Goal: Task Accomplishment & Management: Use online tool/utility

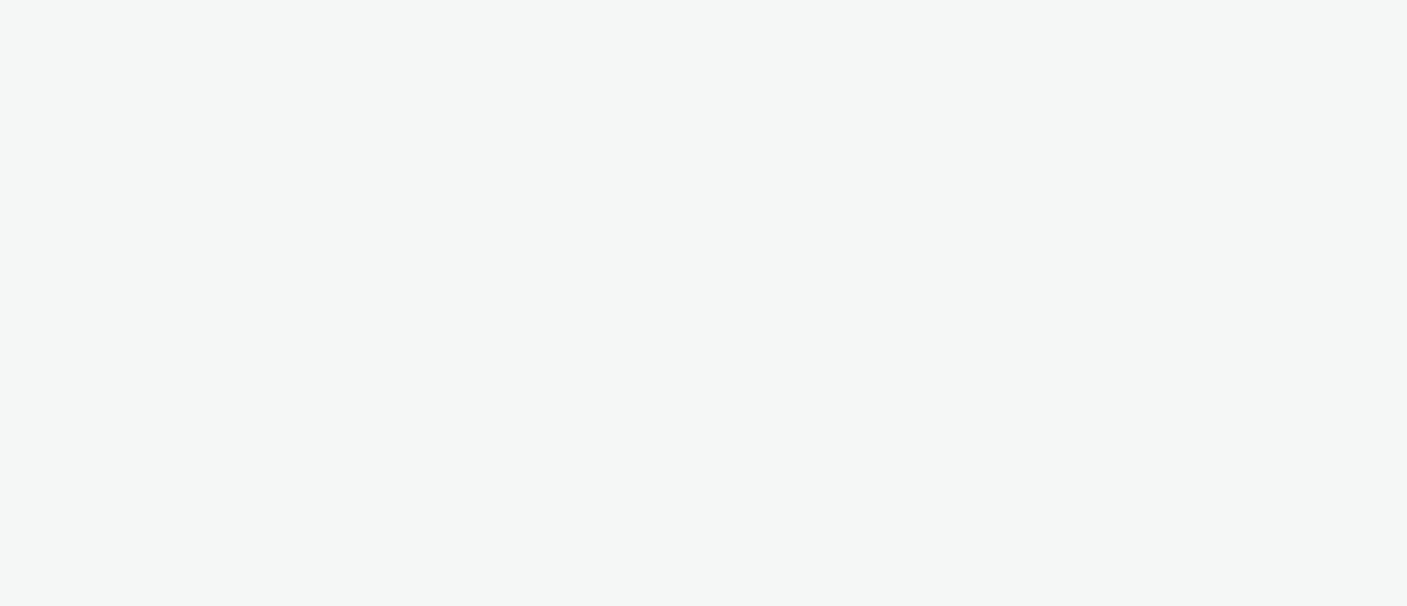
select select "11a7df10-284f-415c-b52a-427acf4c31ae"
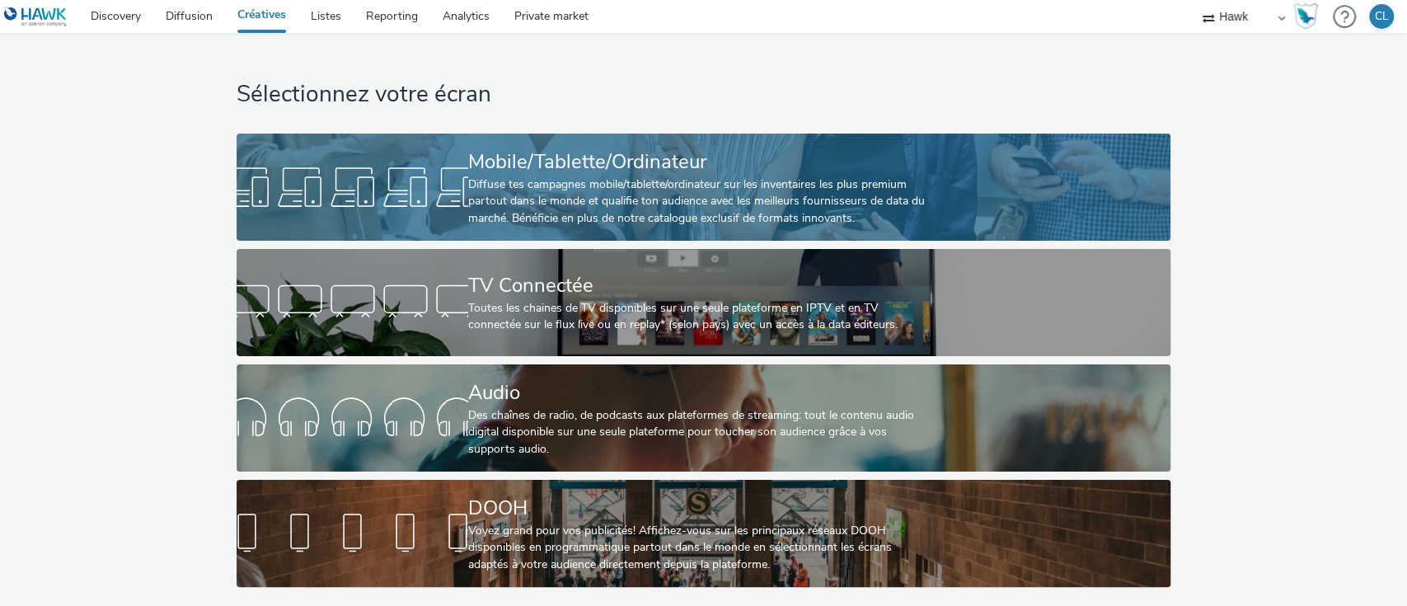
scroll to position [6, 0]
click at [626, 164] on div "Mobile/Tablette/Ordinateur" at bounding box center [700, 162] width 464 height 29
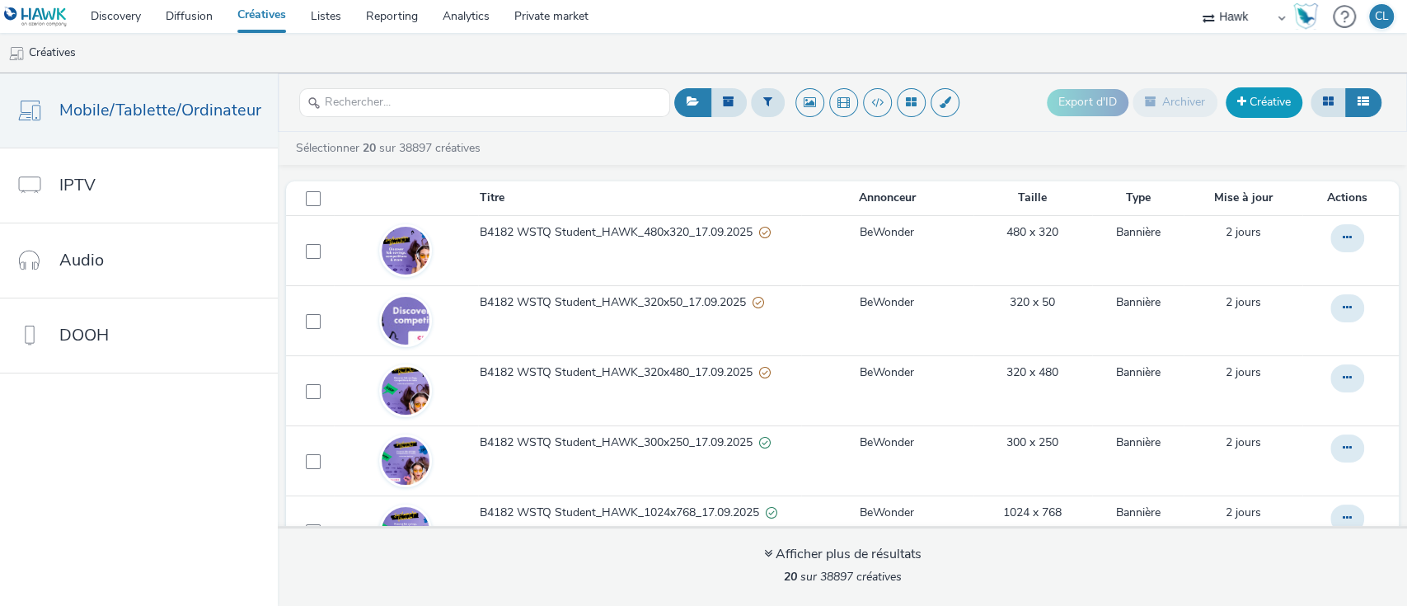
click at [1254, 95] on link "Créative" at bounding box center [1263, 102] width 77 height 30
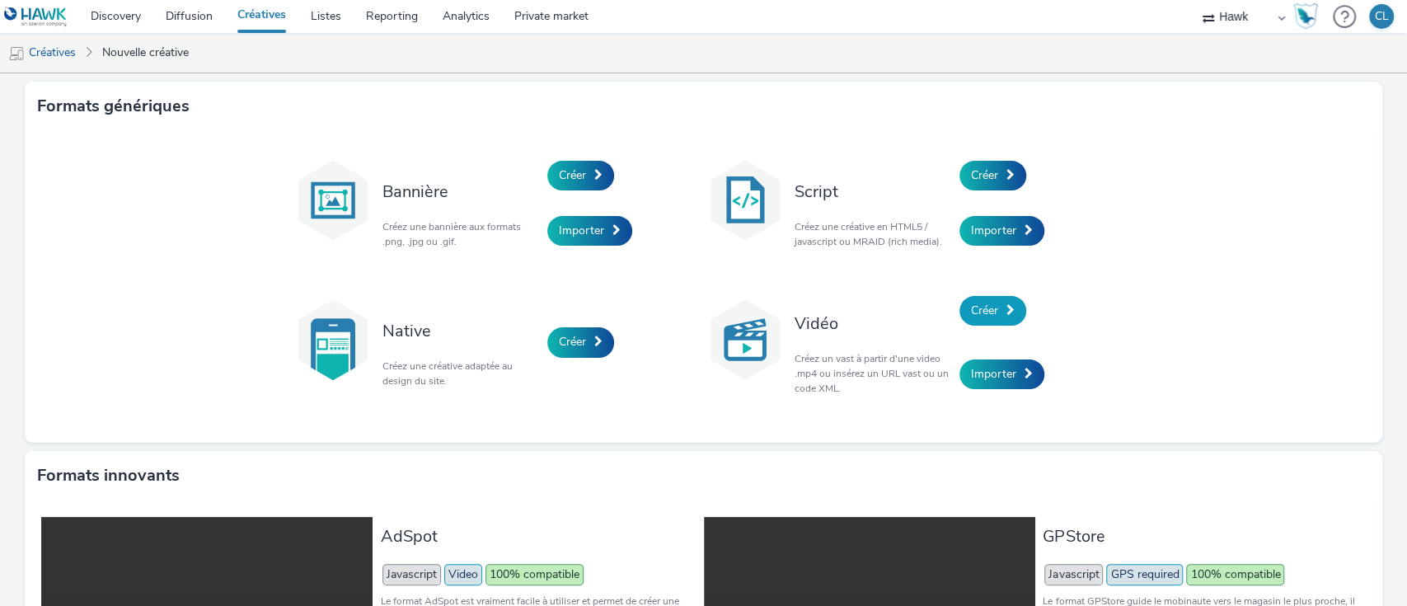
click at [992, 316] on link "Créer" at bounding box center [992, 311] width 67 height 30
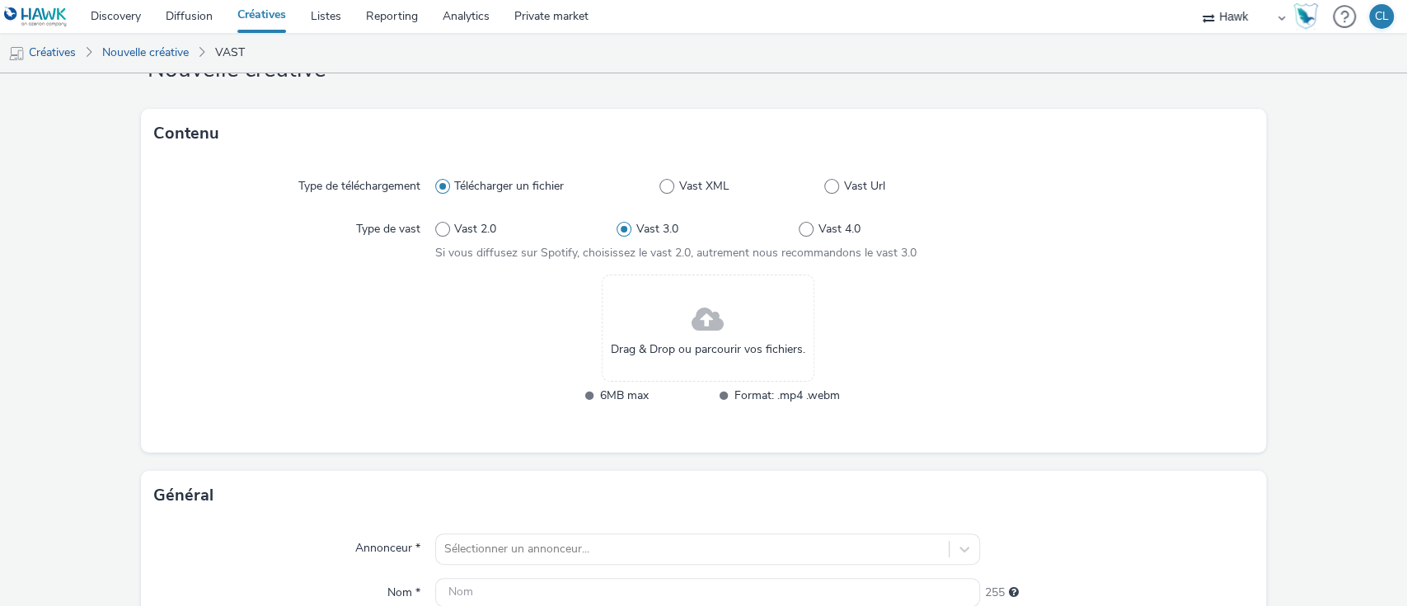
scroll to position [73, 0]
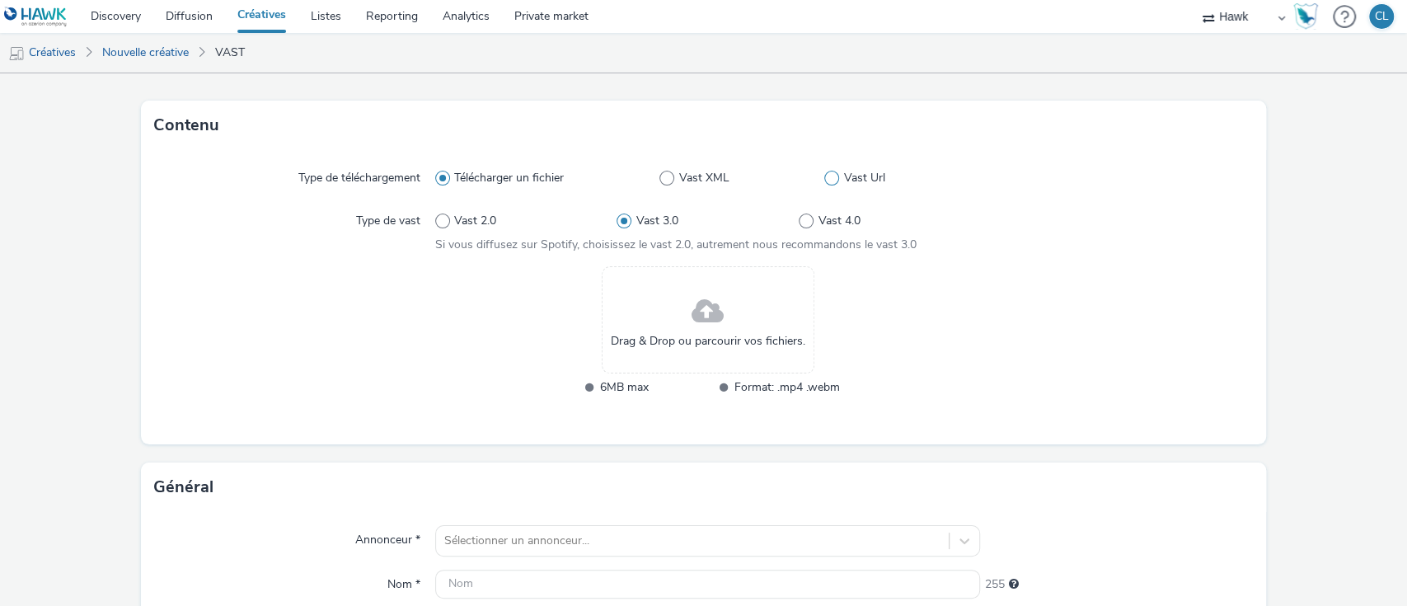
click at [828, 178] on span at bounding box center [831, 178] width 15 height 15
click at [828, 178] on input "Vast Url" at bounding box center [829, 178] width 11 height 11
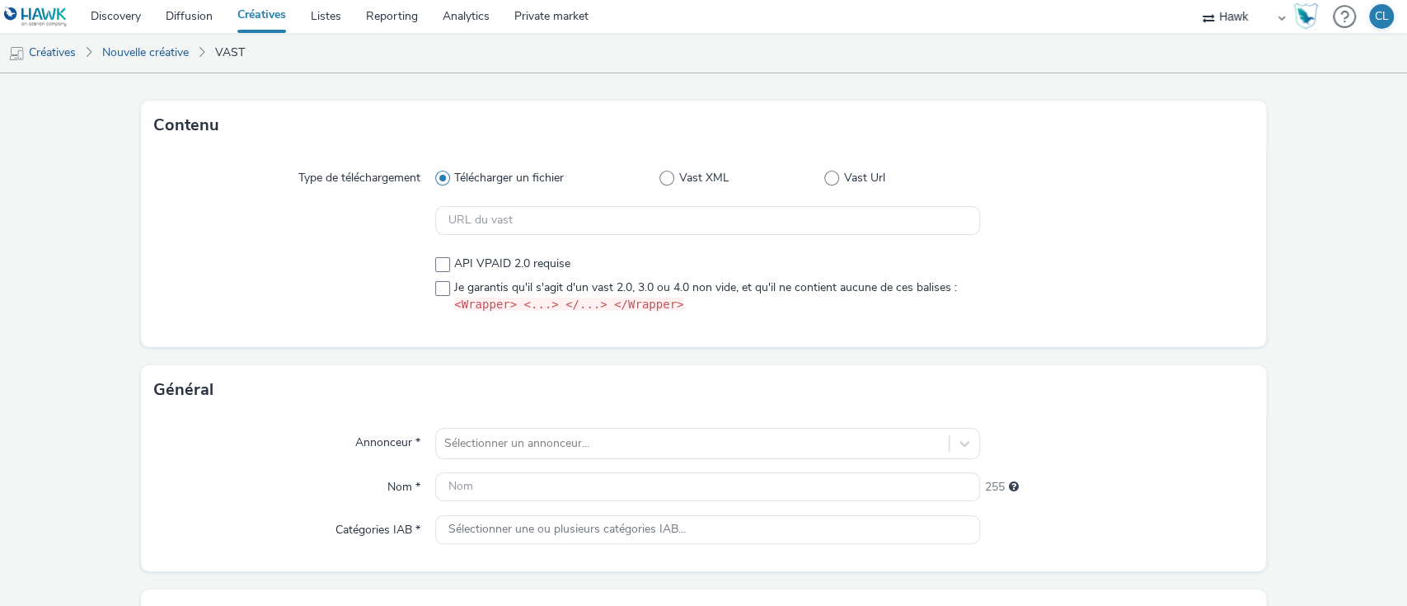
radio input "false"
radio input "true"
click at [709, 213] on input "text" at bounding box center [708, 220] width 546 height 29
paste input "https://vast.doubleverify.com/v3/vast?_media=3&ctx=36747205&cmp=33994829&sid=87…"
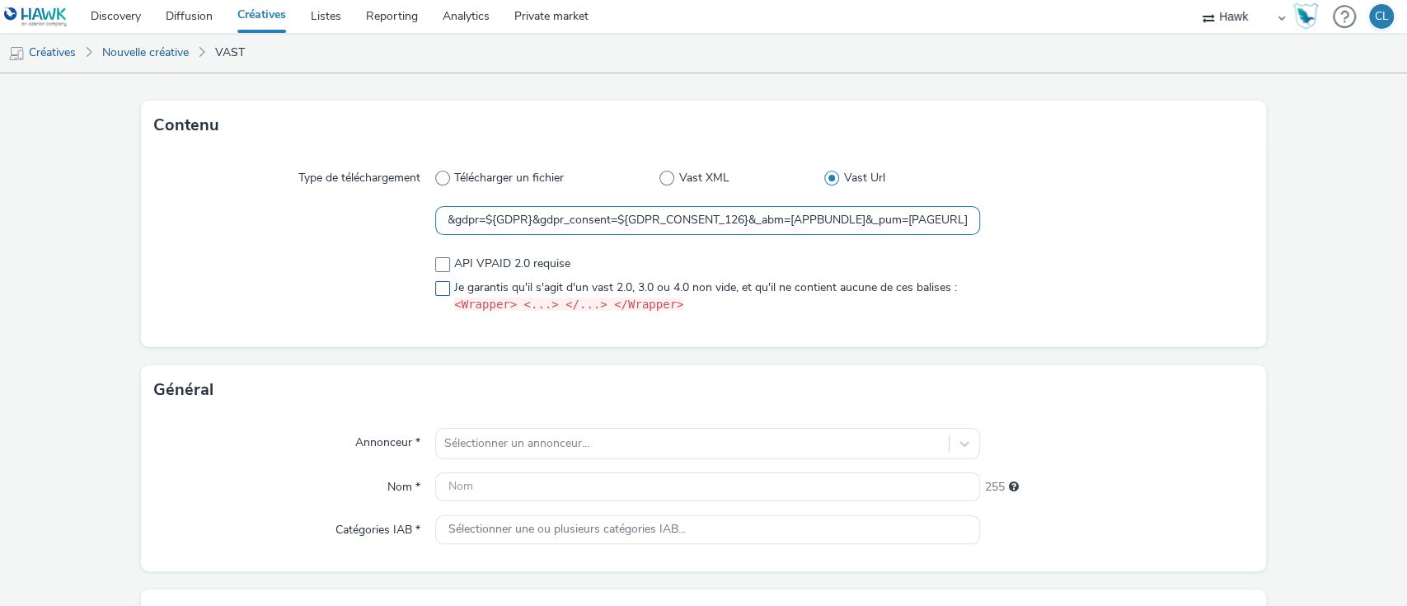
scroll to position [89, 0]
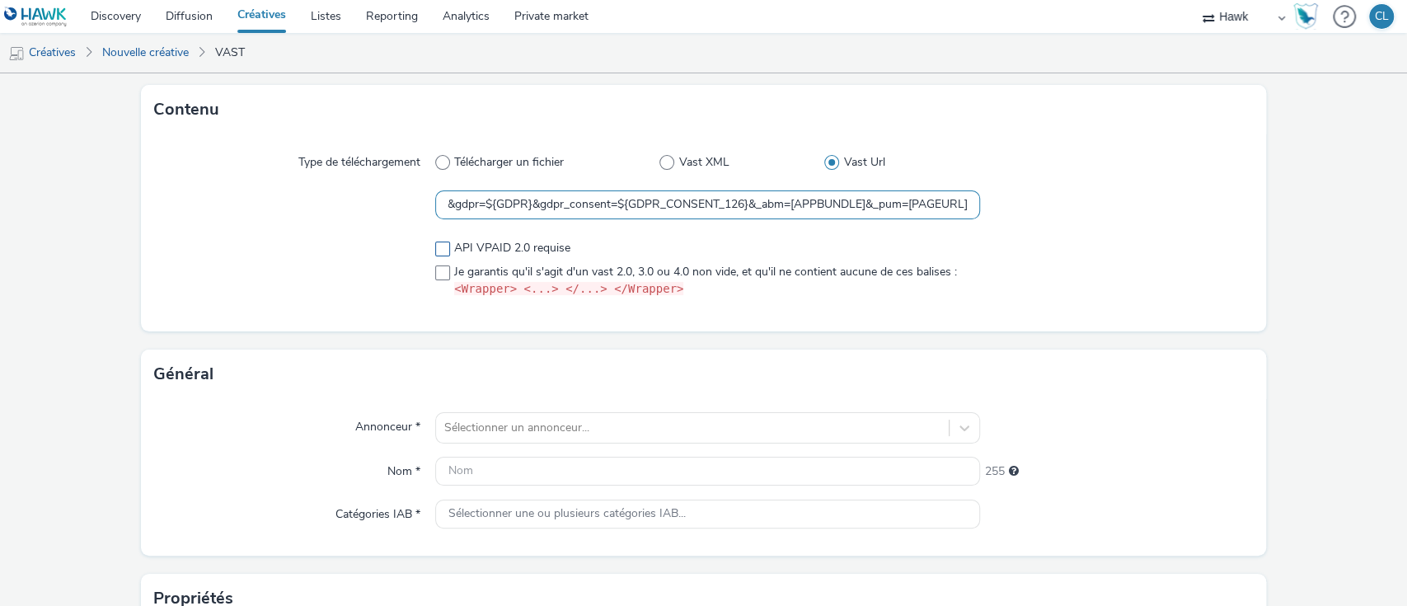
type input "https://vast.doubleverify.com/v3/vast?_media=3&ctx=36747205&cmp=33994829&sid=87…"
click at [438, 255] on label "API VPAID 2.0 requise" at bounding box center [708, 248] width 546 height 16
checkbox input "true"
click at [438, 274] on span at bounding box center [442, 272] width 15 height 15
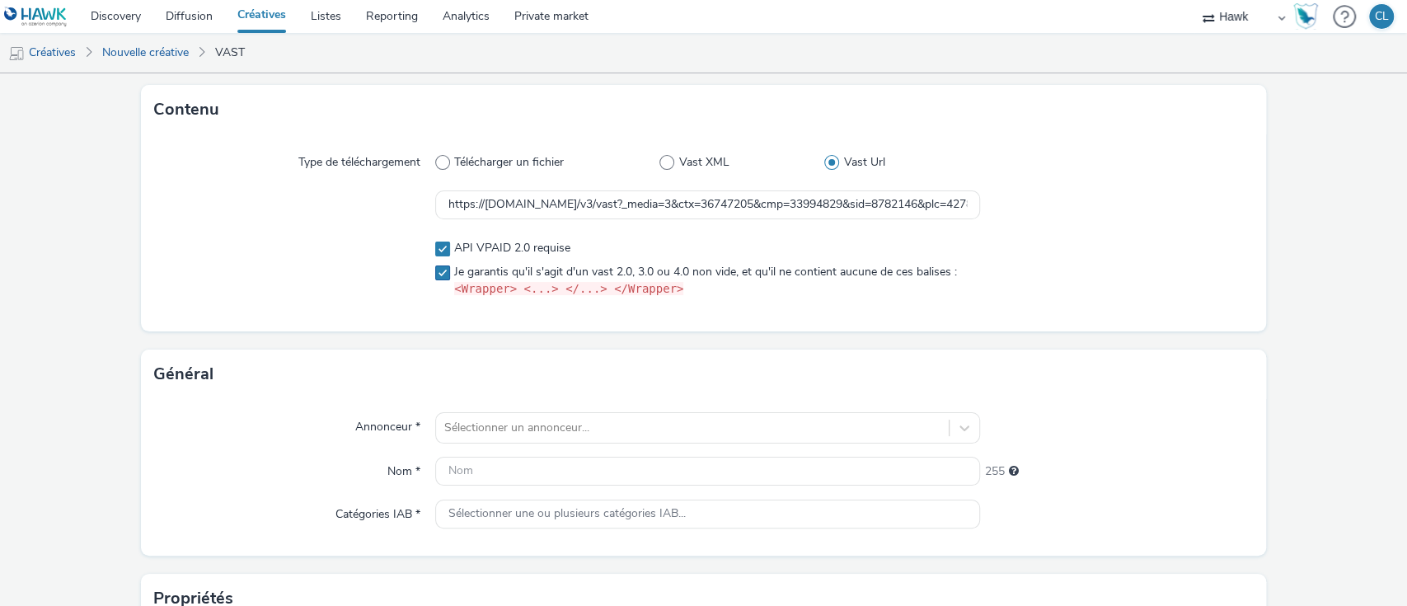
checkbox input "true"
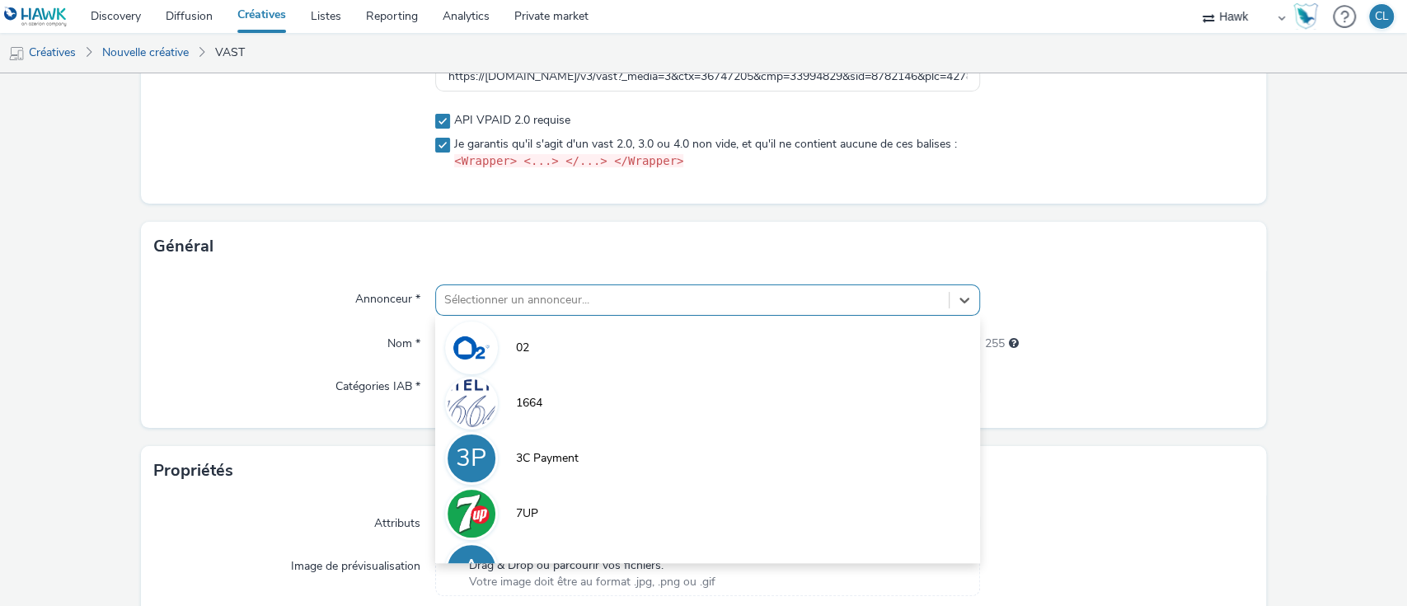
scroll to position [252, 0]
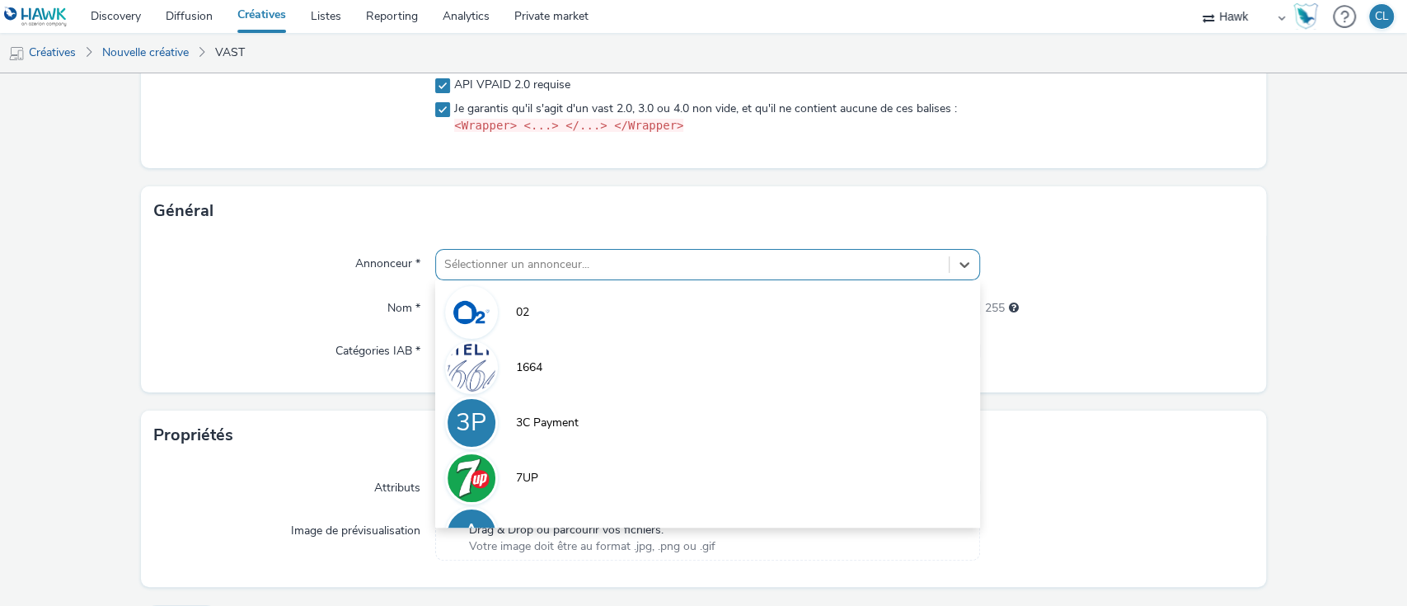
click at [870, 280] on div "option 02 focused, 1 of 9. 9 results available. Use Up and Down to choose optio…" at bounding box center [708, 264] width 546 height 31
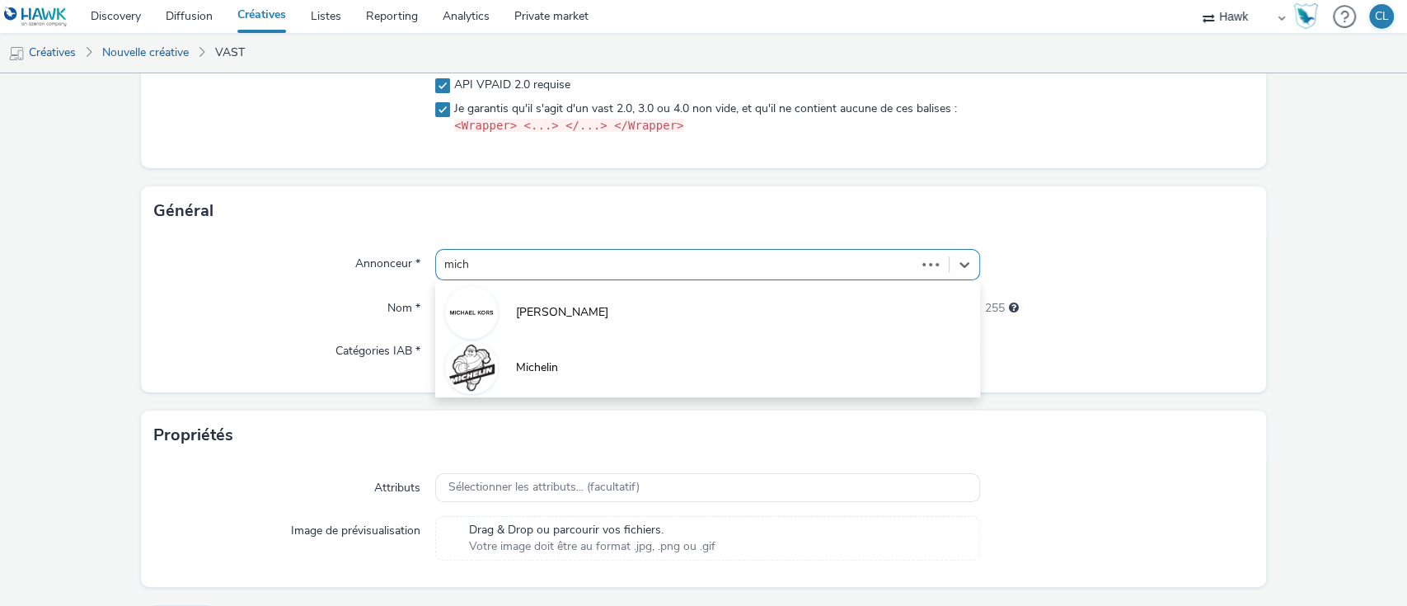
type input "miche"
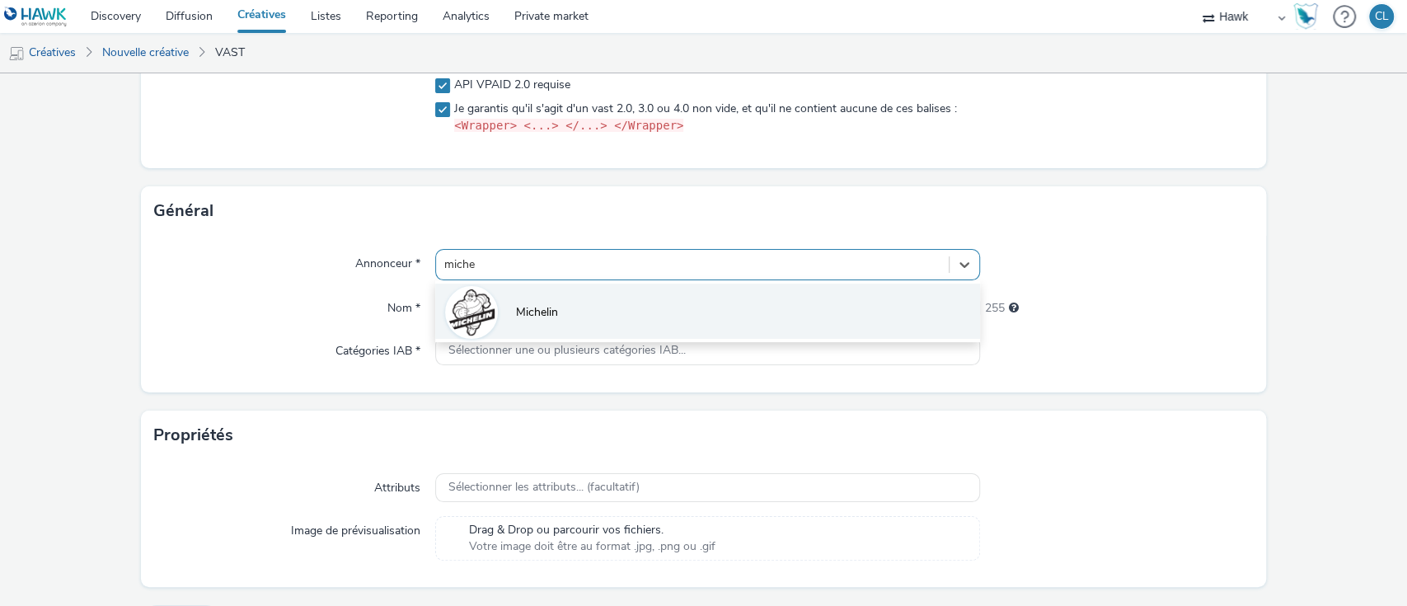
click at [815, 311] on li "Michelin" at bounding box center [708, 310] width 546 height 55
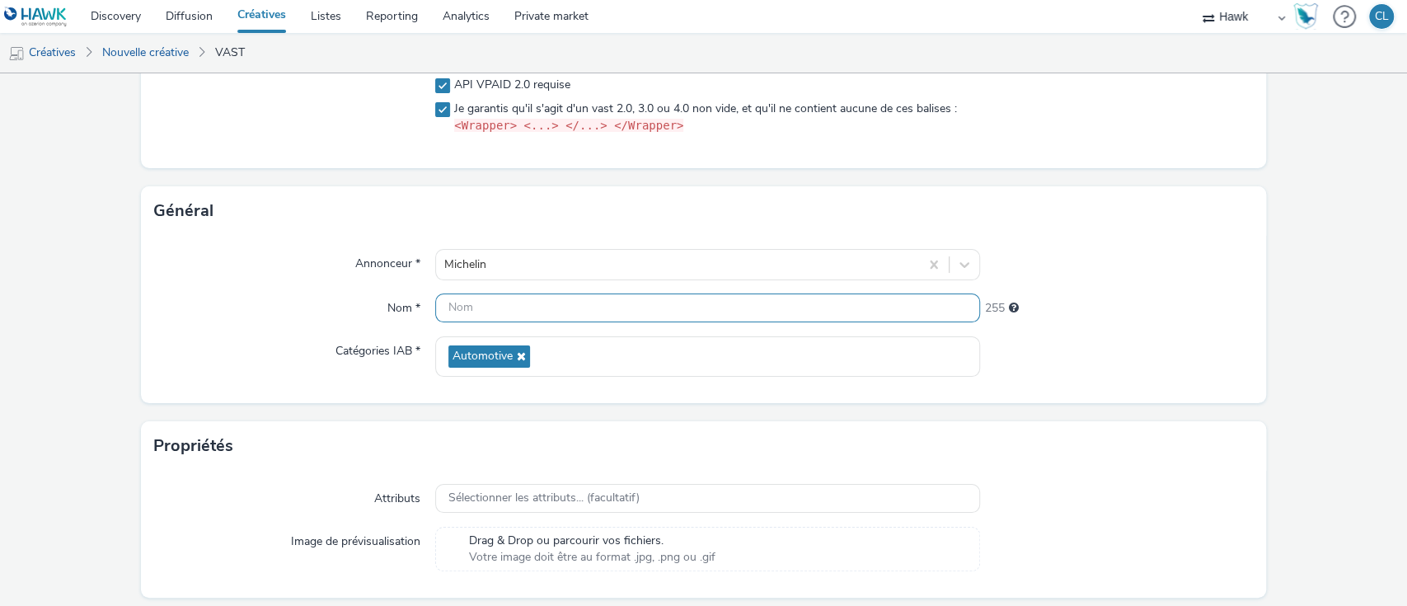
click at [789, 308] on input "text" at bounding box center [708, 307] width 546 height 29
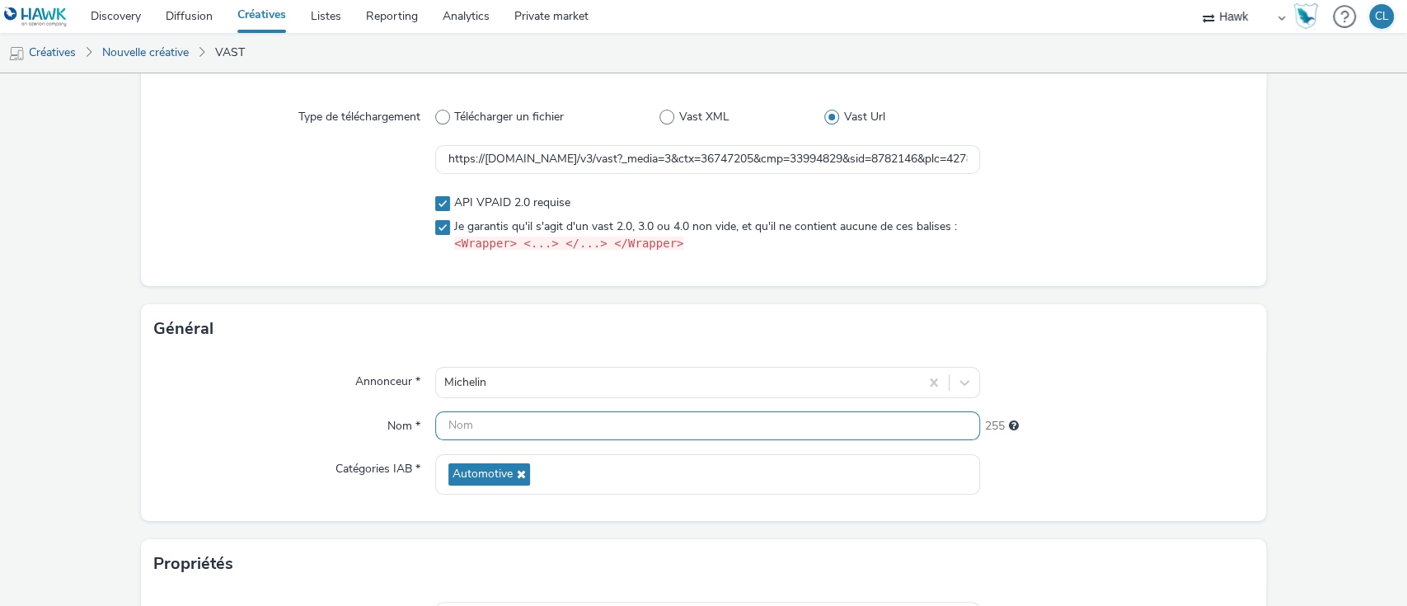
scroll to position [110, 0]
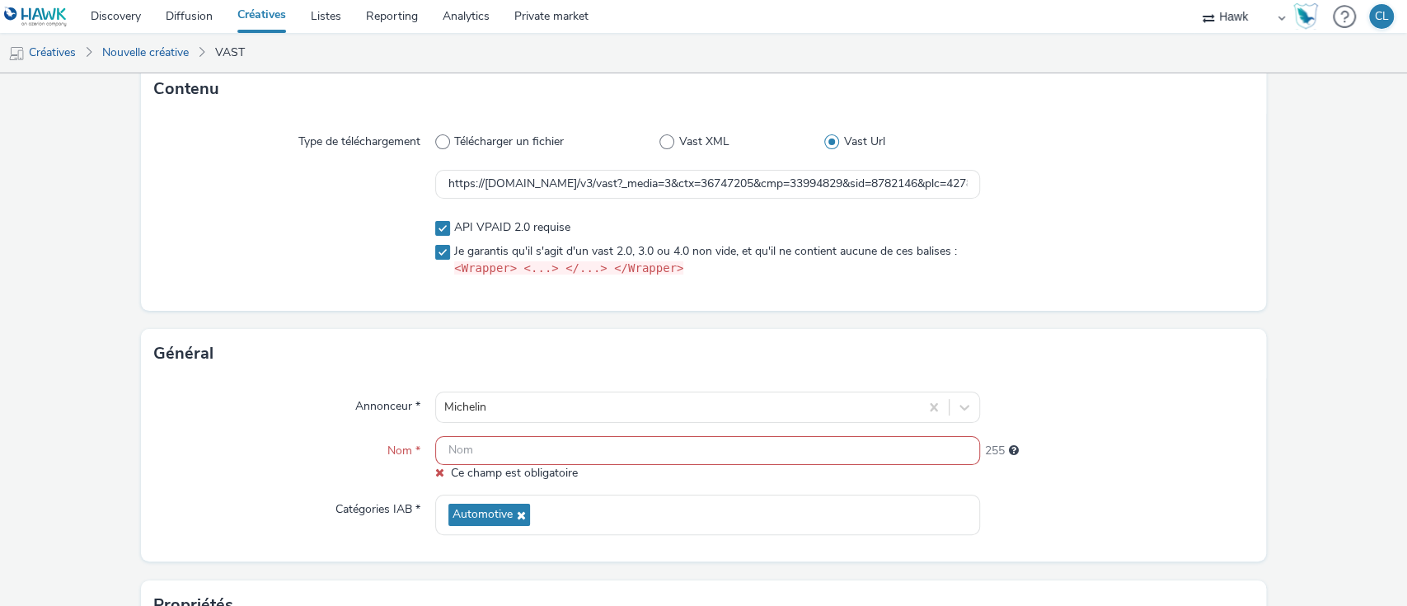
click at [528, 459] on input "text" at bounding box center [708, 450] width 546 height 29
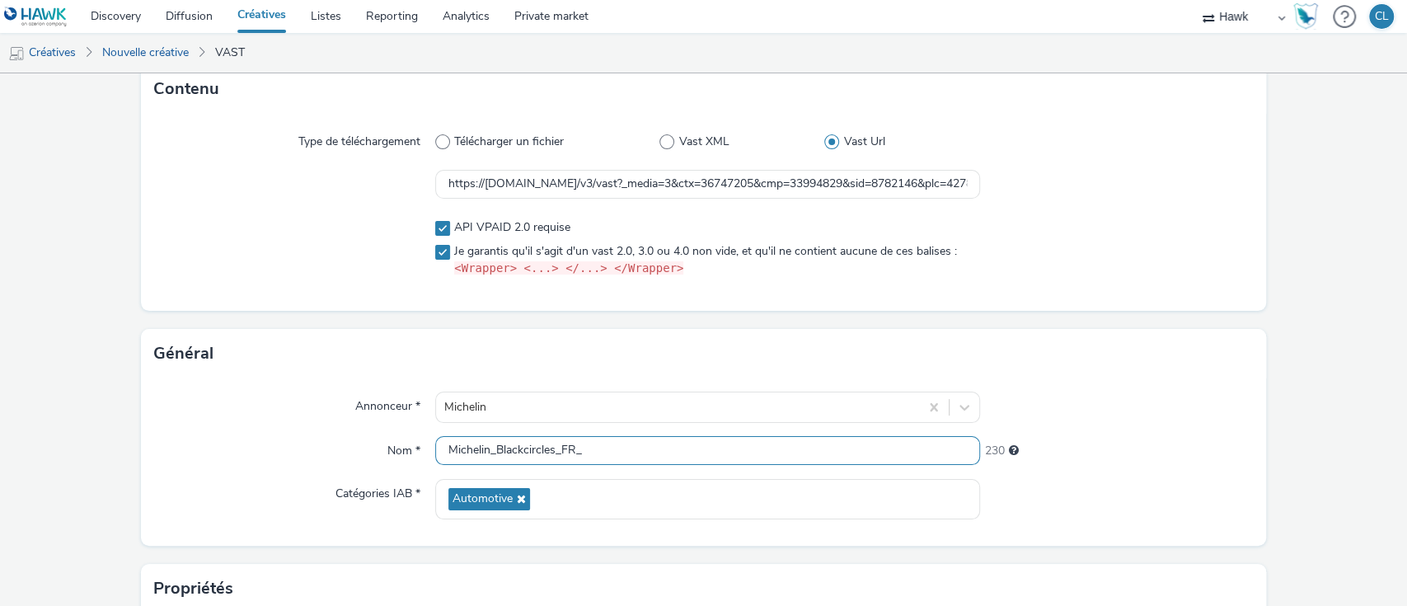
paste input "006423"
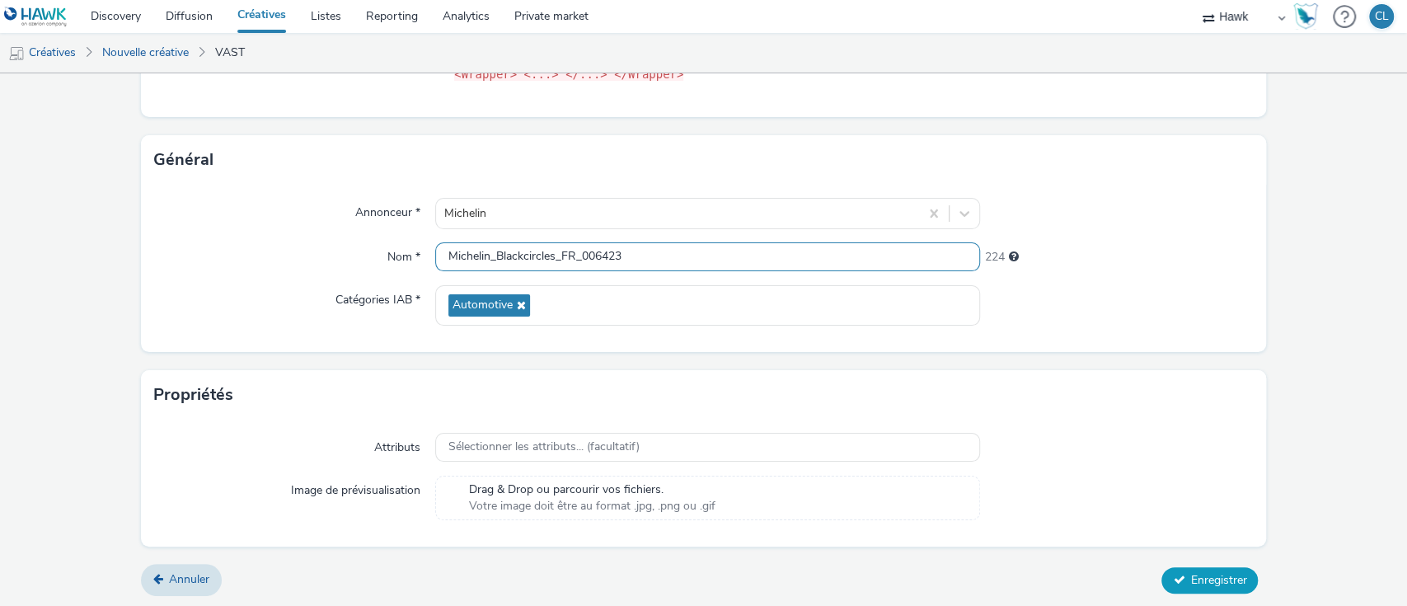
type input "Michelin_Blackcircles_FR_006423"
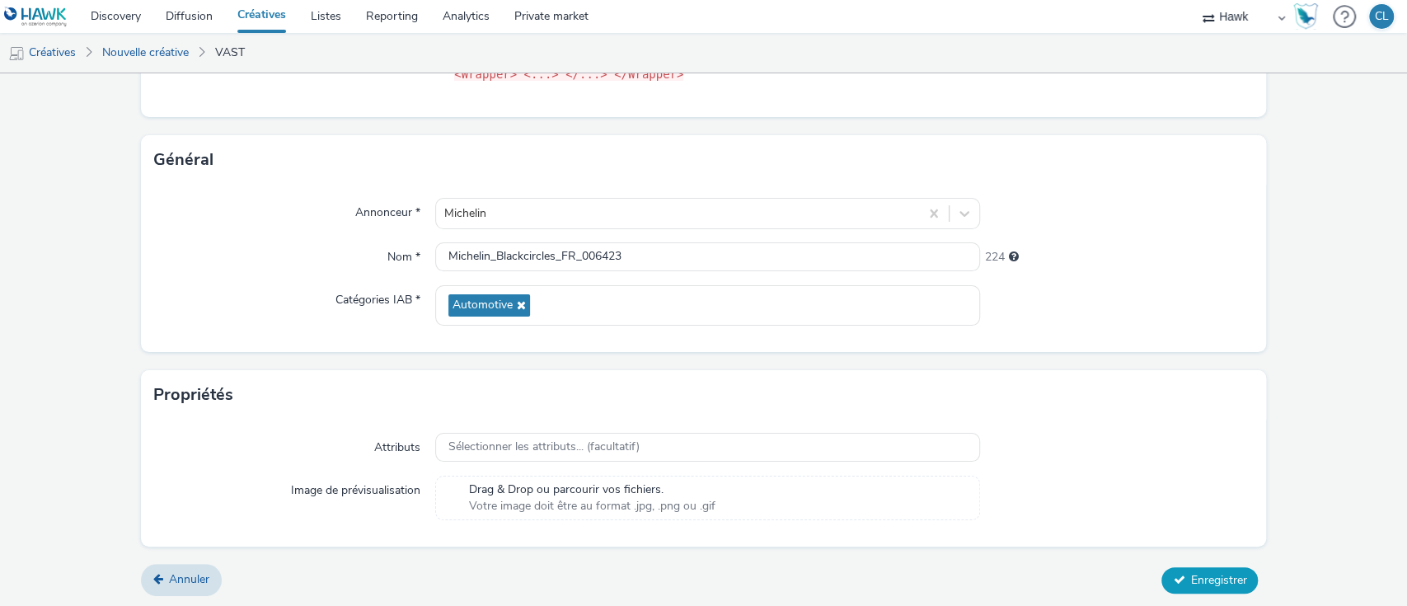
click at [1173, 567] on button "Enregistrer" at bounding box center [1209, 580] width 96 height 26
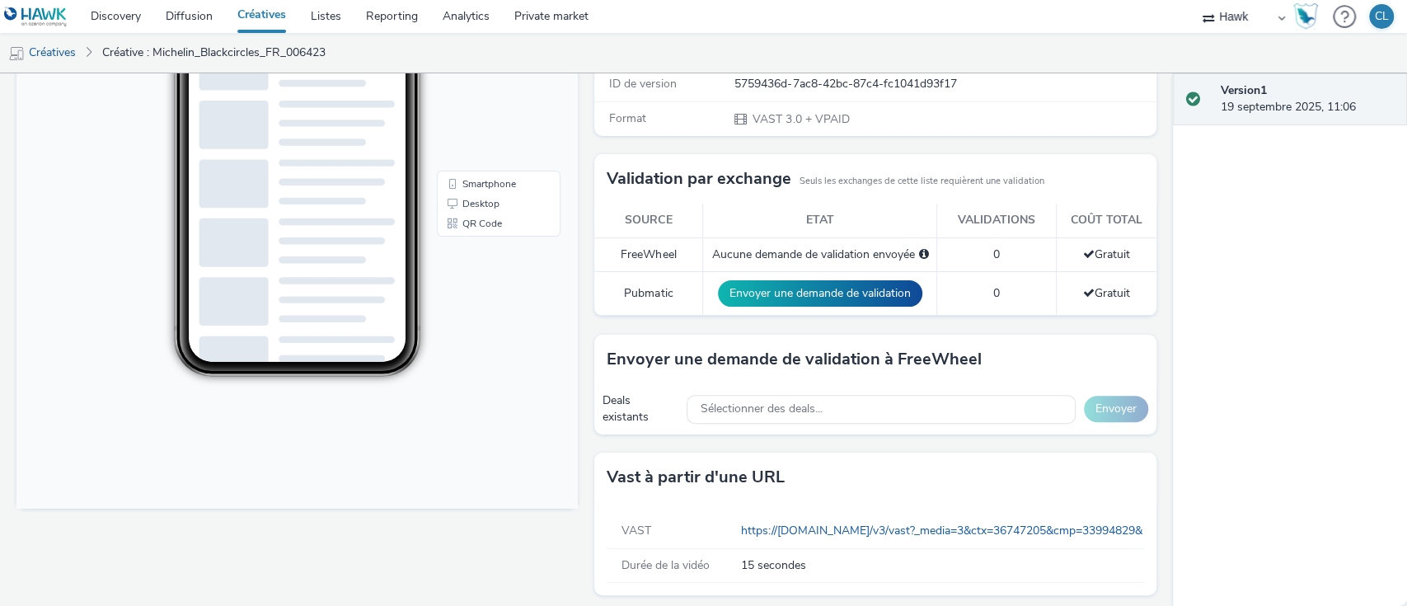
scroll to position [368, 0]
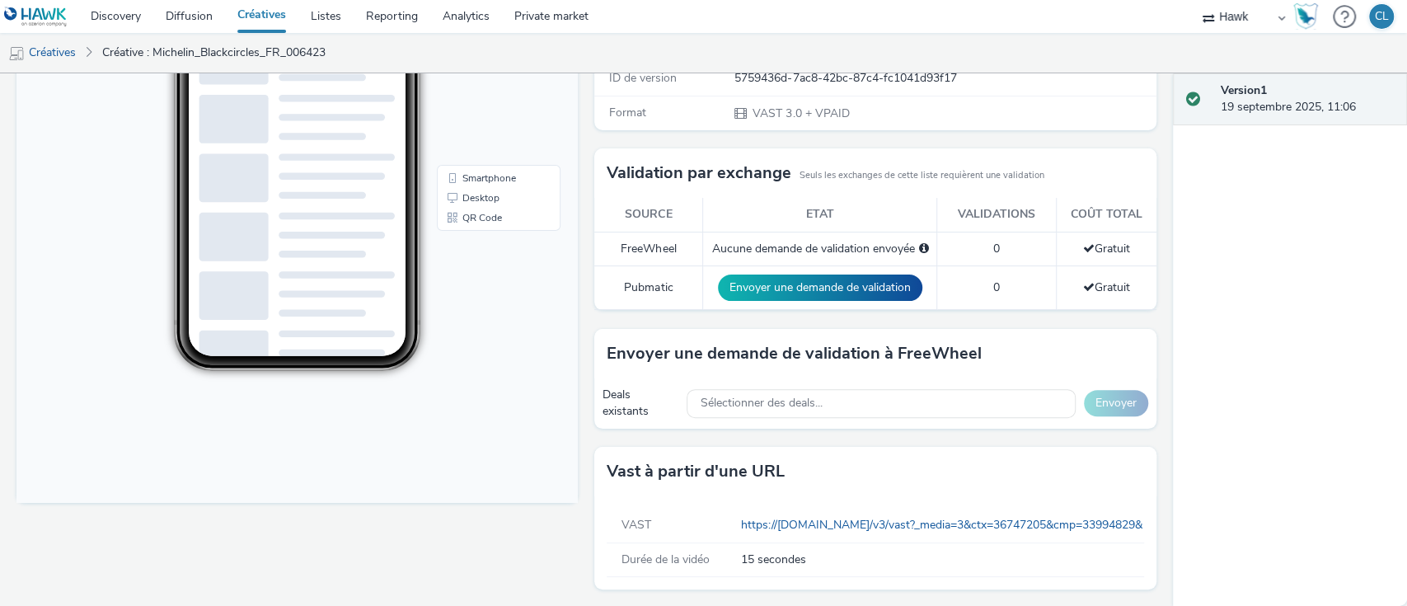
click at [845, 532] on div "VAST https://vast.doubleverify.com/v3/vast?_media=3&ctx=36747205&cmp=33994829&s…" at bounding box center [874, 525] width 536 height 34
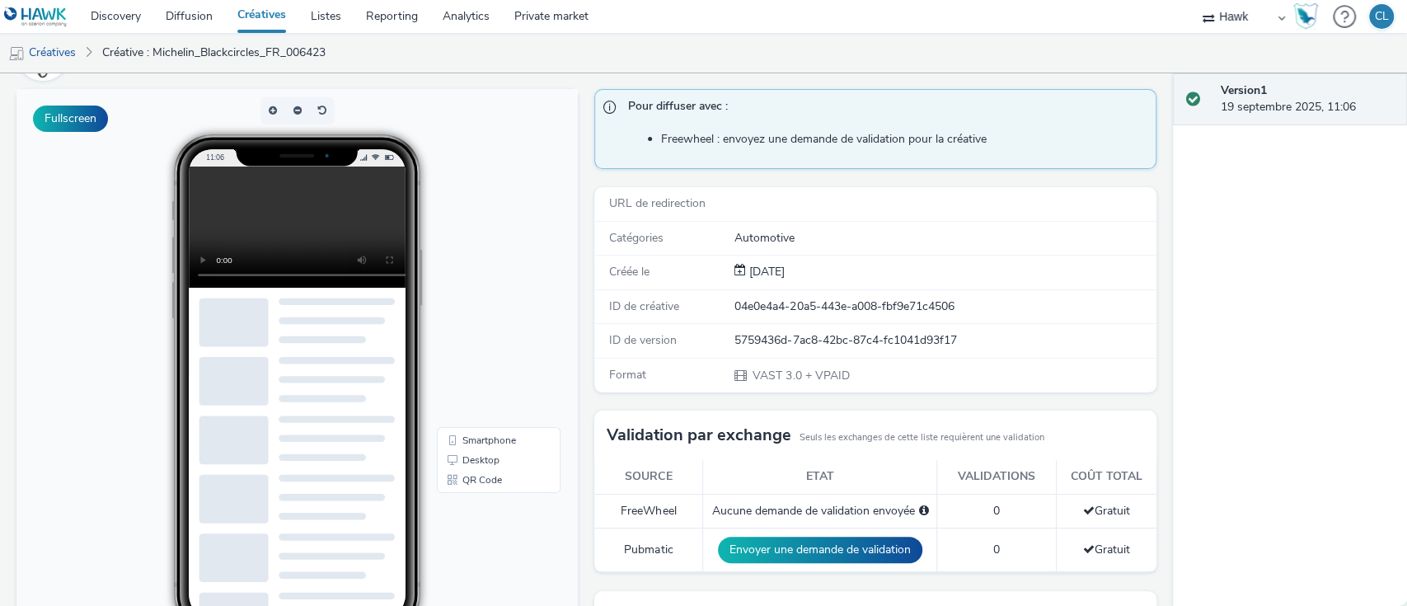
scroll to position [0, 0]
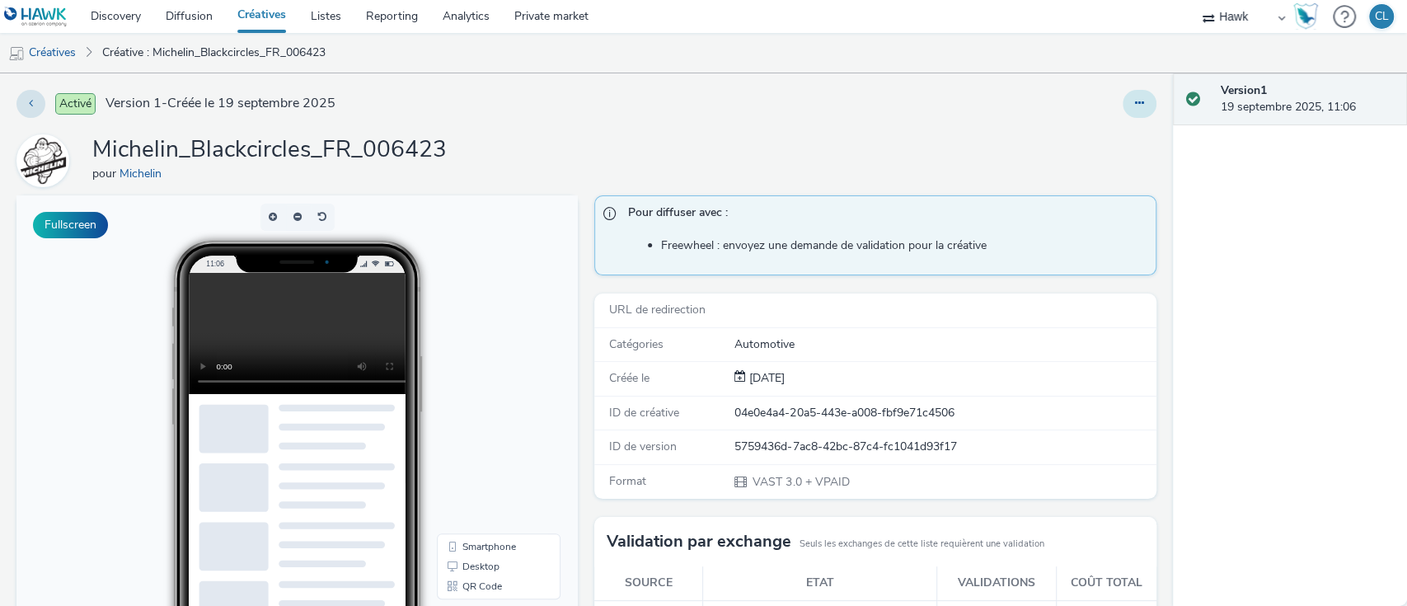
click at [1122, 105] on button at bounding box center [1139, 104] width 34 height 28
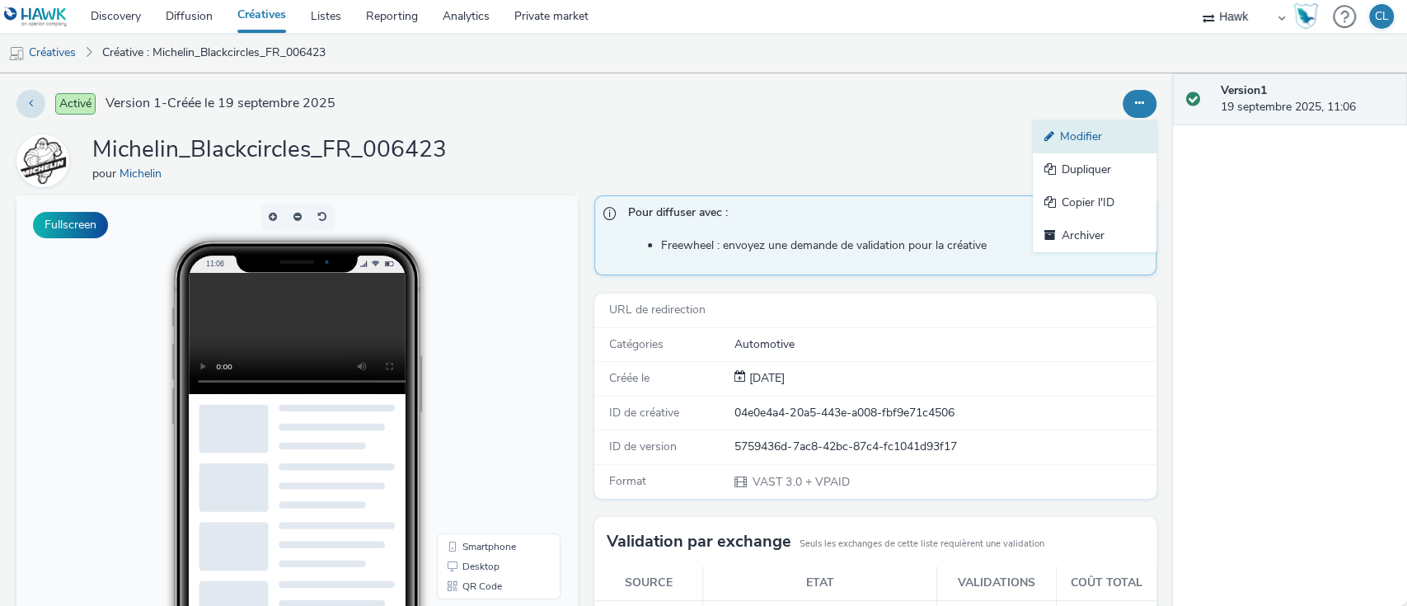
click at [1094, 148] on link "Modifier" at bounding box center [1095, 136] width 124 height 33
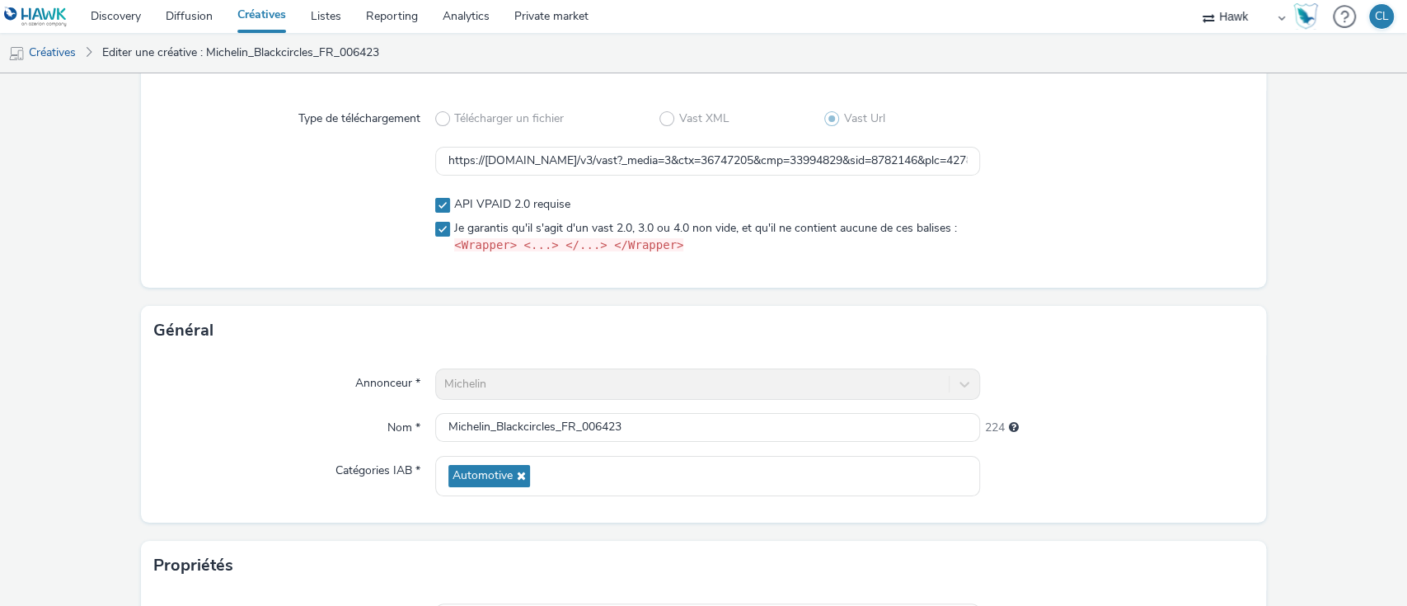
scroll to position [133, 0]
click at [573, 424] on input "Michelin_Blackcircles_FR_006423" at bounding box center [708, 426] width 546 height 29
click at [574, 424] on input "Michelin_Blackcircles_FR_006423" at bounding box center [708, 426] width 546 height 29
type input "Michelin_Blackcircles_FR_MPU_006423"
click at [1225, 297] on div "Contenu Type de téléchargement Télécharger un fichier Vast XML Vast Url https:/…" at bounding box center [704, 172] width 1126 height 265
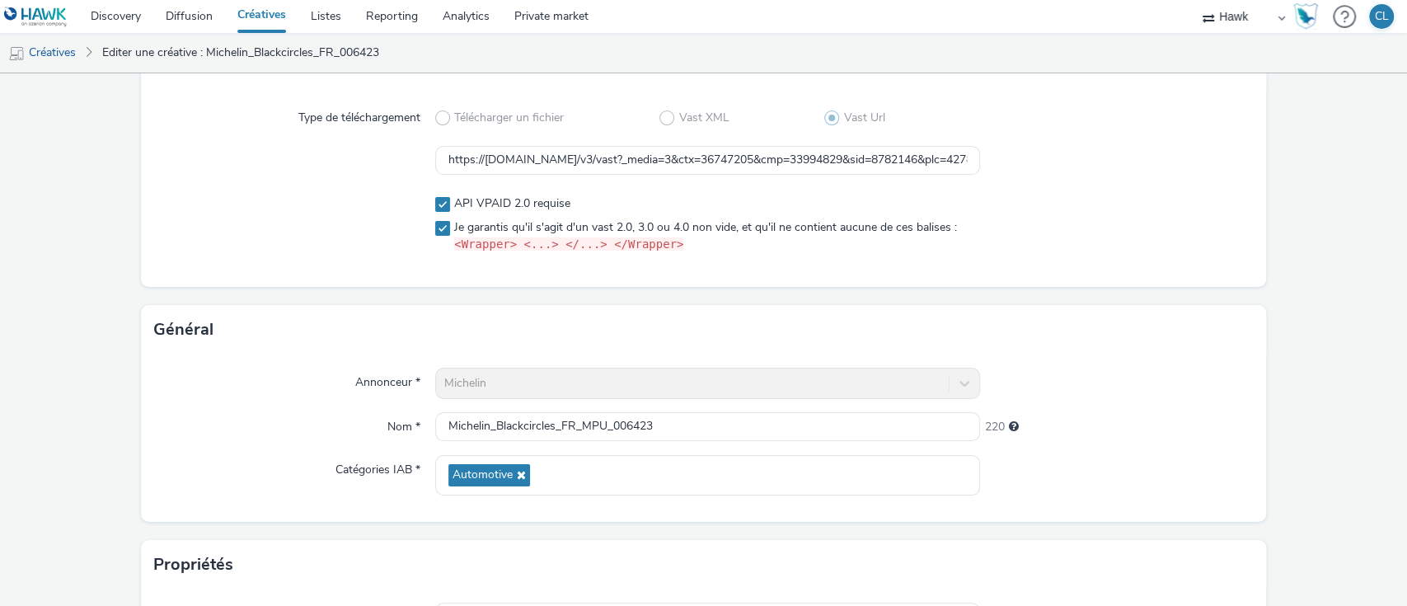
scroll to position [347, 0]
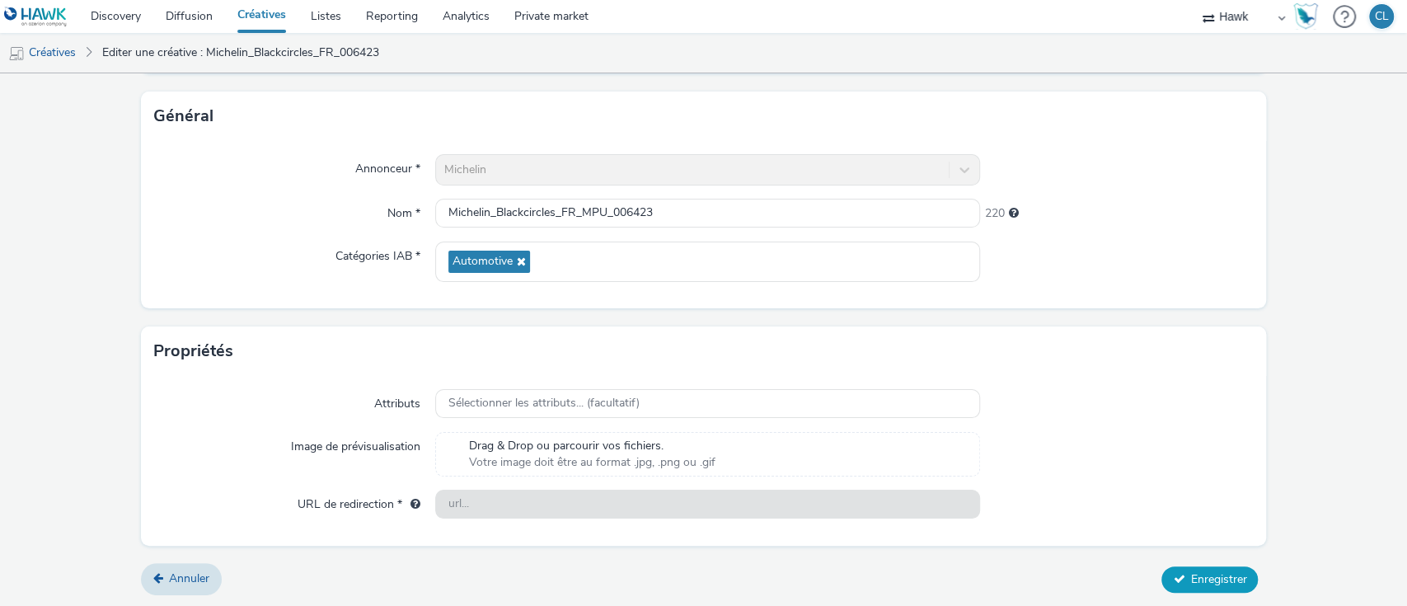
click at [1229, 581] on span "Enregistrer" at bounding box center [1218, 579] width 56 height 16
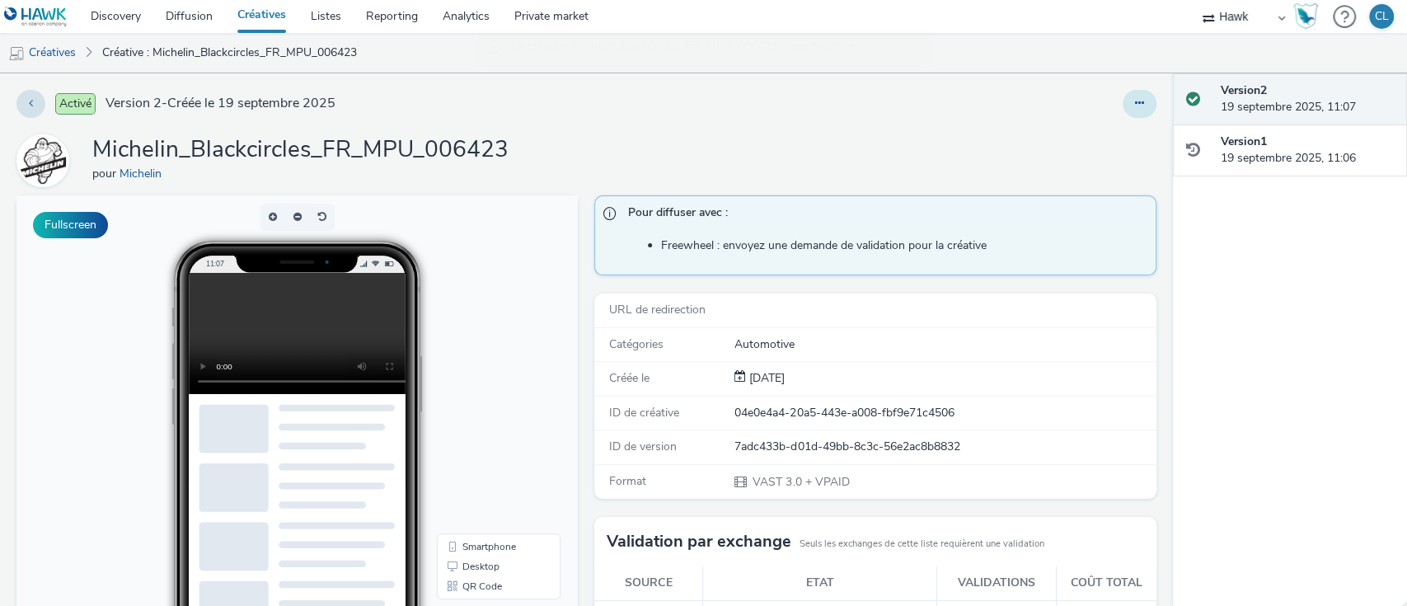
click at [1135, 109] on icon at bounding box center [1139, 103] width 9 height 12
click at [475, 106] on div "Activé Version 2 - Créée le 19 septembre 2025" at bounding box center [358, 104] width 684 height 28
click at [53, 62] on link "Créatives" at bounding box center [42, 53] width 84 height 40
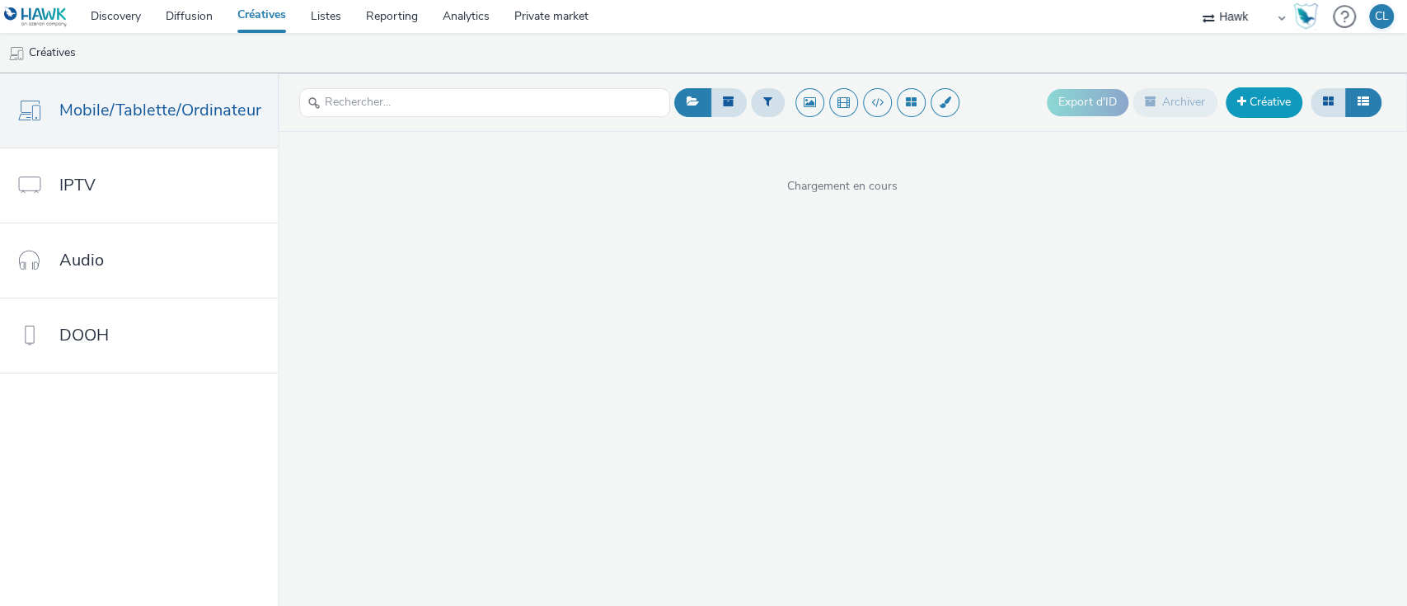
click at [1282, 93] on link "Créative" at bounding box center [1263, 102] width 77 height 30
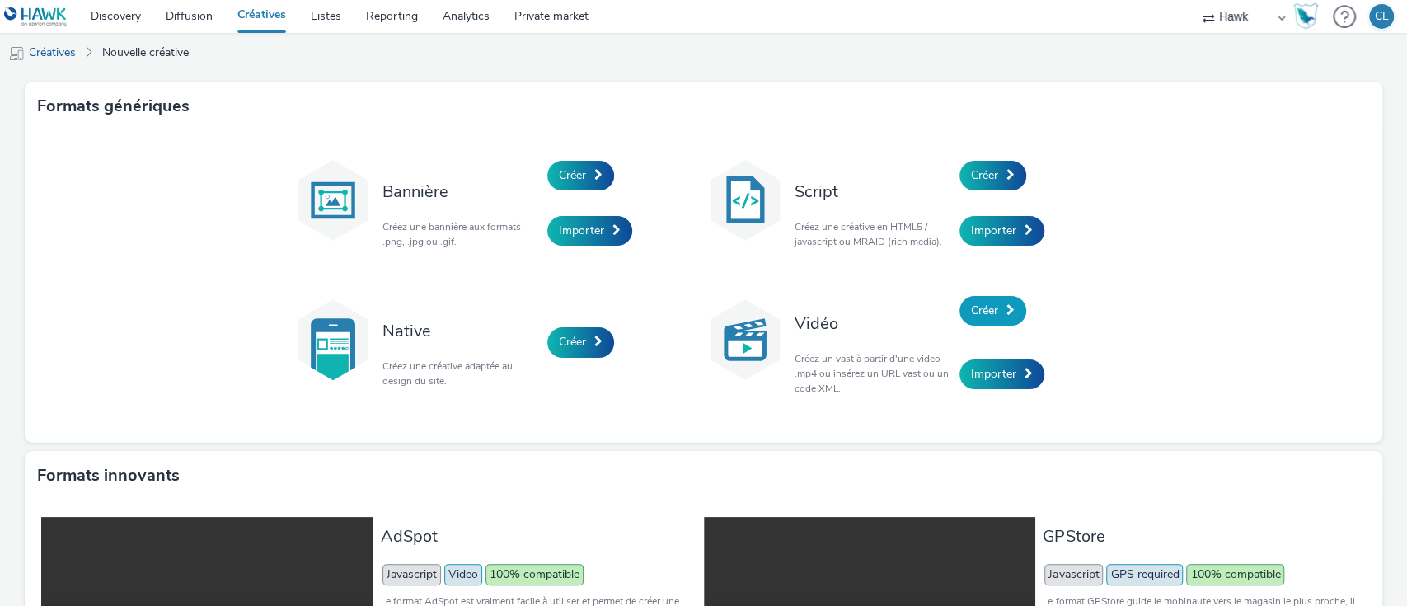
click at [980, 309] on span "Créer" at bounding box center [984, 310] width 27 height 16
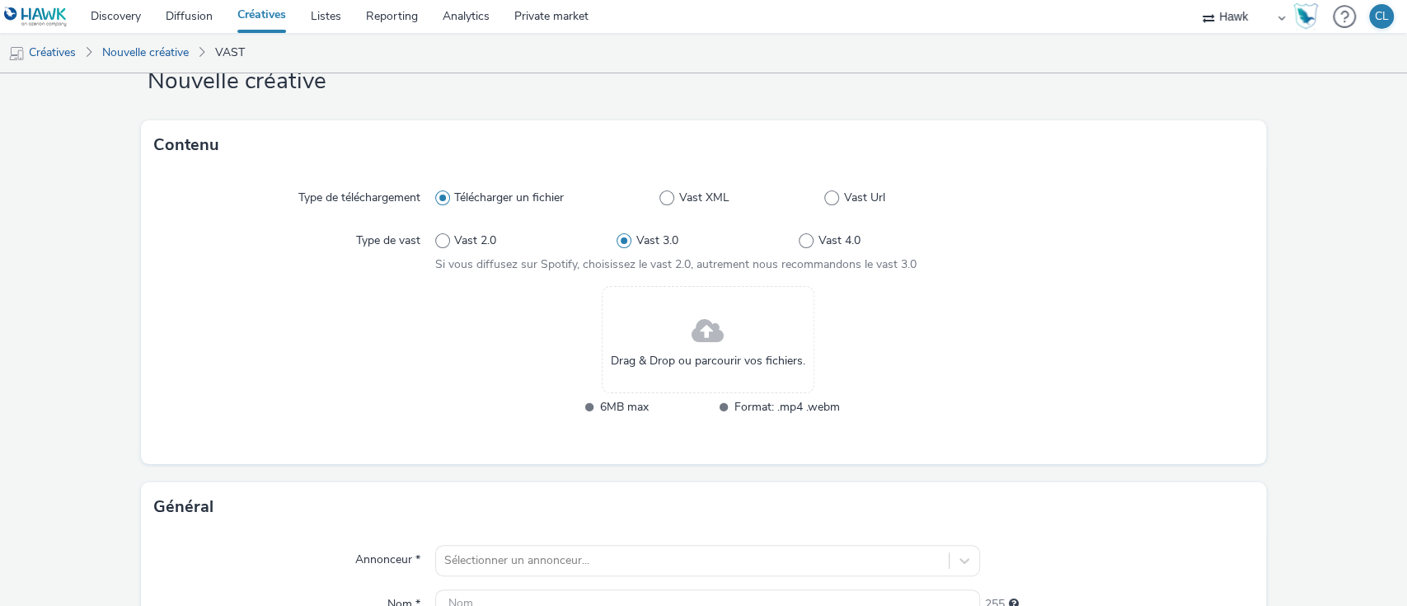
scroll to position [63, 0]
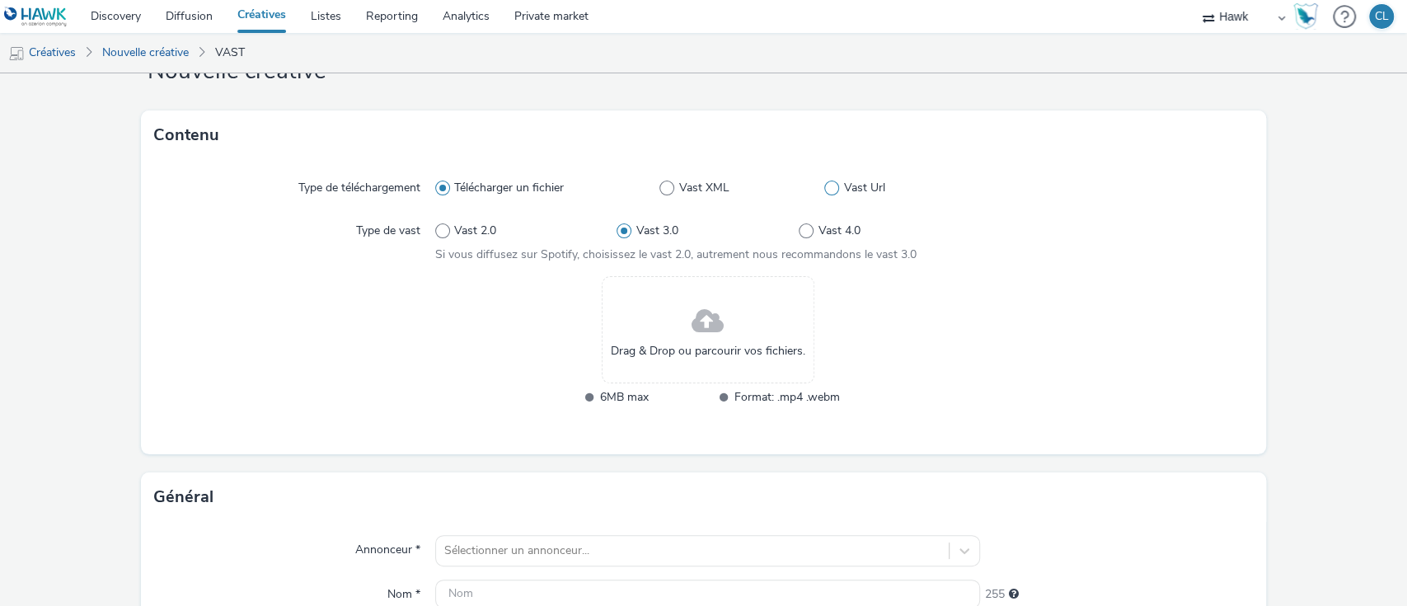
click at [824, 184] on span at bounding box center [831, 187] width 15 height 15
click at [824, 184] on input "Vast Url" at bounding box center [829, 188] width 11 height 11
radio input "false"
radio input "true"
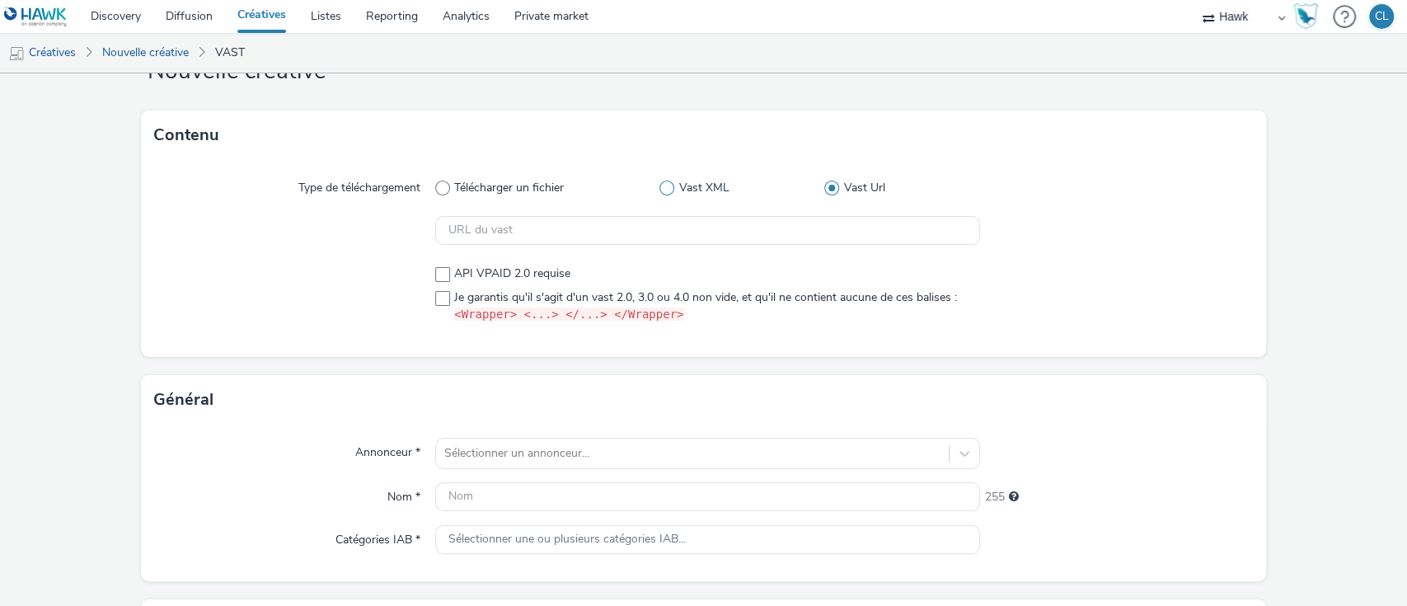
click at [678, 189] on span "Vast XML" at bounding box center [703, 188] width 50 height 16
click at [670, 189] on input "Vast XML" at bounding box center [664, 188] width 11 height 11
radio input "true"
radio input "false"
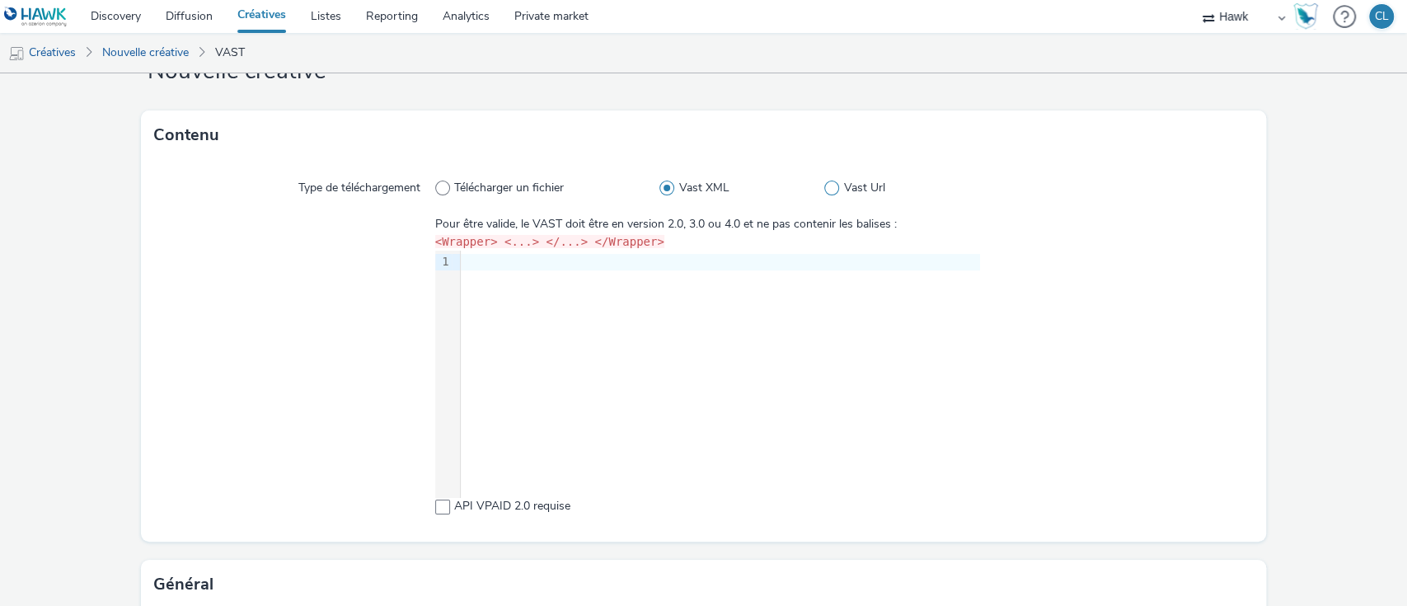
click at [825, 193] on span at bounding box center [831, 187] width 15 height 15
click at [825, 193] on input "Vast Url" at bounding box center [829, 188] width 11 height 11
radio input "false"
radio input "true"
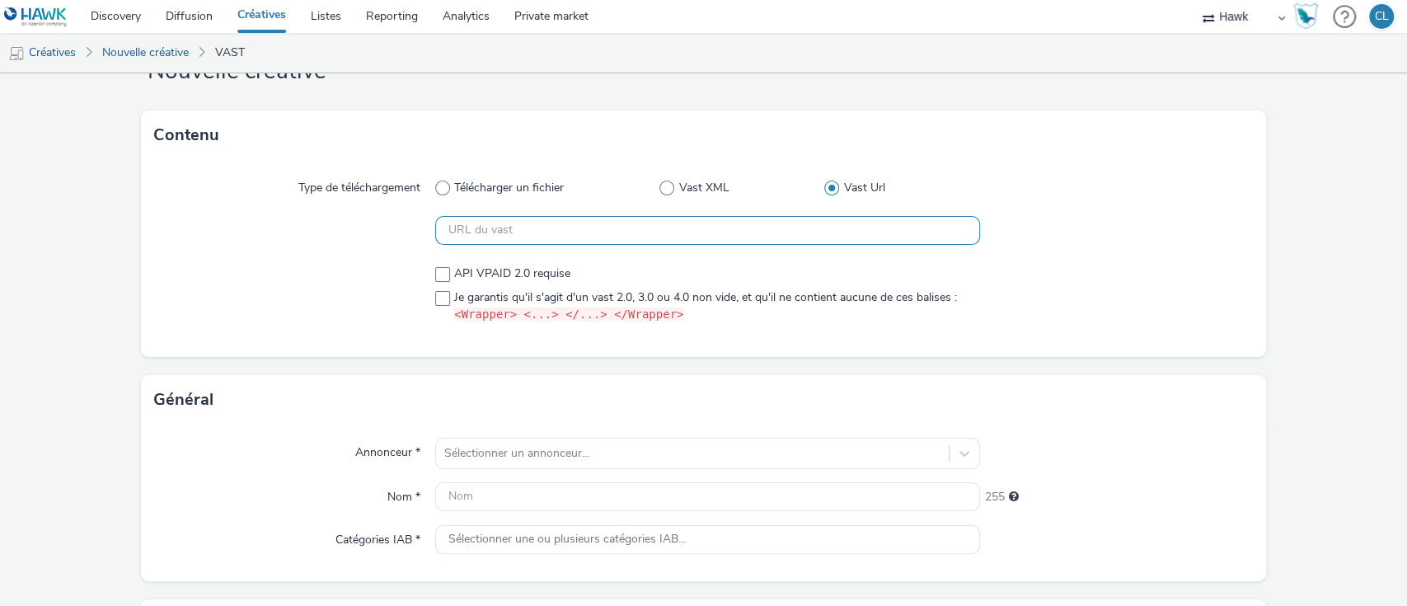
click at [650, 237] on input "text" at bounding box center [708, 230] width 546 height 29
paste input "https://vast.doubleverify.com/v3/vast?_media=3&ctx=36747205&cmp=33994829&sid=87…"
type input "https://vast.doubleverify.com/v3/vast?_media=3&ctx=36747205&cmp=33994829&sid=87…"
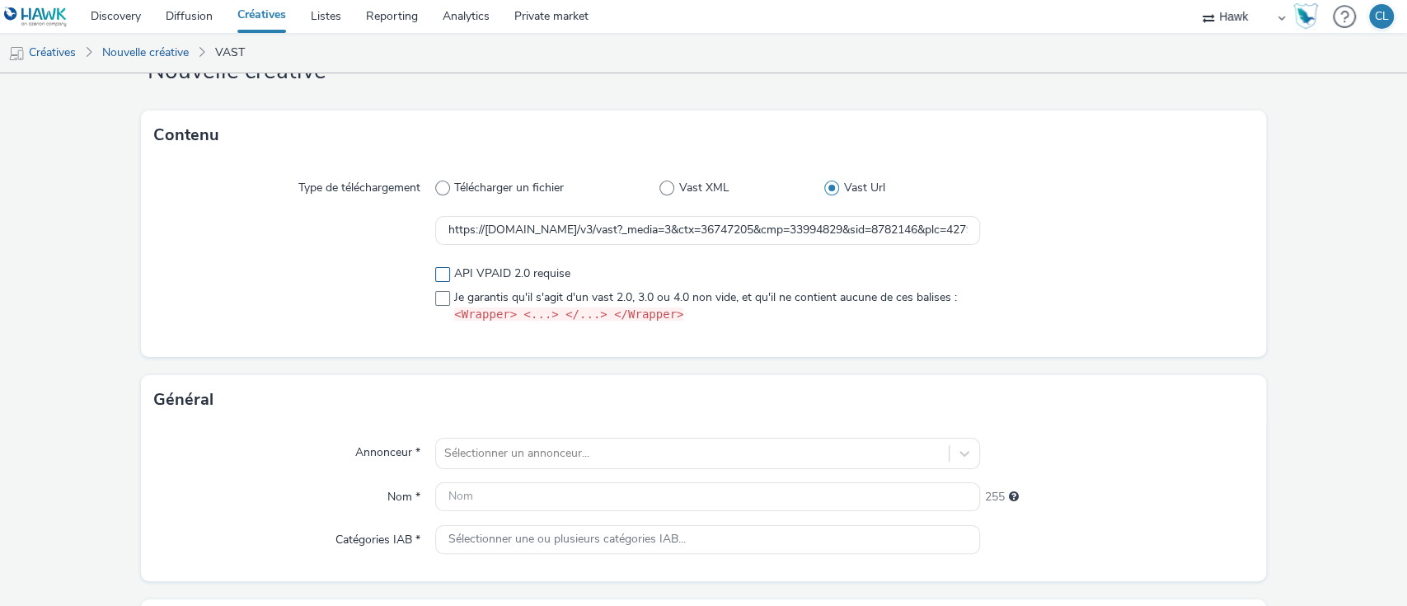
click at [435, 274] on span at bounding box center [442, 274] width 15 height 15
checkbox input "true"
click at [438, 300] on span at bounding box center [442, 298] width 15 height 15
checkbox input "true"
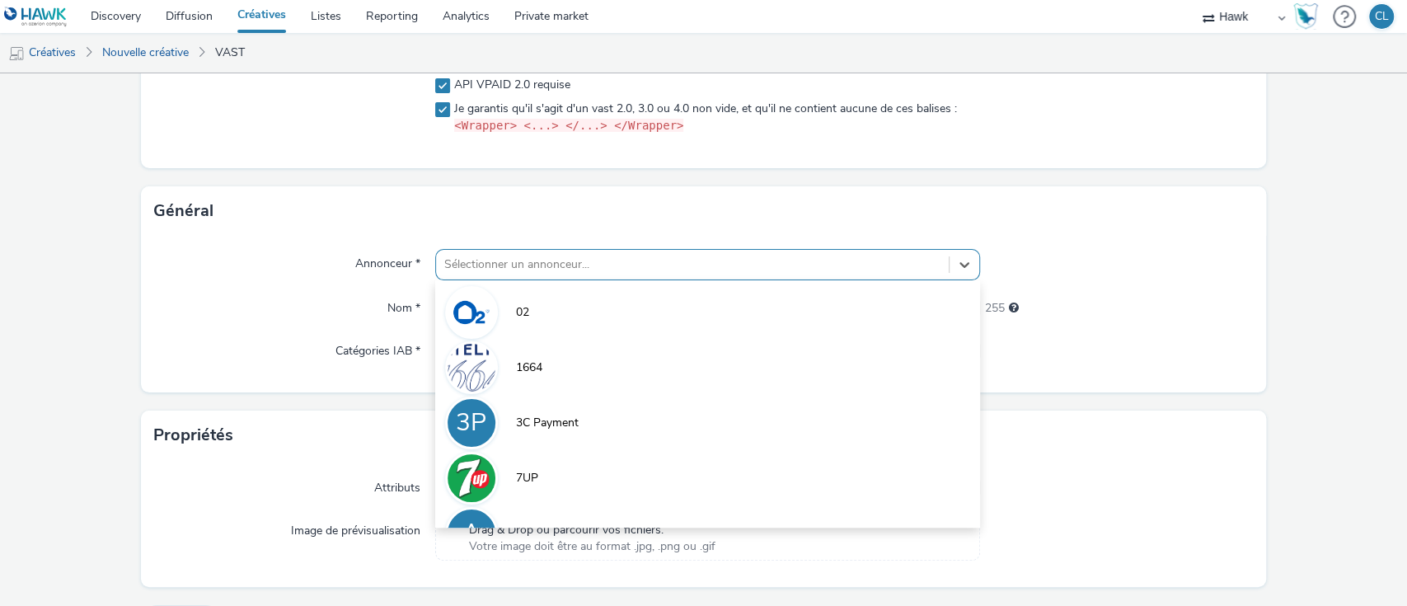
click at [479, 280] on div "option 7UP focused, 4 of 9. 9 results available. Use Up and Down to choose opti…" at bounding box center [708, 264] width 546 height 31
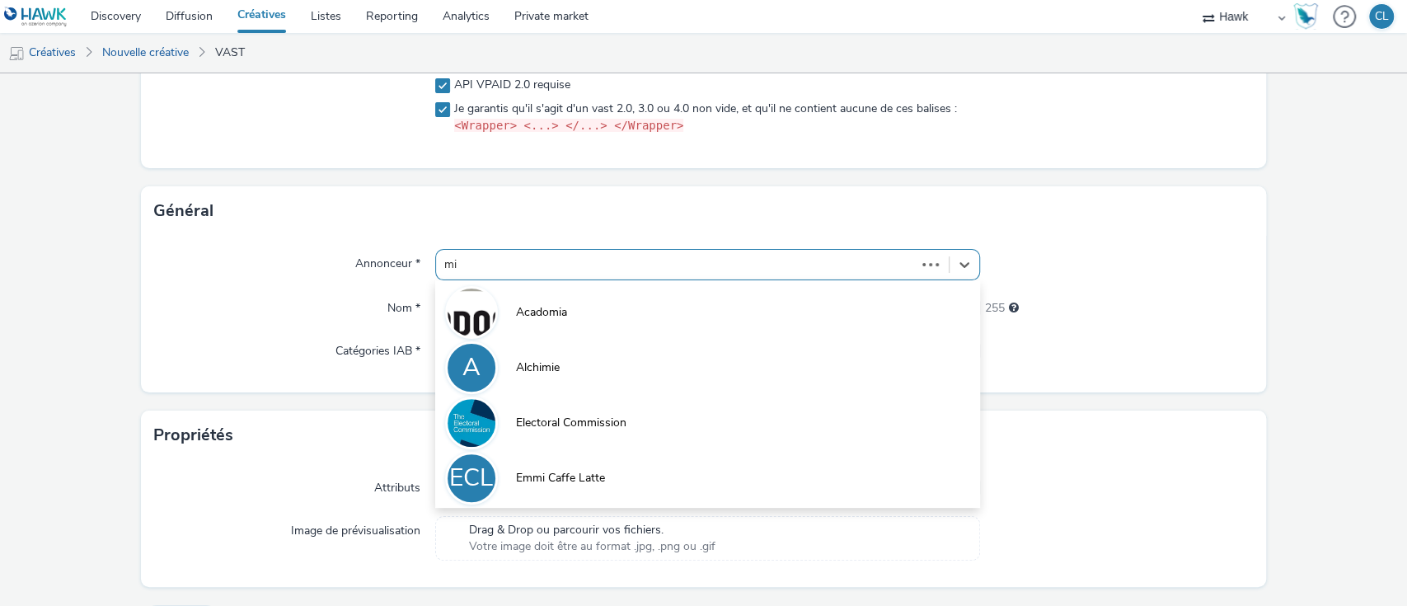
type input "mic"
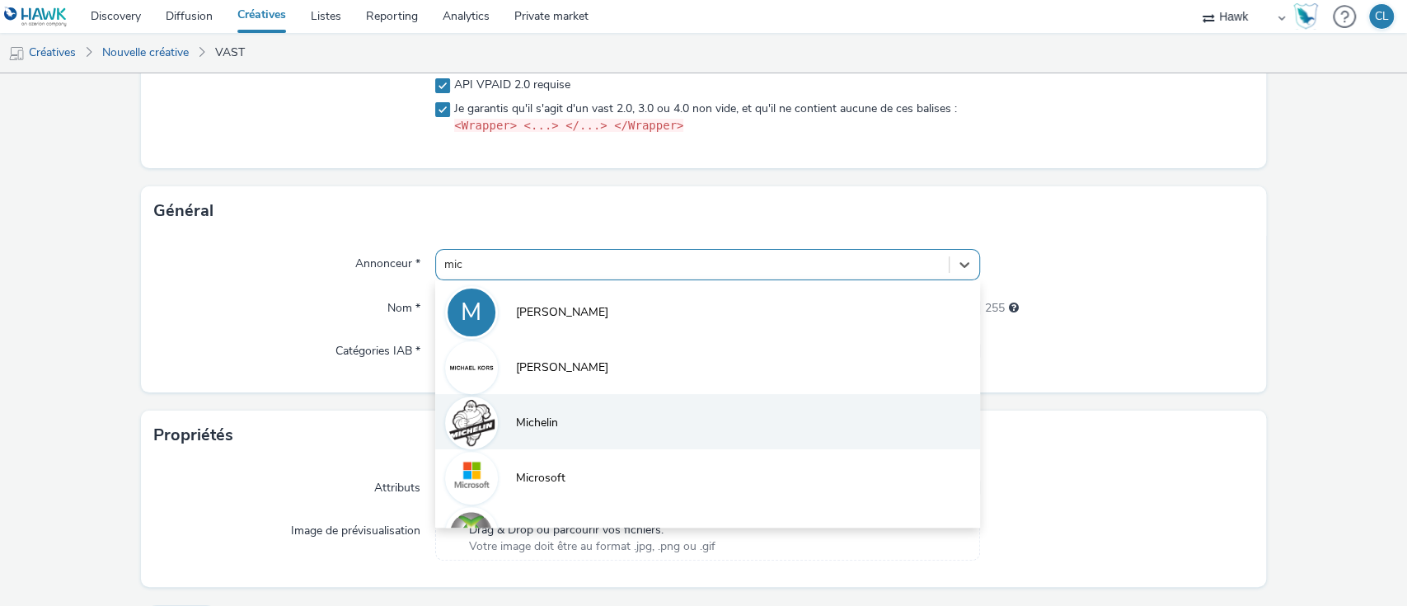
click at [555, 425] on li "Michelin" at bounding box center [708, 421] width 546 height 55
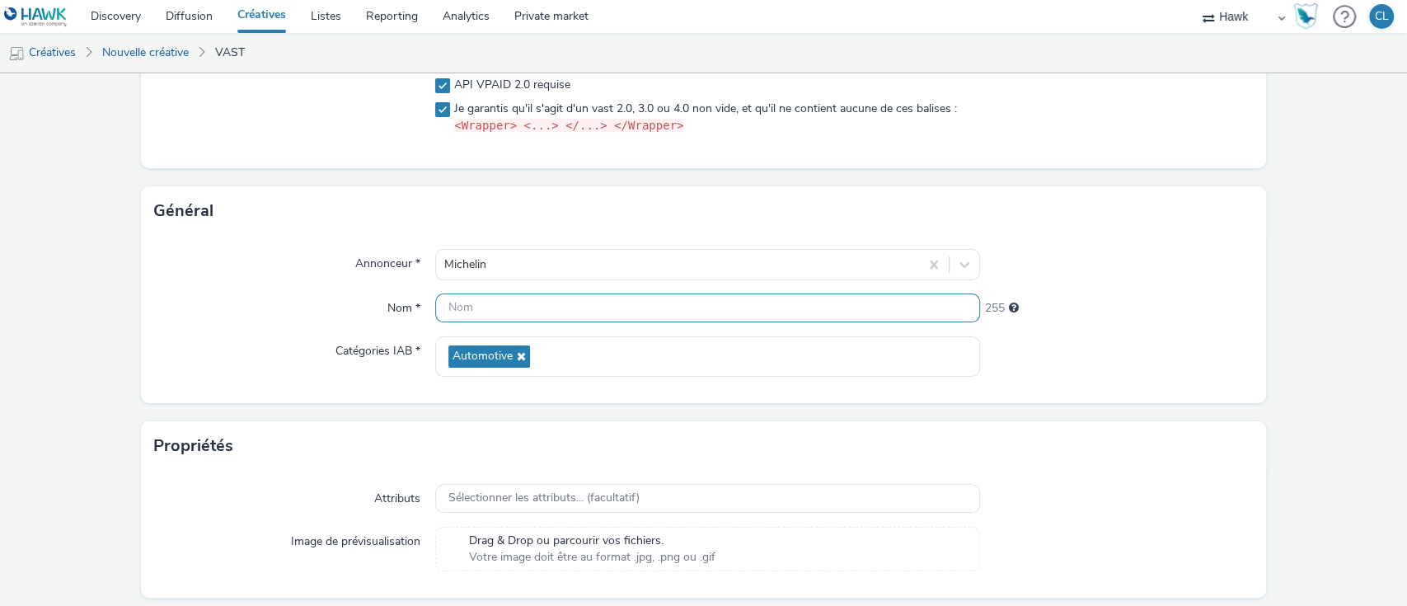
click at [502, 318] on input "text" at bounding box center [708, 307] width 546 height 29
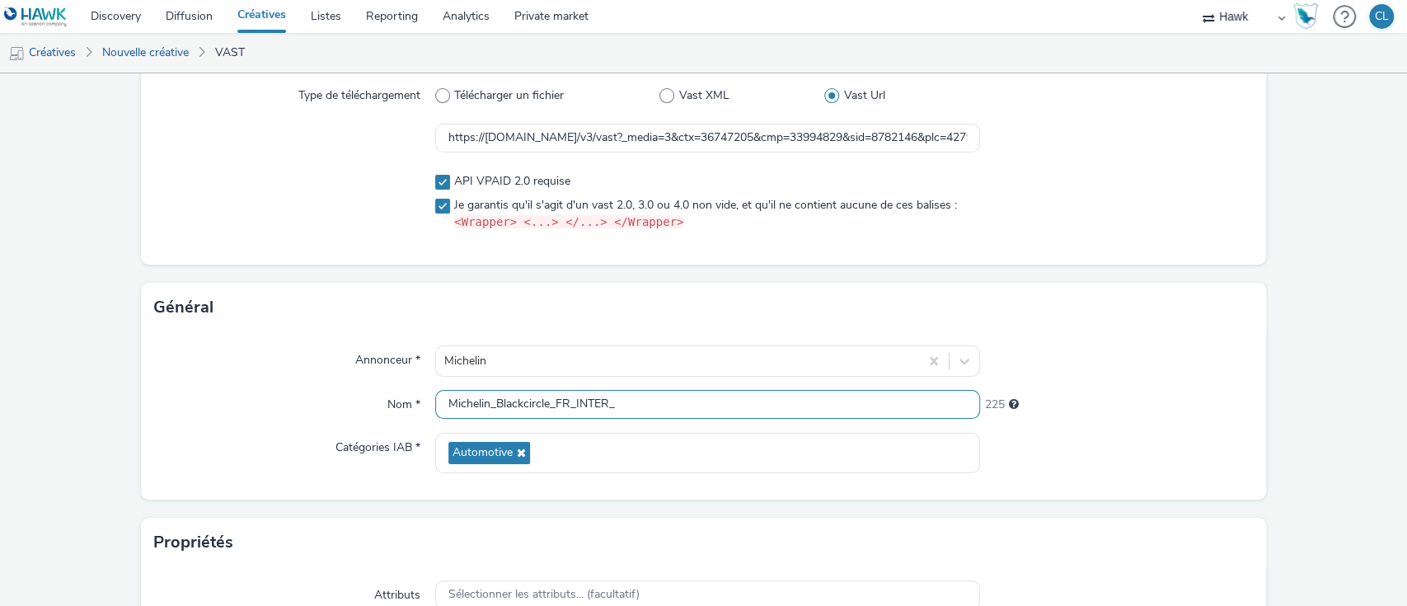
scroll to position [149, 0]
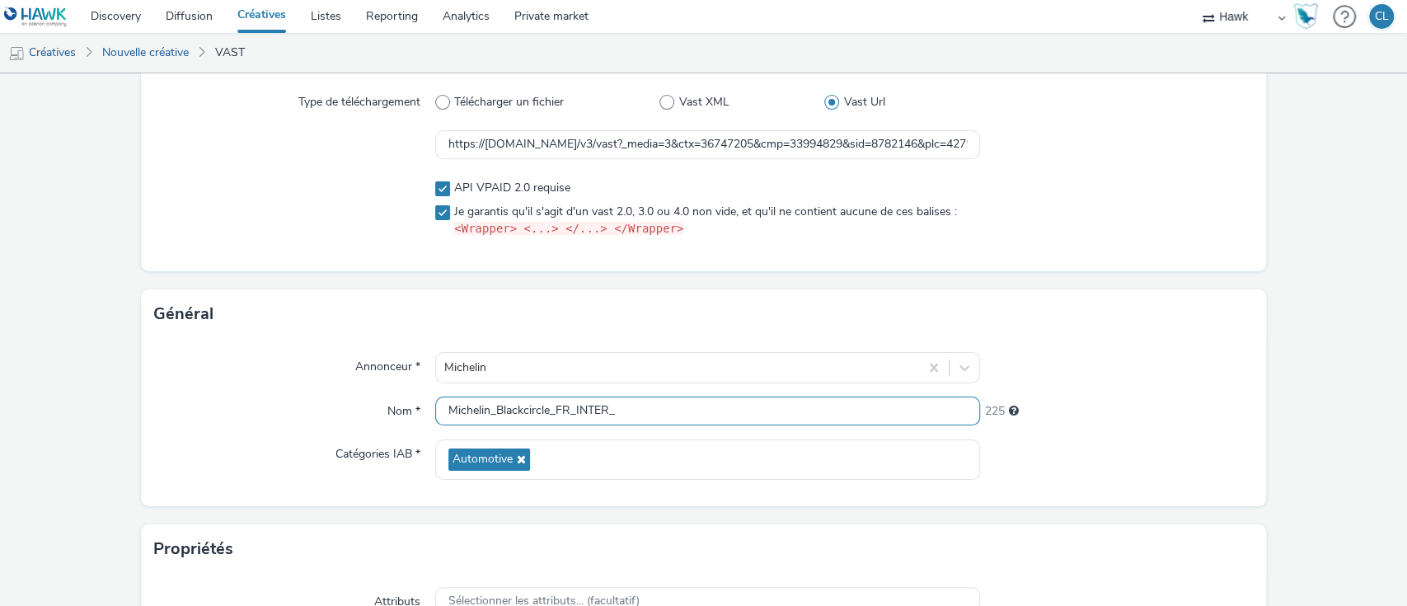
paste input "006422"
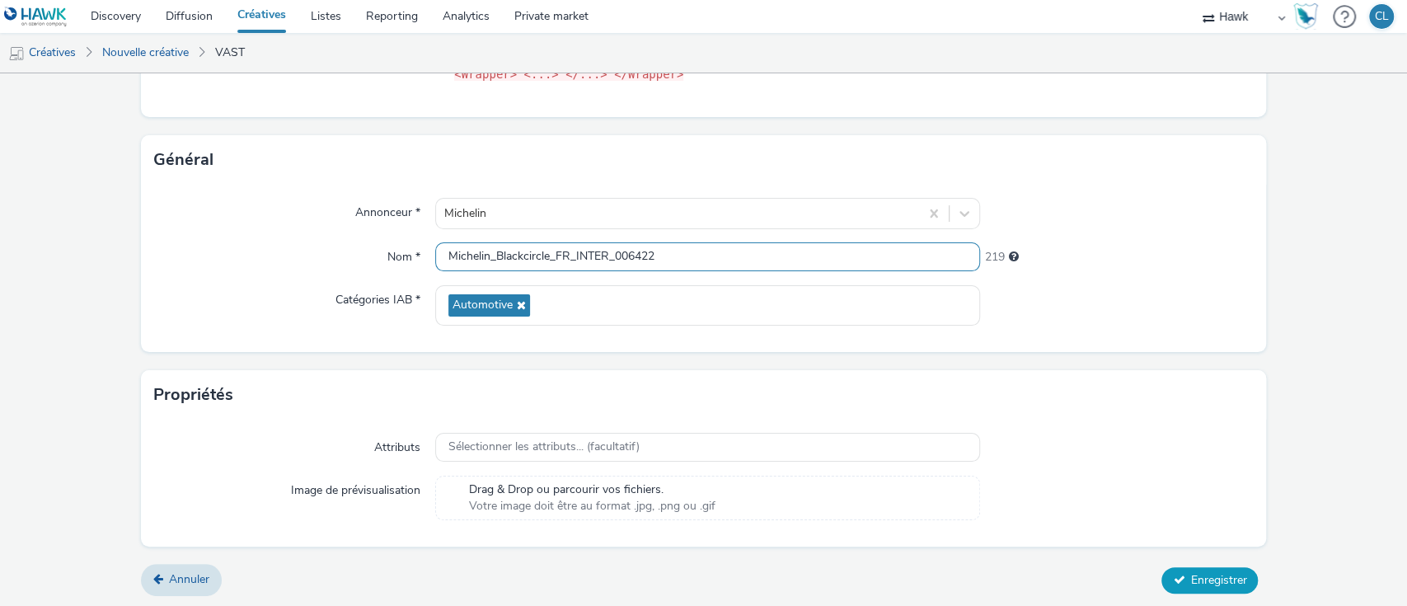
type input "Michelin_Blackcircle_FR_INTER_006422"
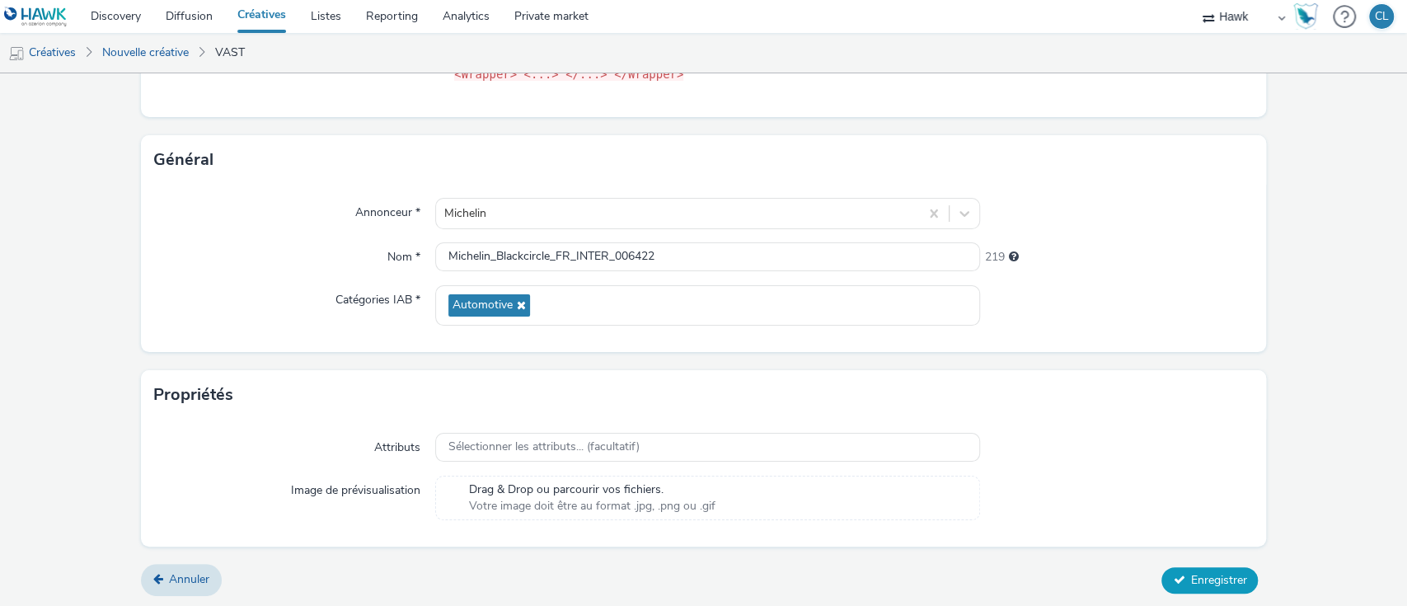
click at [1190, 578] on span "Enregistrer" at bounding box center [1218, 580] width 56 height 16
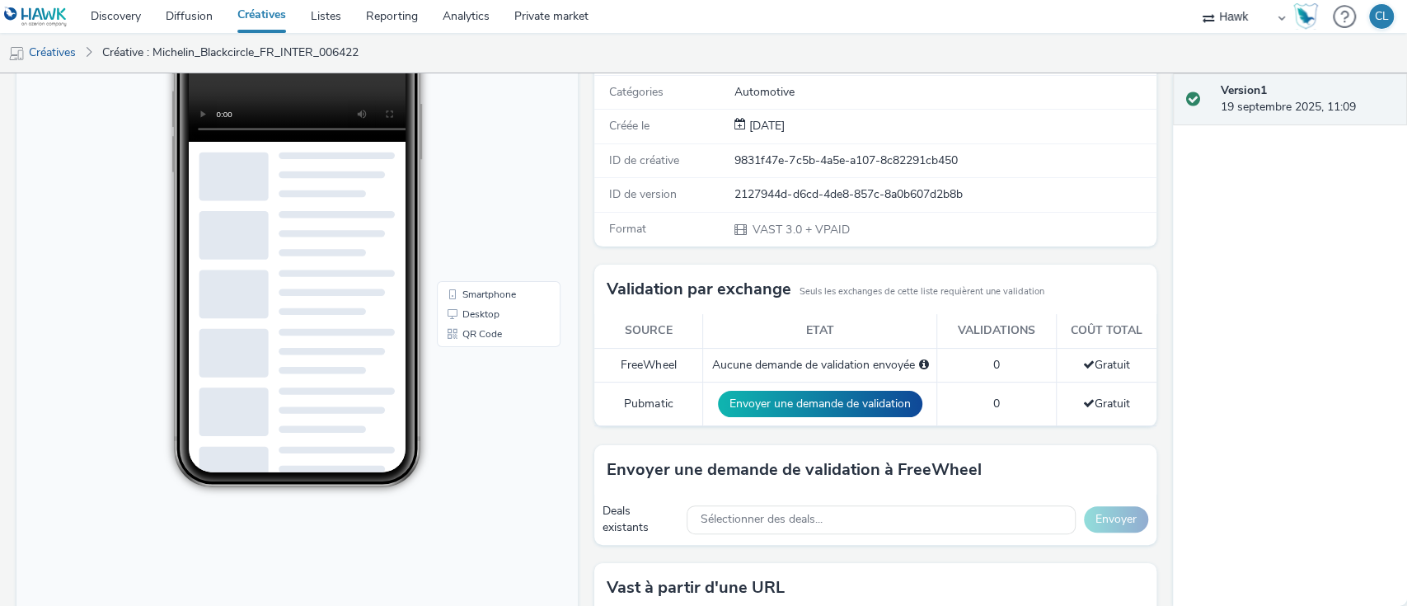
scroll to position [368, 0]
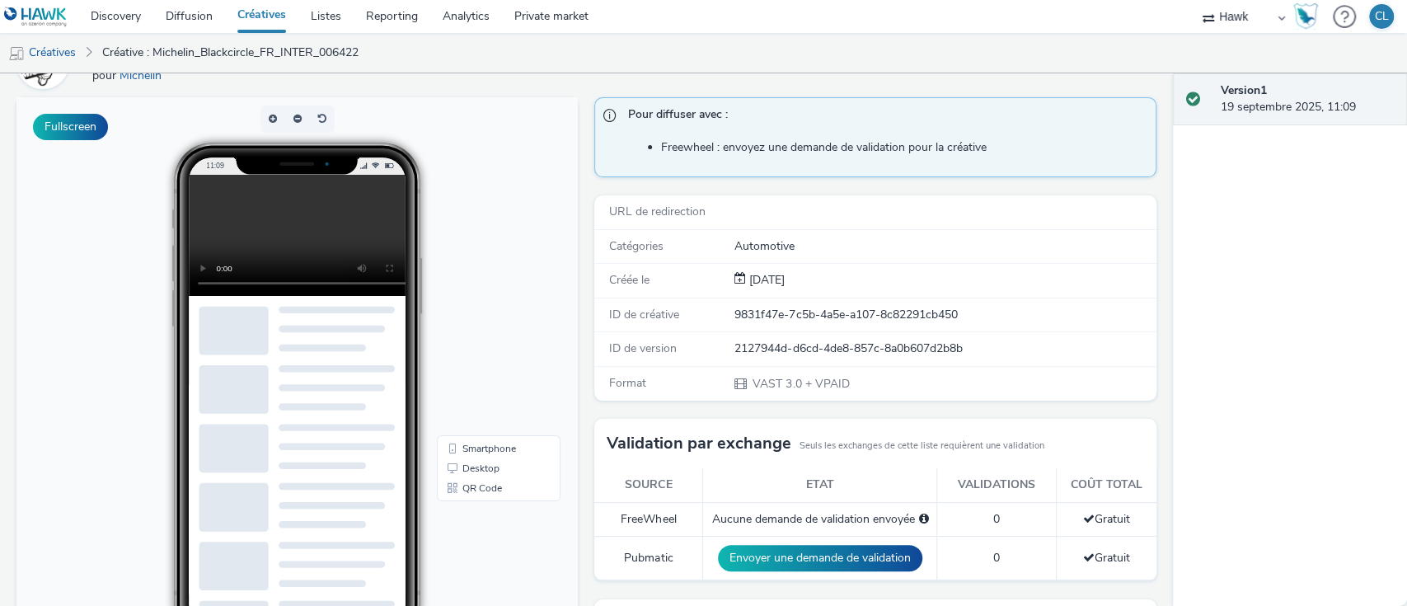
scroll to position [0, 0]
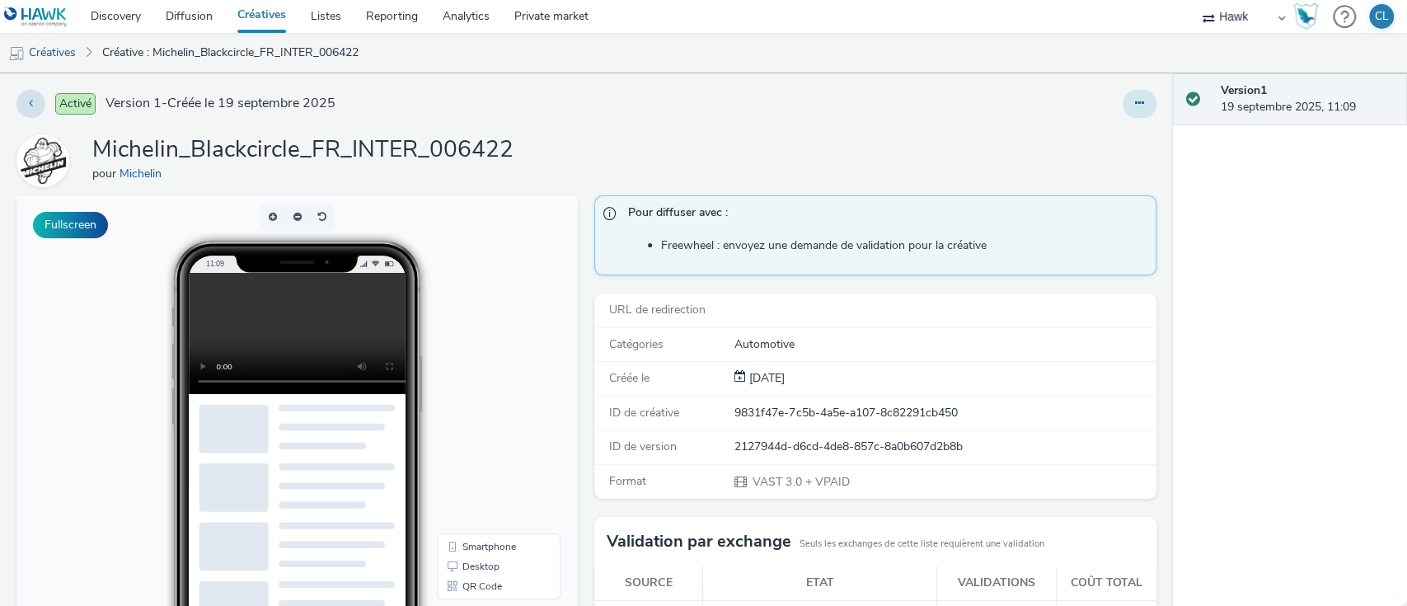
click at [1135, 102] on icon at bounding box center [1139, 103] width 9 height 12
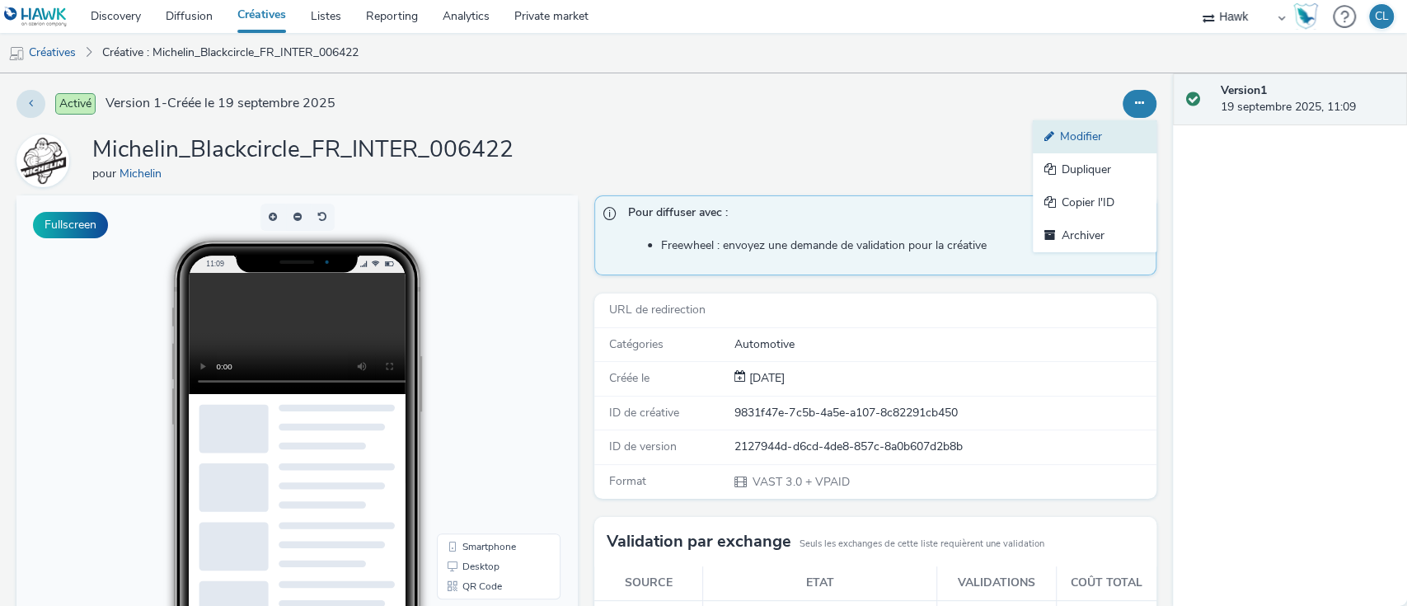
click at [1081, 138] on link "Modifier" at bounding box center [1095, 136] width 124 height 33
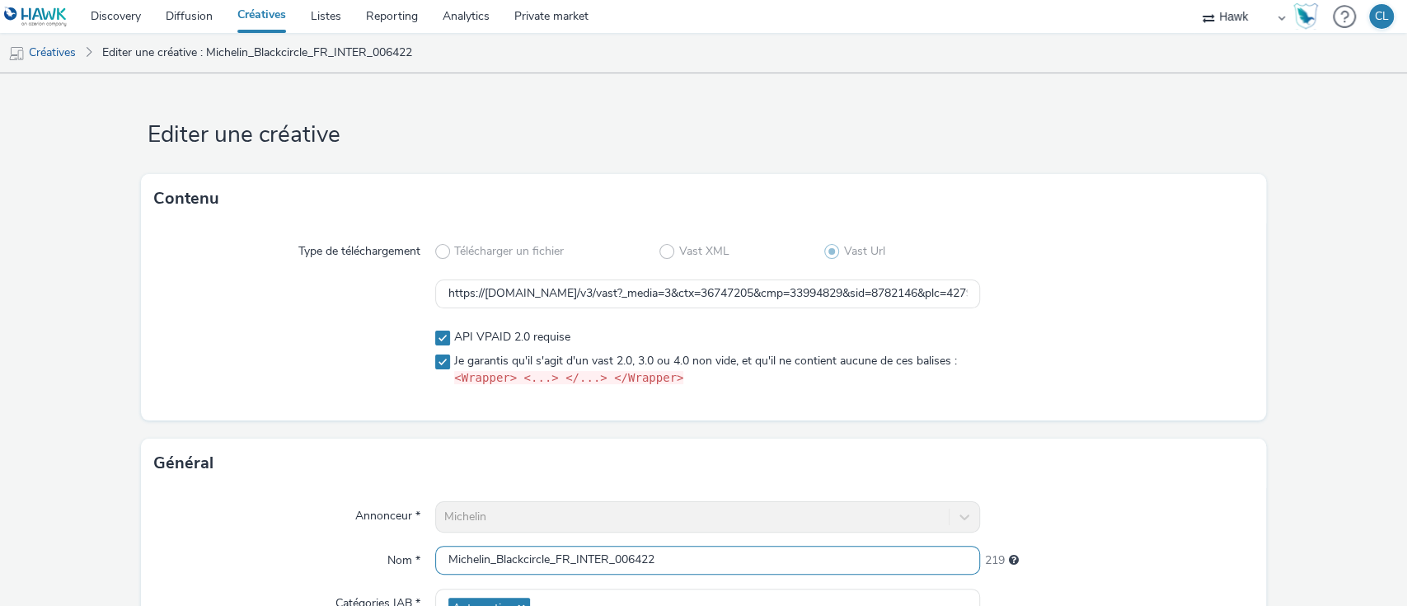
click at [659, 550] on input "Michelin_Blackcircle_FR_INTER_006422" at bounding box center [708, 560] width 546 height 29
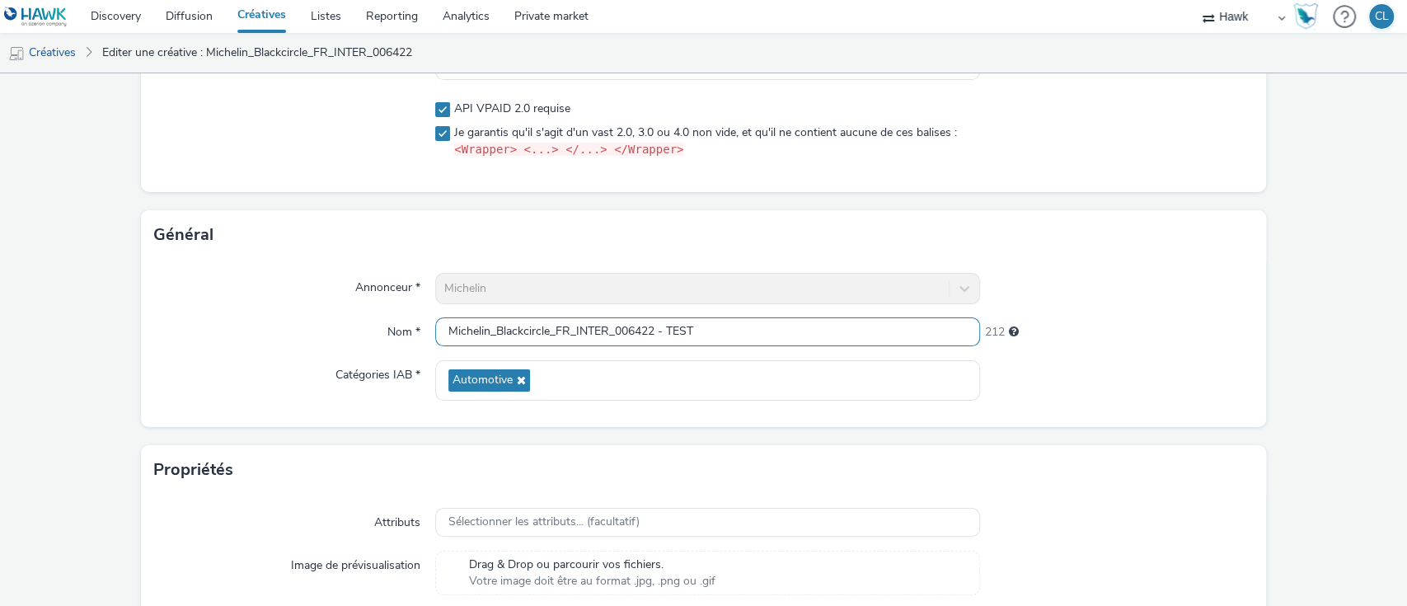
scroll to position [347, 0]
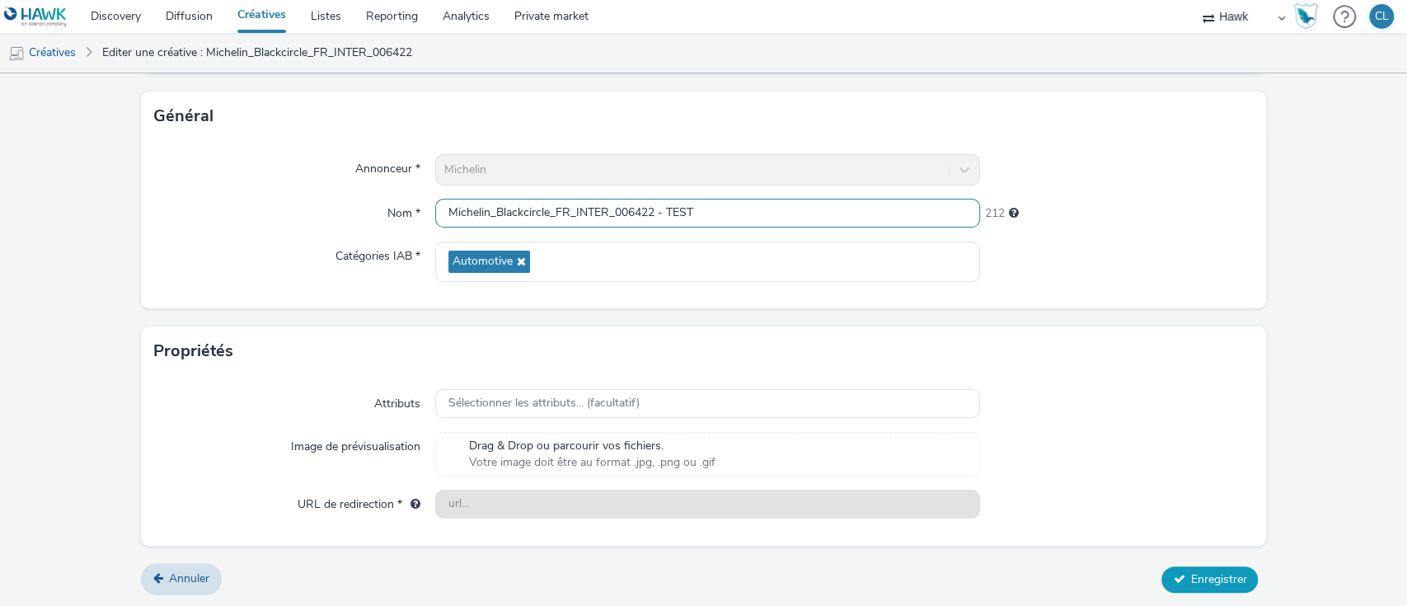
type input "Michelin_Blackcircle_FR_INTER_006422 - TEST"
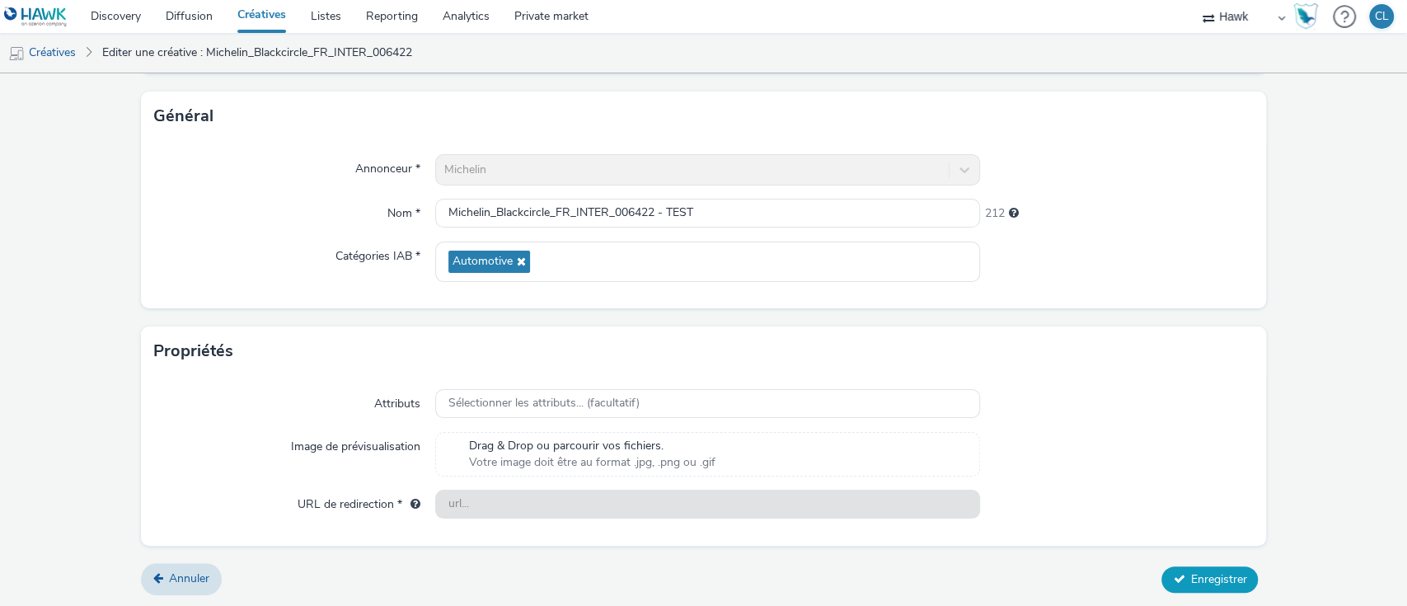
click at [1168, 569] on button "Enregistrer" at bounding box center [1209, 579] width 96 height 26
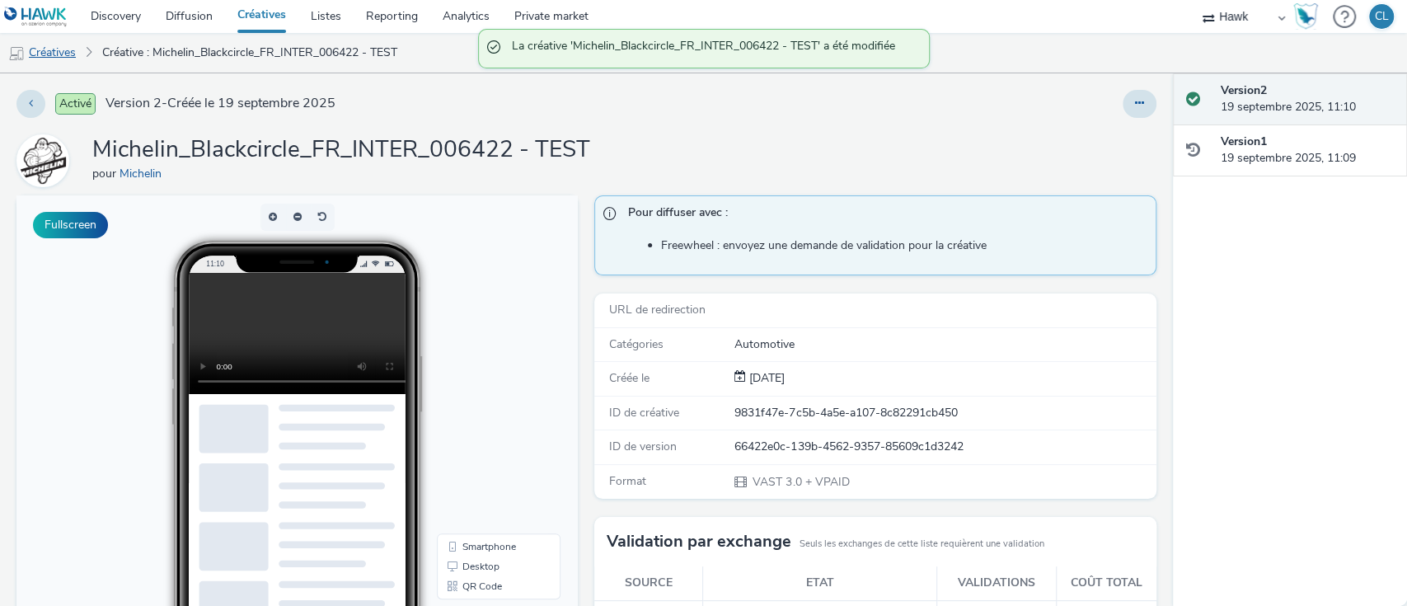
click at [69, 63] on link "Créatives" at bounding box center [42, 53] width 84 height 40
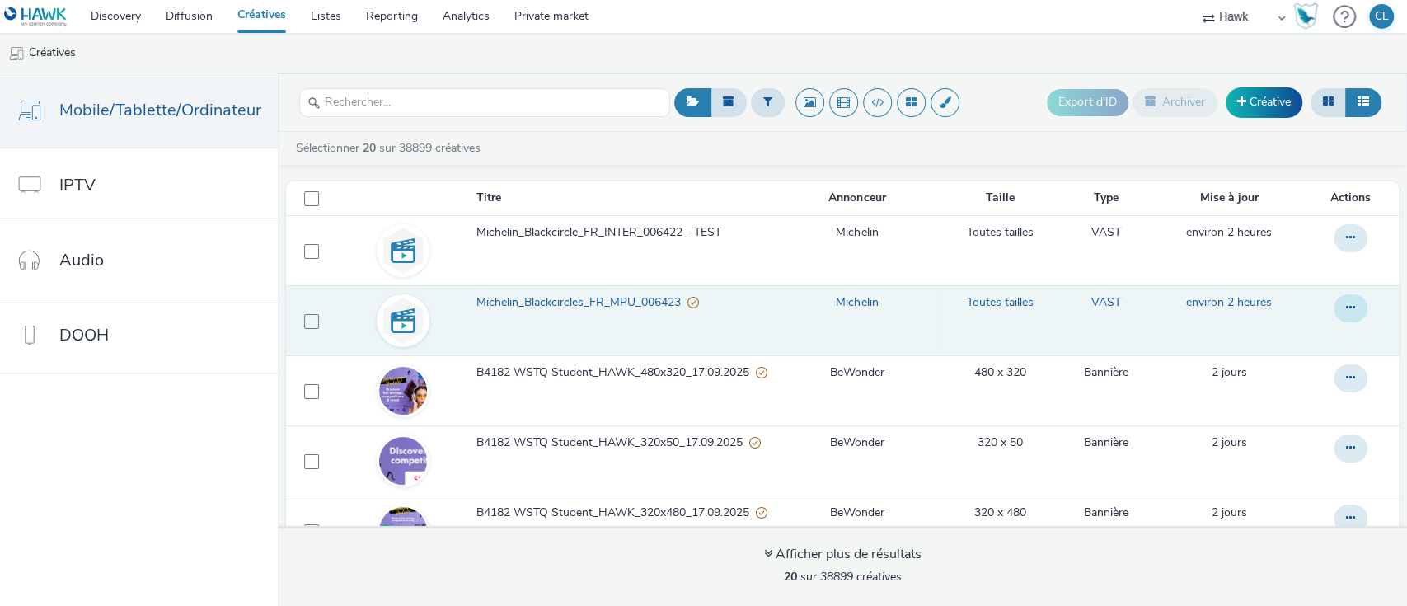
click at [1333, 307] on button at bounding box center [1350, 308] width 34 height 28
click at [1303, 335] on link "Modifier" at bounding box center [1305, 341] width 124 height 33
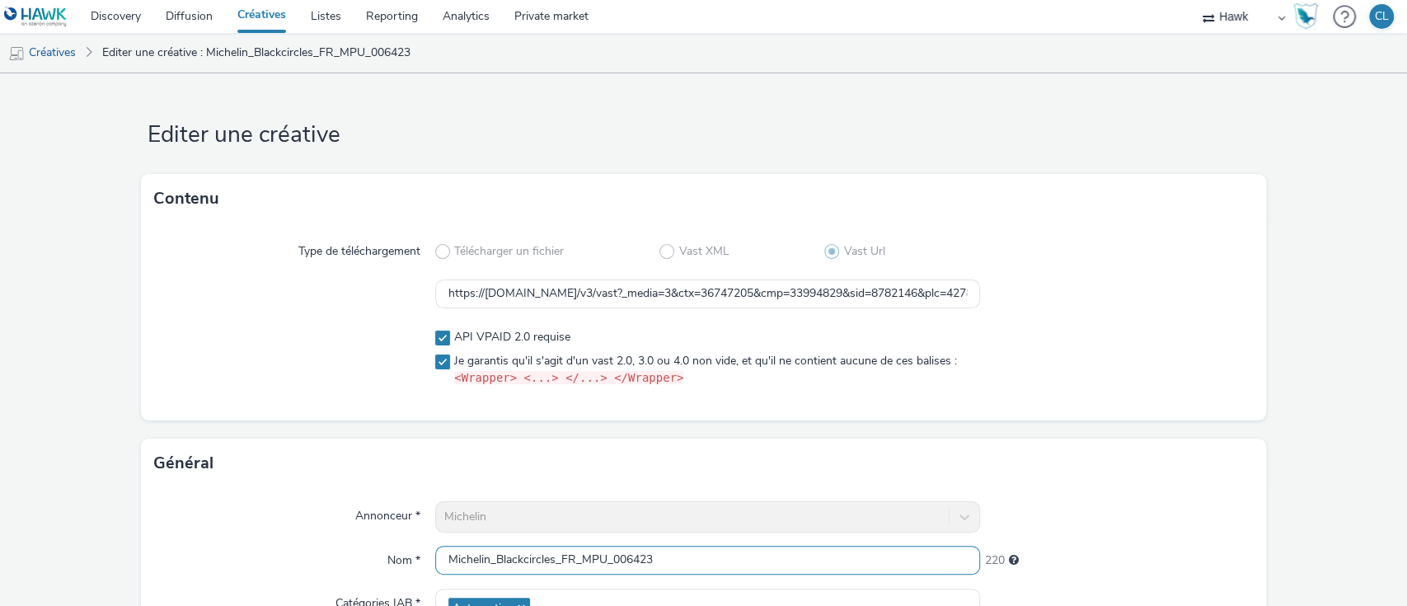
click at [685, 557] on input "Michelin_Blackcircles_FR_MPU_006423" at bounding box center [708, 560] width 546 height 29
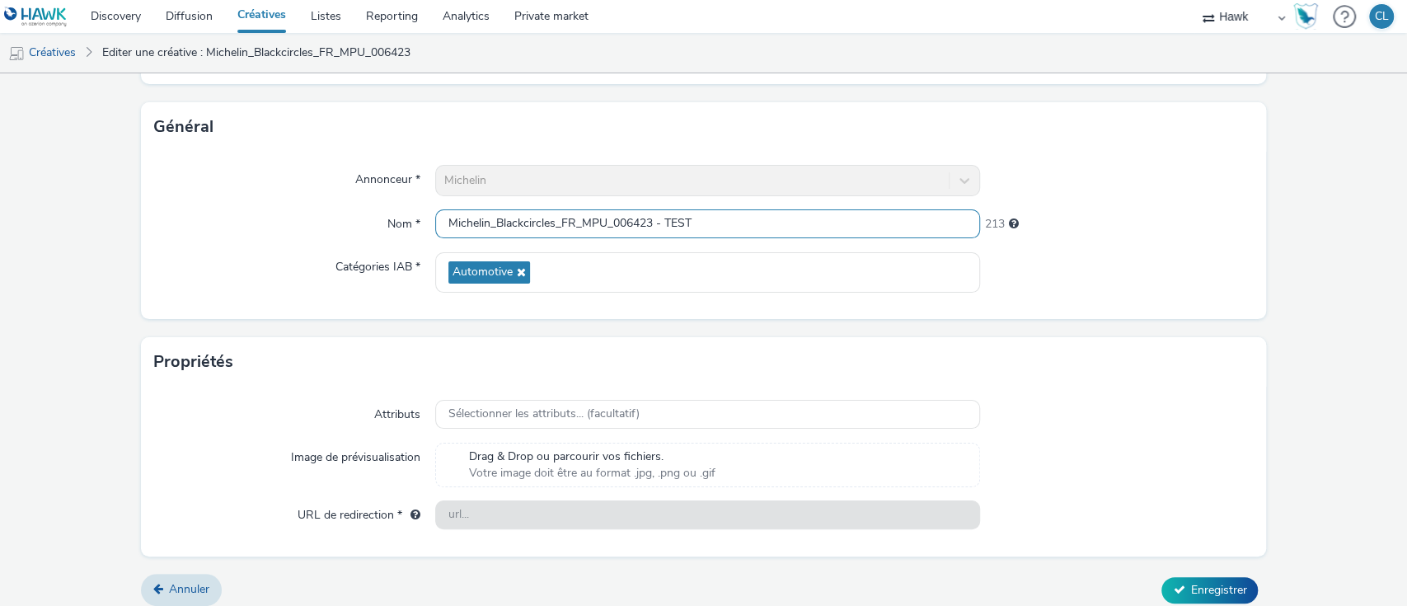
scroll to position [343, 0]
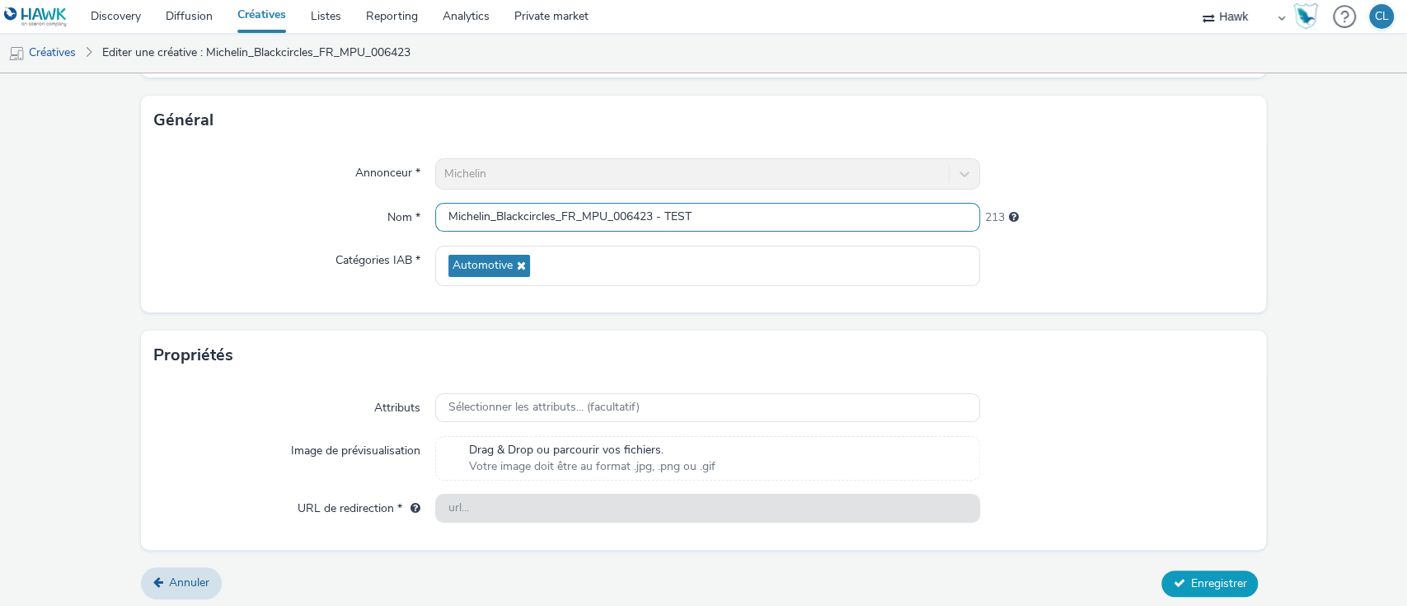
type input "Michelin_Blackcircles_FR_MPU_006423 - TEST"
click at [1192, 582] on span "Enregistrer" at bounding box center [1218, 583] width 56 height 16
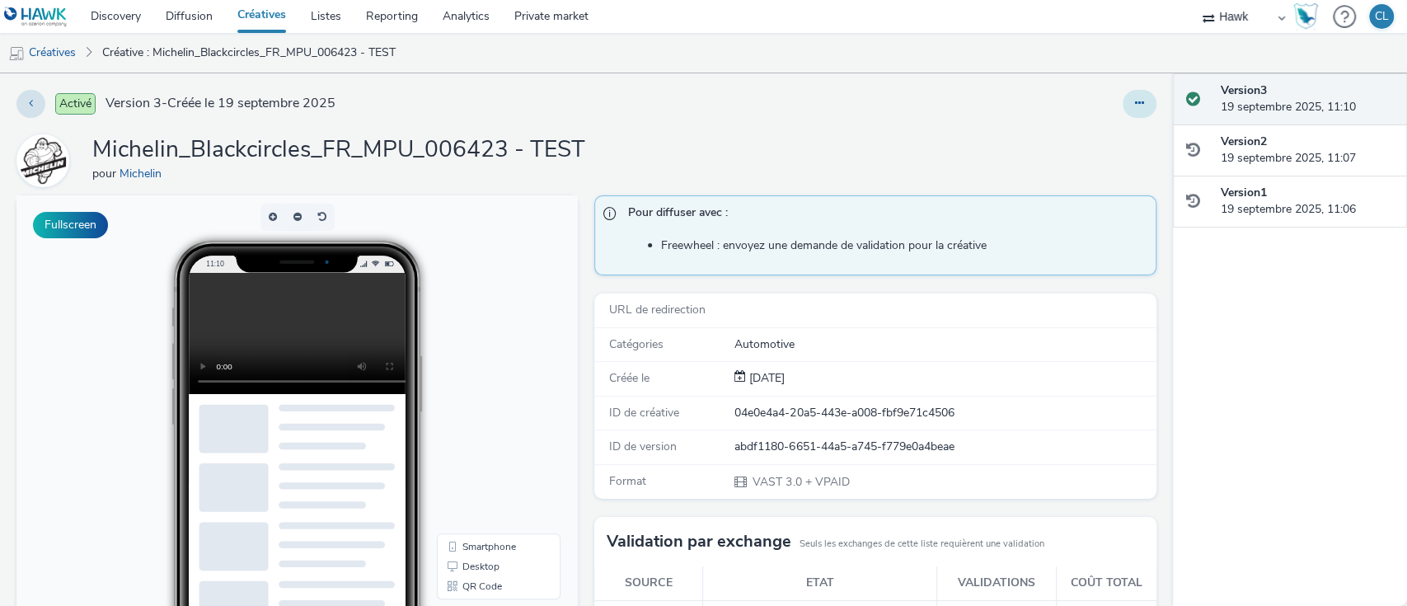
click at [1135, 101] on icon at bounding box center [1139, 103] width 9 height 12
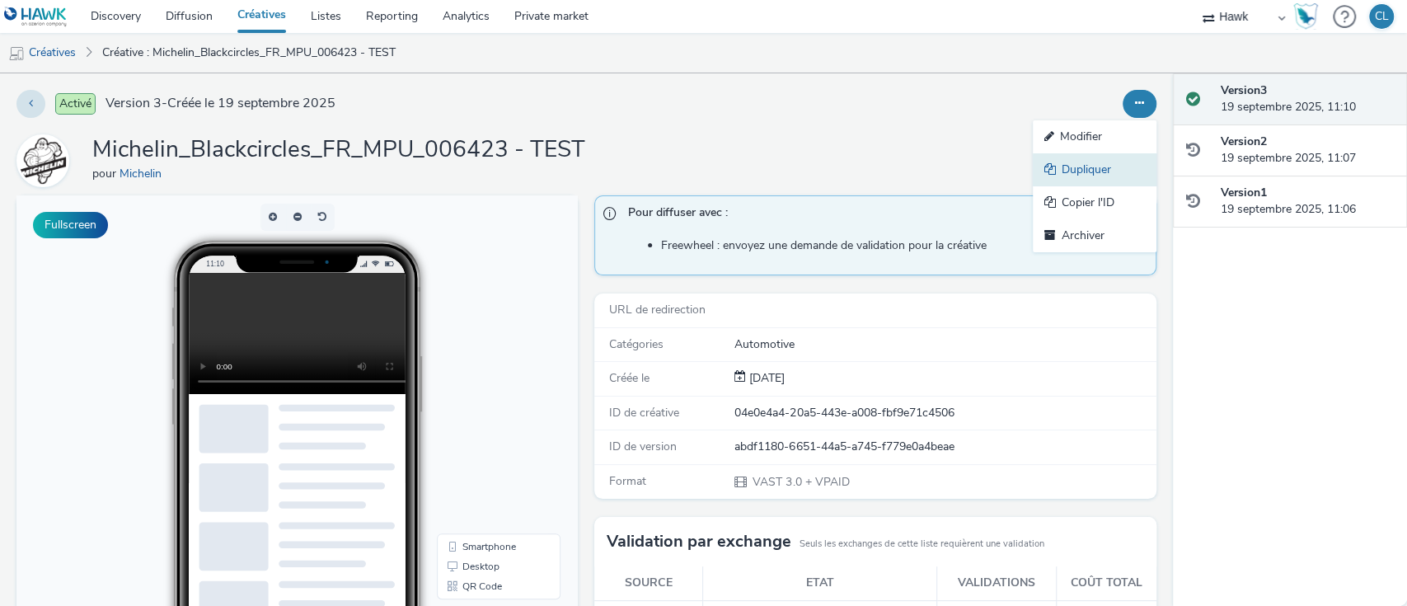
click at [1090, 168] on link "Dupliquer" at bounding box center [1095, 169] width 124 height 33
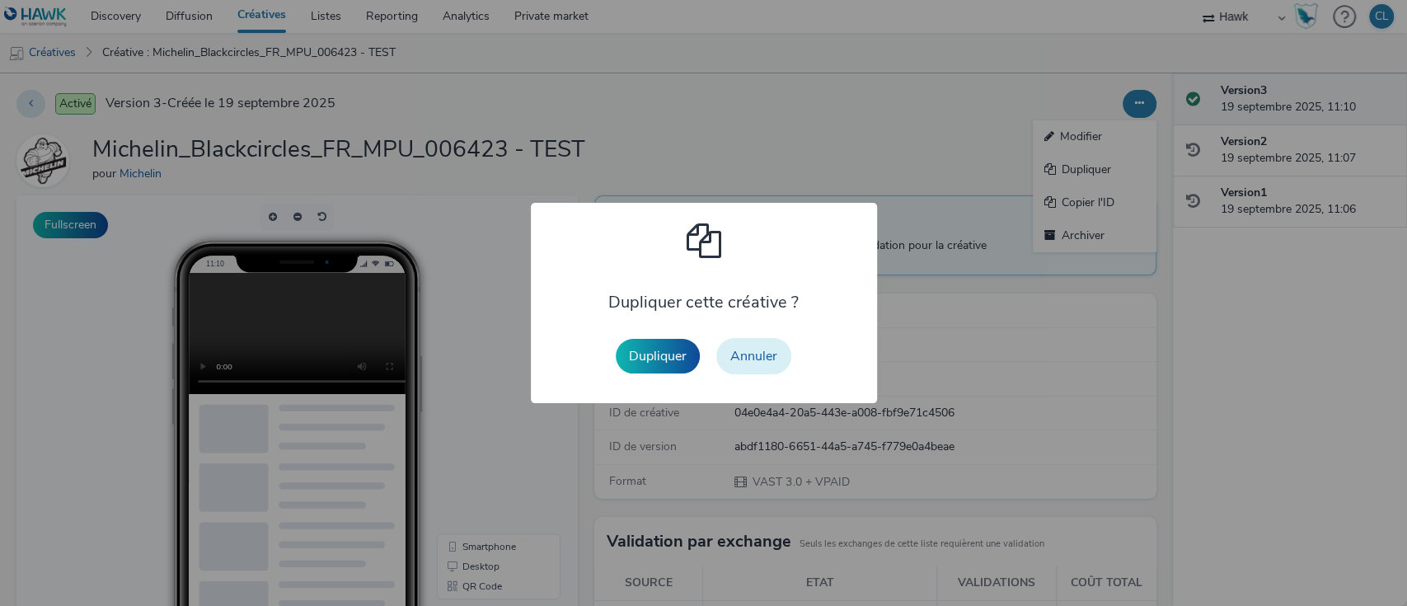
click at [779, 354] on button "Annuler" at bounding box center [753, 356] width 75 height 36
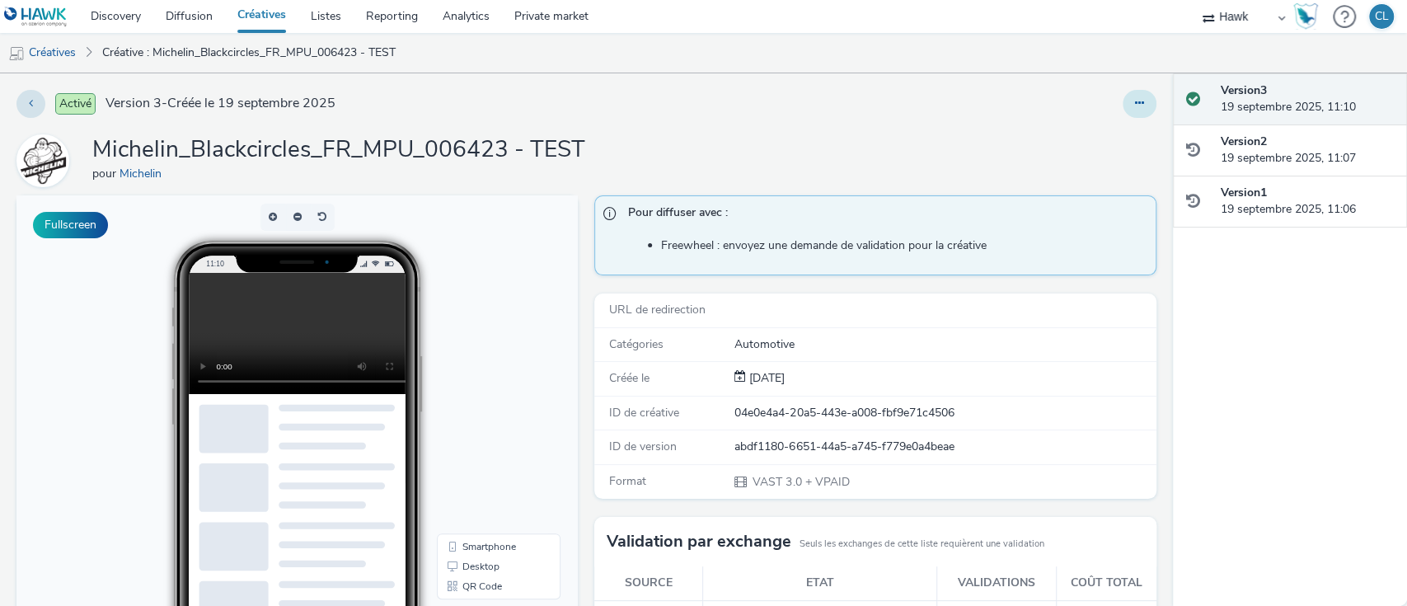
click at [1122, 117] on button at bounding box center [1139, 104] width 34 height 28
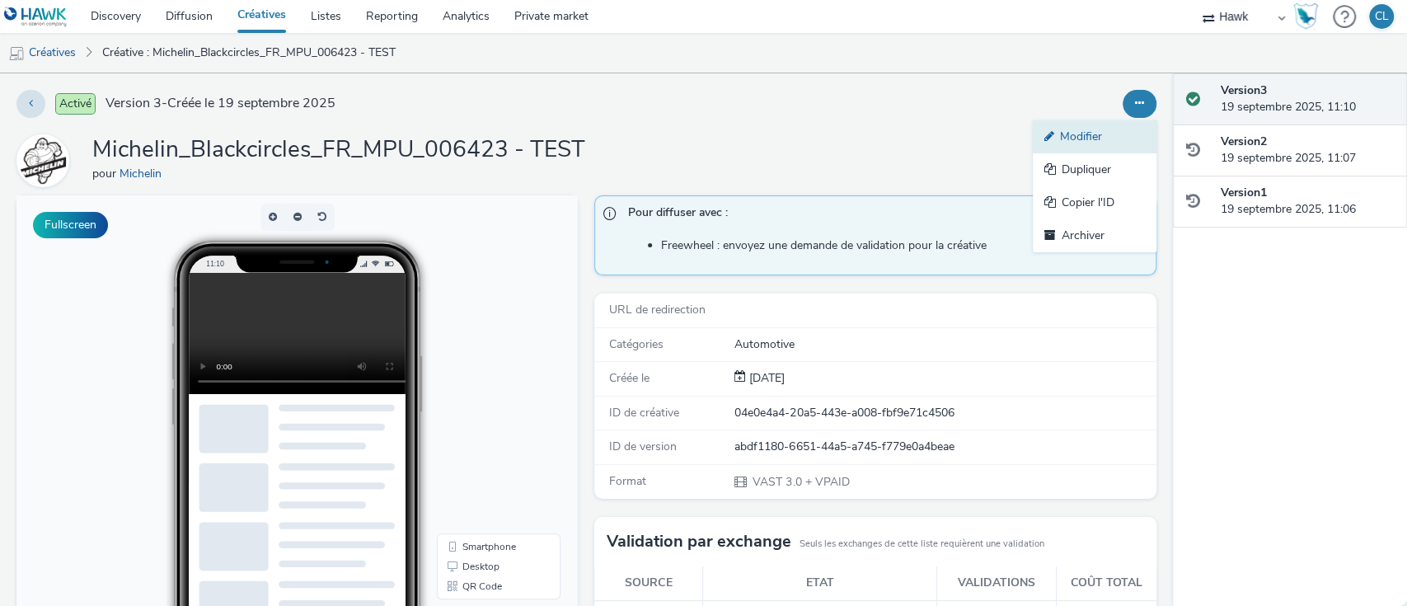
click at [1084, 142] on link "Modifier" at bounding box center [1095, 136] width 124 height 33
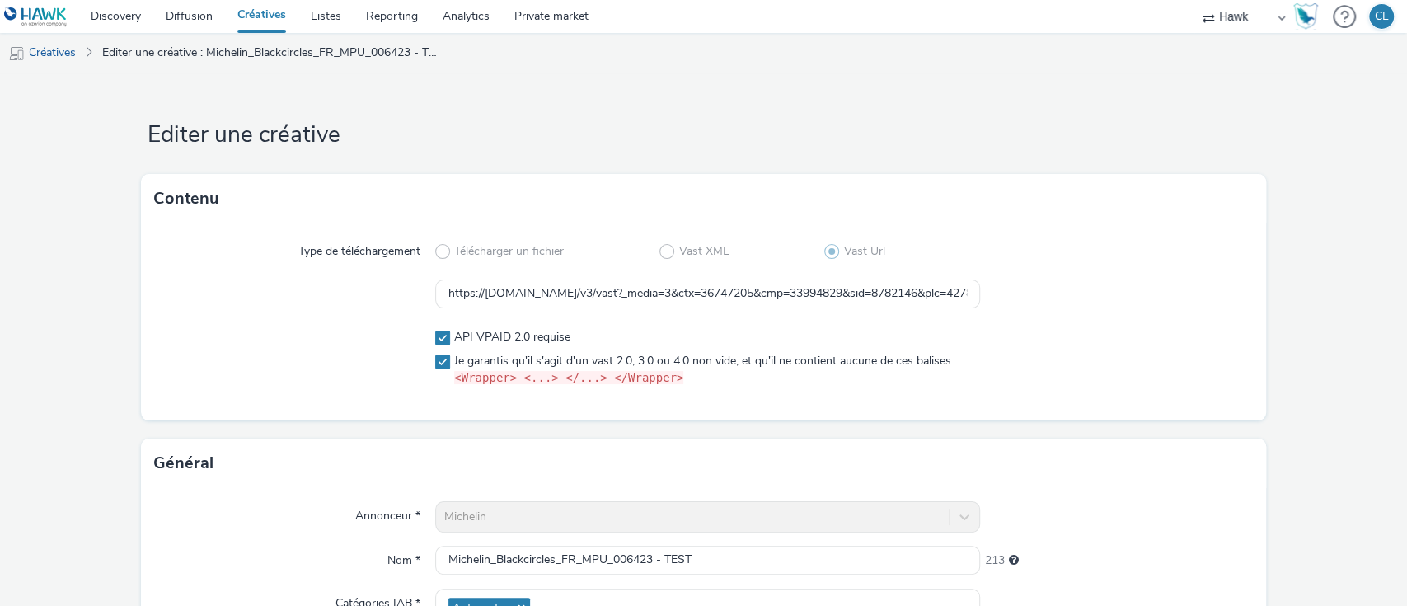
scroll to position [116, 0]
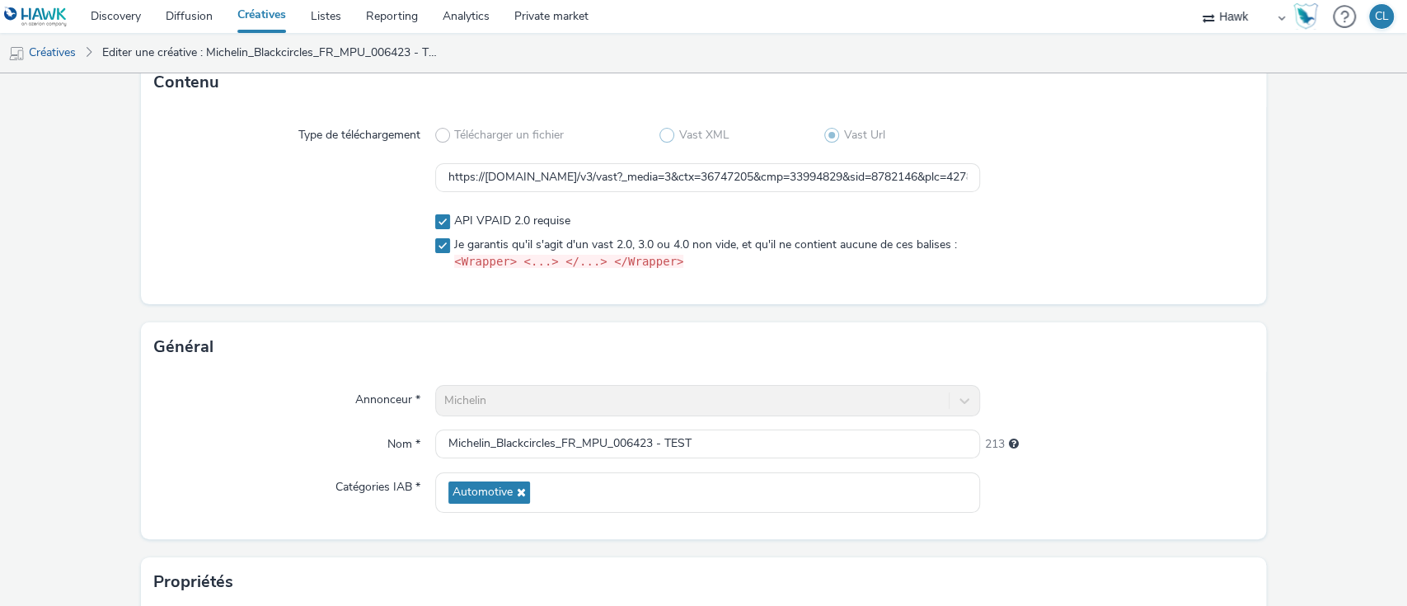
click at [661, 138] on span at bounding box center [666, 135] width 15 height 15
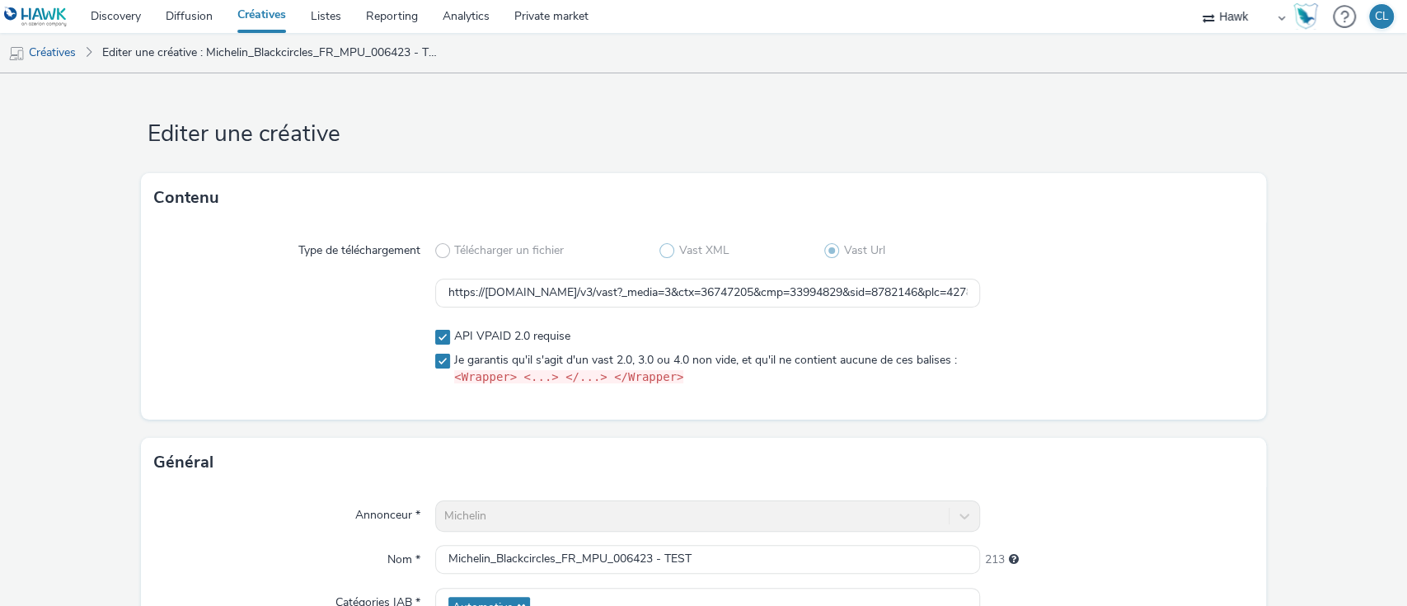
scroll to position [0, 0]
click at [659, 253] on span at bounding box center [666, 251] width 15 height 15
click at [435, 344] on span at bounding box center [442, 337] width 15 height 15
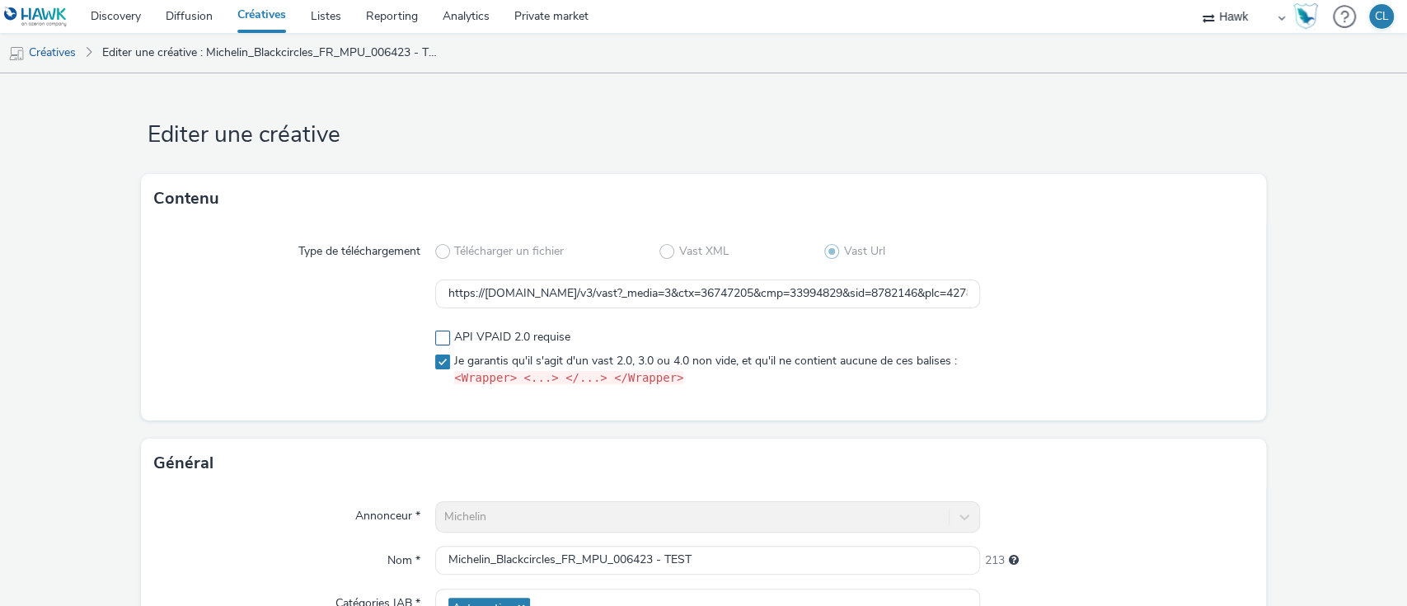
checkbox input "false"
click at [435, 374] on label "Je garantis qu'il s'agit d'un vast 2.0, 3.0 ou 4.0 non vide, et qu'il ne contie…" at bounding box center [708, 370] width 546 height 35
checkbox input "false"
drag, startPoint x: 441, startPoint y: 293, endPoint x: 1220, endPoint y: 324, distance: 779.3
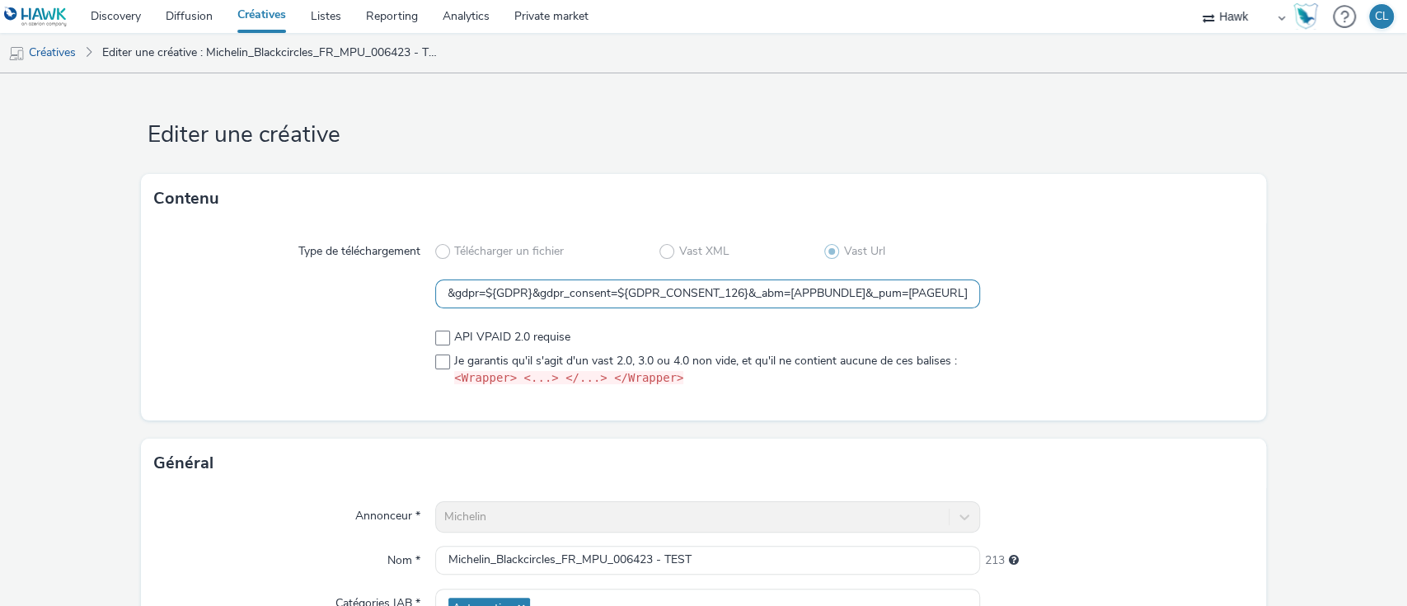
click at [1220, 324] on div "Type de téléchargement Télécharger un fichier Vast XML Vast Url https://vast.do…" at bounding box center [704, 321] width 1126 height 197
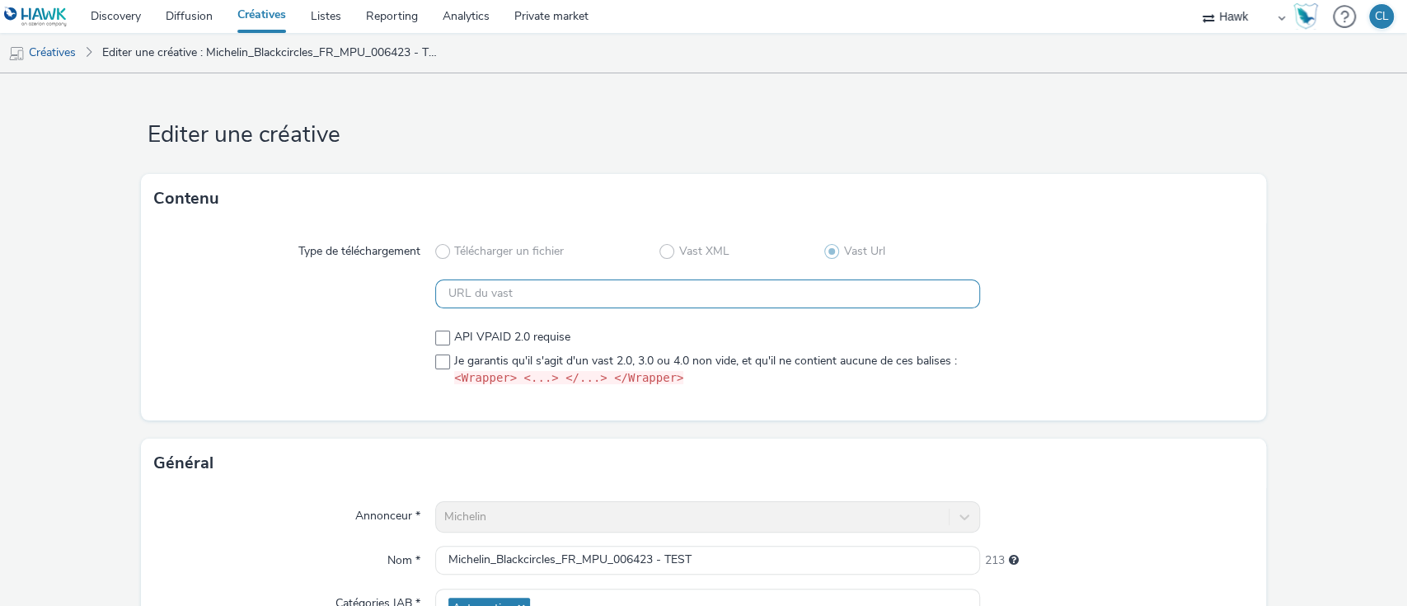
scroll to position [0, 0]
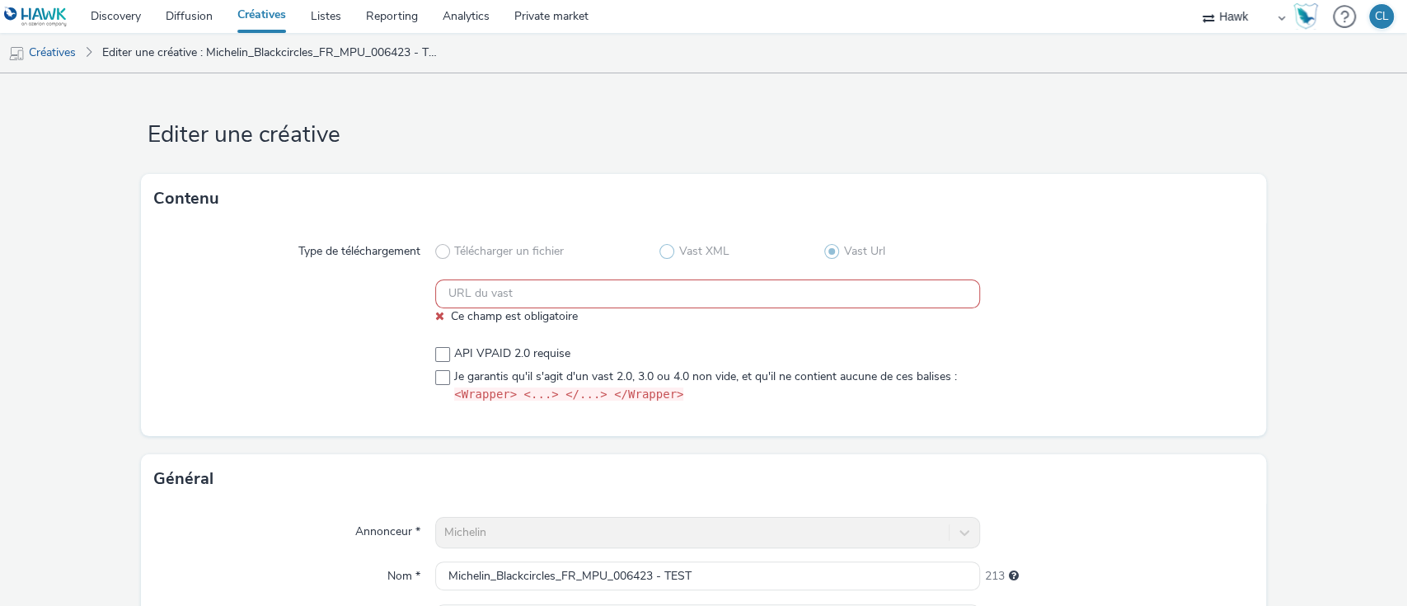
click at [702, 243] on span "Vast XML" at bounding box center [703, 251] width 50 height 16
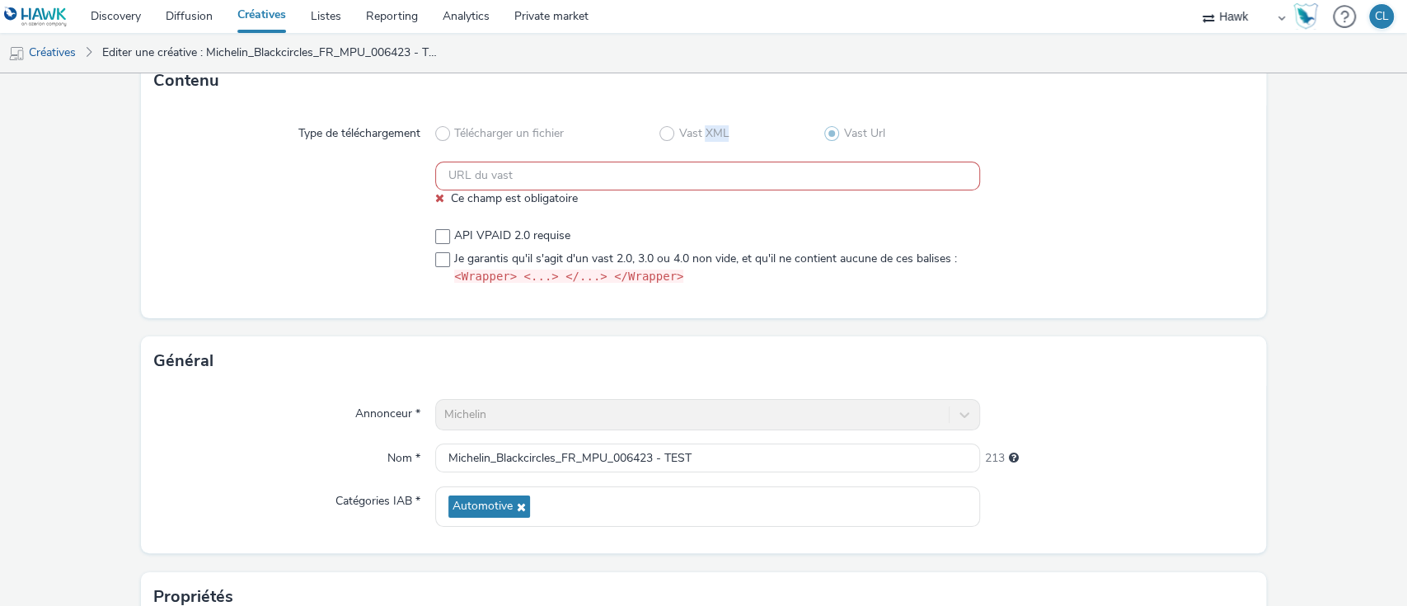
scroll to position [119, 0]
click at [653, 143] on div "Télécharger un fichier Vast XML Vast Url" at bounding box center [708, 133] width 546 height 30
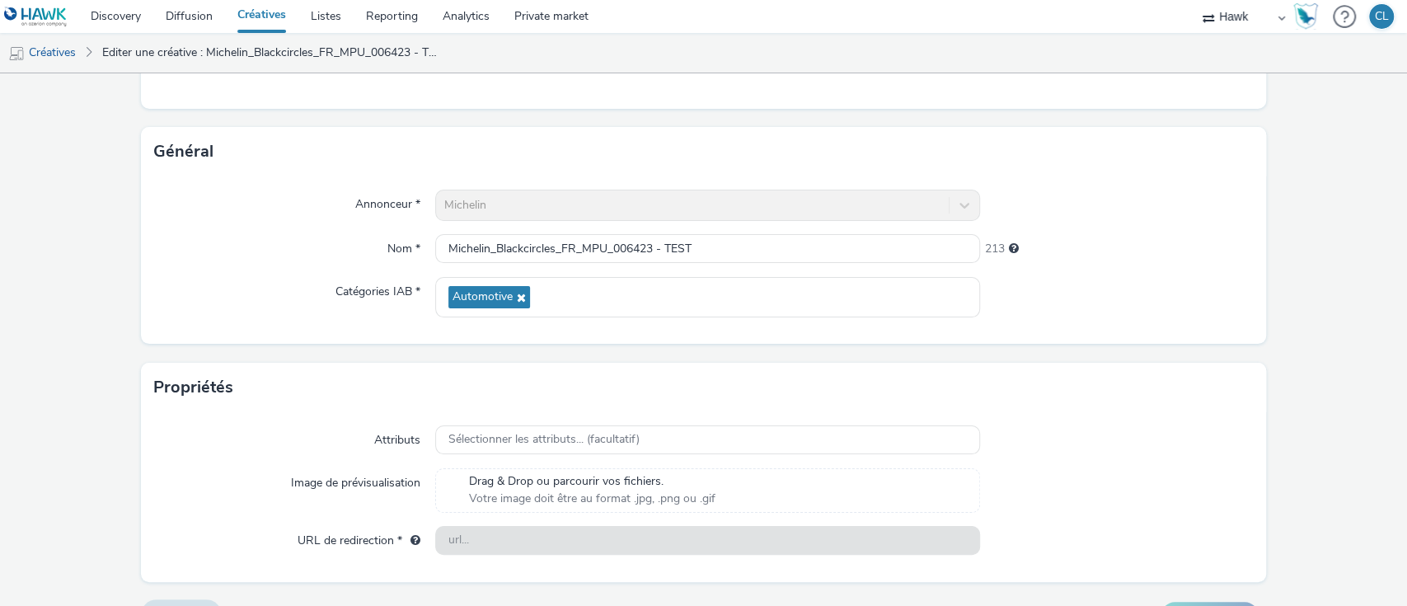
scroll to position [0, 0]
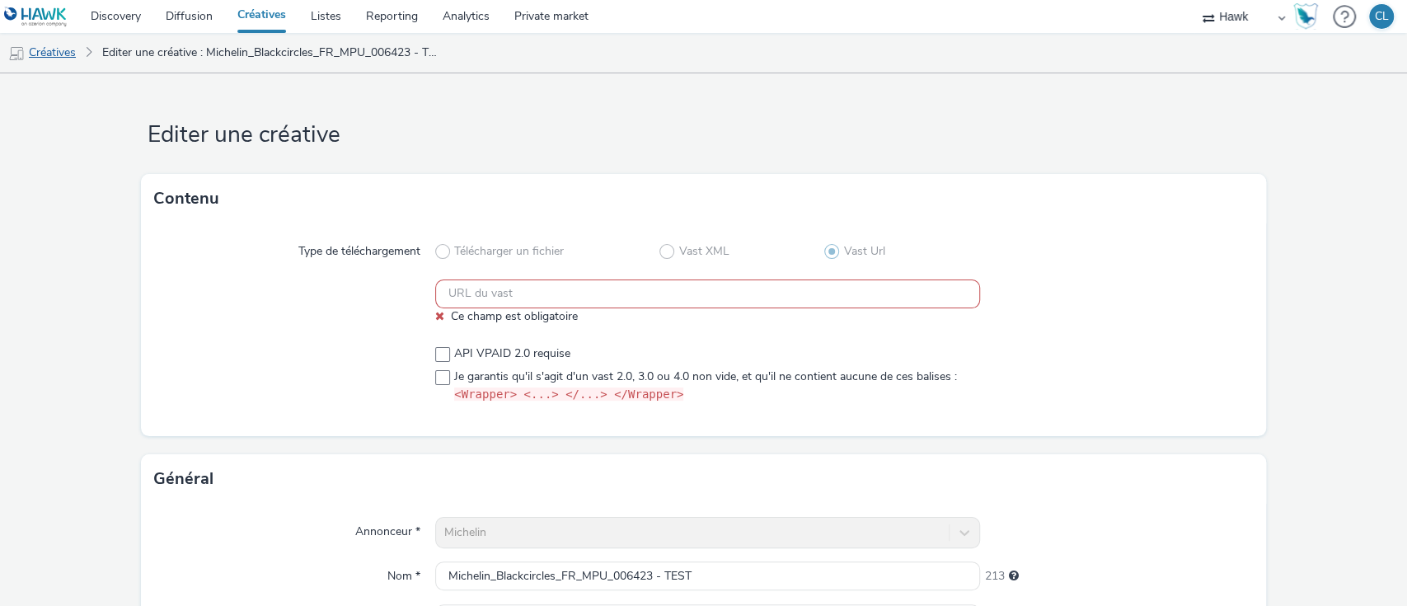
click at [59, 60] on link "Créatives" at bounding box center [42, 53] width 84 height 40
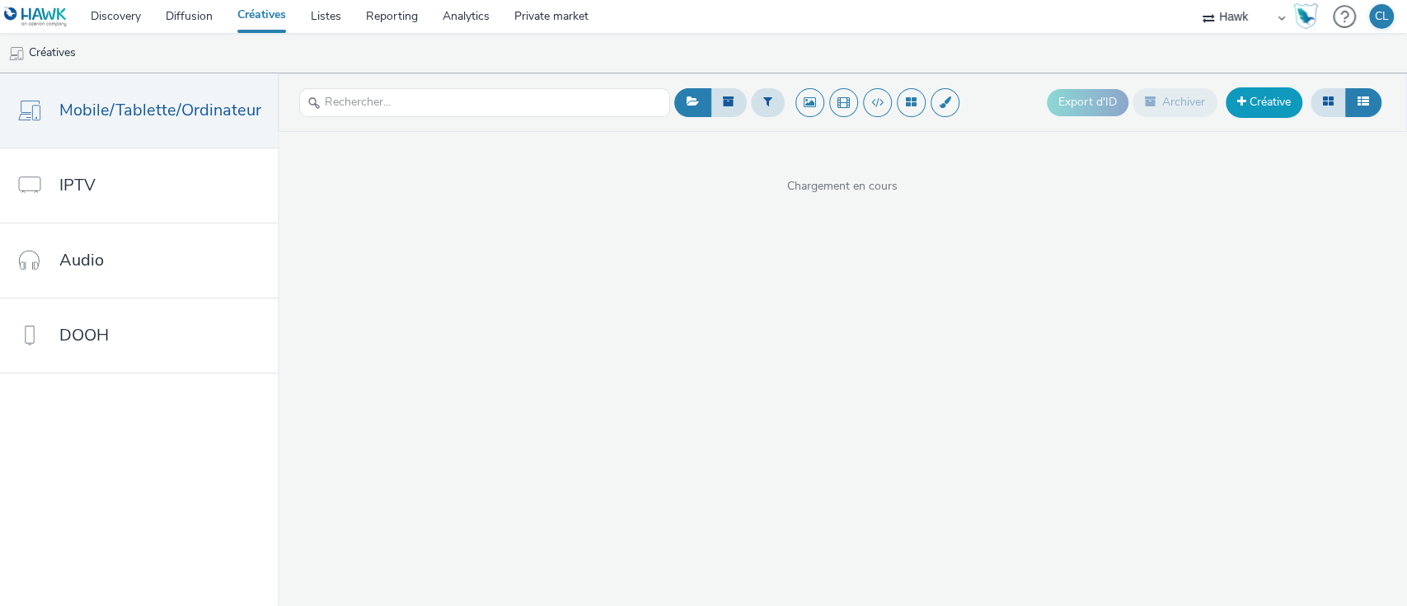
click at [1266, 102] on link "Créative" at bounding box center [1263, 102] width 77 height 30
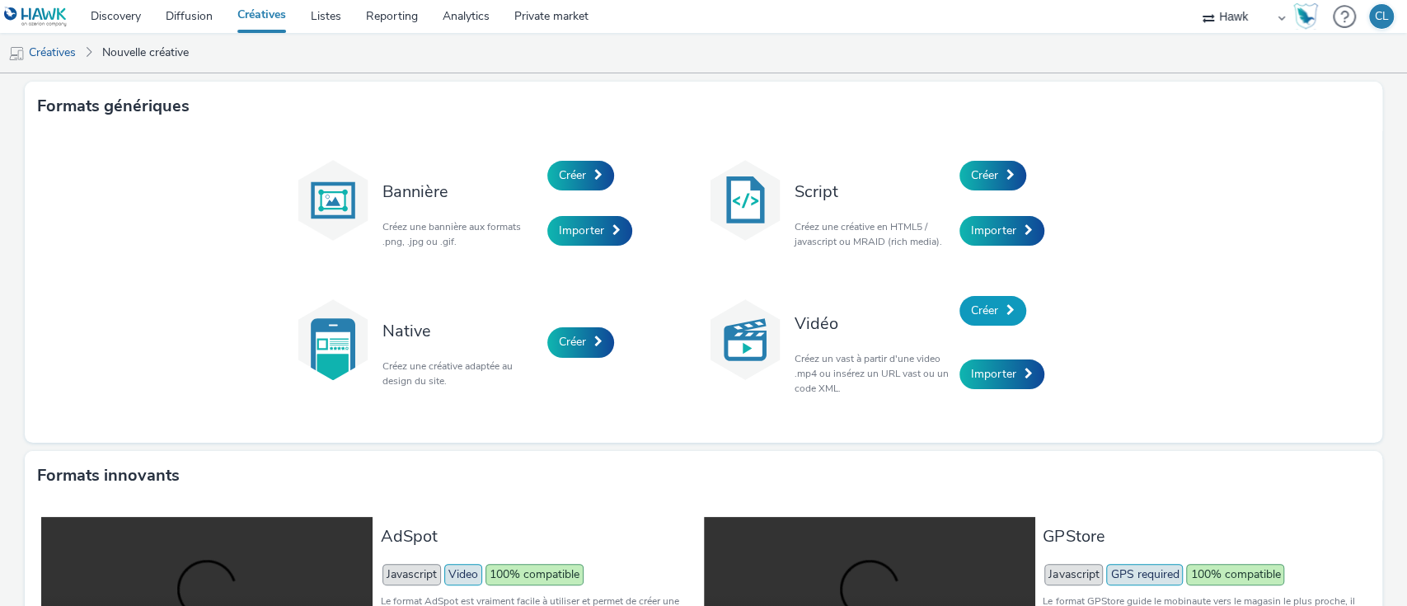
click at [993, 305] on link "Créer" at bounding box center [992, 311] width 67 height 30
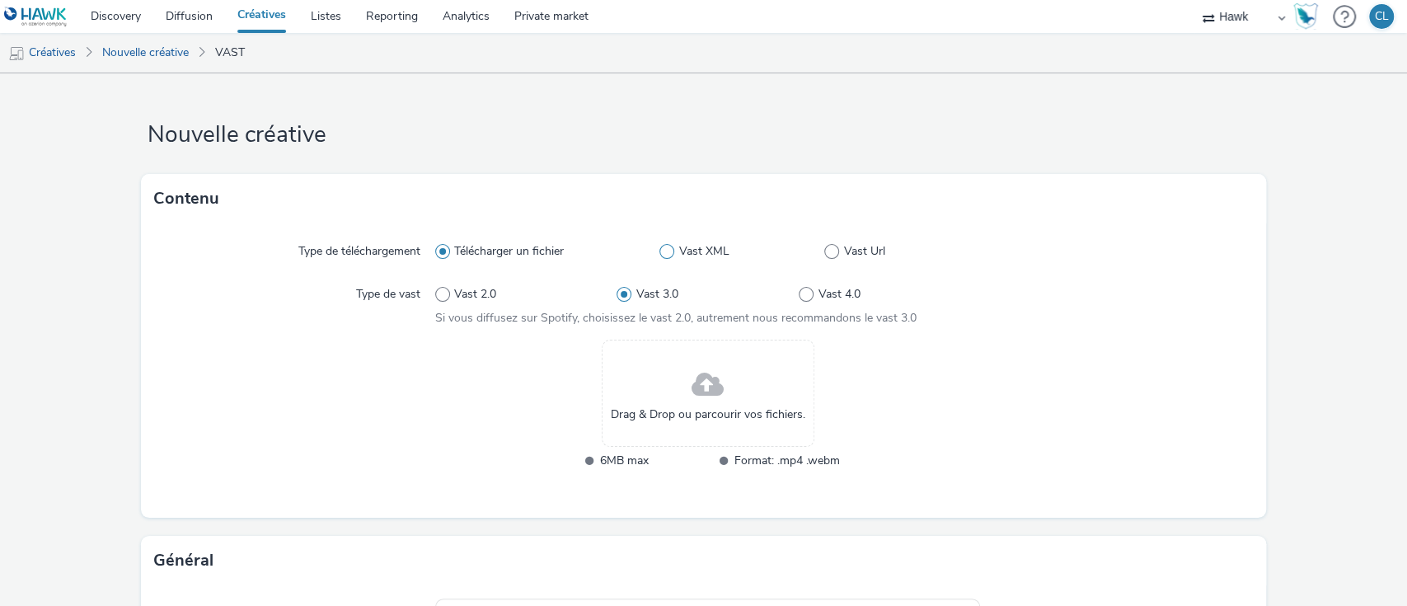
click at [663, 255] on span at bounding box center [666, 251] width 15 height 15
click at [663, 255] on input "Vast XML" at bounding box center [664, 251] width 11 height 11
radio input "false"
radio input "true"
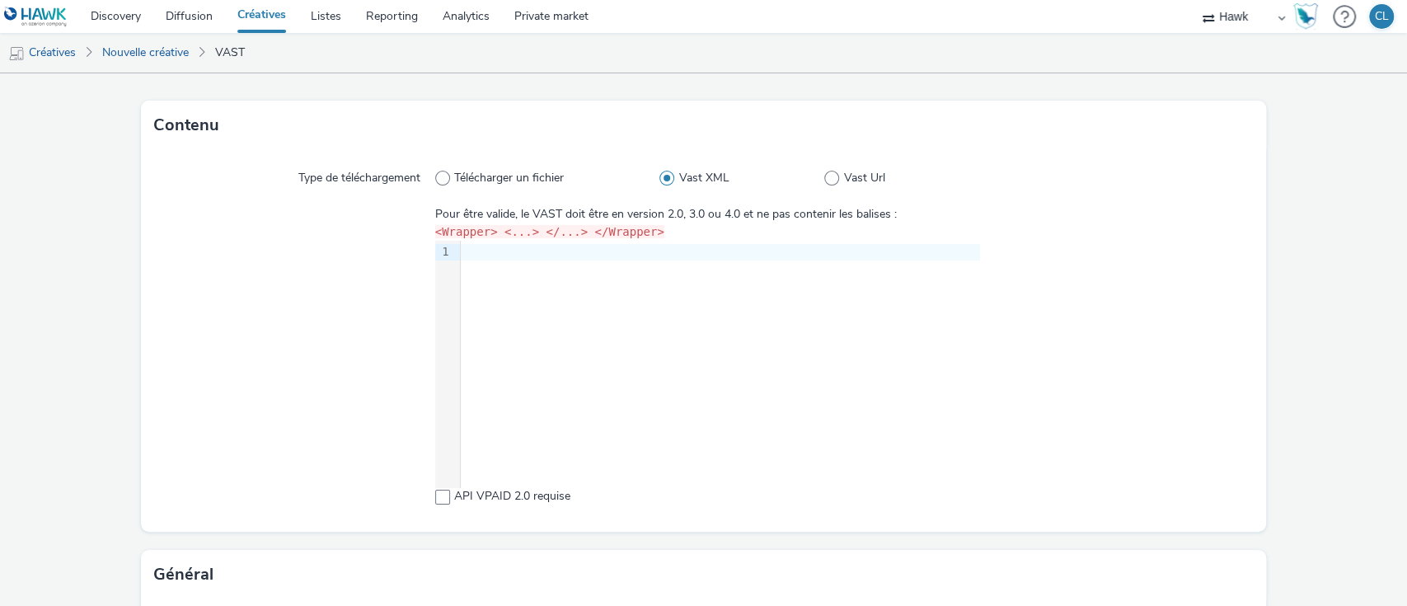
scroll to position [77, 0]
click at [491, 250] on div at bounding box center [720, 249] width 519 height 16
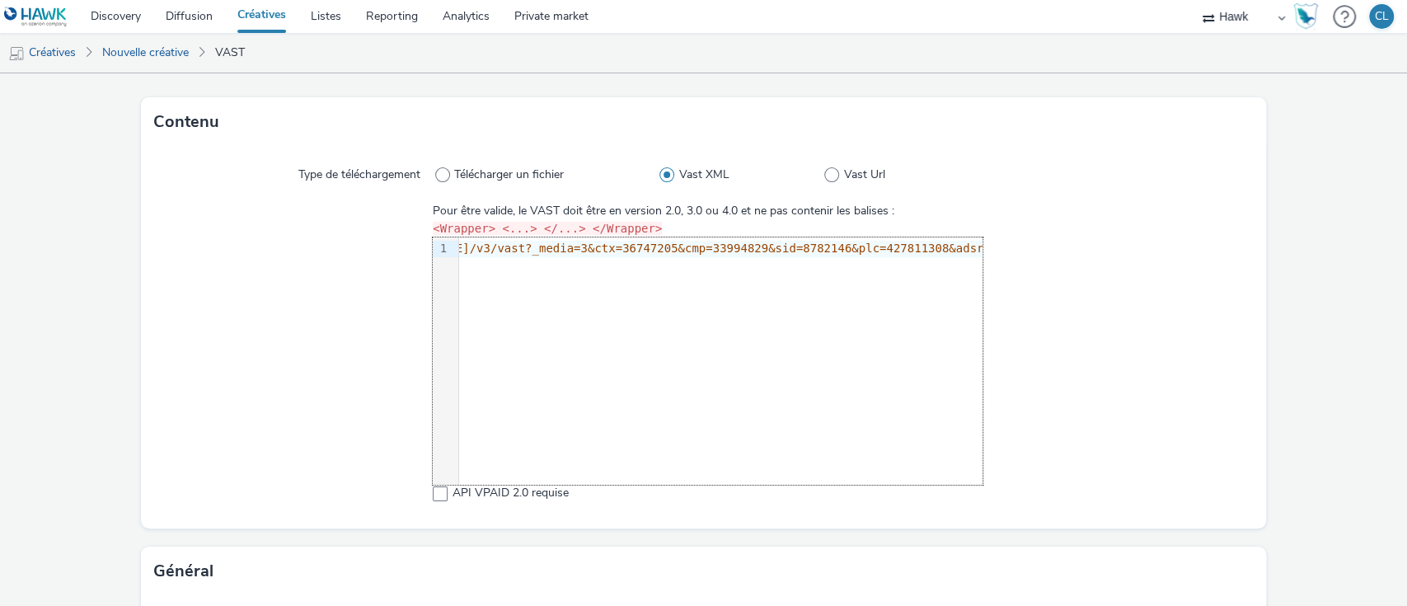
scroll to position [0, 0]
click at [433, 493] on span at bounding box center [440, 493] width 15 height 15
checkbox input "true"
click at [1164, 362] on div at bounding box center [1117, 352] width 270 height 298
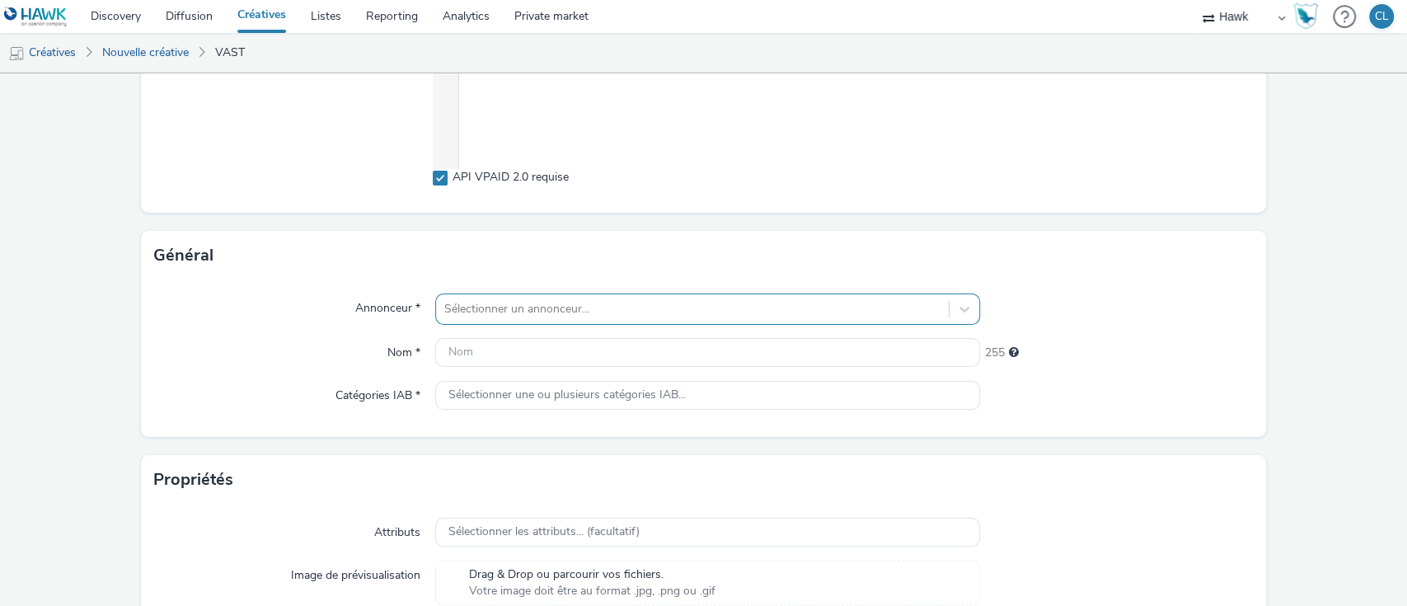
scroll to position [437, 0]
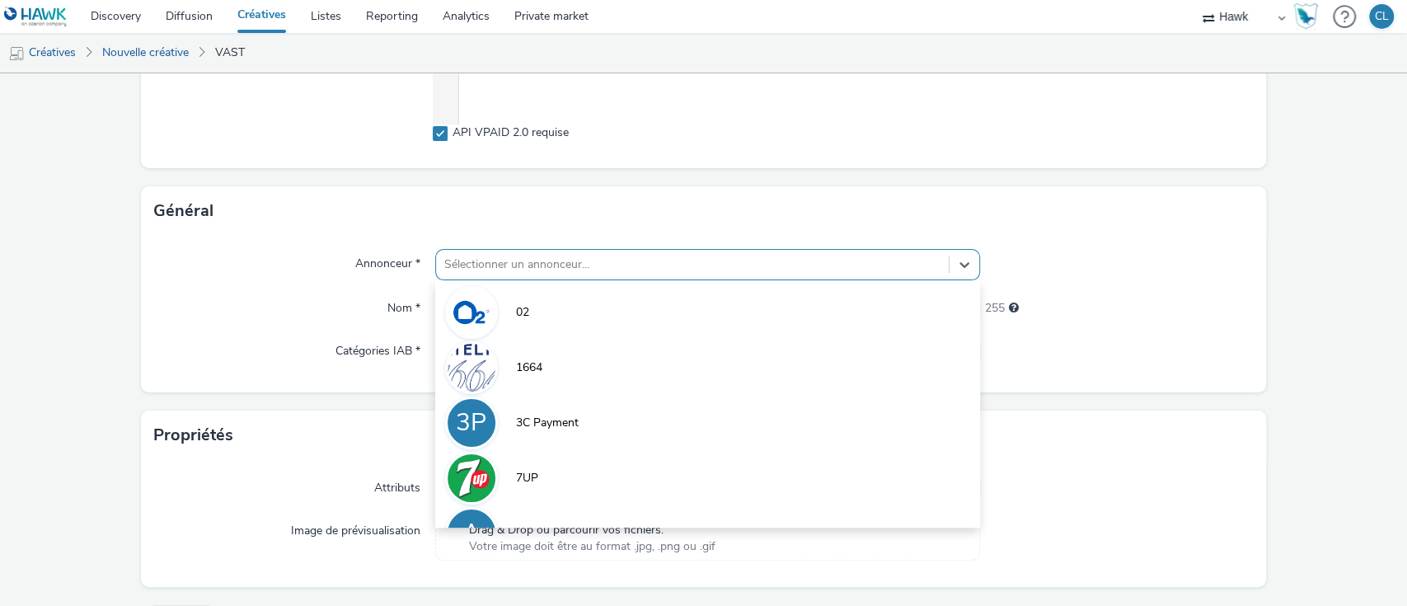
click at [585, 280] on div "option 02 focused, 1 of 9. 9 results available. Use Up and Down to choose optio…" at bounding box center [708, 264] width 546 height 31
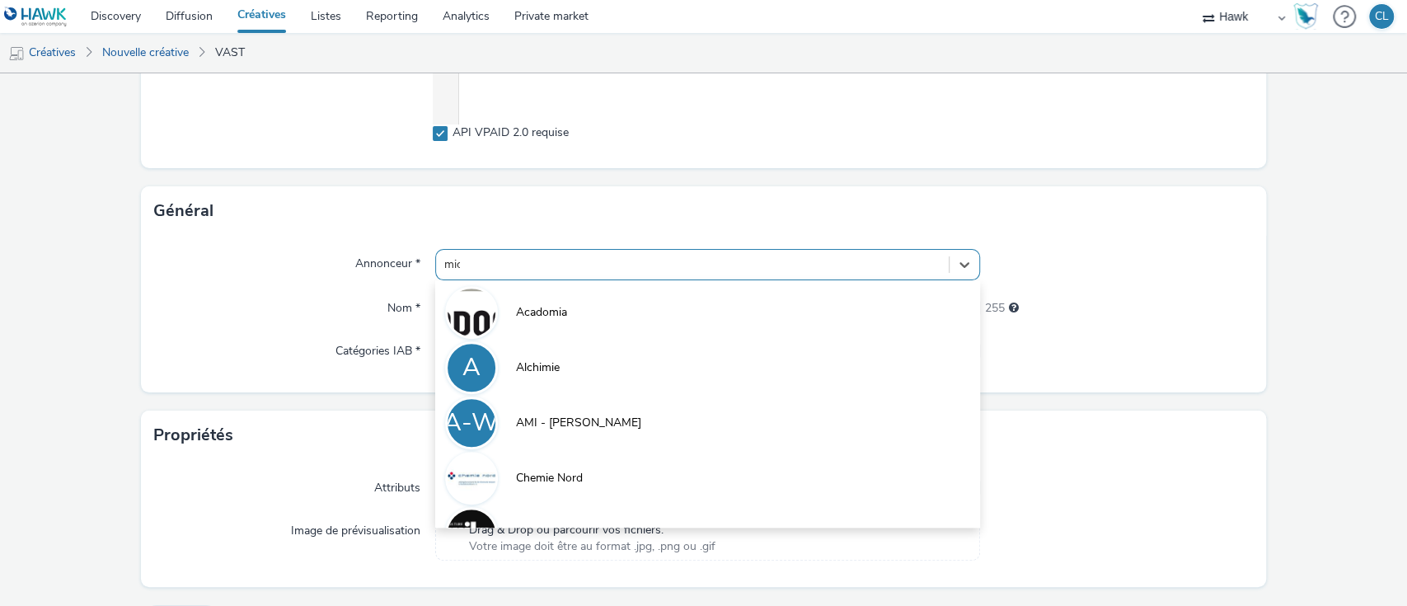
type input "mich"
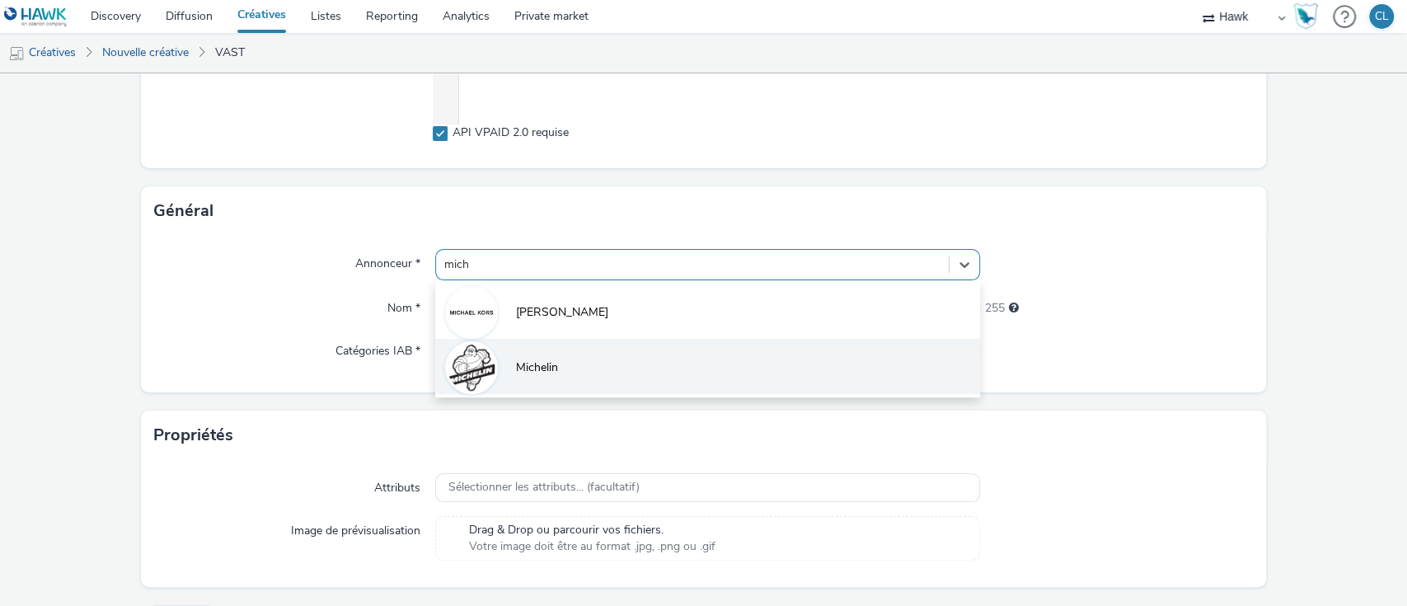
click at [571, 363] on li "Michelin" at bounding box center [708, 366] width 546 height 55
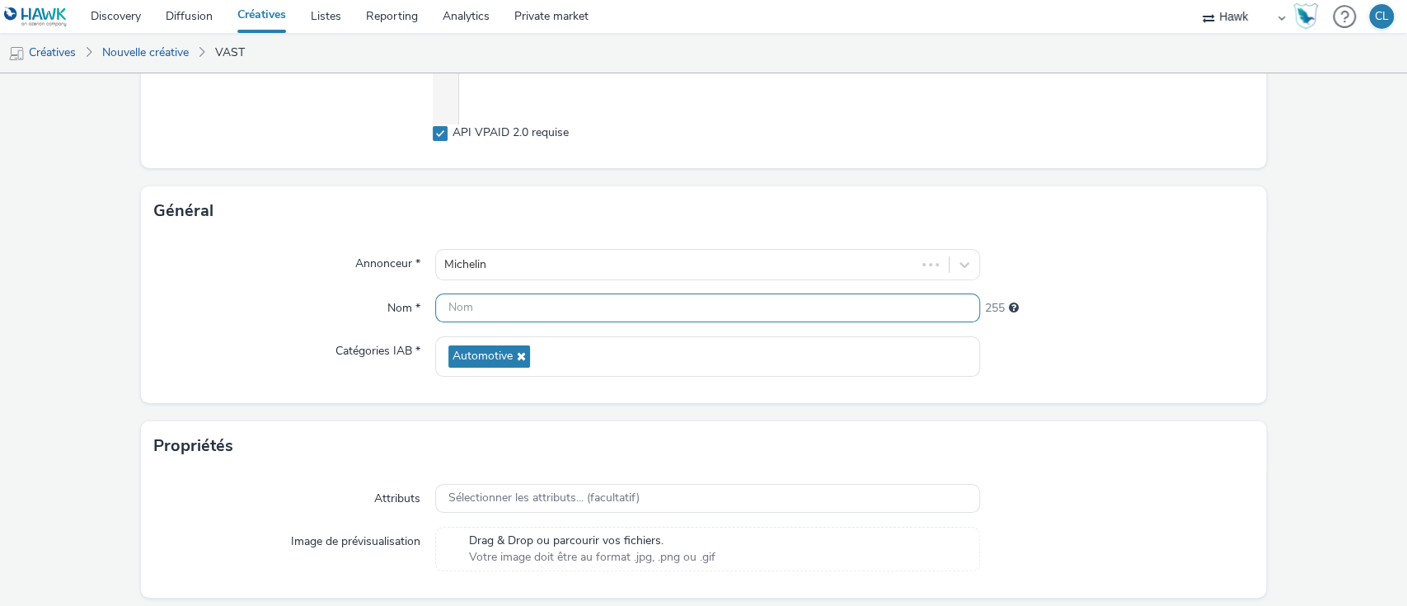
click at [524, 311] on input "text" at bounding box center [708, 307] width 546 height 29
paste input "006423"
type input "michelinBlackcircles_TEST_006423_V2"
click at [1092, 430] on div "Propriétés" at bounding box center [704, 445] width 1126 height 49
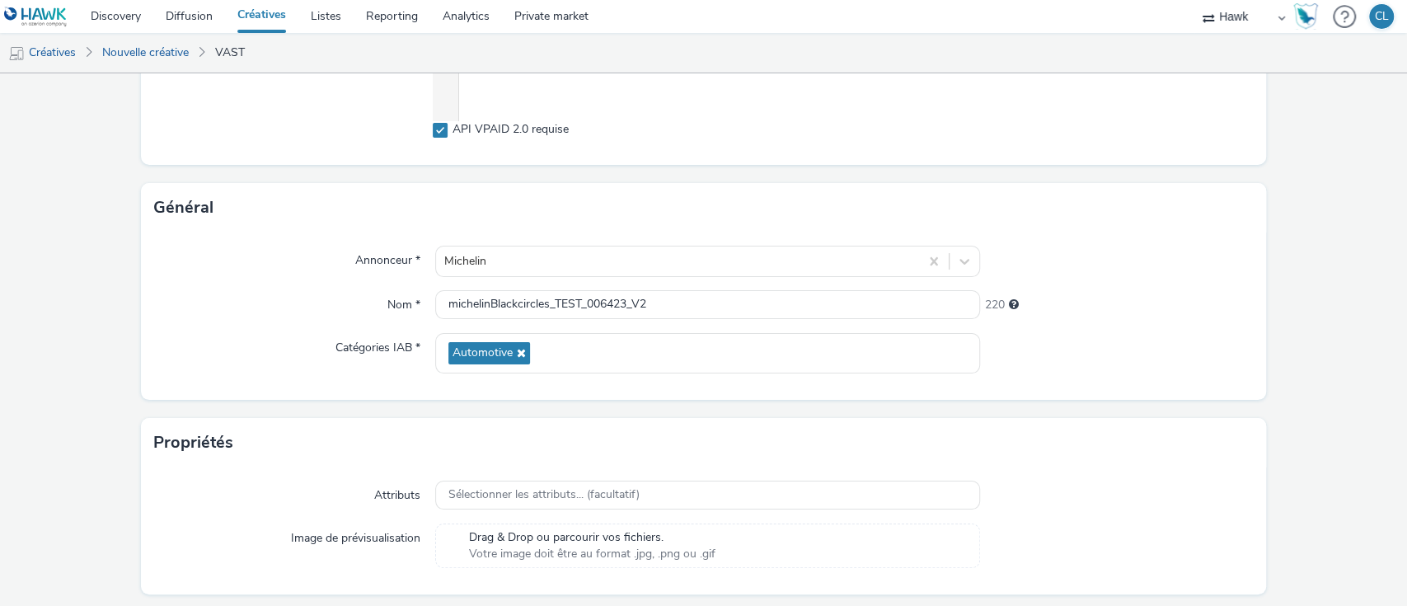
scroll to position [488, 0]
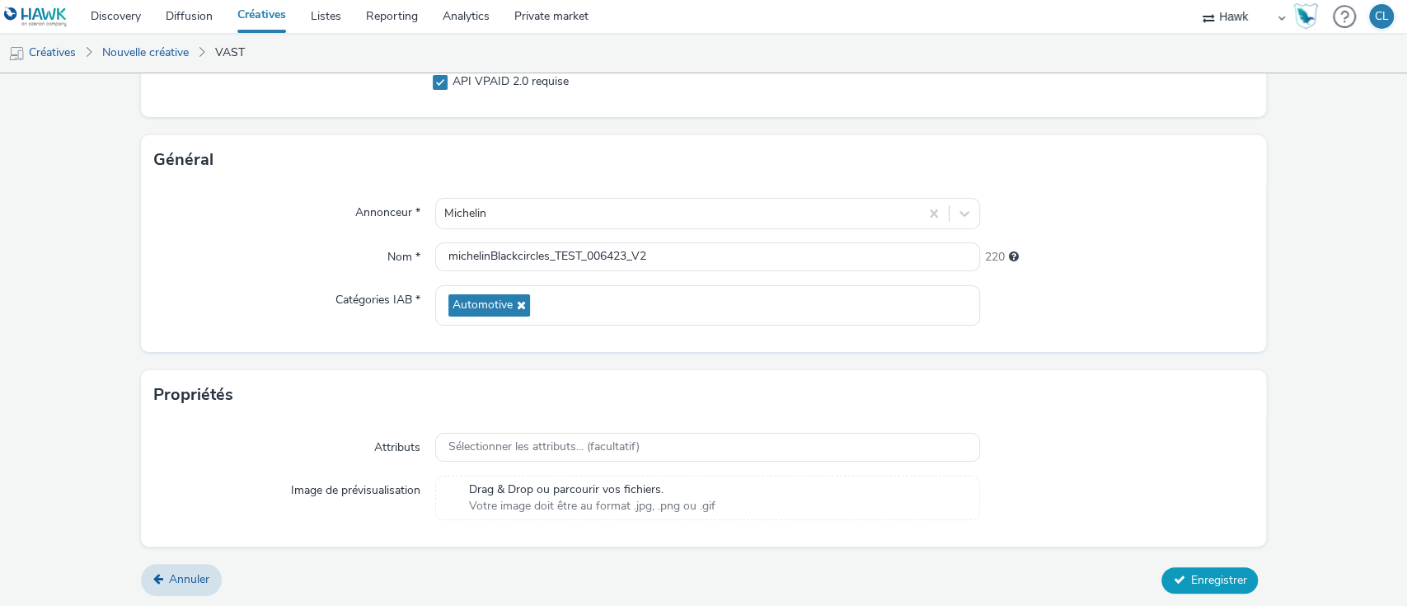
click at [1215, 582] on span "Enregistrer" at bounding box center [1218, 580] width 56 height 16
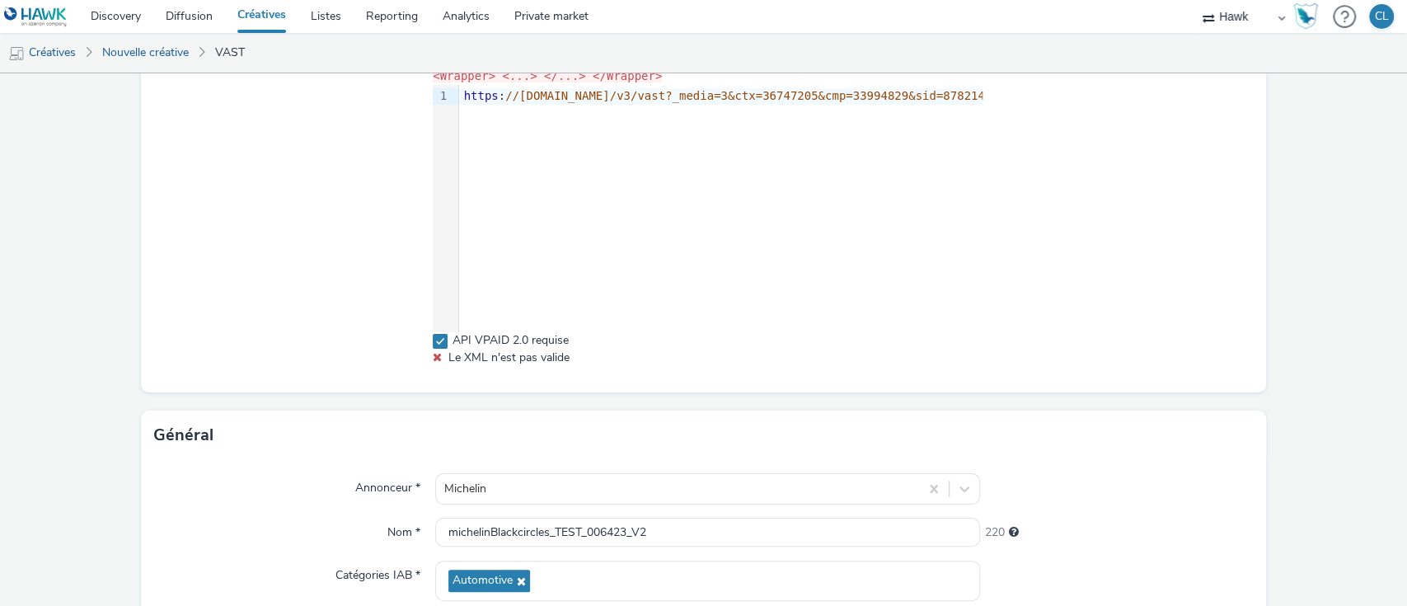
scroll to position [228, 0]
click at [435, 340] on span at bounding box center [440, 342] width 15 height 15
checkbox input "false"
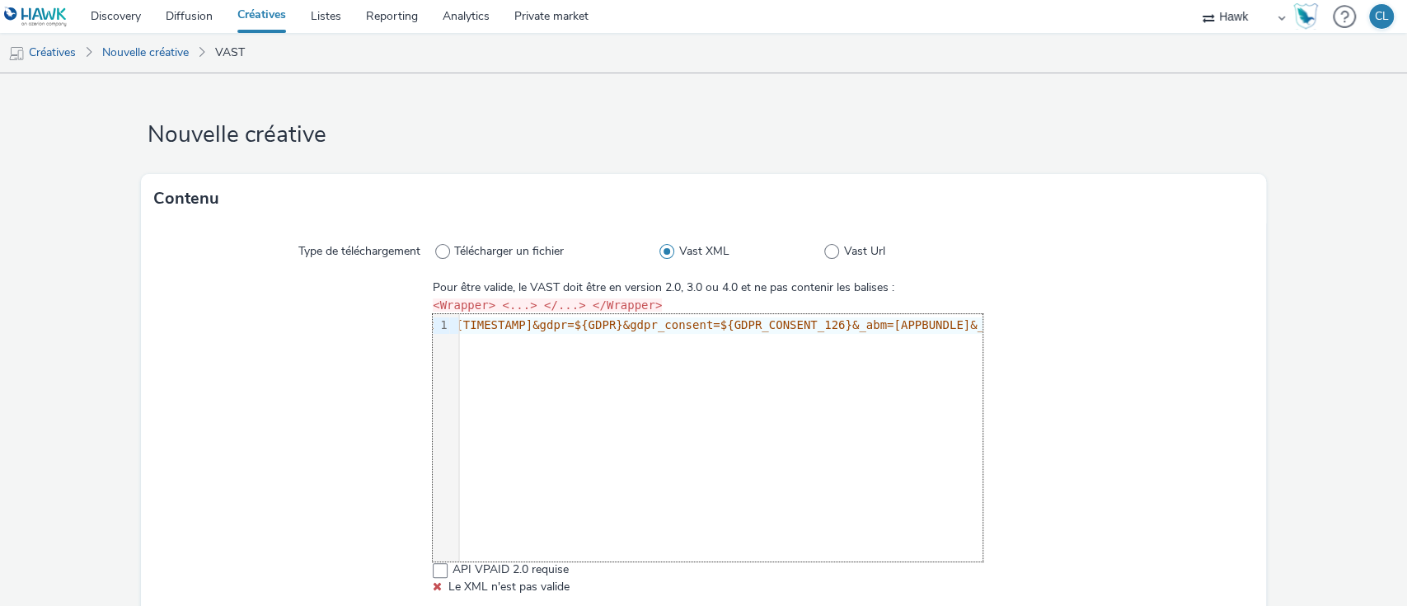
scroll to position [0, 2197]
drag, startPoint x: 642, startPoint y: 333, endPoint x: 1111, endPoint y: 349, distance: 469.2
click at [1111, 349] on div "Pour être valide, le VAST doit être en version 2.0, 3.0 ou 4.0 et ne pas conten…" at bounding box center [703, 437] width 1099 height 316
click at [1111, 349] on div at bounding box center [1117, 437] width 270 height 316
click at [62, 44] on link "Créatives" at bounding box center [42, 53] width 84 height 40
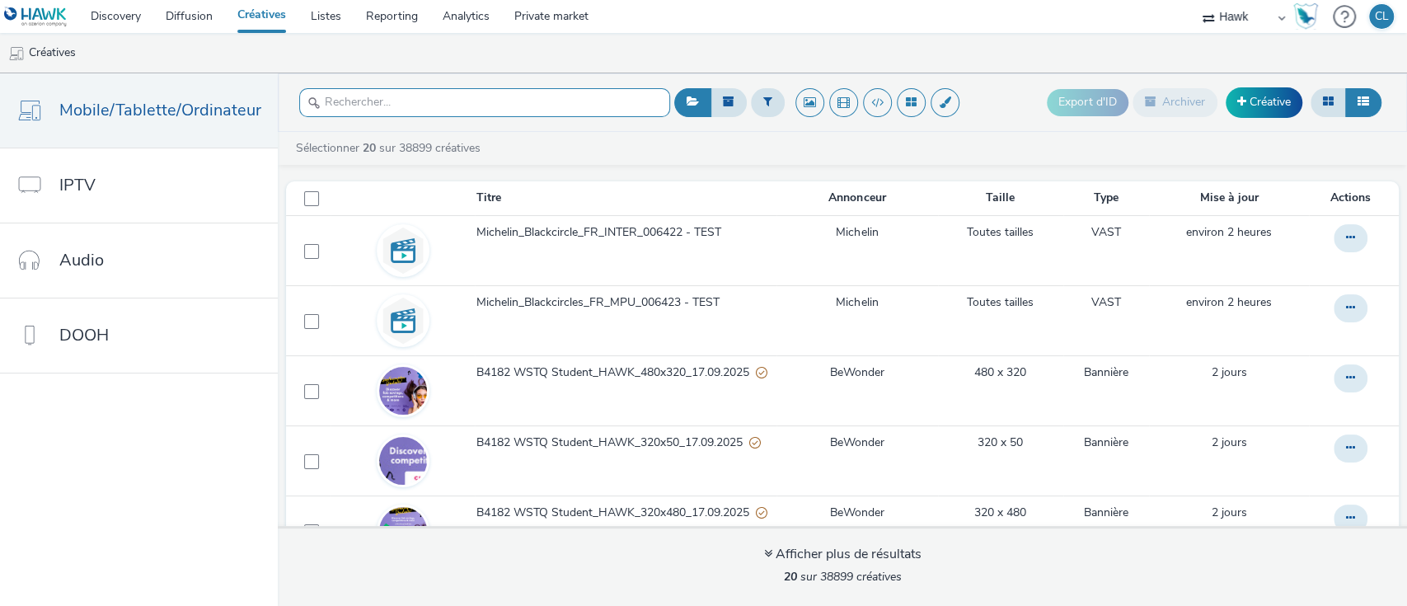
click at [527, 109] on input "text" at bounding box center [484, 102] width 371 height 29
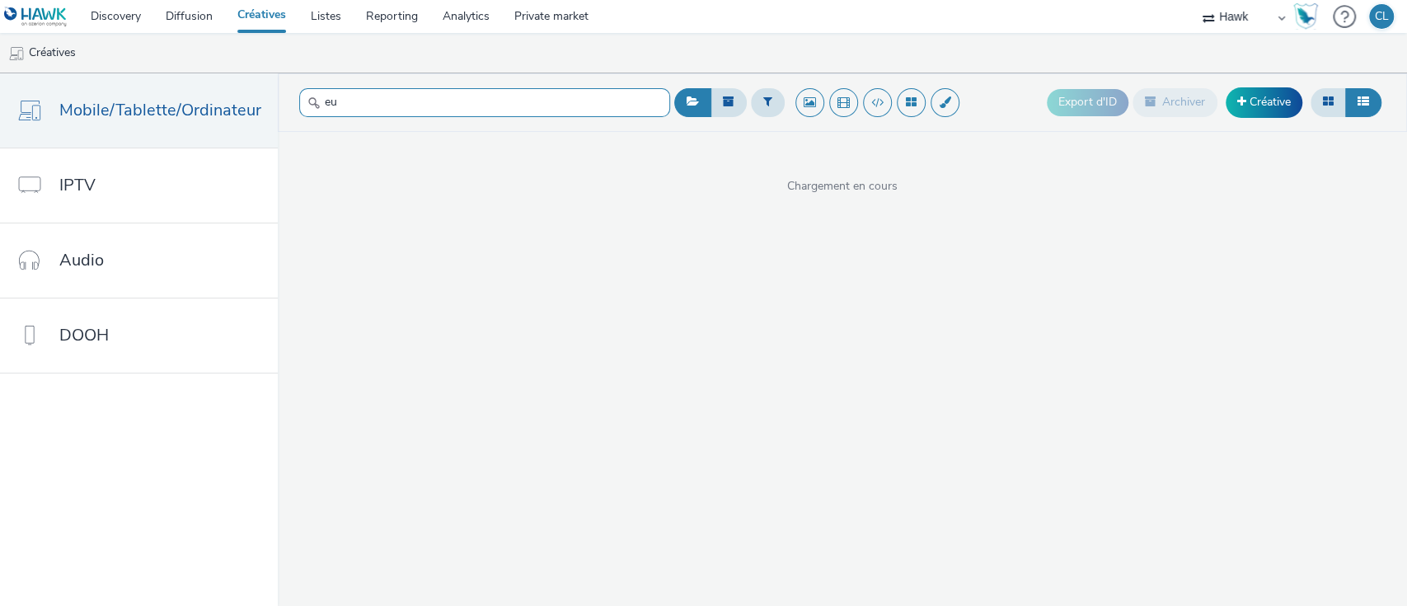
type input "e"
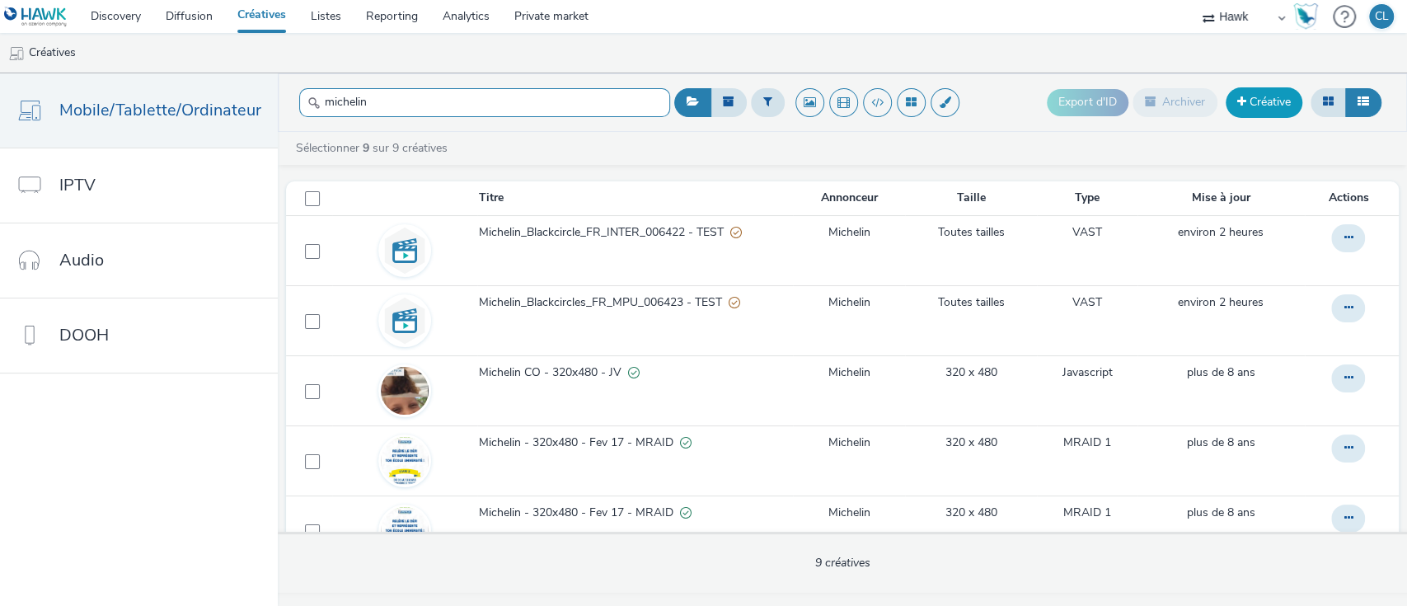
type input "michelin"
click at [1271, 96] on link "Créative" at bounding box center [1263, 102] width 77 height 30
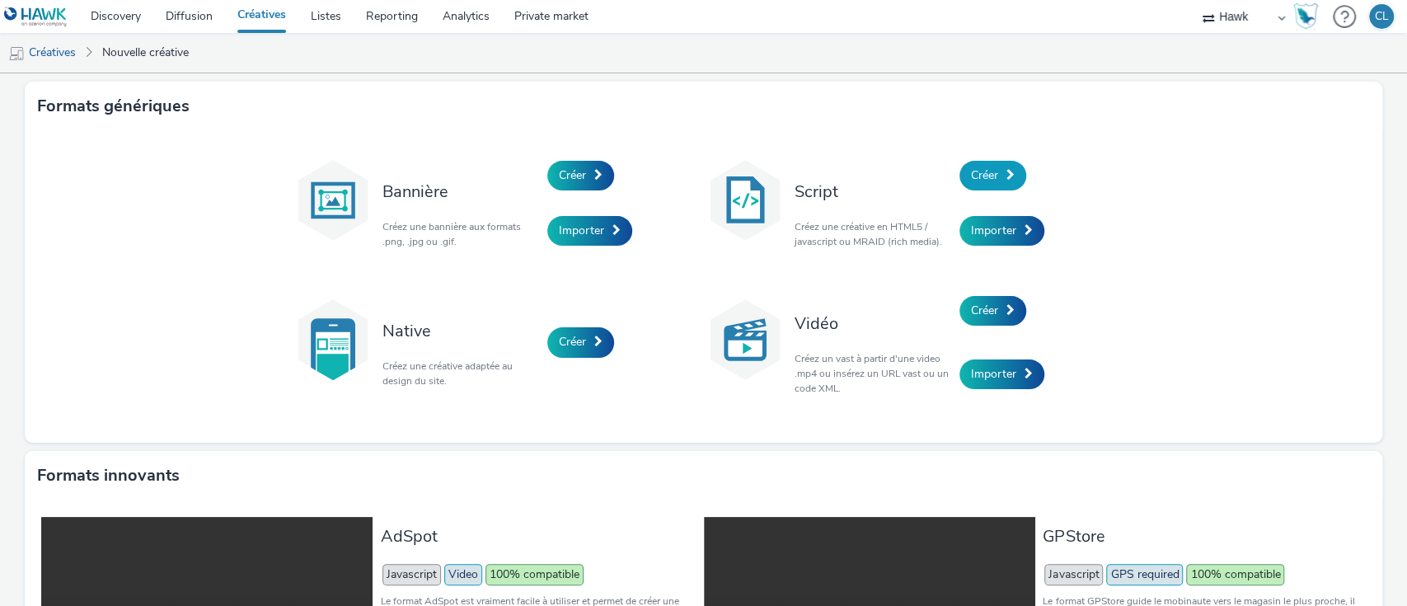
click at [995, 176] on link "Créer" at bounding box center [992, 176] width 67 height 30
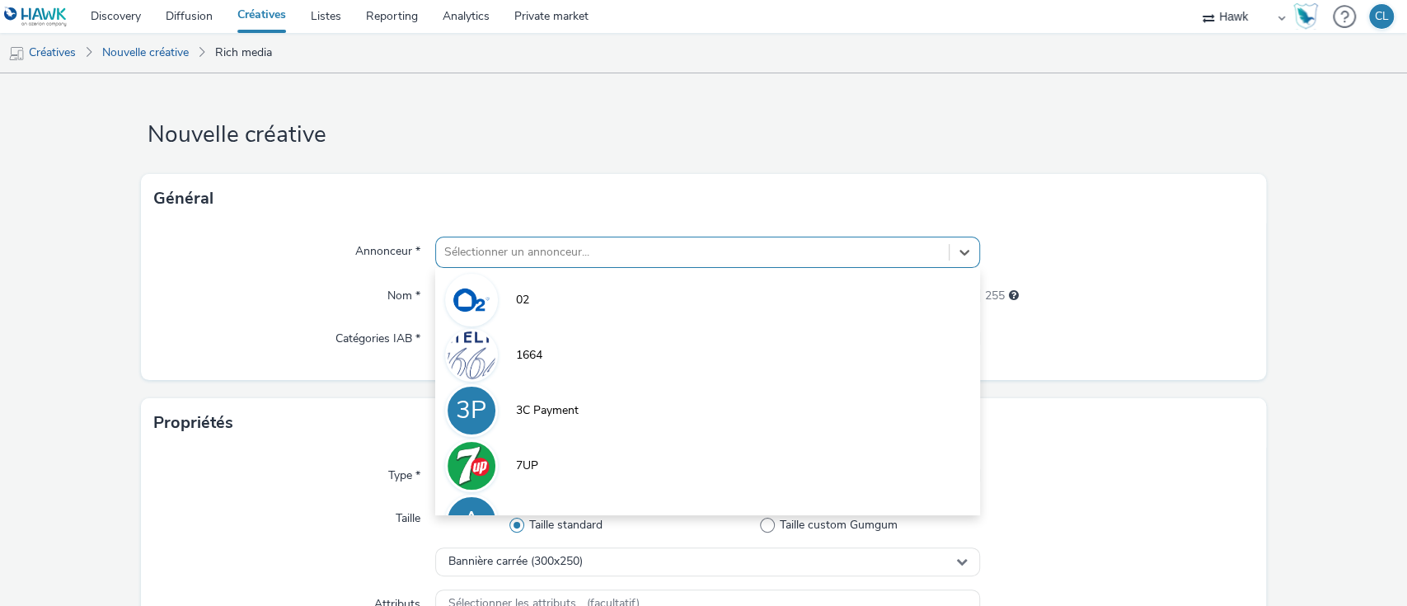
click at [522, 255] on div at bounding box center [692, 252] width 497 height 20
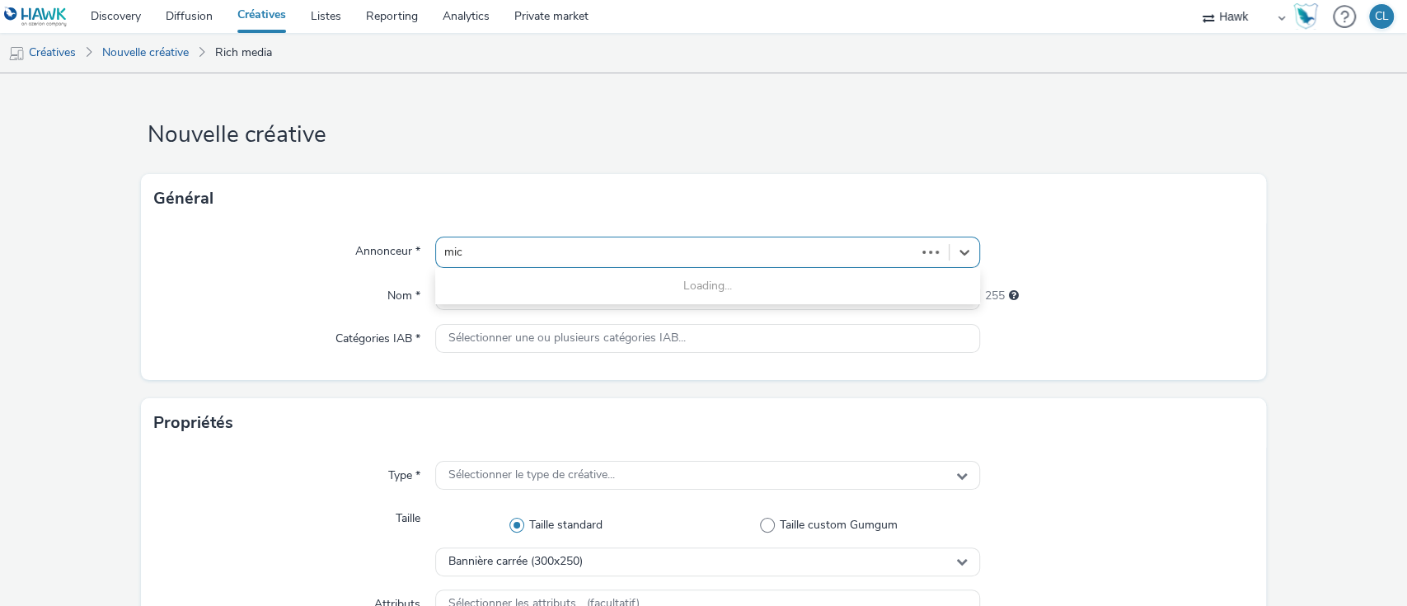
type input "mich"
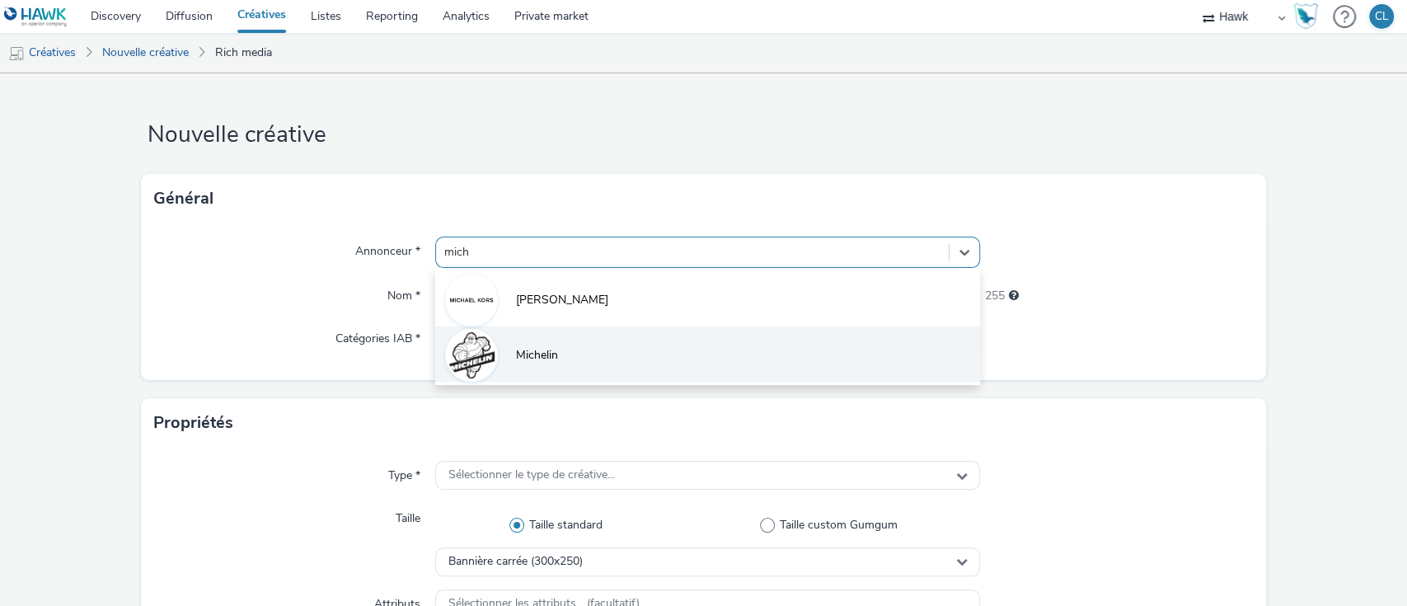
click at [516, 352] on span "Michelin" at bounding box center [537, 355] width 42 height 16
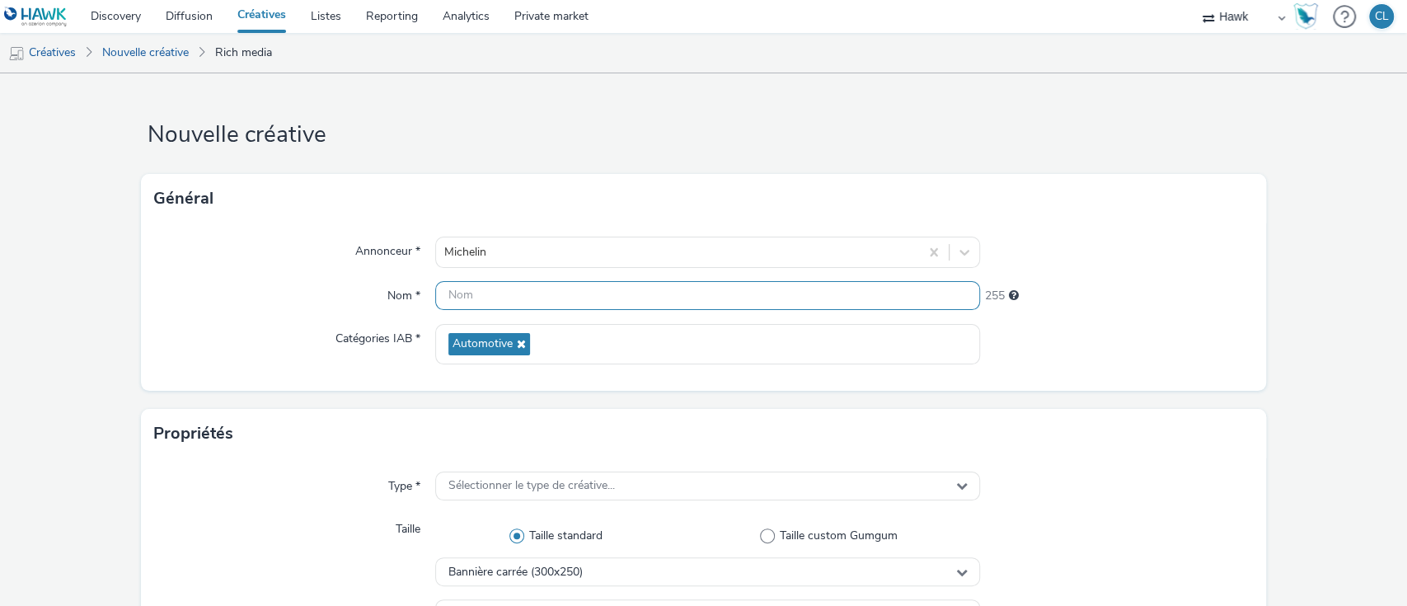
click at [488, 302] on input "text" at bounding box center [708, 295] width 546 height 29
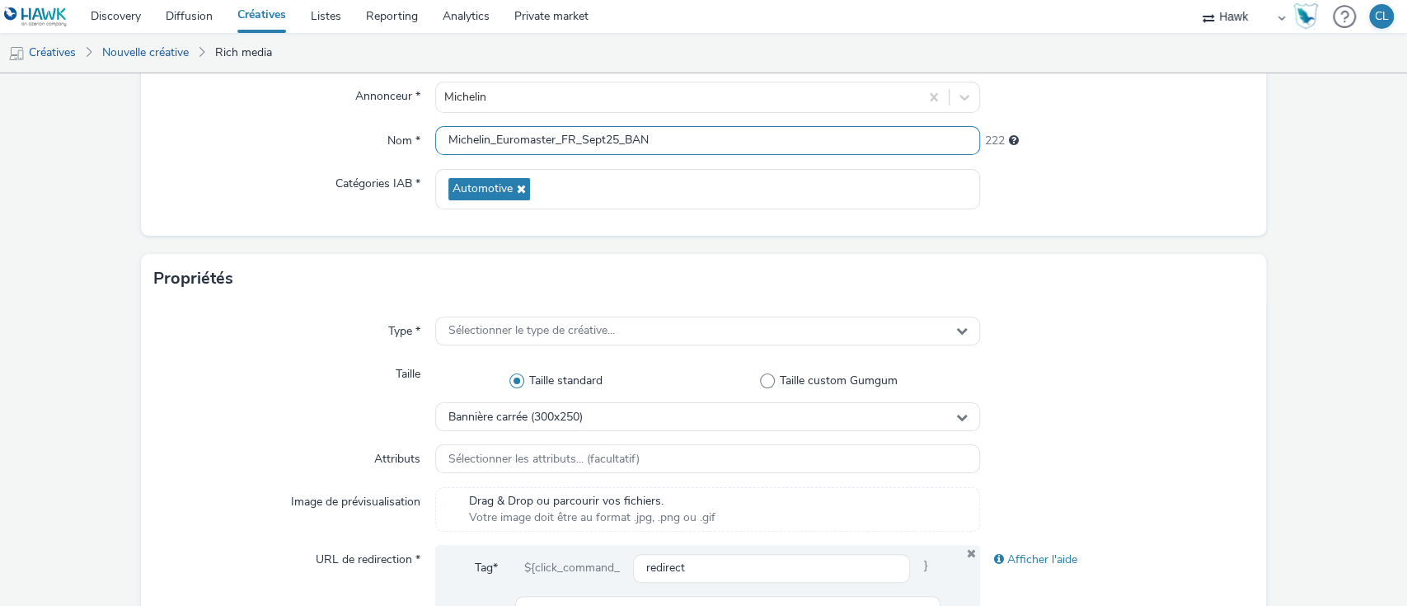
scroll to position [157, 0]
type input "Michelin_Euromaster_FR_Sept25_BAN"
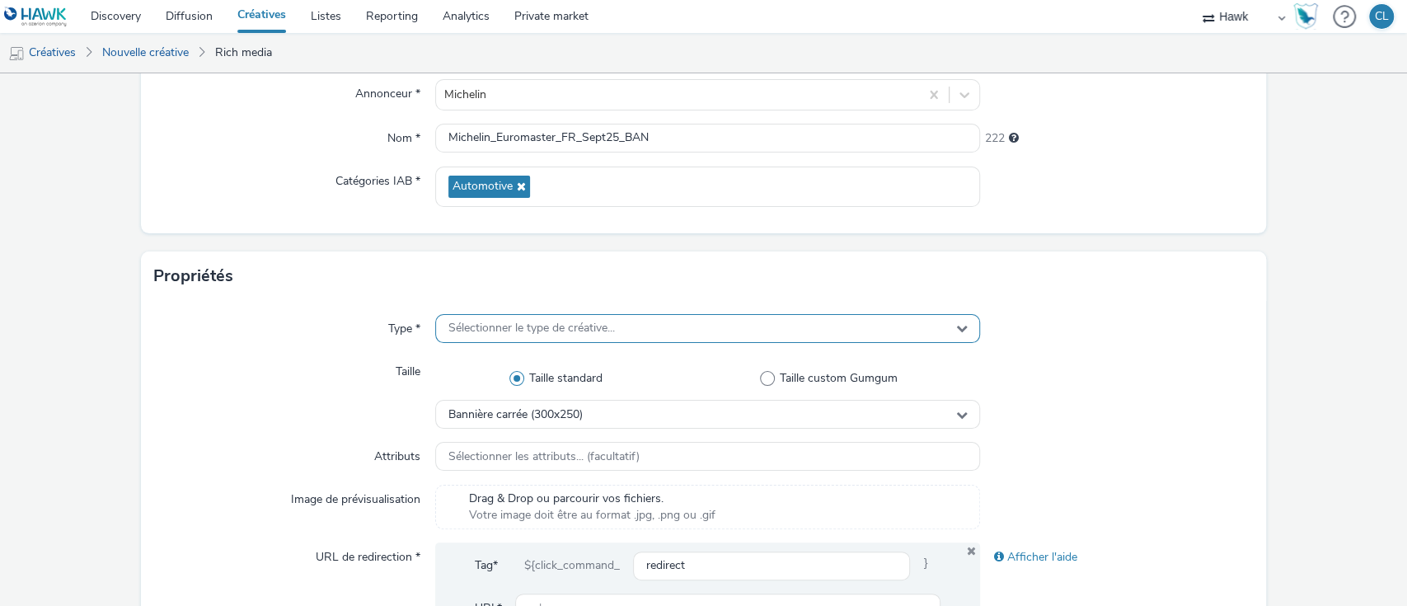
click at [595, 334] on span "Sélectionner le type de créative..." at bounding box center [531, 328] width 166 height 14
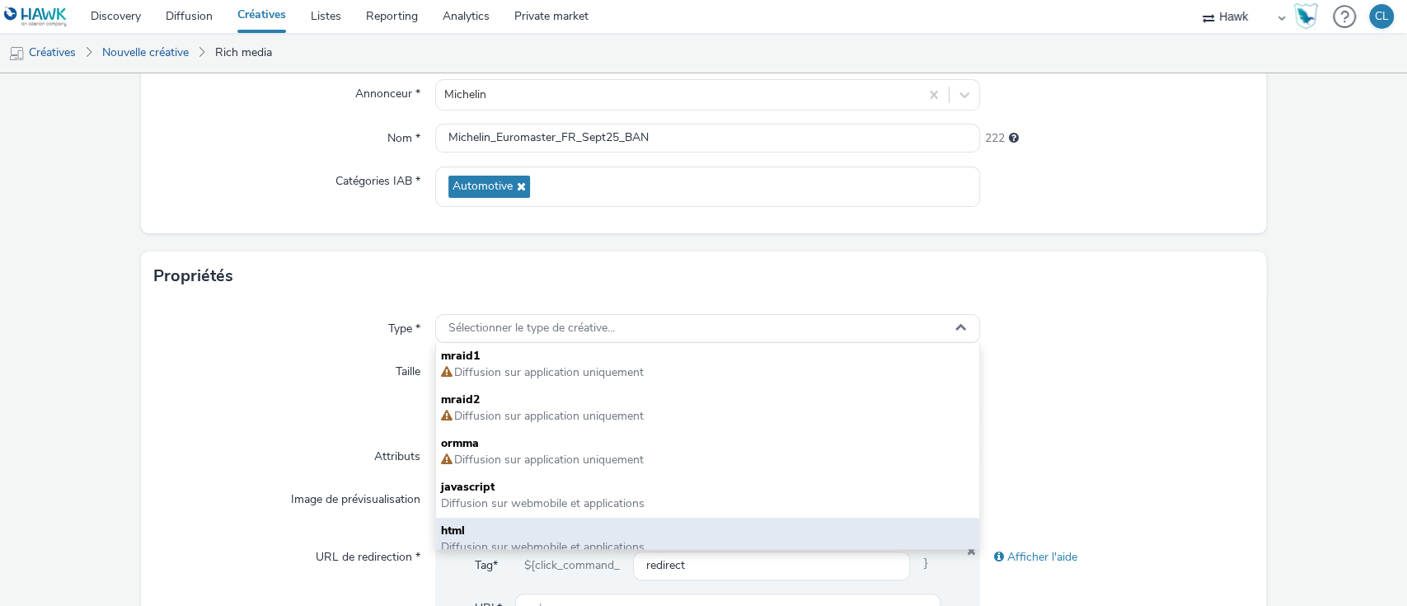
click at [523, 524] on span "html" at bounding box center [708, 530] width 534 height 16
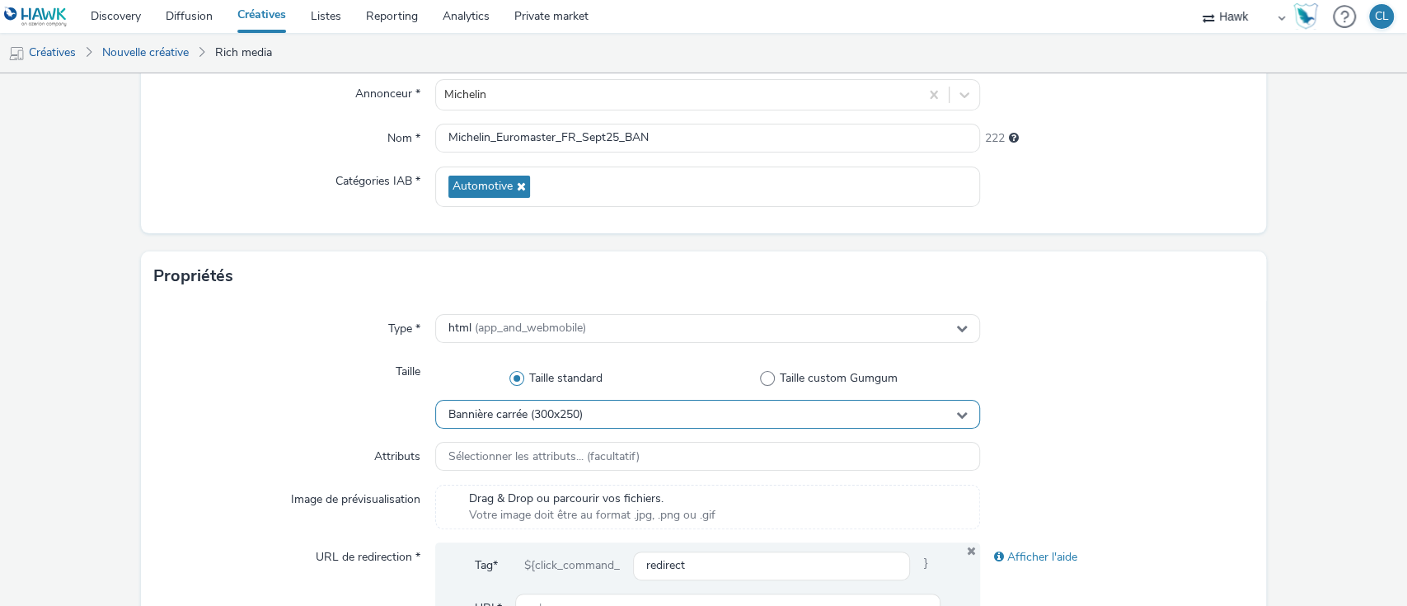
click at [559, 411] on span "Bannière carrée (300x250)" at bounding box center [515, 415] width 134 height 14
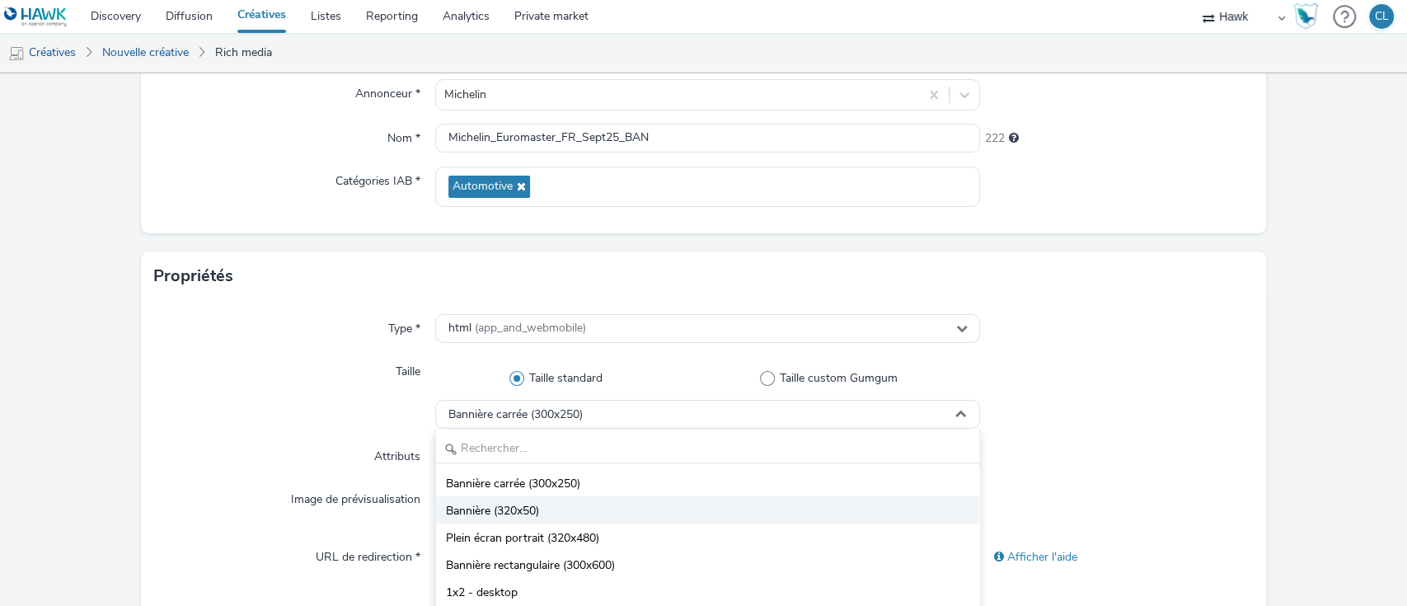
click at [539, 515] on li "Bannière (320x50)" at bounding box center [708, 509] width 544 height 27
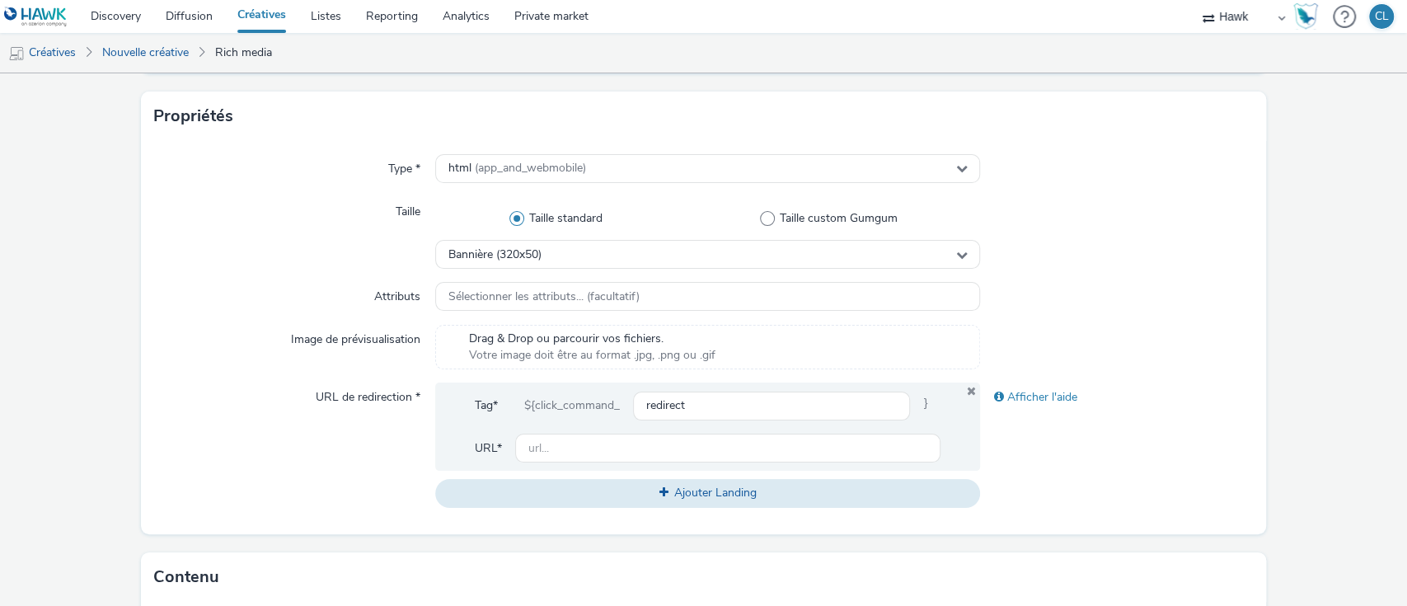
scroll to position [362, 0]
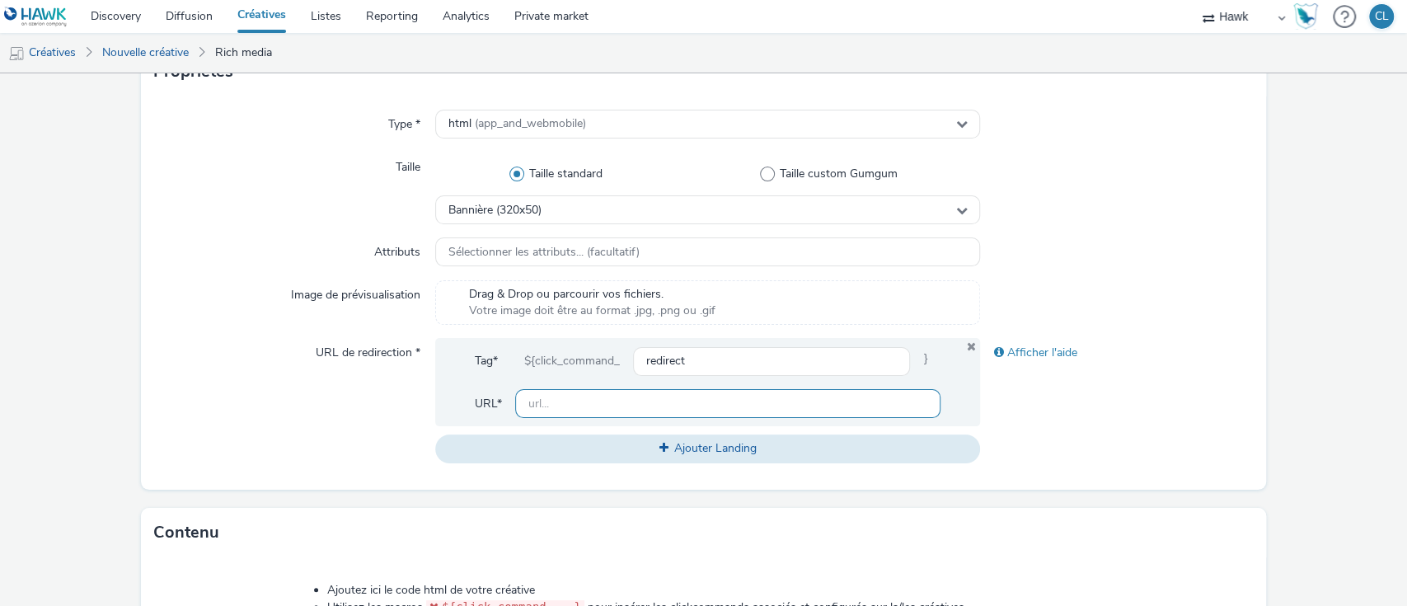
click at [615, 412] on input "text" at bounding box center [728, 403] width 426 height 29
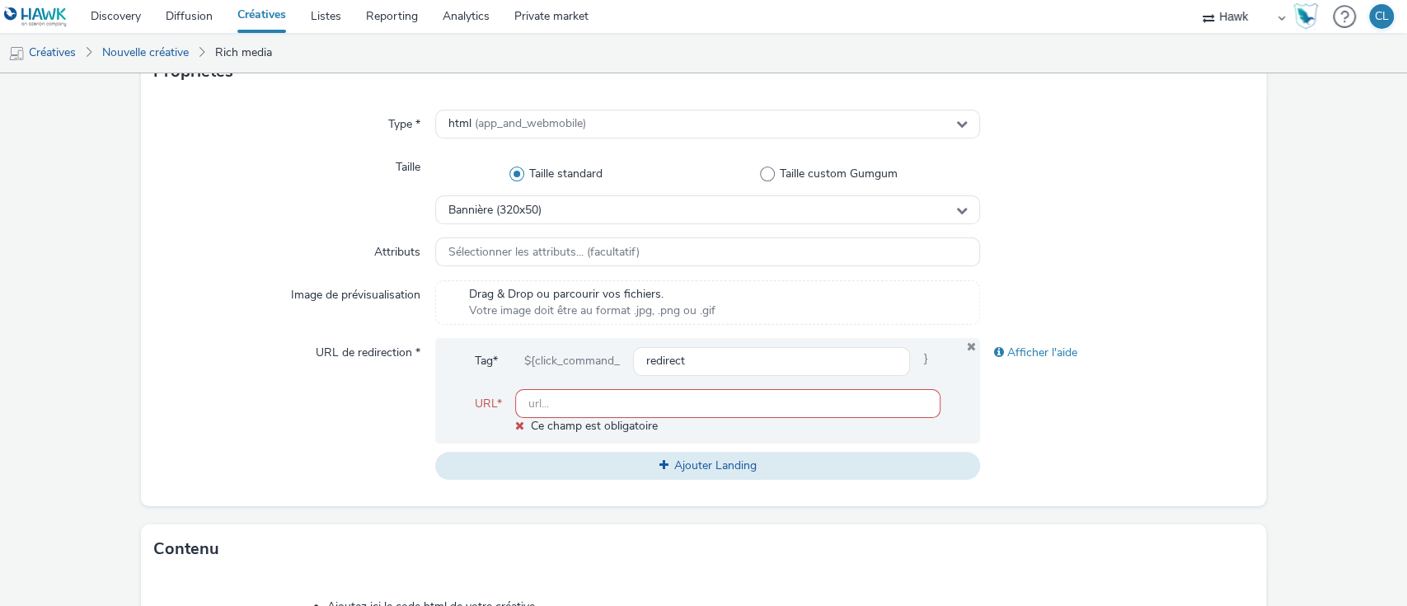
click at [540, 406] on input "text" at bounding box center [728, 403] width 426 height 29
paste input "[URL][DOMAIN_NAME]"
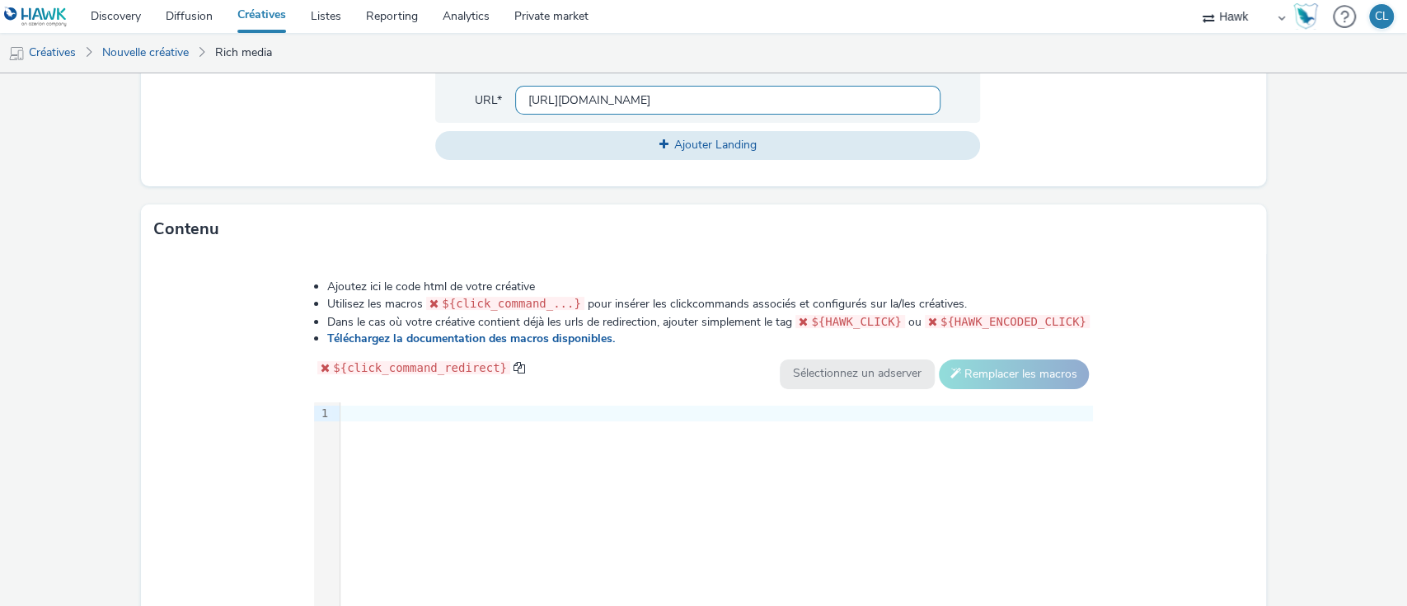
scroll to position [686, 0]
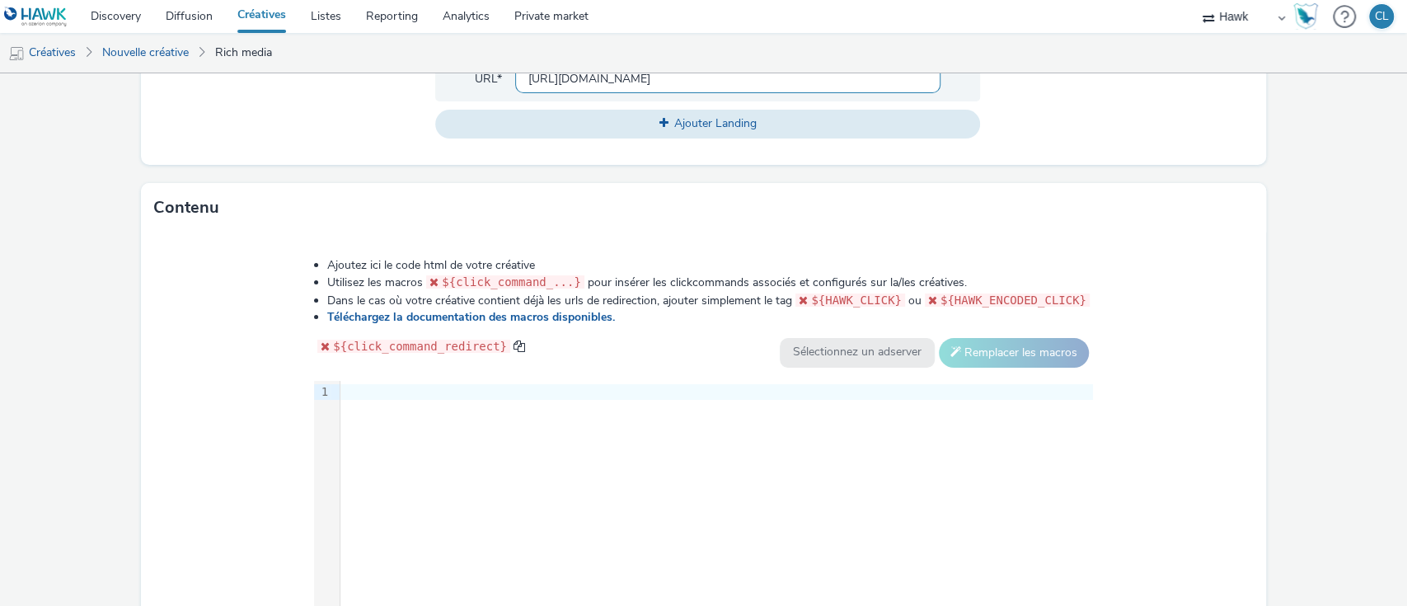
type input "[URL][DOMAIN_NAME]"
click at [368, 385] on div at bounding box center [716, 392] width 752 height 16
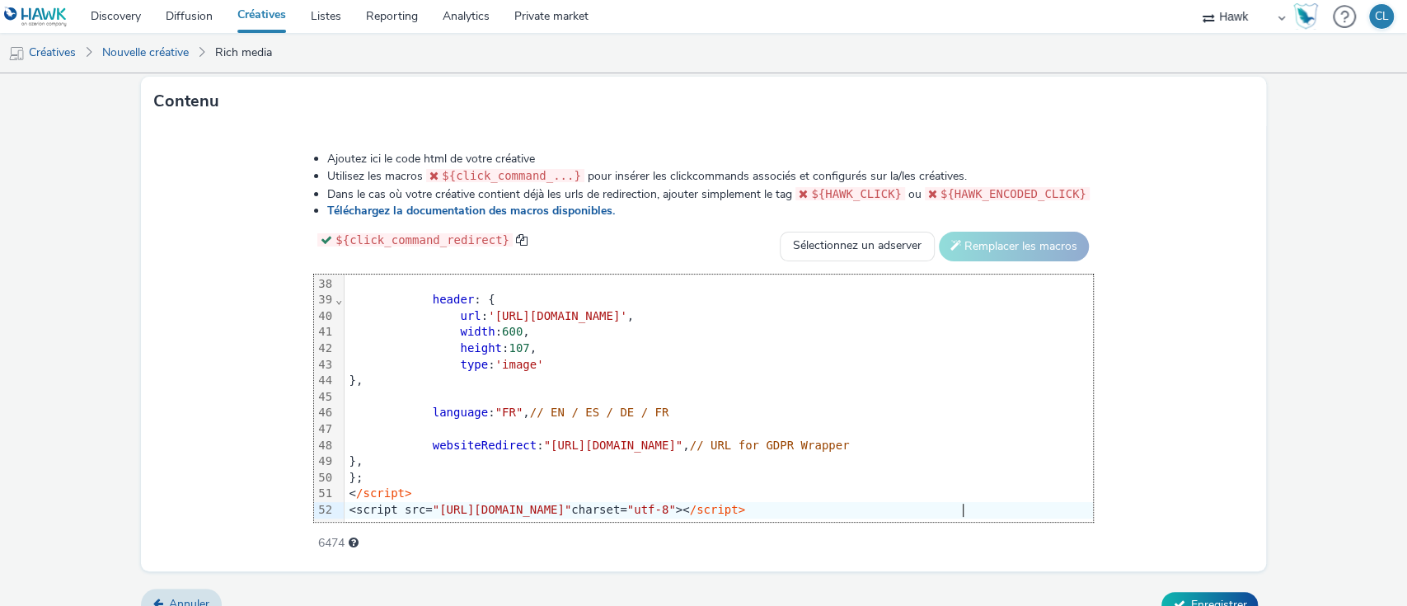
scroll to position [817, 0]
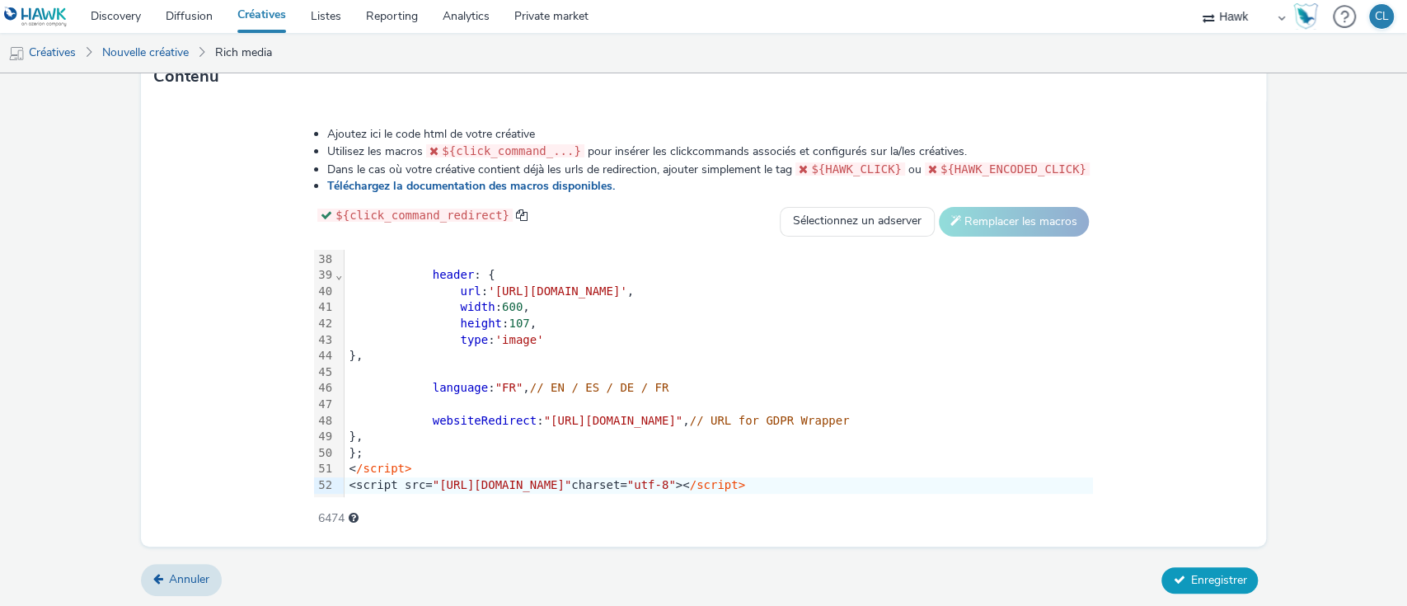
click at [1206, 576] on span "Enregistrer" at bounding box center [1218, 580] width 56 height 16
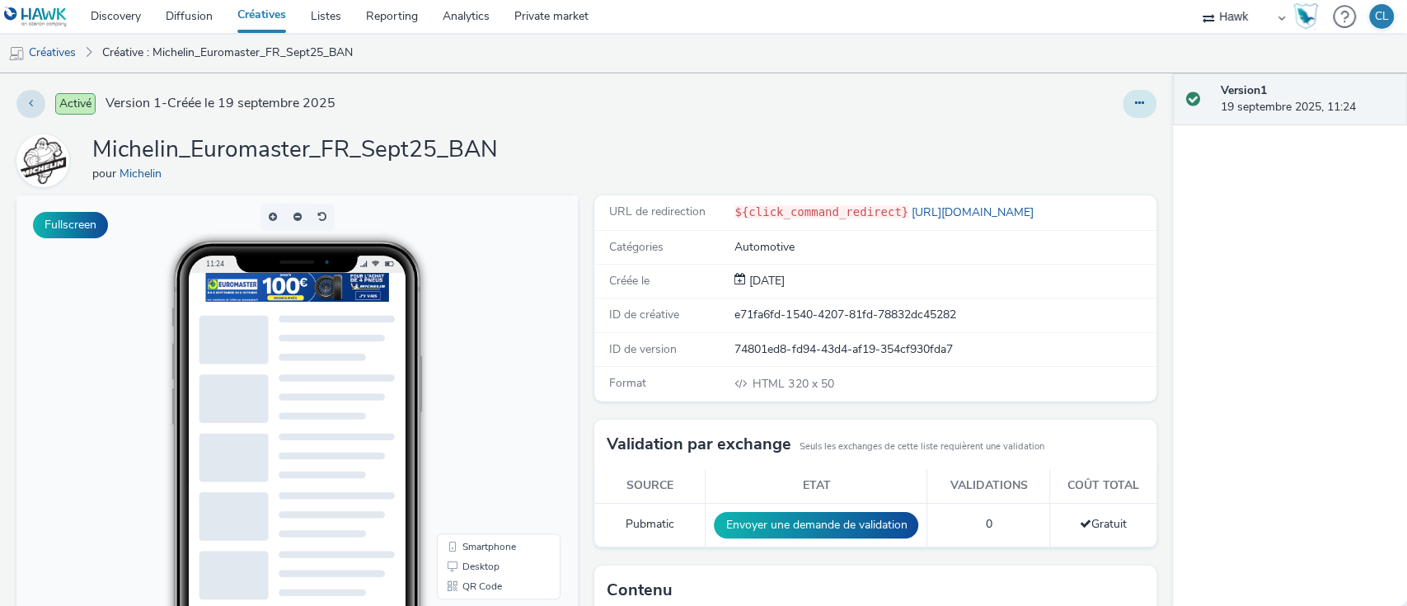
click at [1128, 103] on button at bounding box center [1139, 104] width 34 height 28
click at [1081, 161] on link "Dupliquer" at bounding box center [1095, 169] width 124 height 33
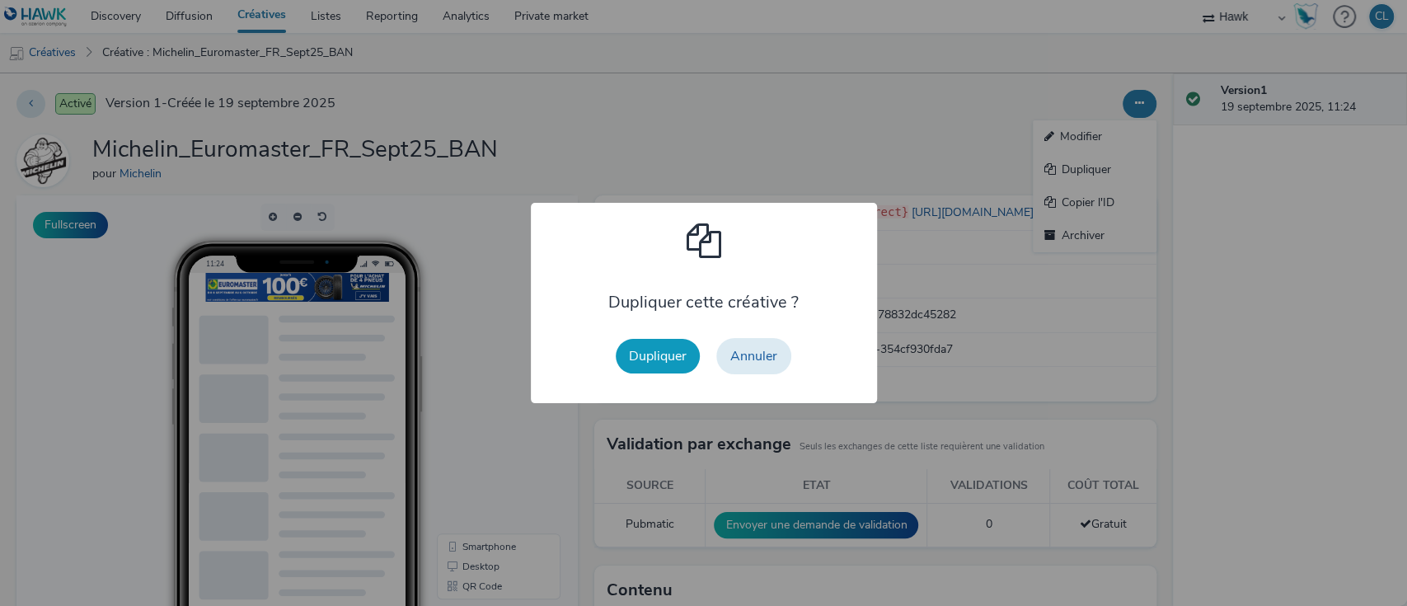
click at [666, 347] on button "Dupliquer" at bounding box center [658, 356] width 84 height 35
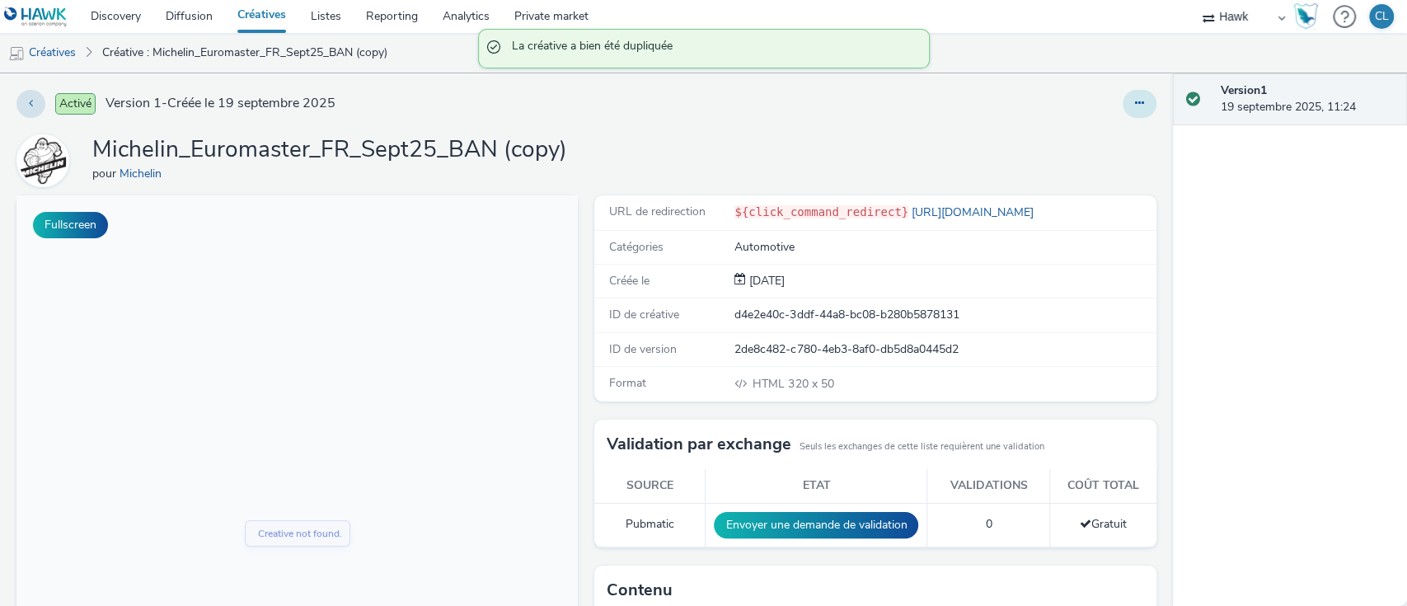
click at [1135, 101] on icon at bounding box center [1139, 103] width 9 height 12
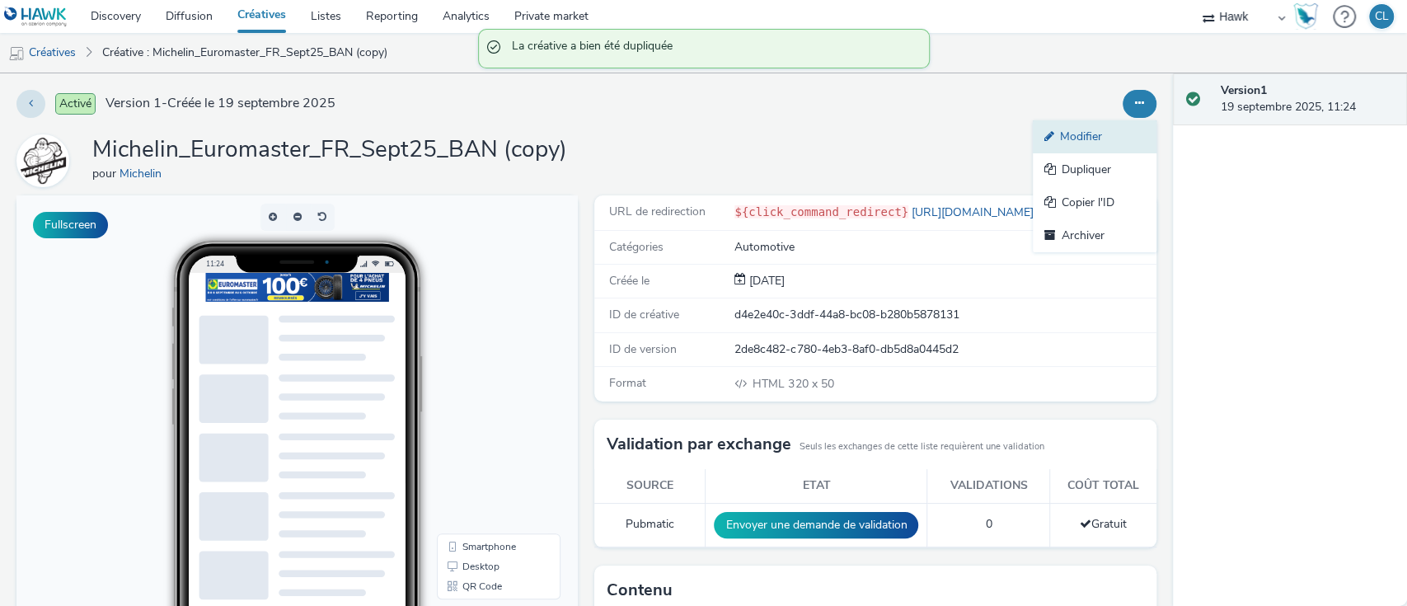
click at [1075, 142] on link "Modifier" at bounding box center [1095, 136] width 124 height 33
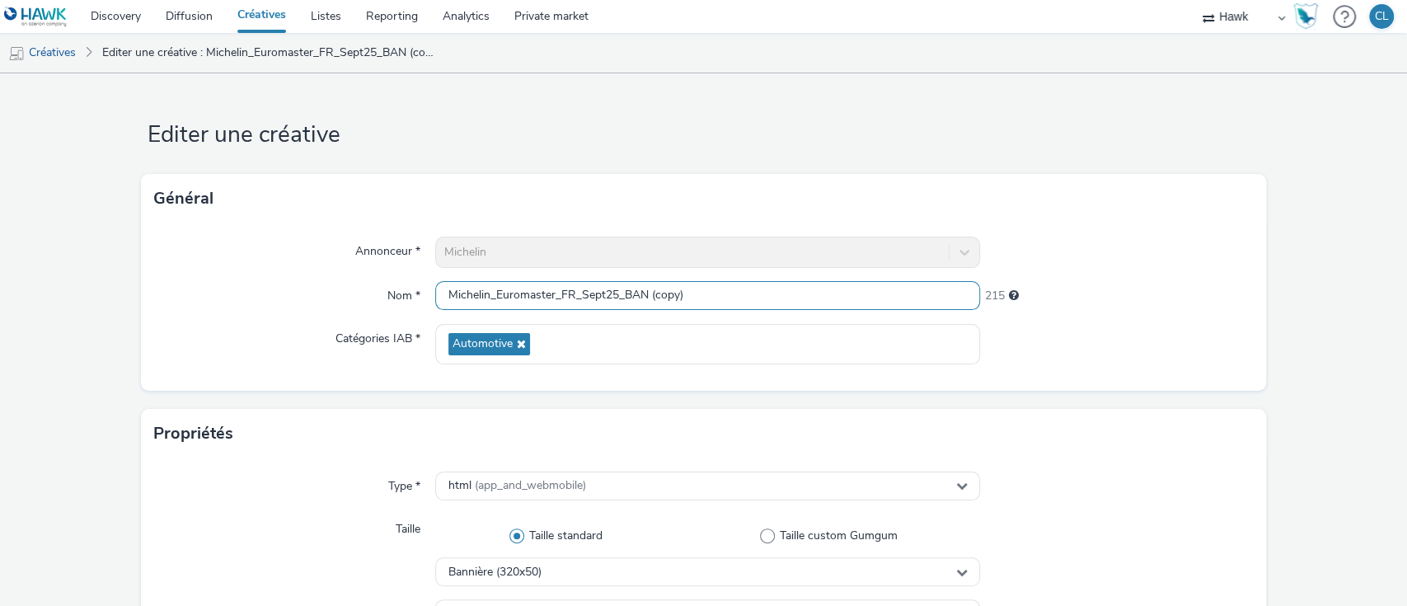
drag, startPoint x: 692, startPoint y: 290, endPoint x: 619, endPoint y: 302, distance: 74.2
click at [619, 302] on input "Michelin_Euromaster_FR_Sept25_BAN (copy)" at bounding box center [708, 295] width 546 height 29
type input "Michelin_Euromaster_FR_Sept25_MPU"
click at [1073, 414] on div "Propriétés" at bounding box center [704, 433] width 1126 height 49
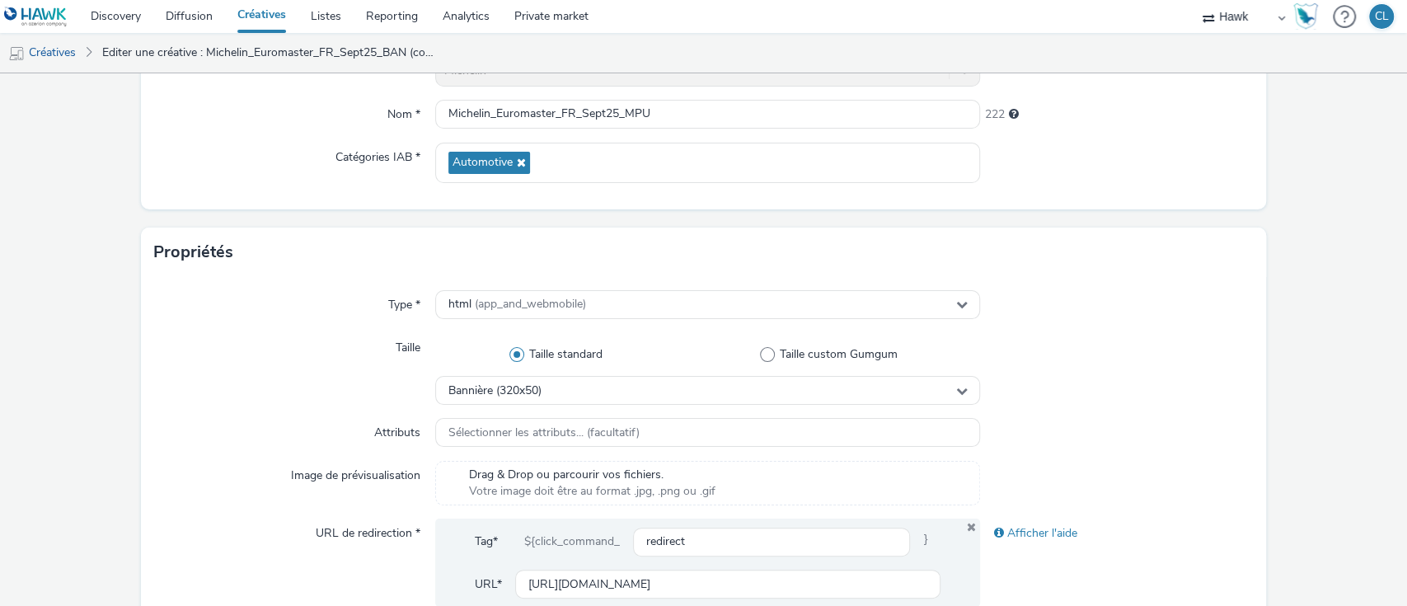
scroll to position [184, 0]
click at [558, 389] on div "Bannière (320x50)" at bounding box center [708, 387] width 546 height 29
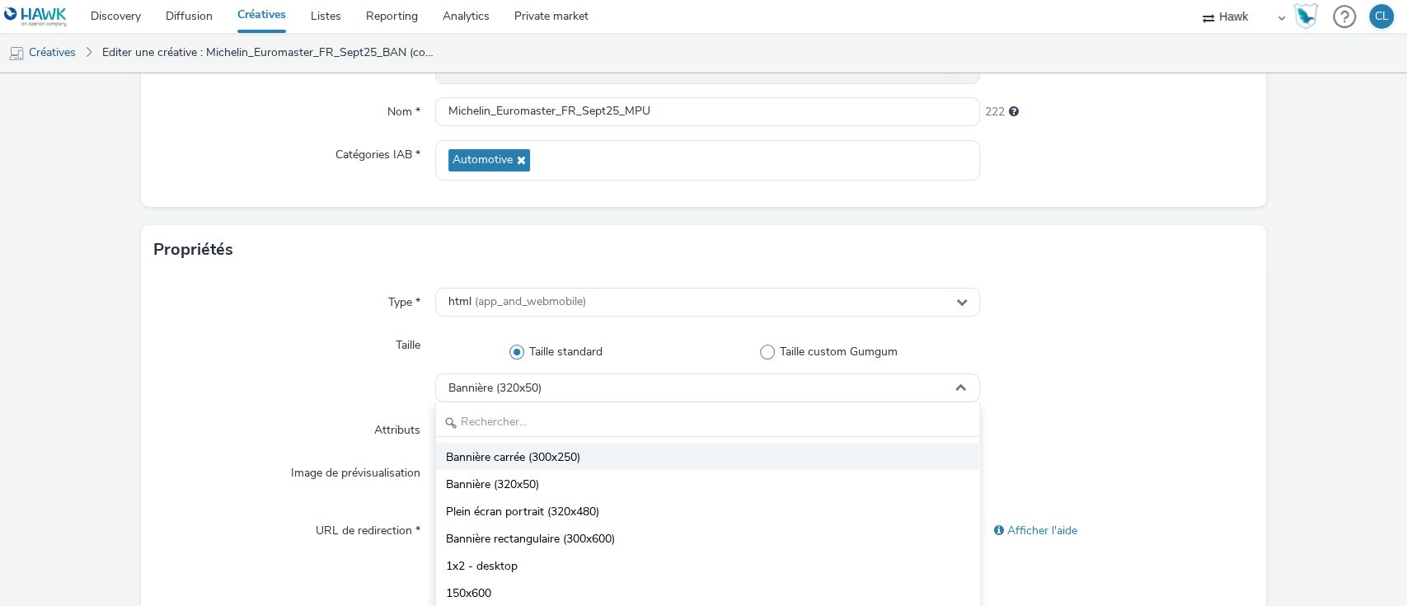
click at [571, 467] on li "Bannière carrée (300x250)" at bounding box center [708, 456] width 544 height 27
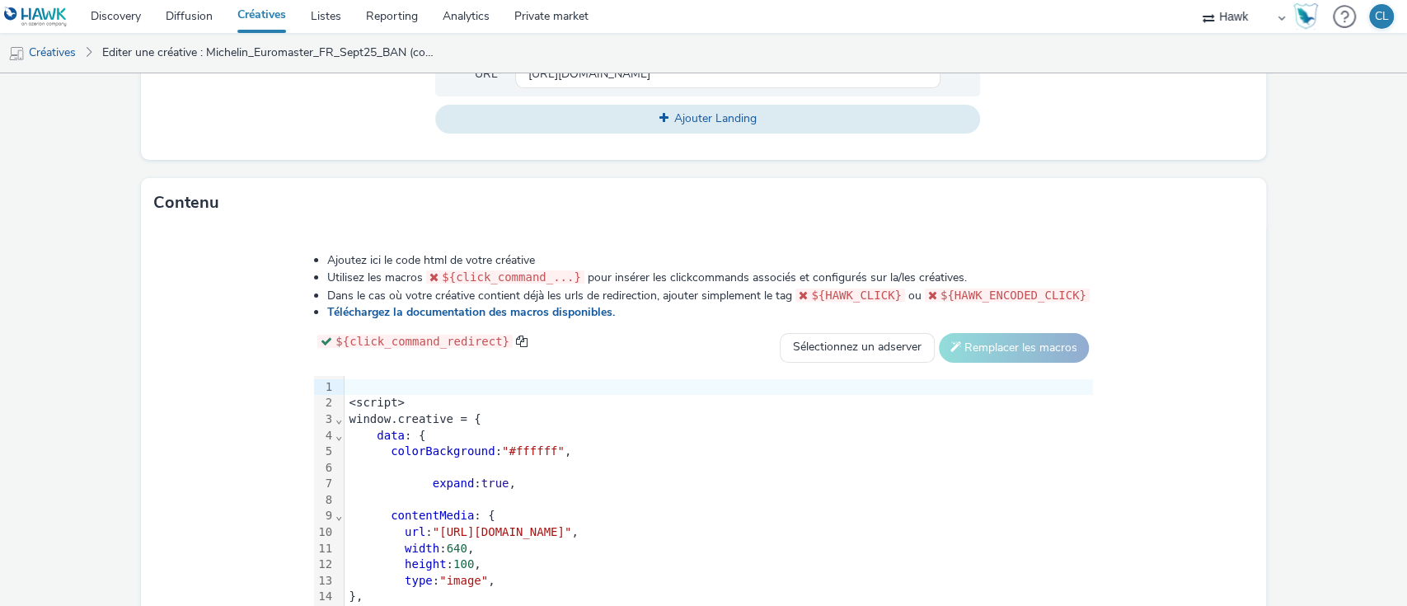
scroll to position [694, 0]
click at [344, 385] on div at bounding box center [718, 385] width 748 height 16
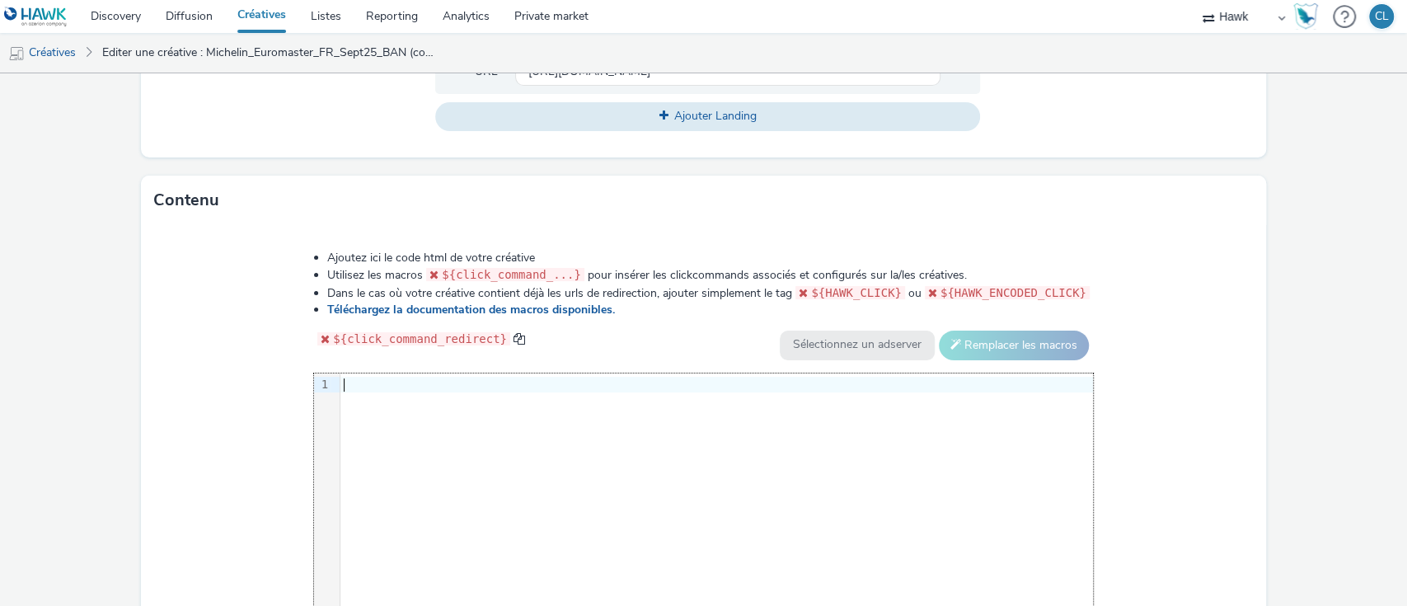
click at [356, 384] on div at bounding box center [716, 385] width 752 height 16
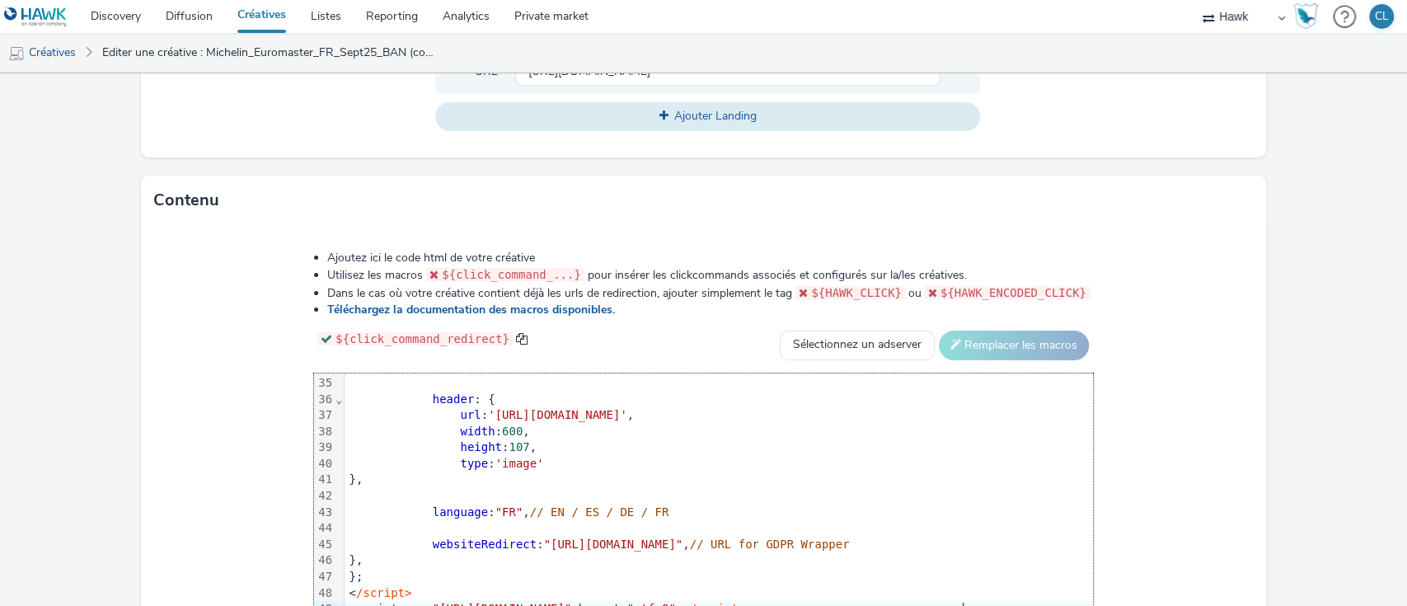
scroll to position [817, 0]
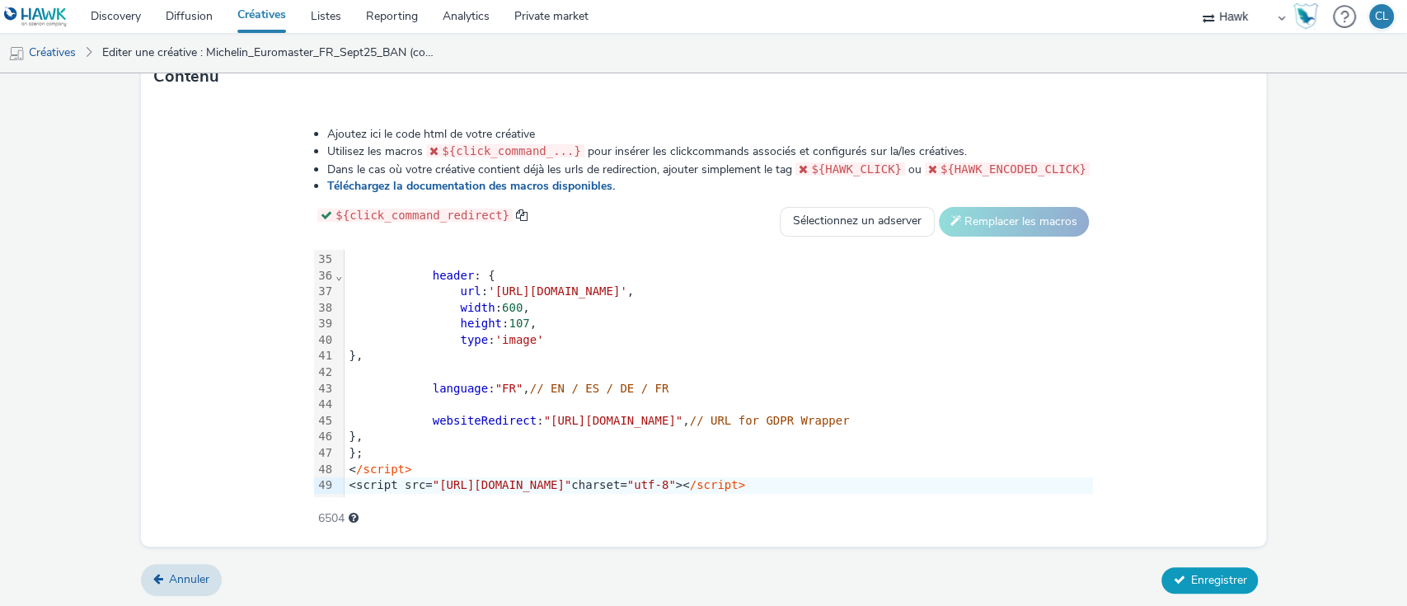
click at [1198, 578] on span "Enregistrer" at bounding box center [1218, 580] width 56 height 16
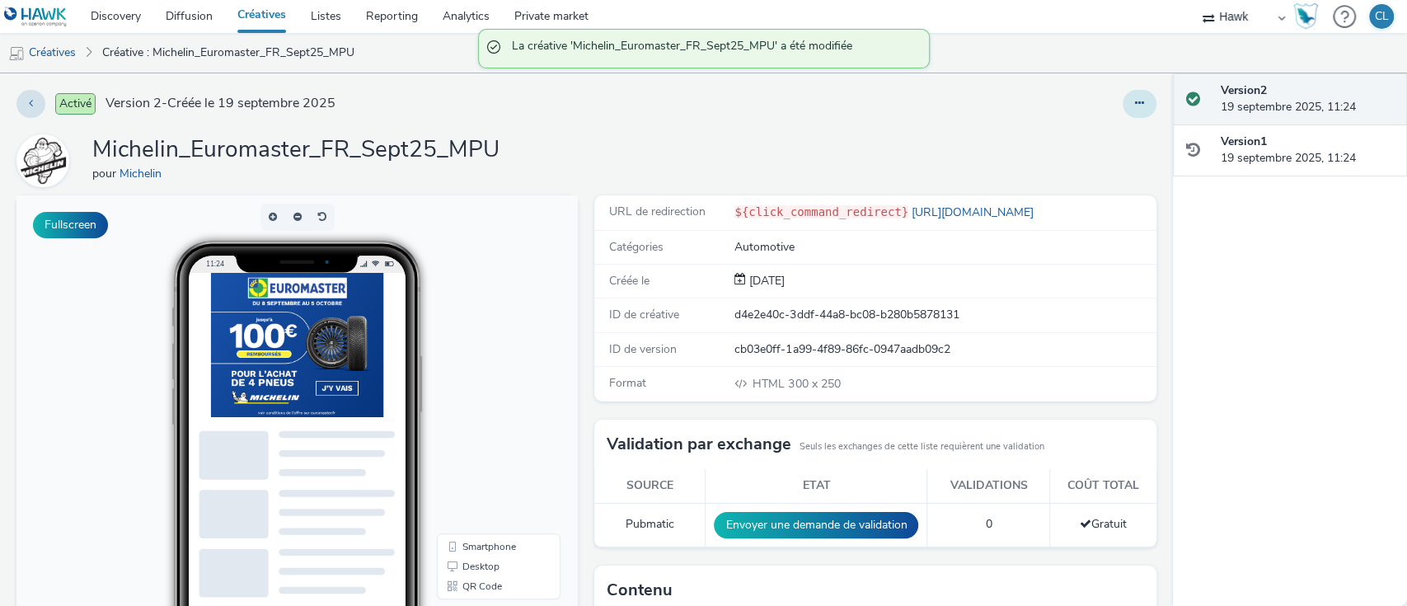
click at [1135, 102] on icon at bounding box center [1139, 103] width 9 height 12
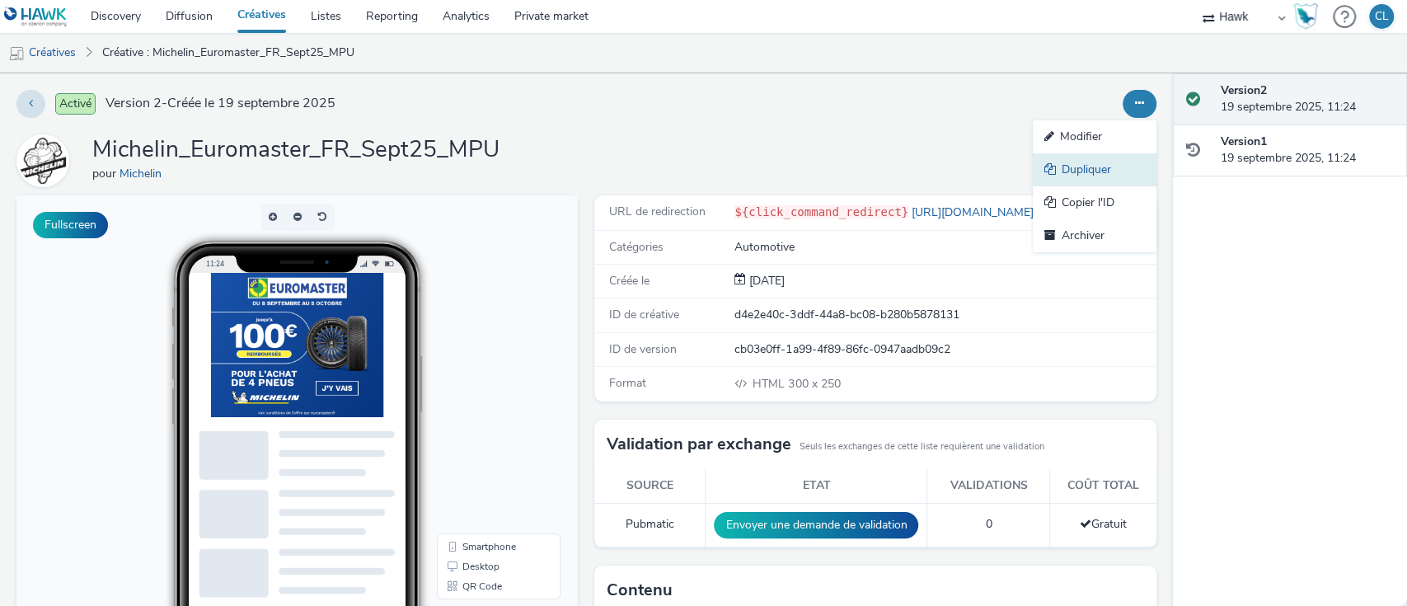
click at [1090, 155] on link "Dupliquer" at bounding box center [1095, 169] width 124 height 33
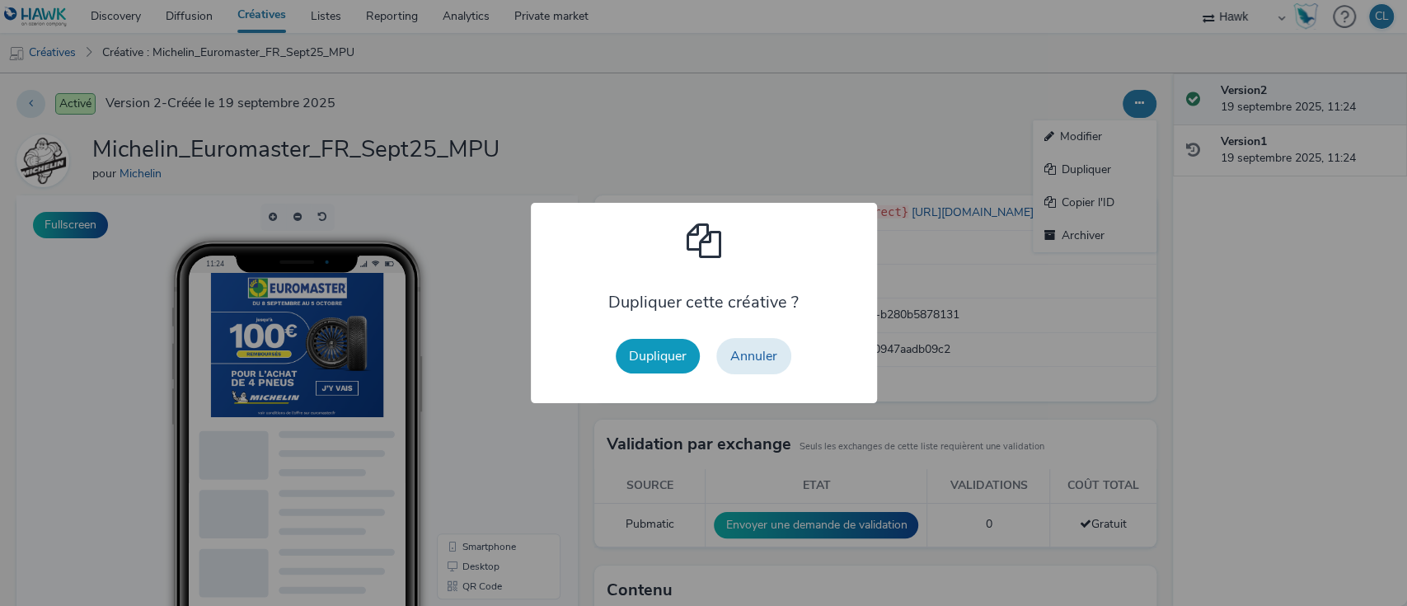
click at [666, 344] on button "Dupliquer" at bounding box center [658, 356] width 84 height 35
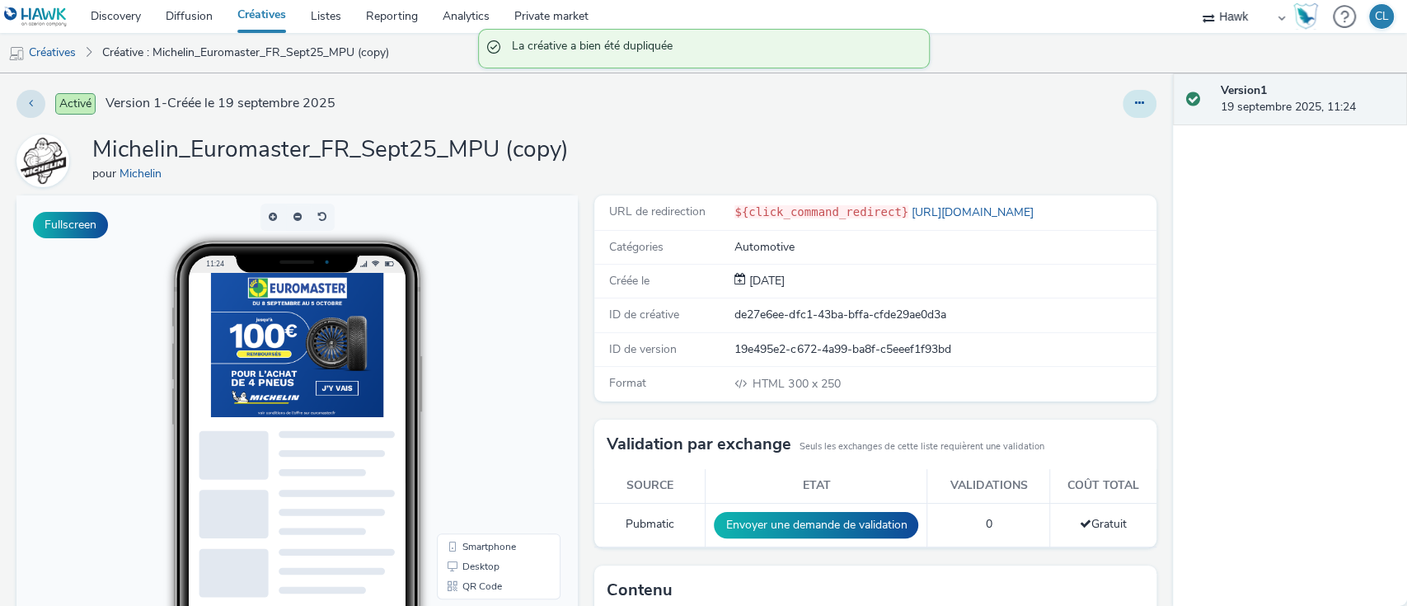
click at [1135, 104] on icon at bounding box center [1139, 103] width 9 height 12
click at [1088, 131] on link "Modifier" at bounding box center [1095, 136] width 124 height 33
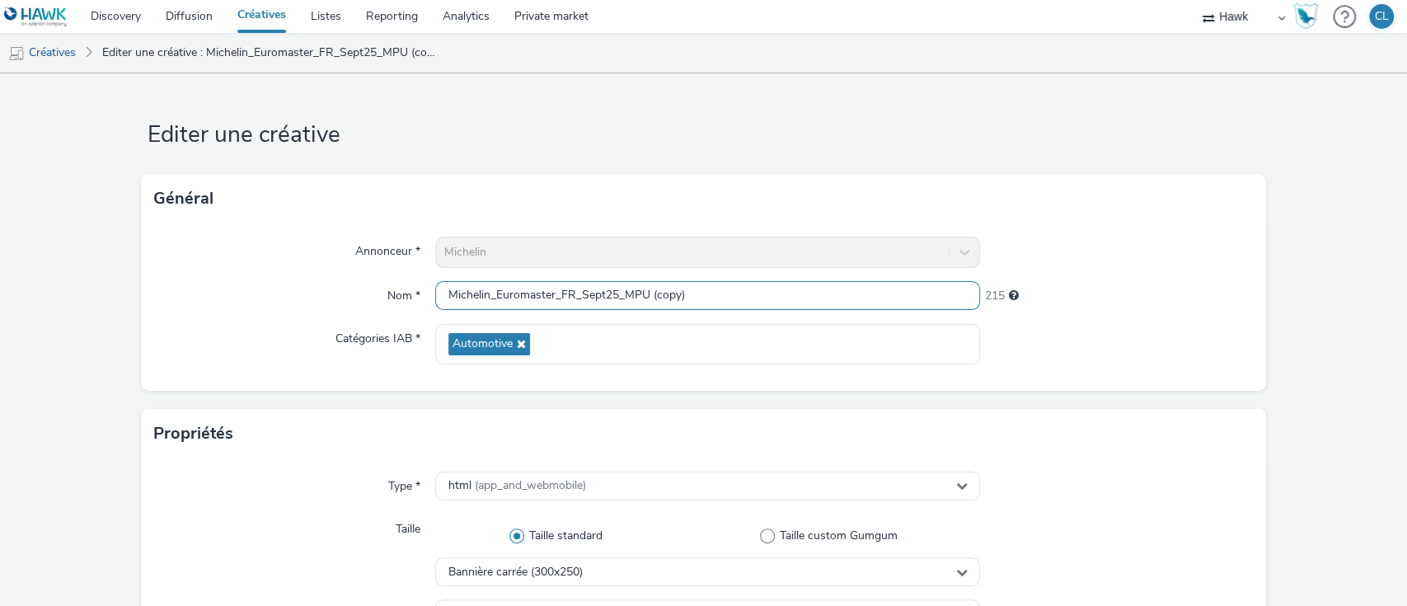
drag, startPoint x: 691, startPoint y: 296, endPoint x: 621, endPoint y: 297, distance: 70.0
click at [621, 297] on input "Michelin_Euromaster_FR_Sept25_MPU (copy)" at bounding box center [708, 295] width 546 height 29
type input "Michelin_Euromaster_FR_Sept25_INTER"
click at [1079, 471] on div at bounding box center [1116, 486] width 273 height 30
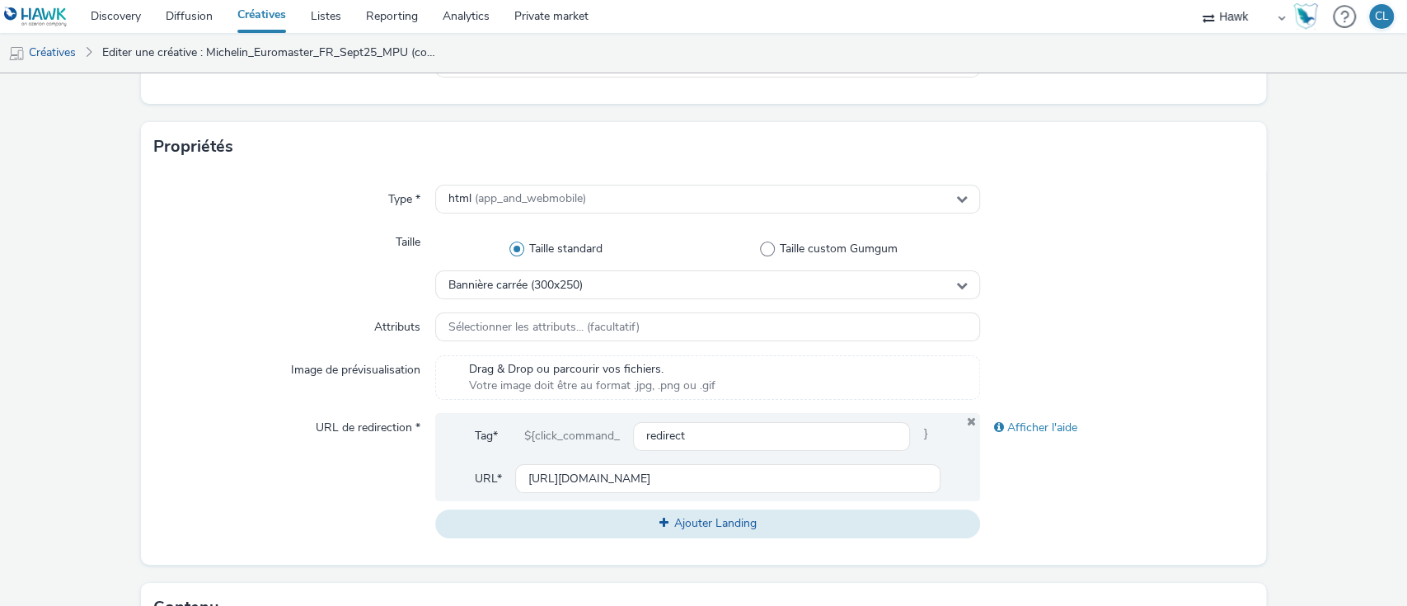
scroll to position [288, 0]
click at [615, 279] on div "Bannière carrée (300x250)" at bounding box center [708, 283] width 546 height 29
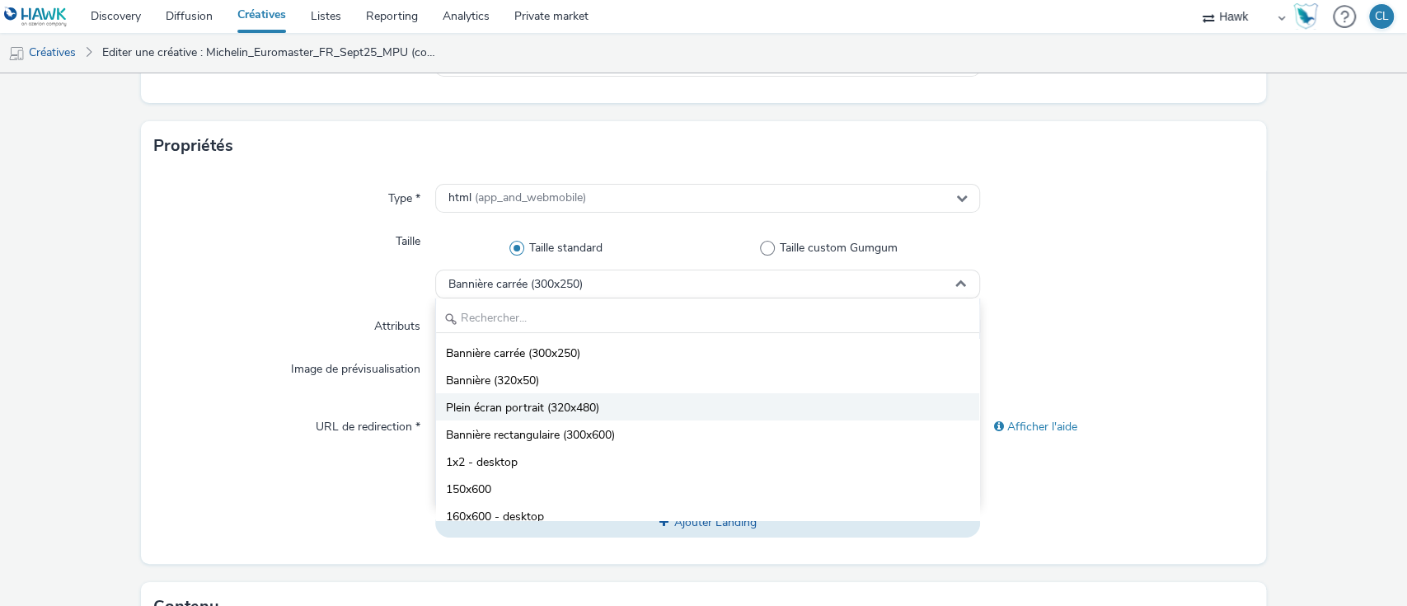
click at [613, 399] on li "Plein écran portrait (320x480)" at bounding box center [708, 406] width 544 height 27
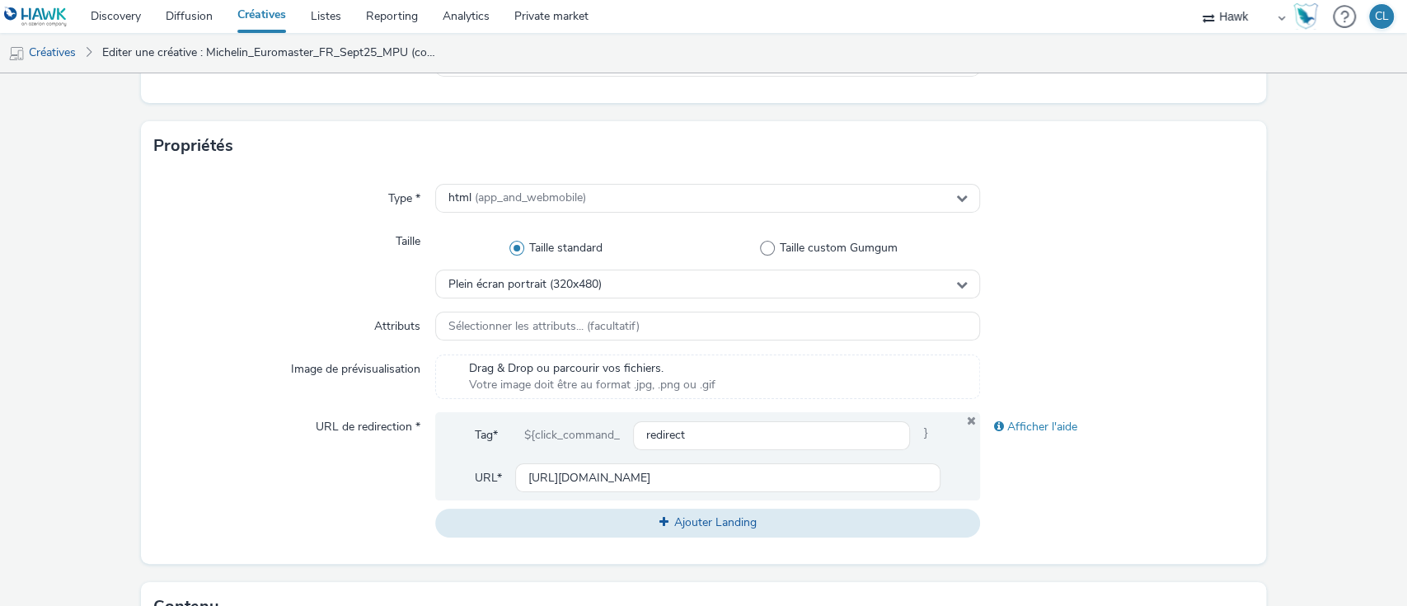
click at [1040, 338] on div at bounding box center [1116, 326] width 273 height 30
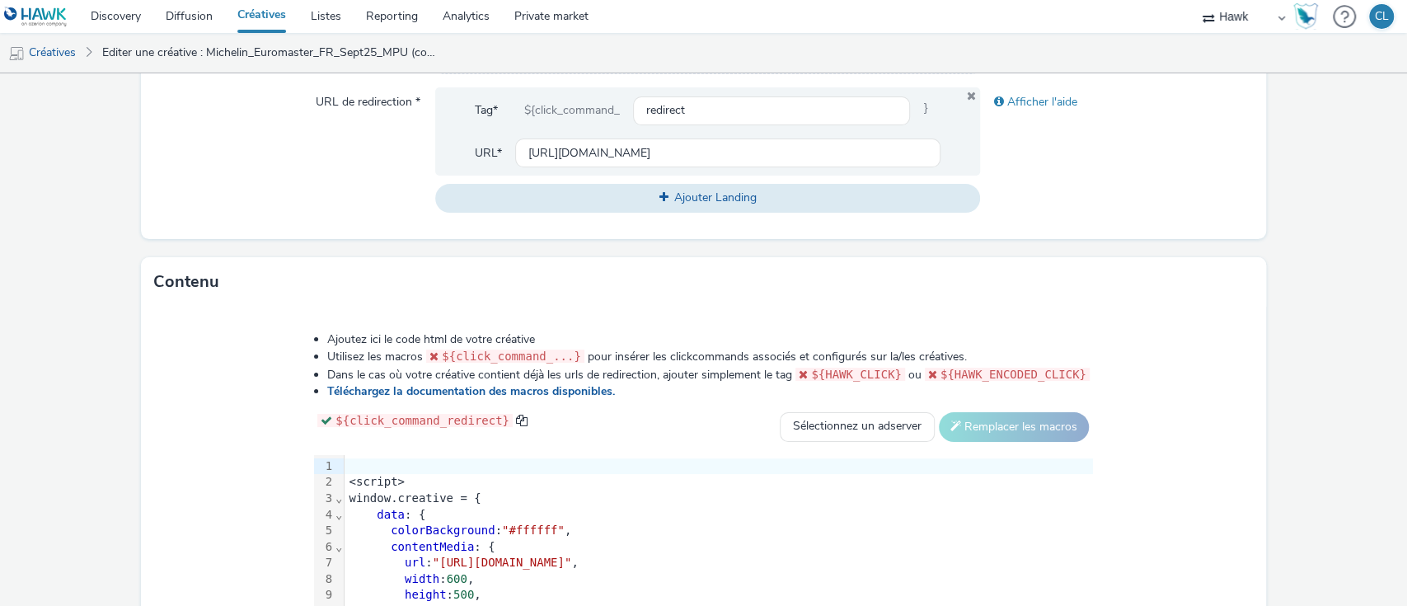
scroll to position [613, 0]
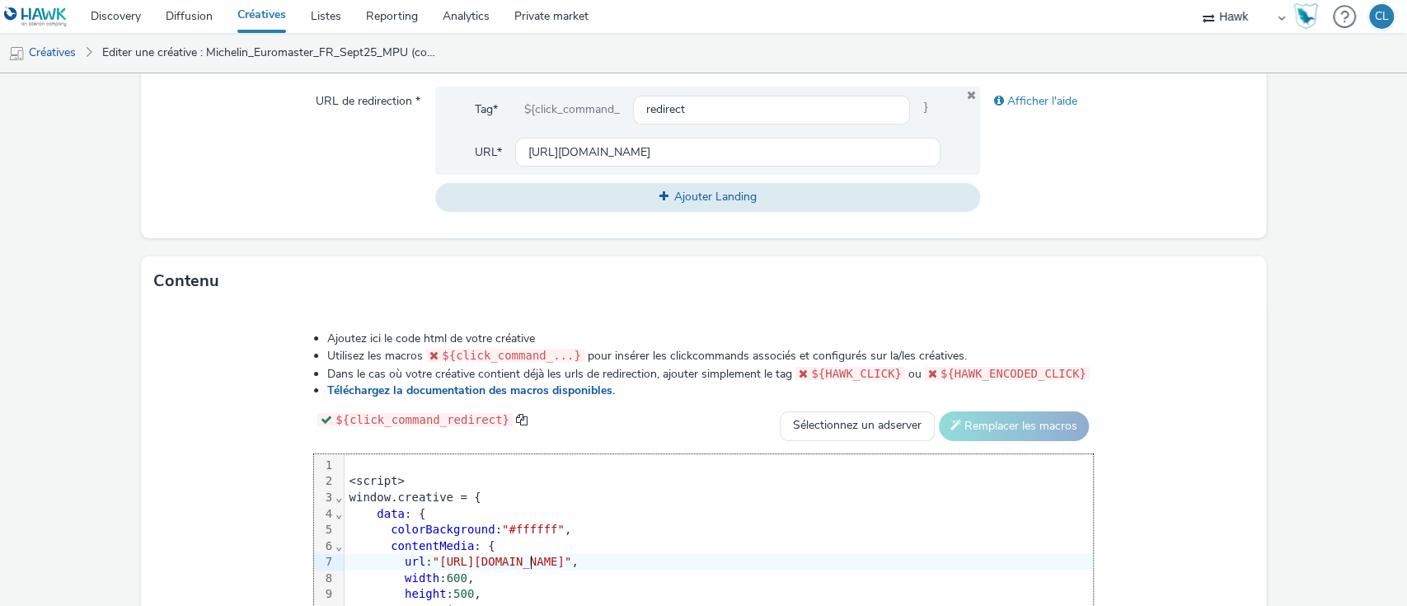
click at [433, 557] on span ""[URL][DOMAIN_NAME]"" at bounding box center [502, 561] width 139 height 13
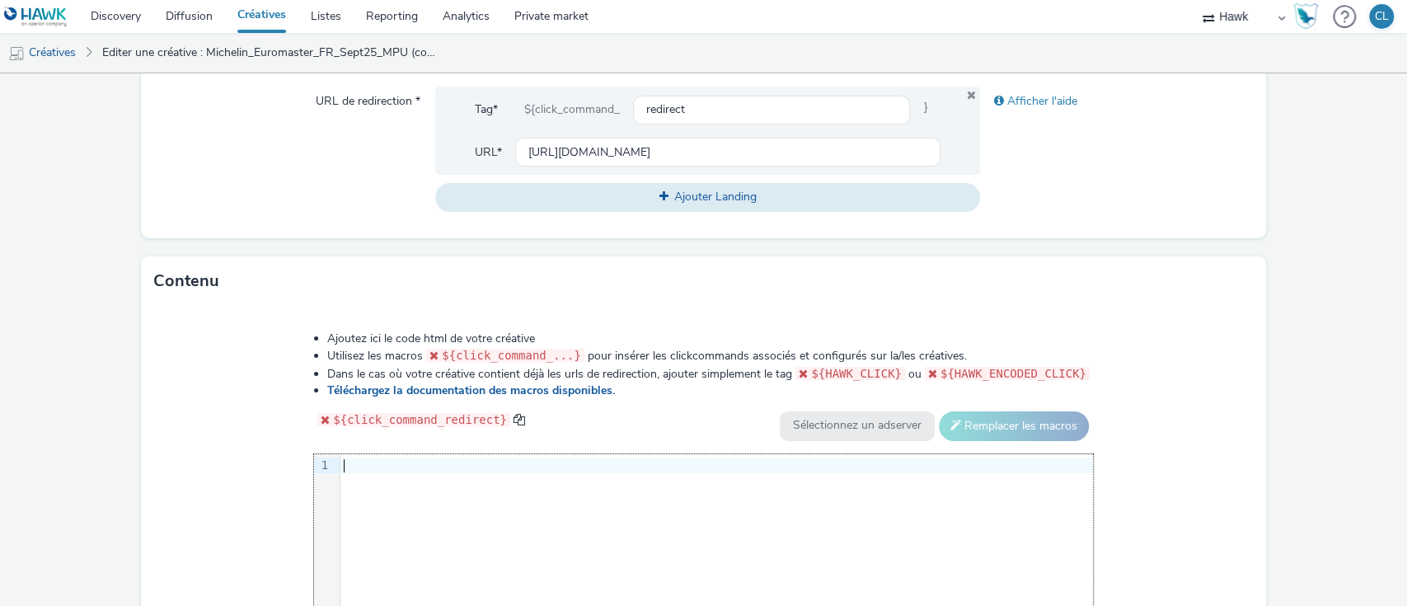
click at [370, 459] on div at bounding box center [716, 465] width 752 height 16
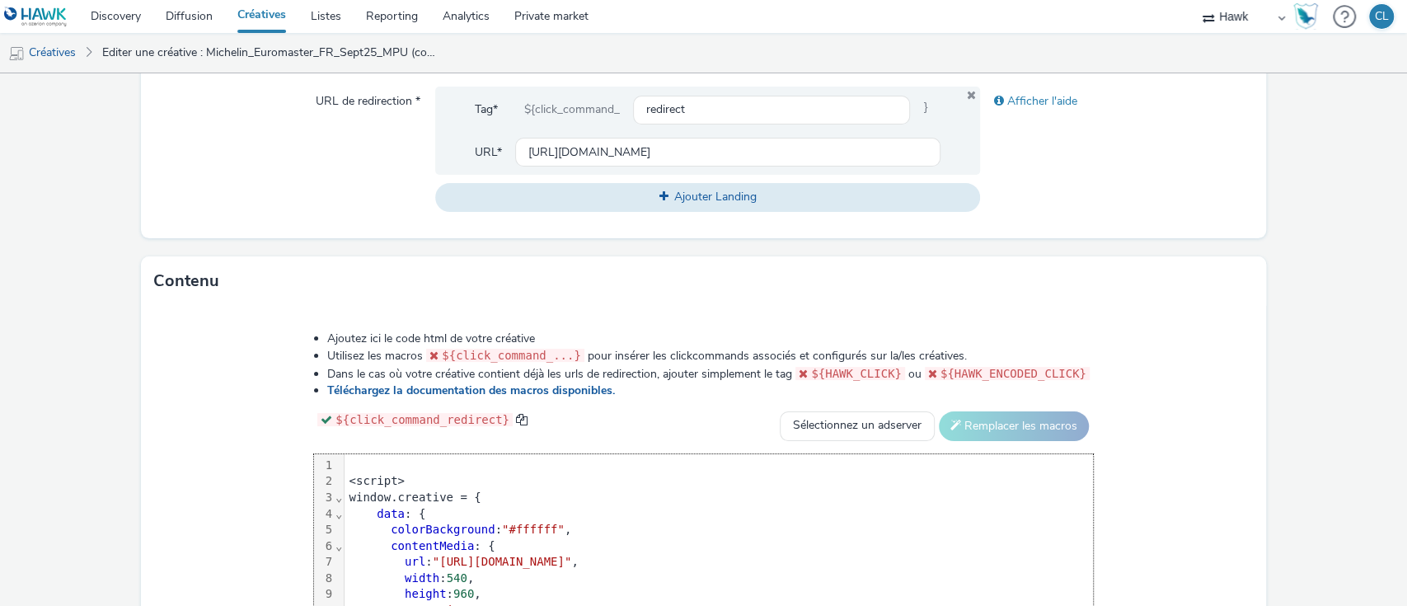
scroll to position [690, 0]
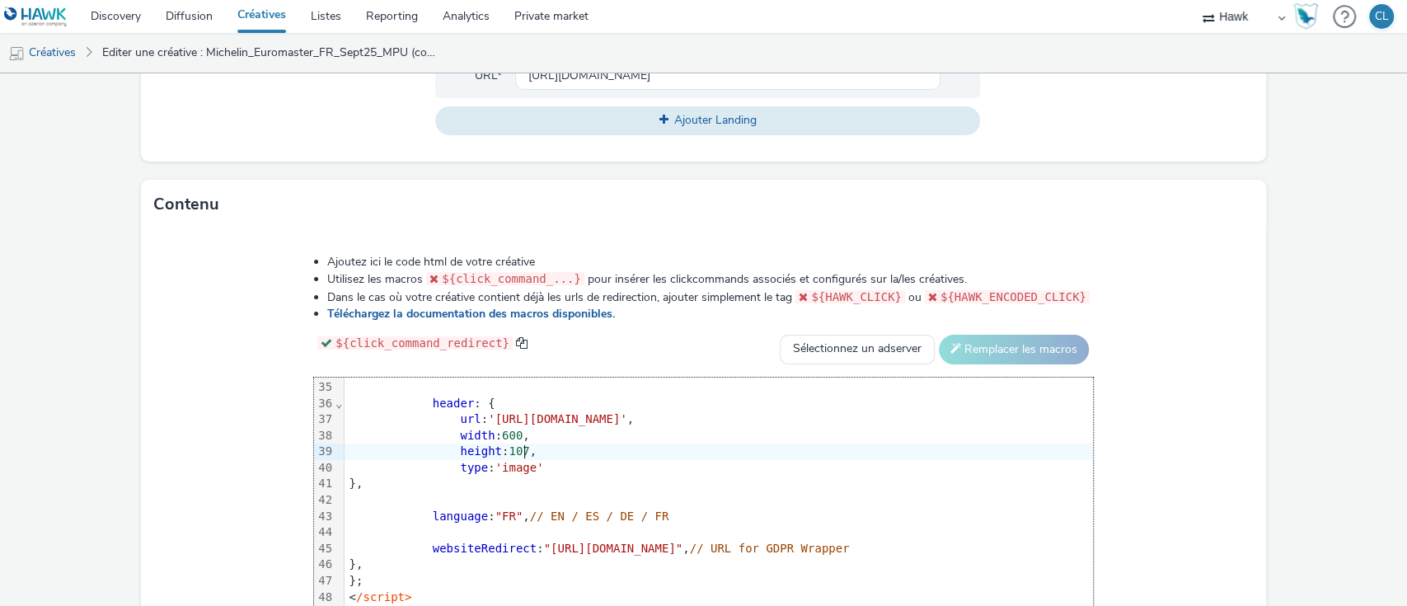
click at [1152, 432] on div "Ajoutez ici le code html de votre créative Utilisez les macros ${click_command_…" at bounding box center [703, 444] width 897 height 405
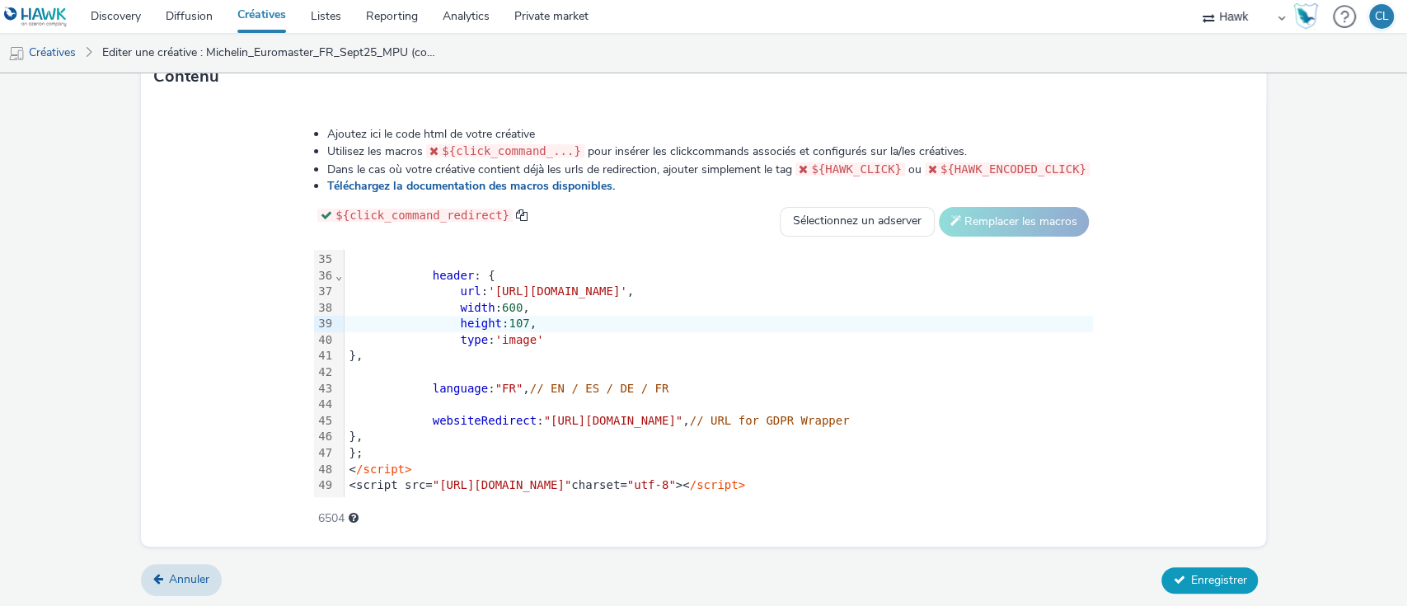
click at [1215, 578] on span "Enregistrer" at bounding box center [1218, 580] width 56 height 16
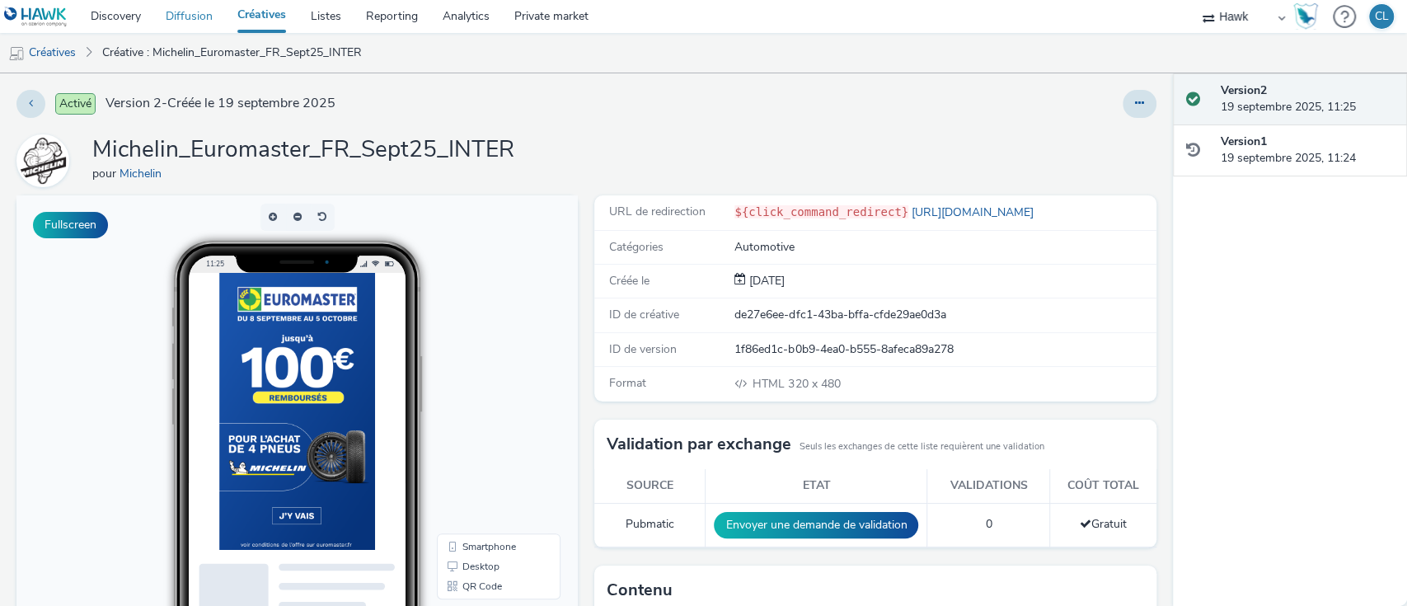
click at [191, 20] on link "Diffusion" at bounding box center [189, 16] width 72 height 33
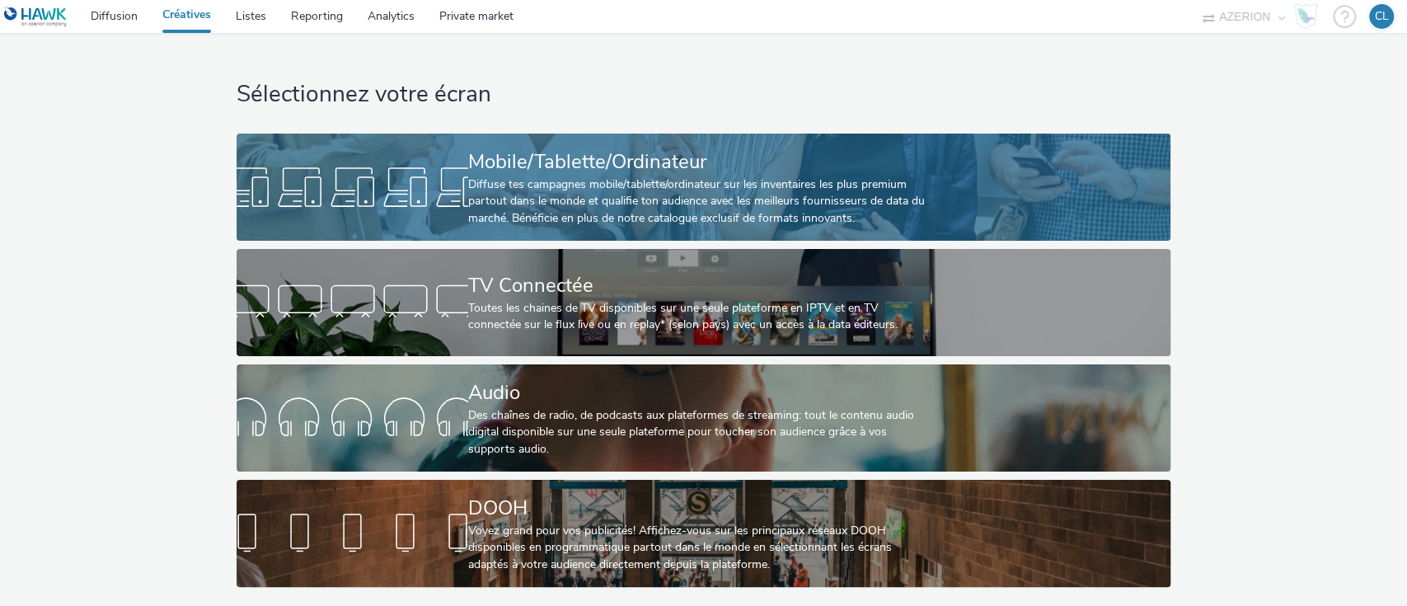
click at [622, 175] on div "Mobile/Tablette/Ordinateur" at bounding box center [700, 162] width 464 height 29
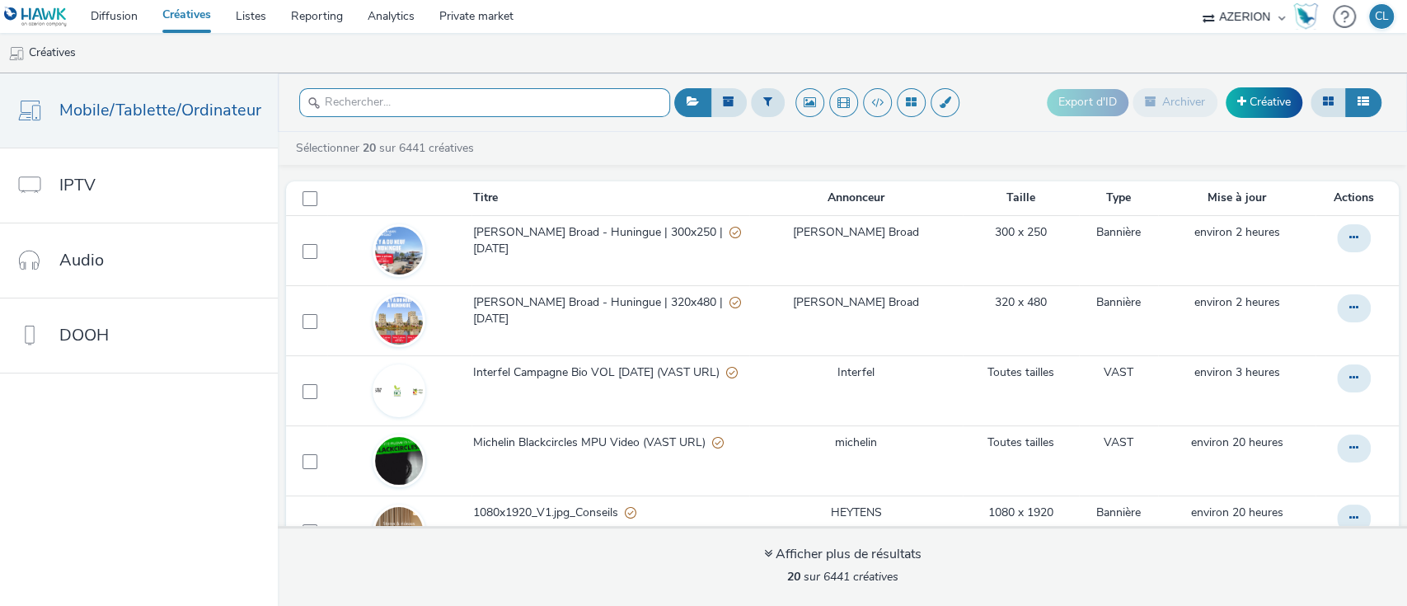
click at [594, 96] on input "text" at bounding box center [484, 102] width 371 height 29
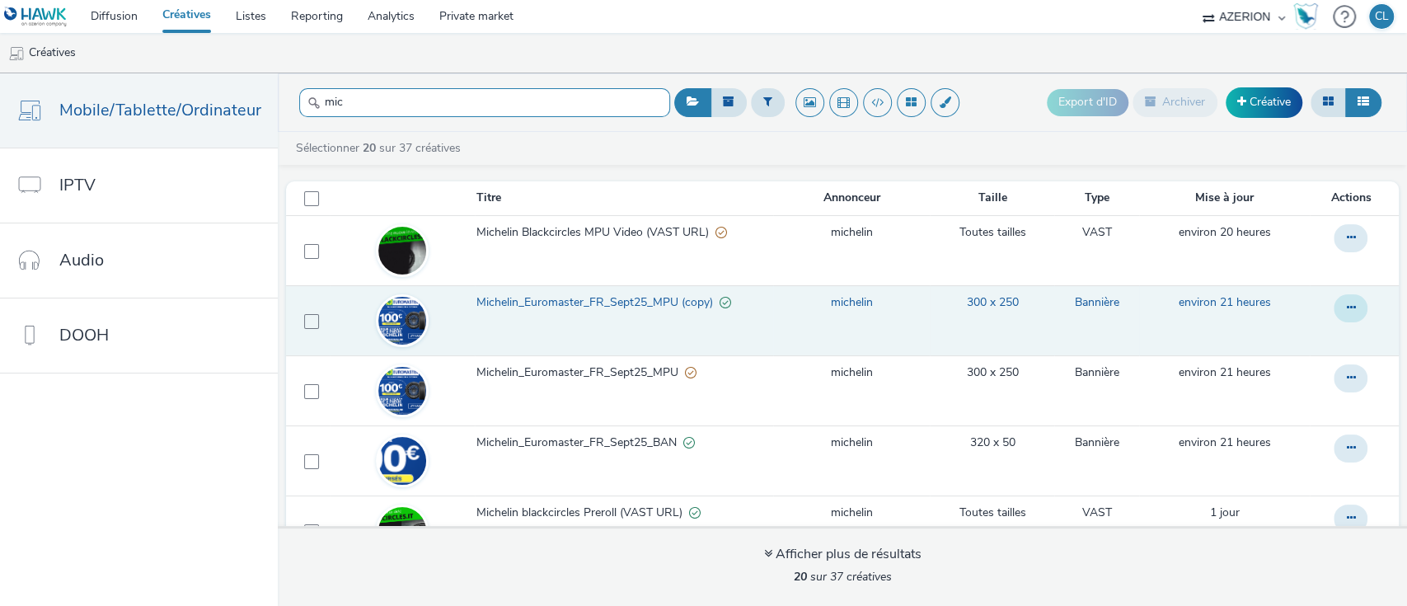
type input "mic"
click at [1333, 299] on button at bounding box center [1350, 308] width 34 height 28
click at [1253, 446] on link "Archiver" at bounding box center [1305, 440] width 124 height 33
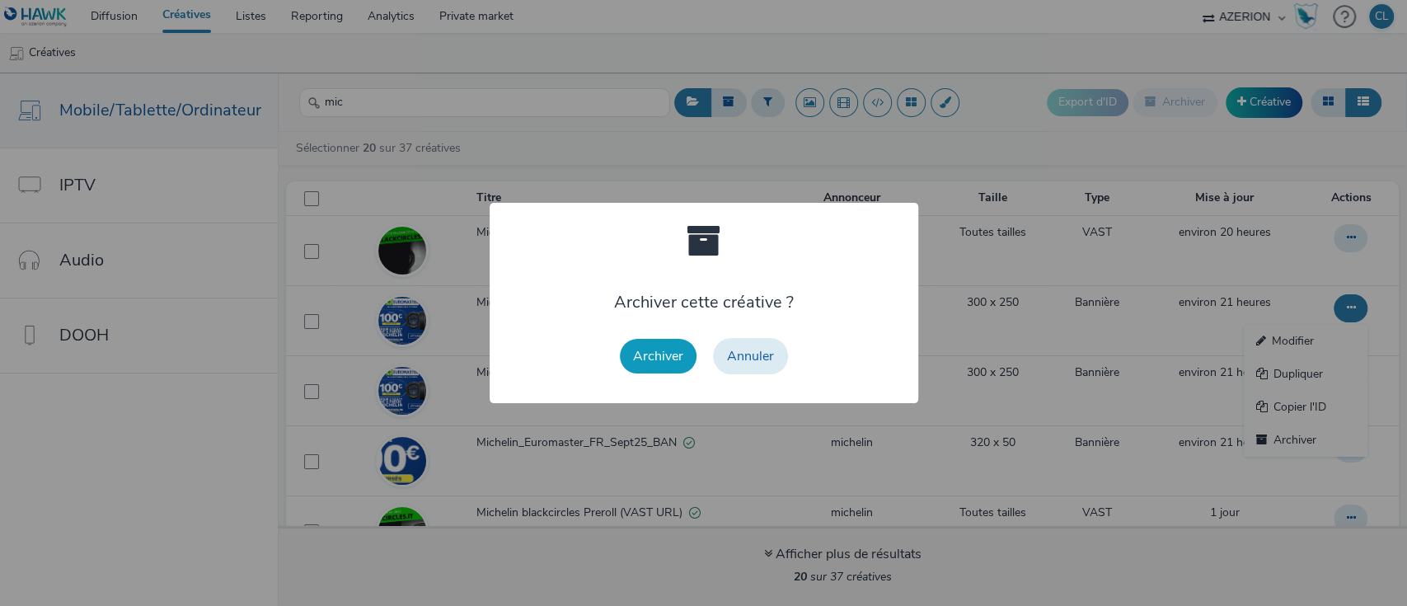
click at [677, 366] on button "Archiver" at bounding box center [658, 356] width 77 height 35
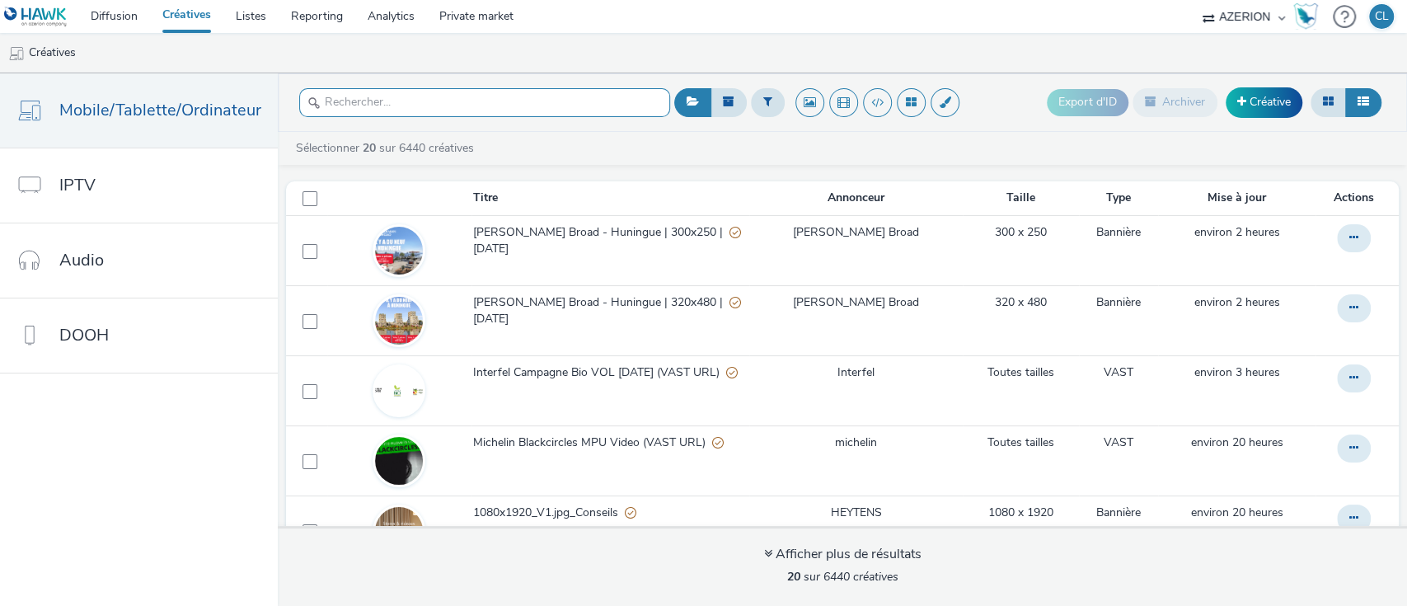
click at [627, 90] on input "text" at bounding box center [484, 102] width 371 height 29
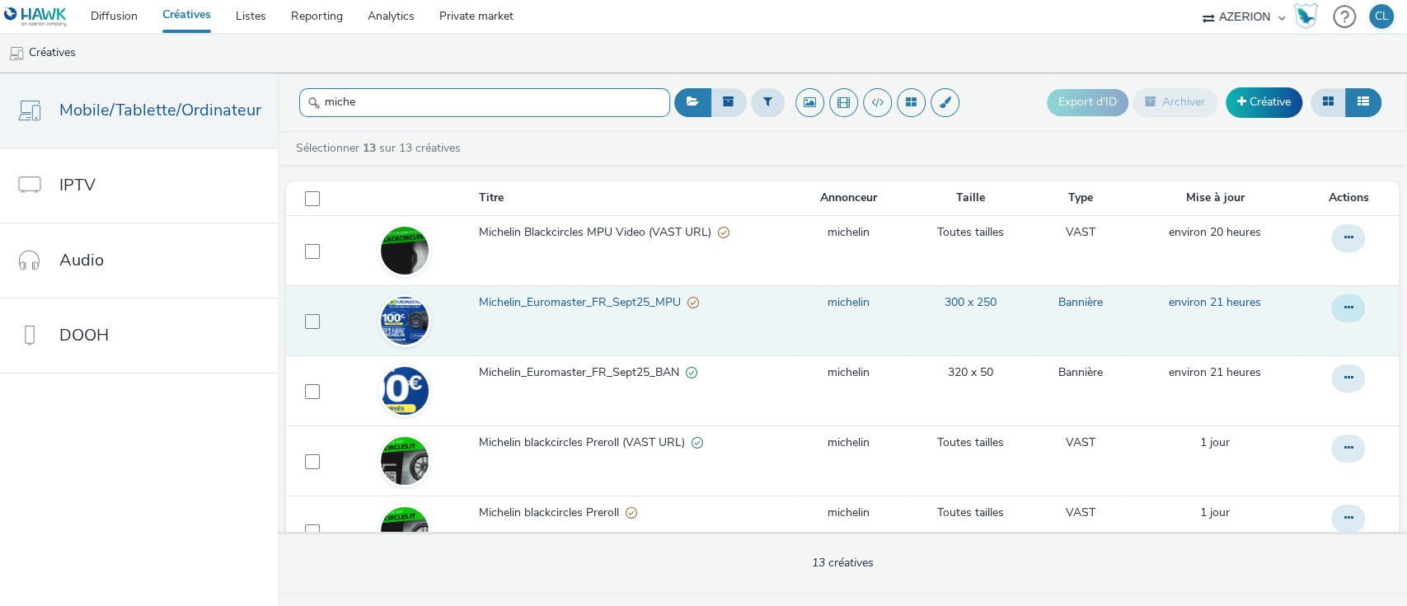
type input "miche"
click at [1343, 303] on icon at bounding box center [1347, 308] width 9 height 12
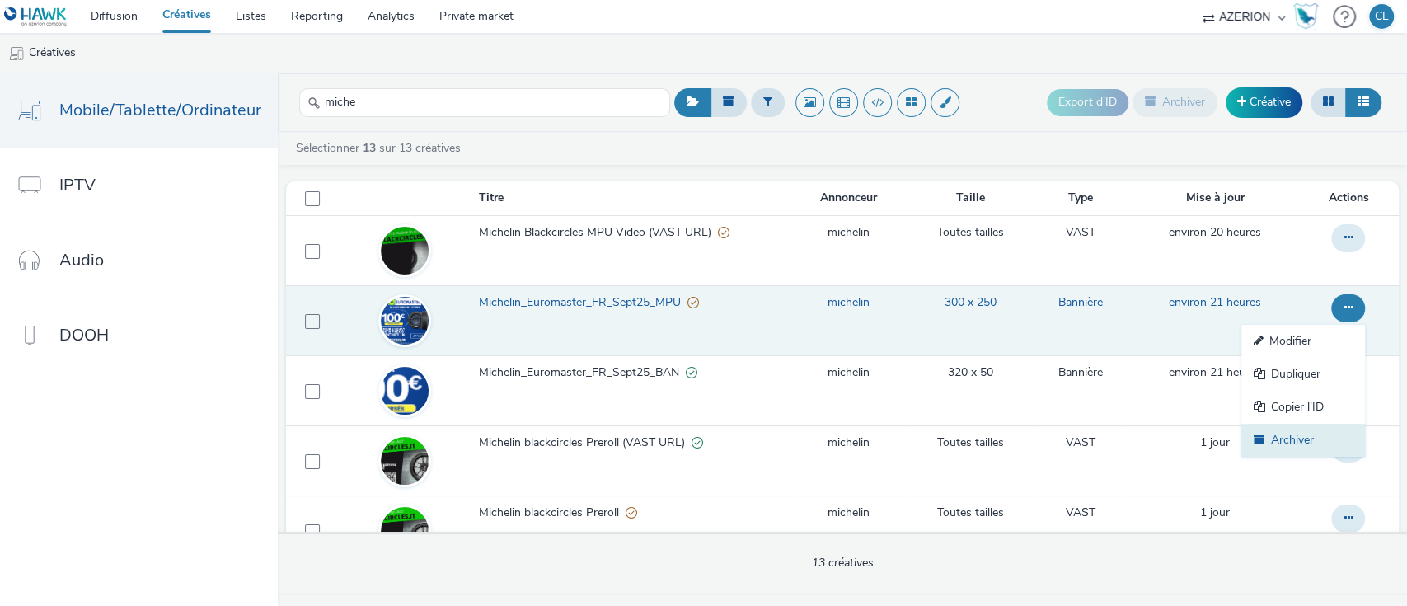
click at [1264, 433] on link "Archiver" at bounding box center [1303, 440] width 124 height 33
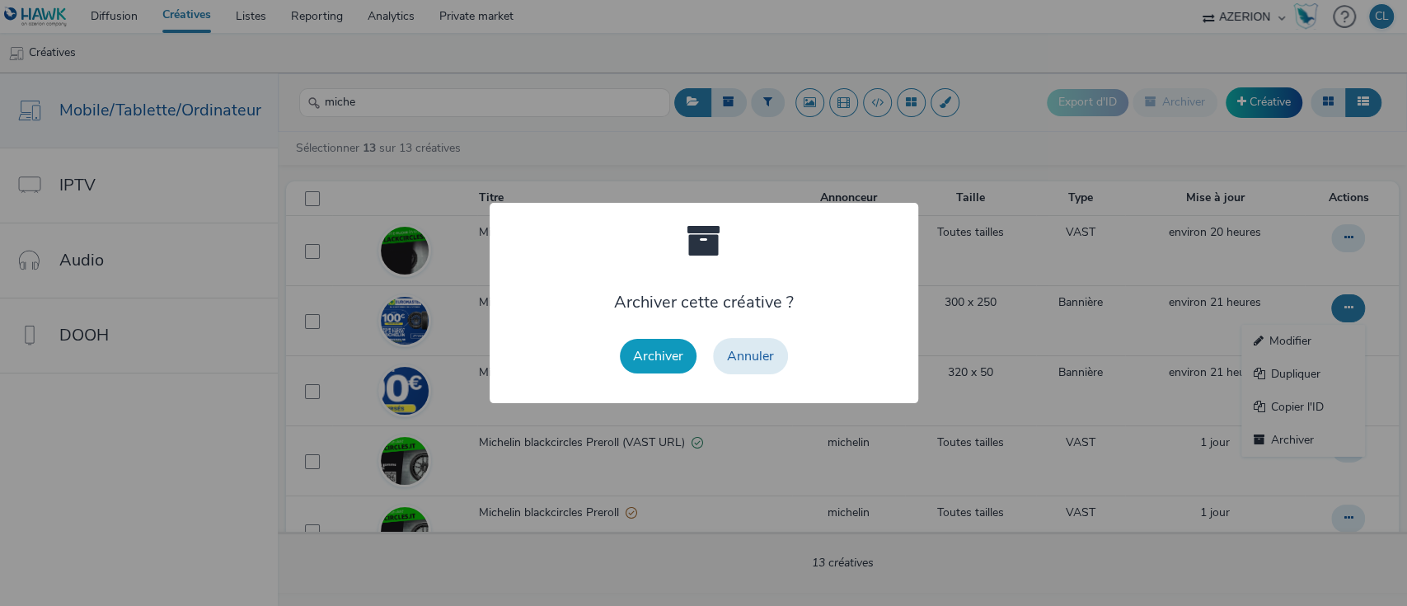
click at [660, 366] on button "Archiver" at bounding box center [658, 356] width 77 height 35
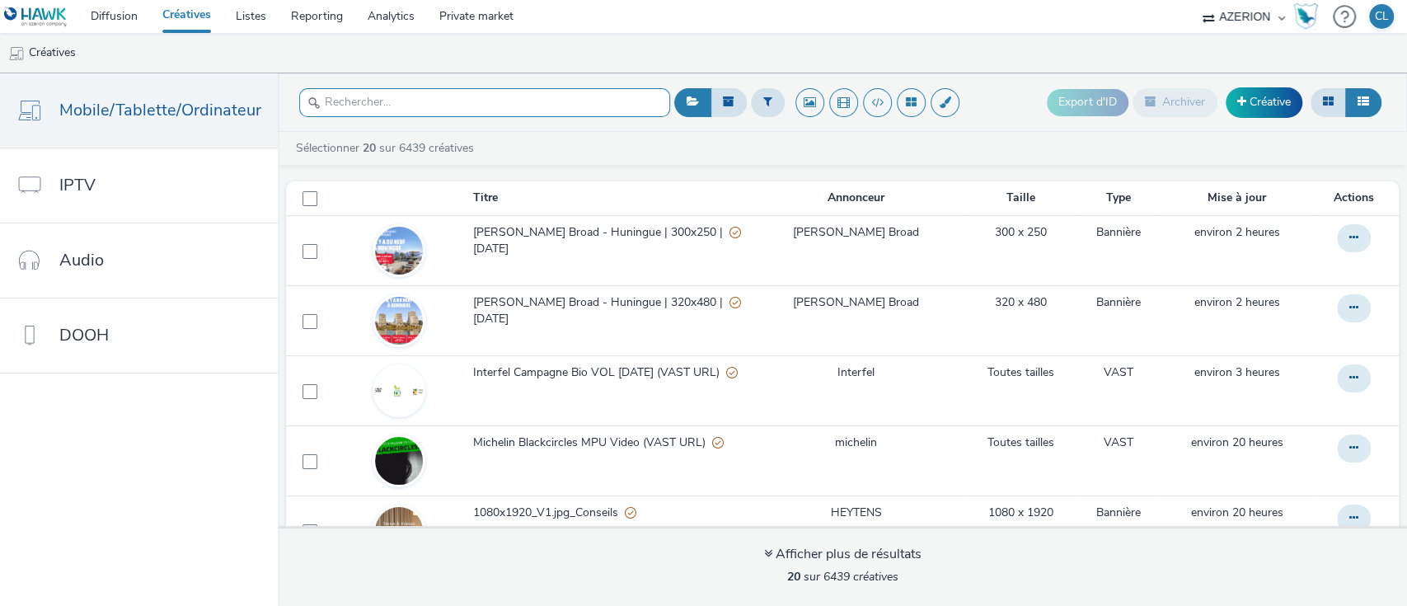
click at [635, 105] on input "text" at bounding box center [484, 102] width 371 height 29
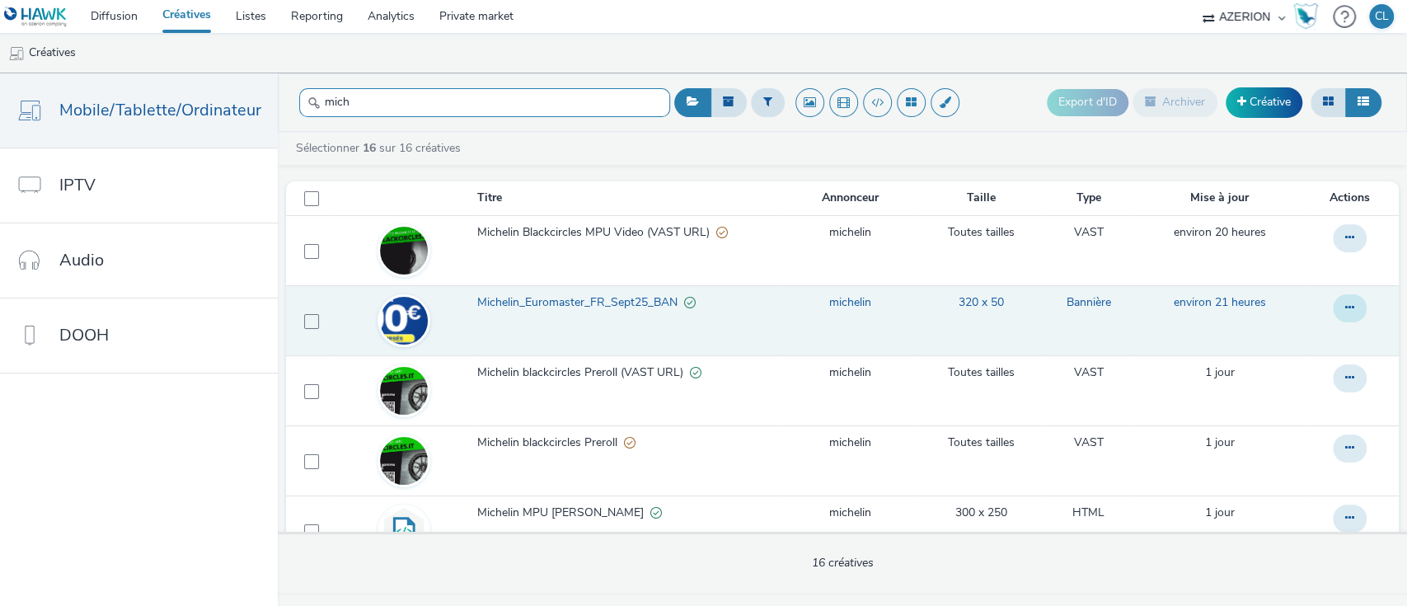
type input "mich"
click at [1332, 305] on button at bounding box center [1349, 308] width 34 height 28
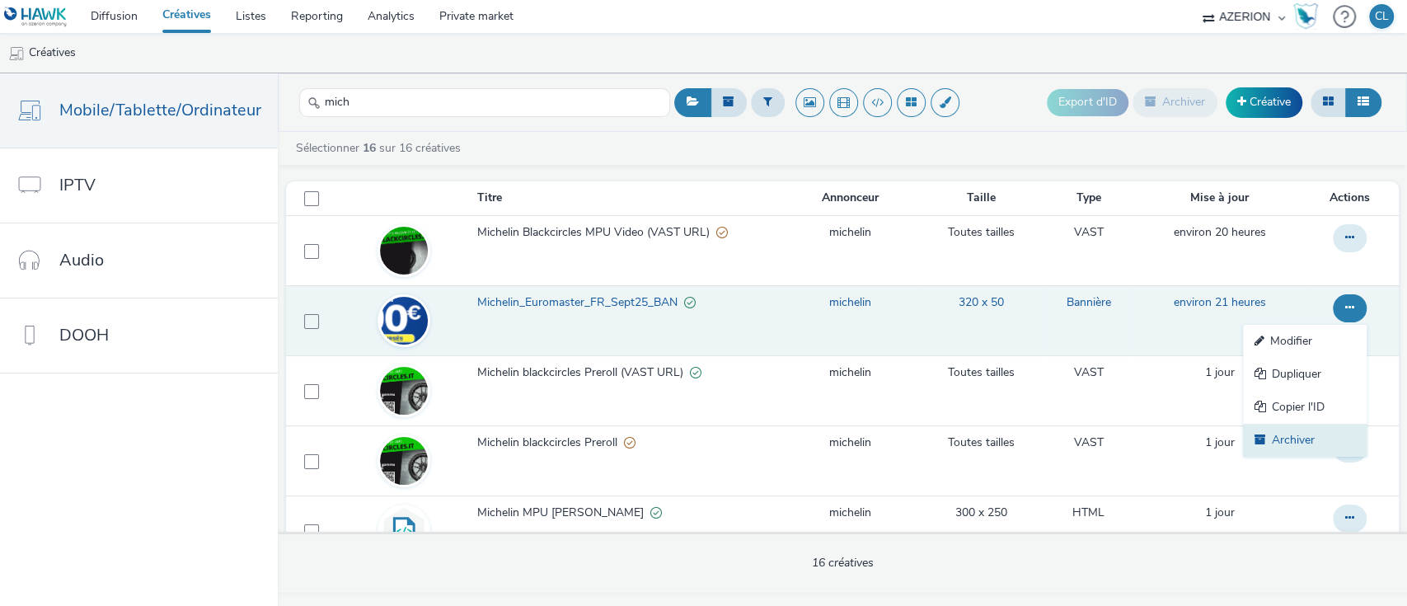
click at [1279, 438] on link "Archiver" at bounding box center [1305, 440] width 124 height 33
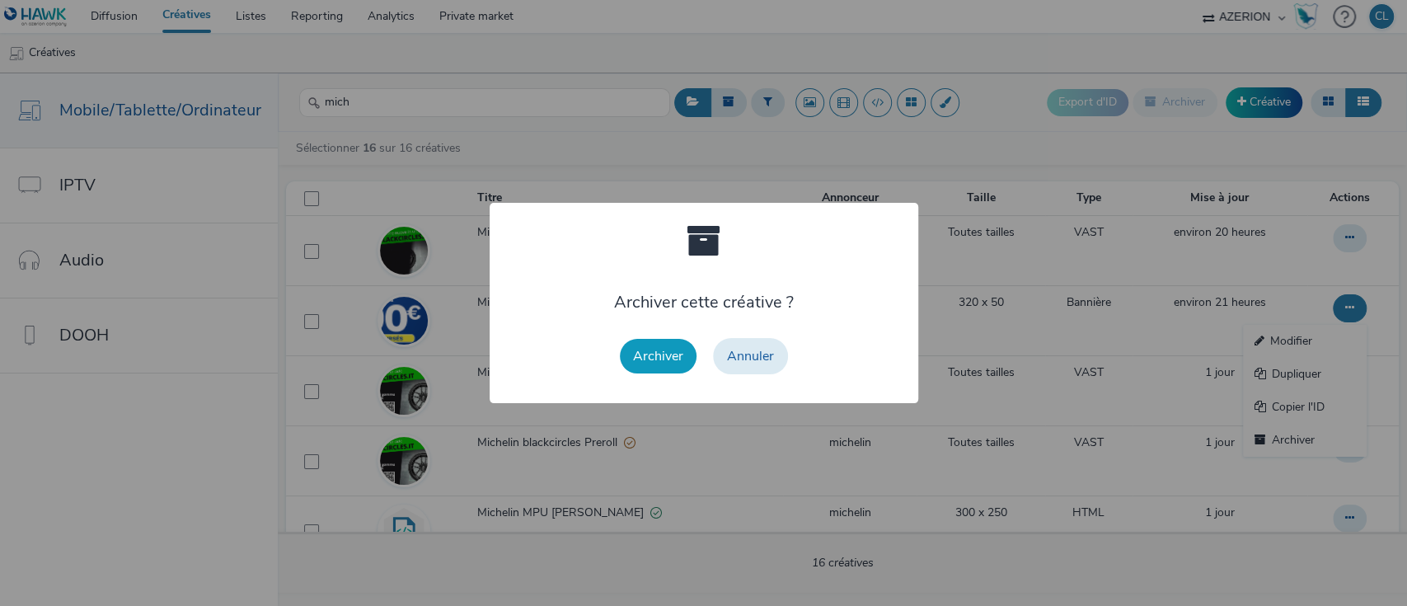
click at [639, 359] on button "Archiver" at bounding box center [658, 356] width 77 height 35
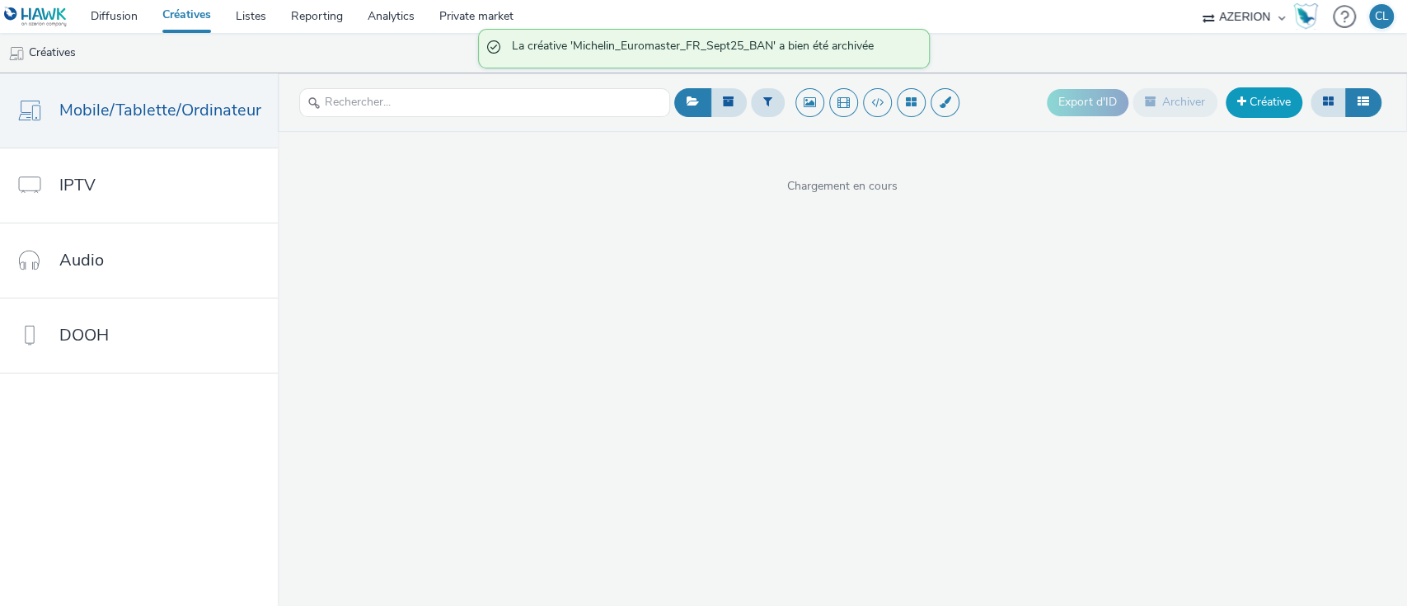
click at [1238, 102] on span at bounding box center [1241, 102] width 9 height 12
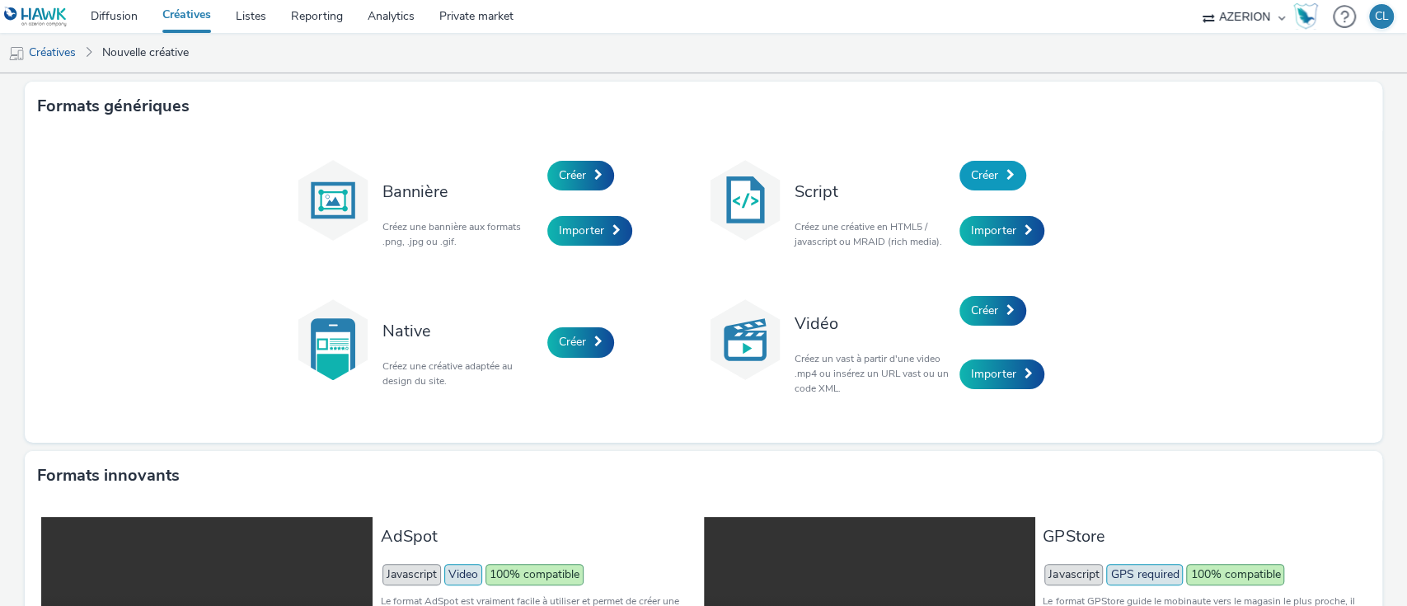
click at [973, 180] on span "Créer" at bounding box center [984, 175] width 27 height 16
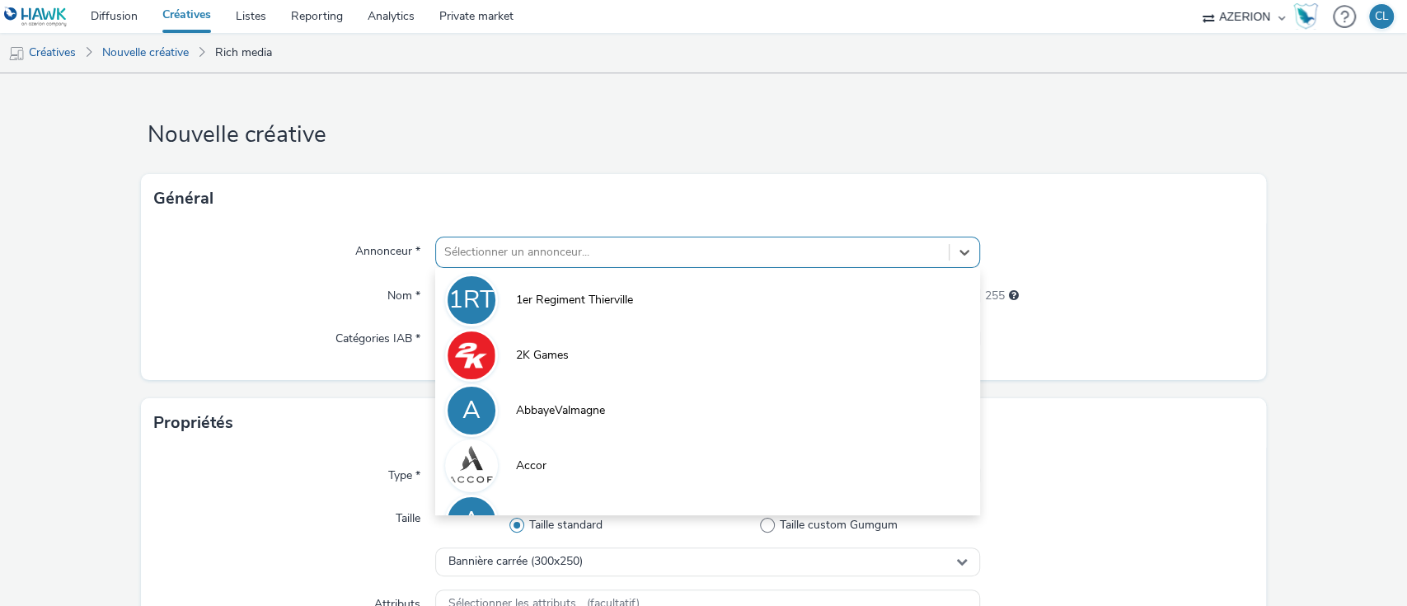
click at [705, 259] on div at bounding box center [692, 252] width 497 height 20
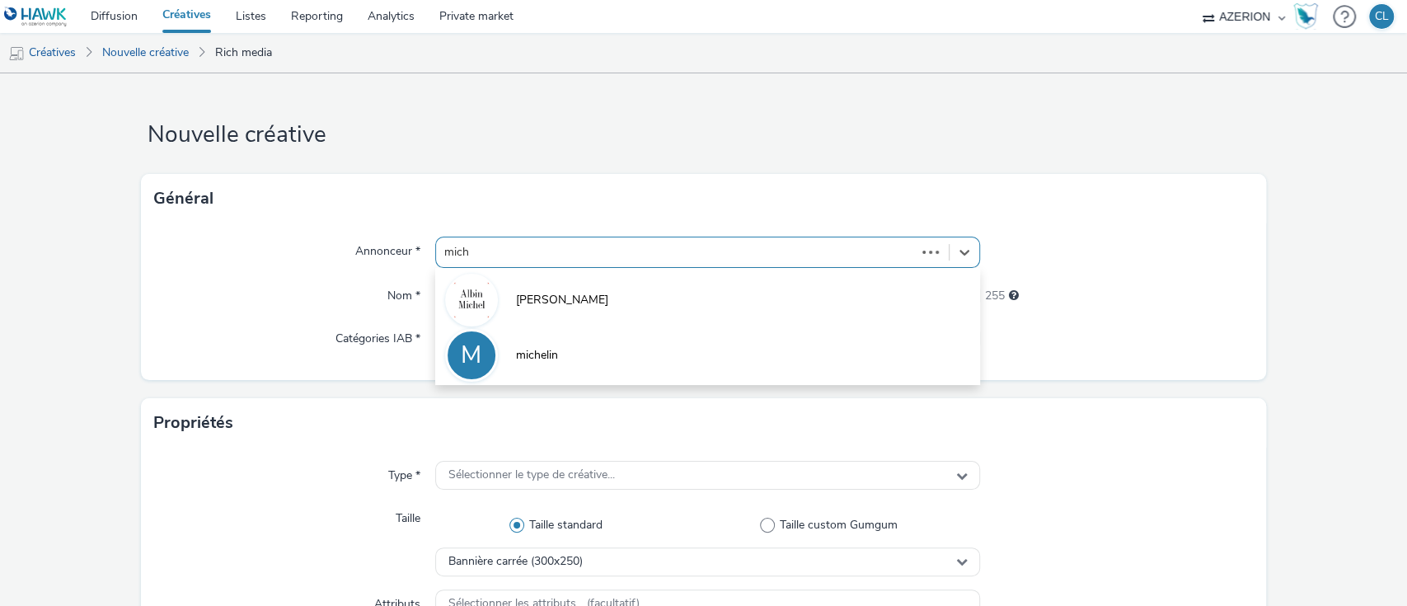
type input "miche"
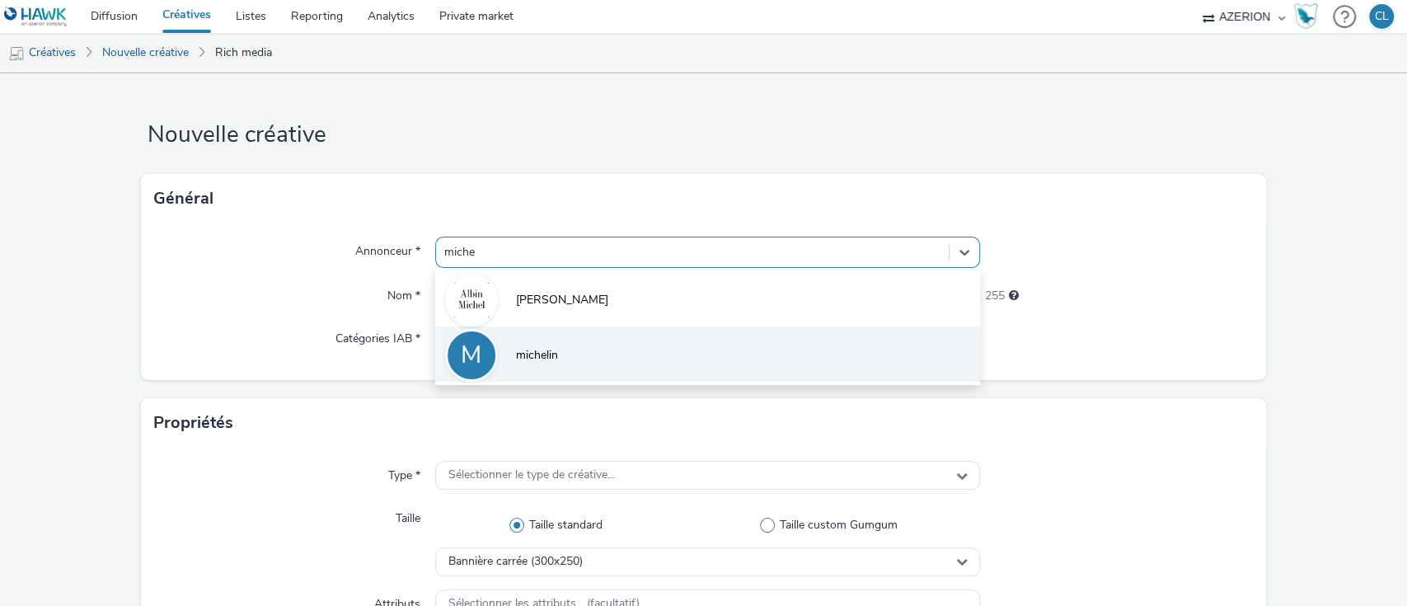
click at [659, 326] on li "M michelin" at bounding box center [708, 353] width 546 height 55
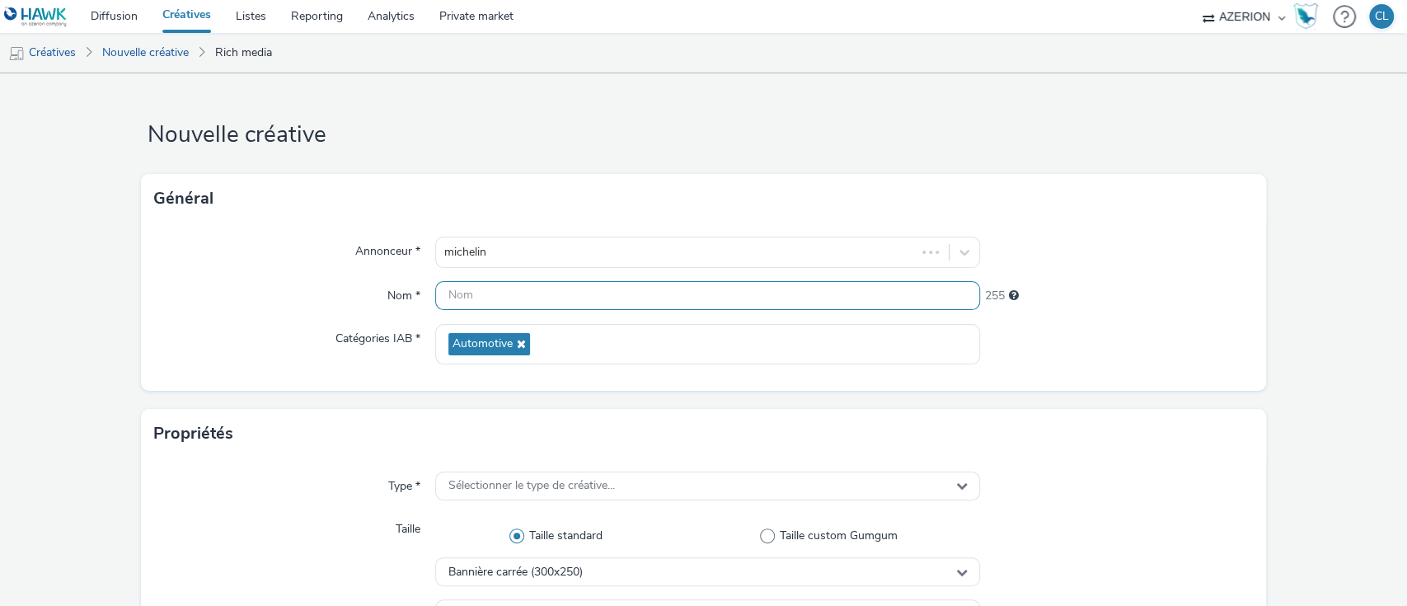
click at [612, 296] on input "text" at bounding box center [708, 295] width 546 height 29
type input "Michelin_Euromaster_FR_Sept25_BAN"
click at [567, 481] on span "Sélectionner le type de créative..." at bounding box center [531, 486] width 166 height 14
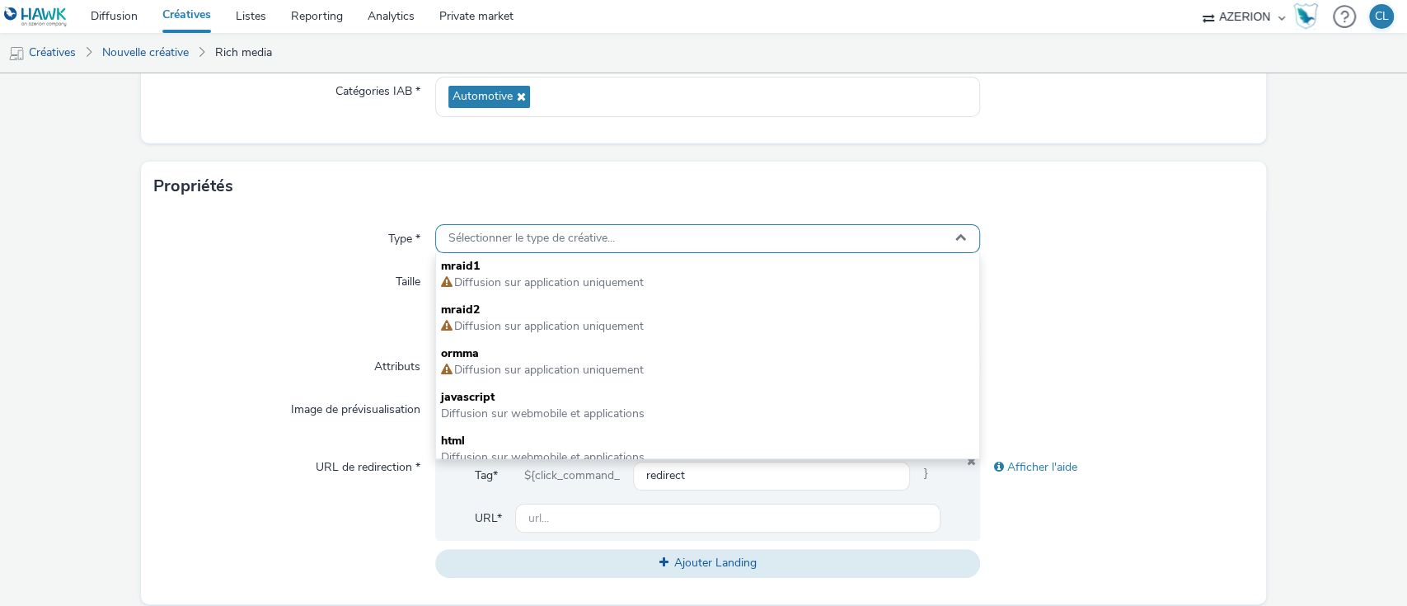
scroll to position [250, 0]
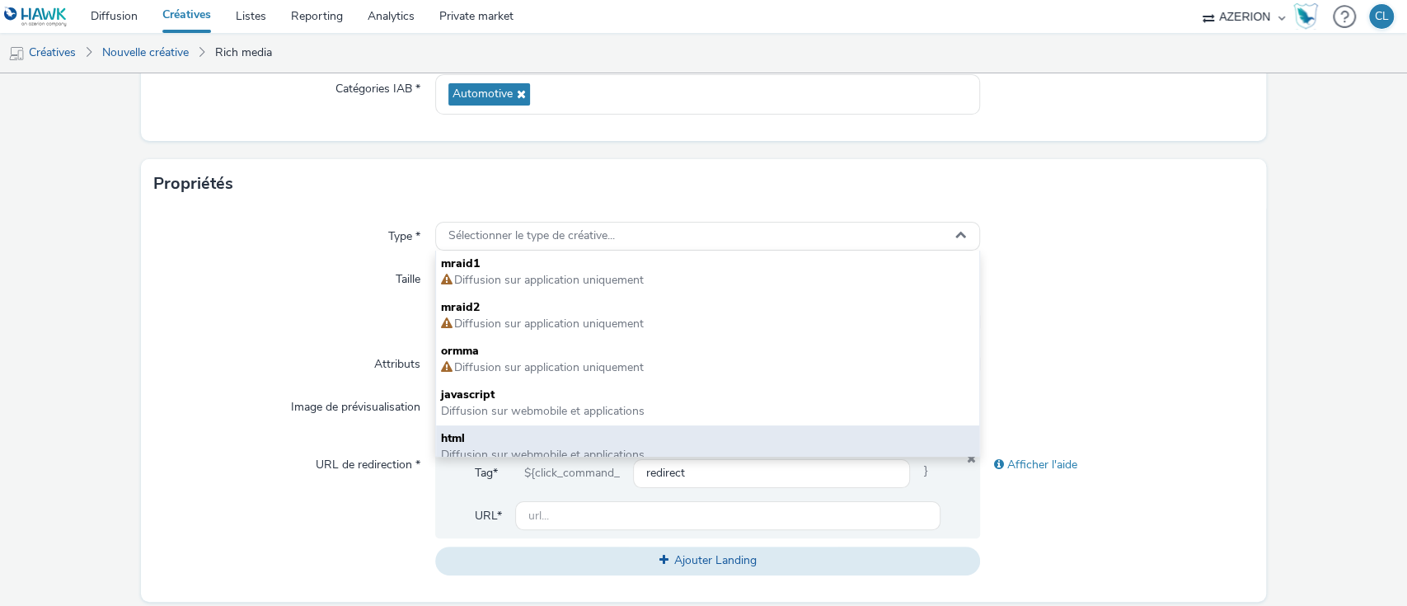
click at [567, 452] on span "Diffusion sur webmobile et applications" at bounding box center [543, 455] width 204 height 16
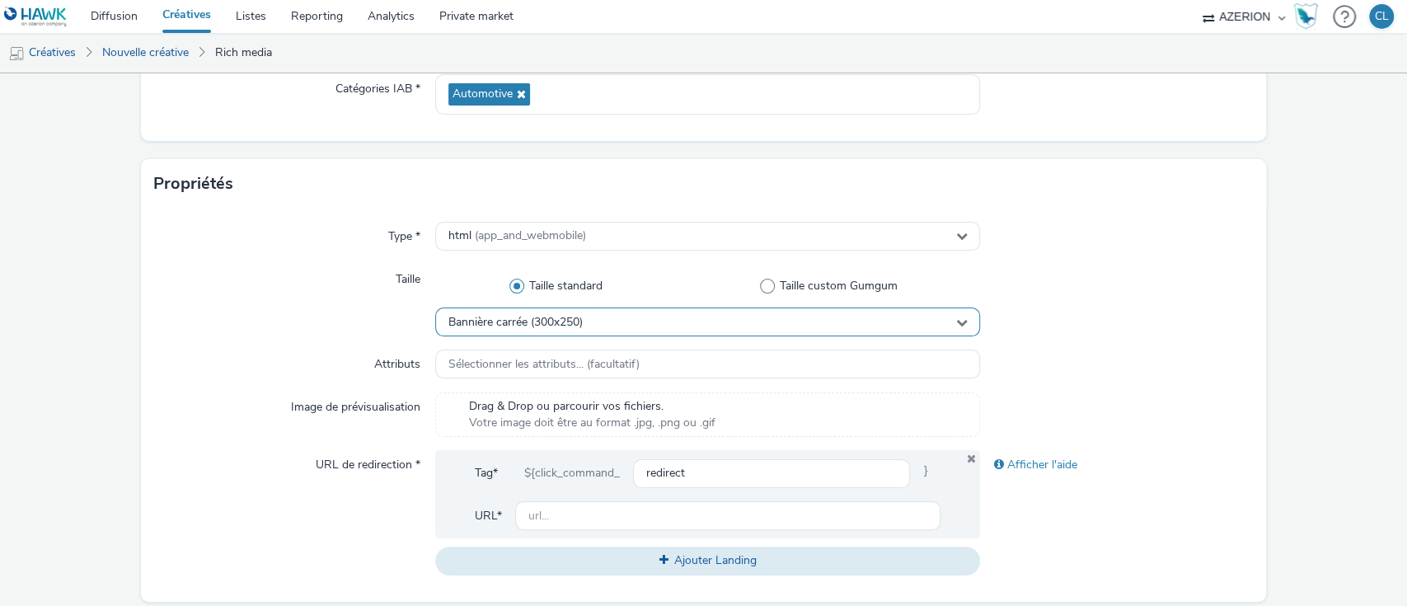
click at [593, 333] on div "Bannière carrée (300x250)" at bounding box center [708, 321] width 546 height 29
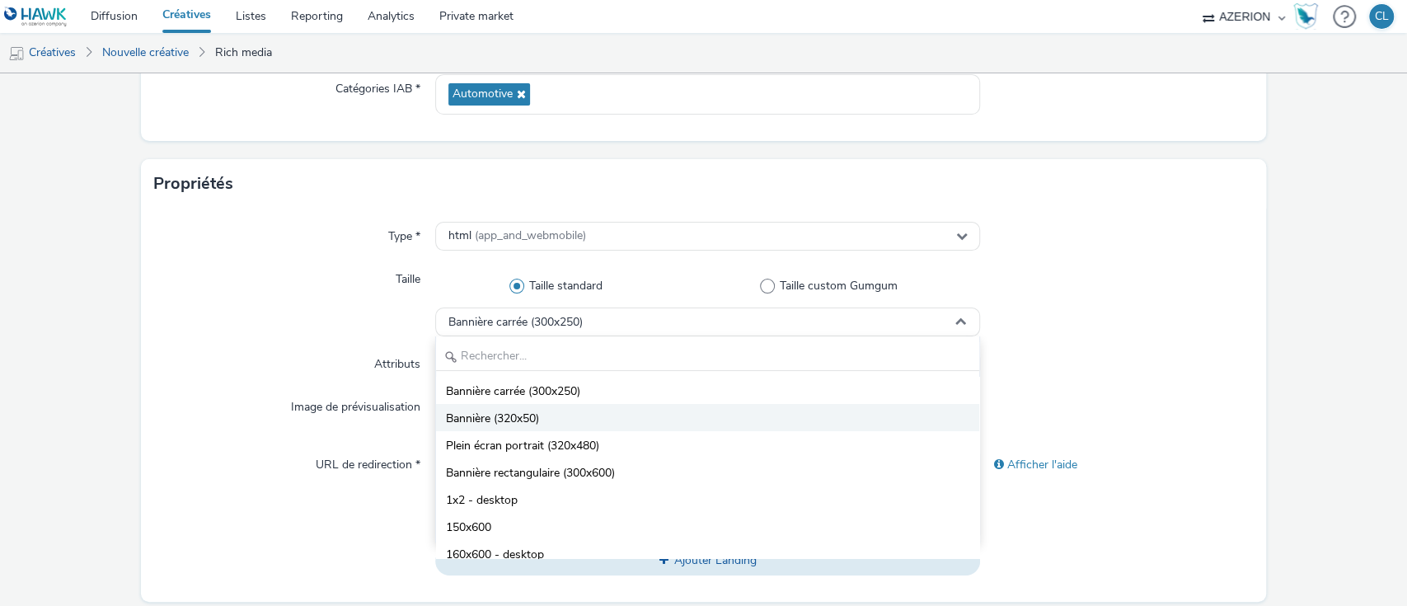
click at [524, 426] on span "Bannière (320x50)" at bounding box center [492, 418] width 93 height 16
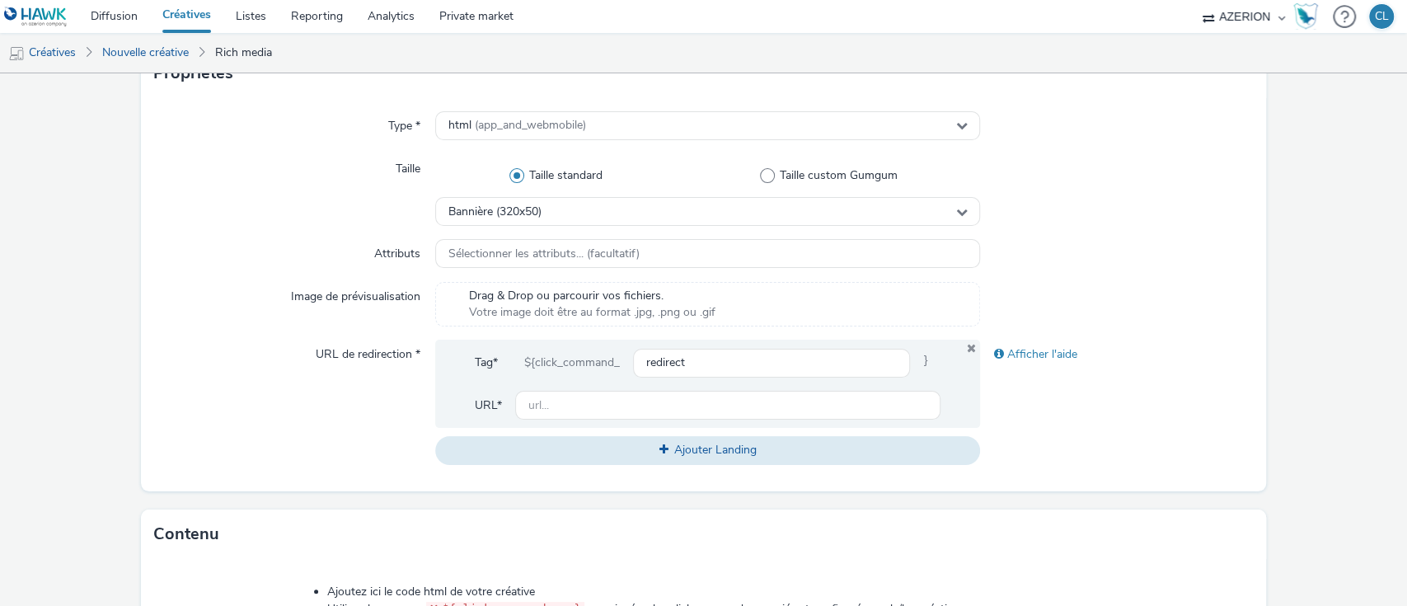
scroll to position [362, 0]
click at [651, 405] on input "text" at bounding box center [728, 403] width 426 height 29
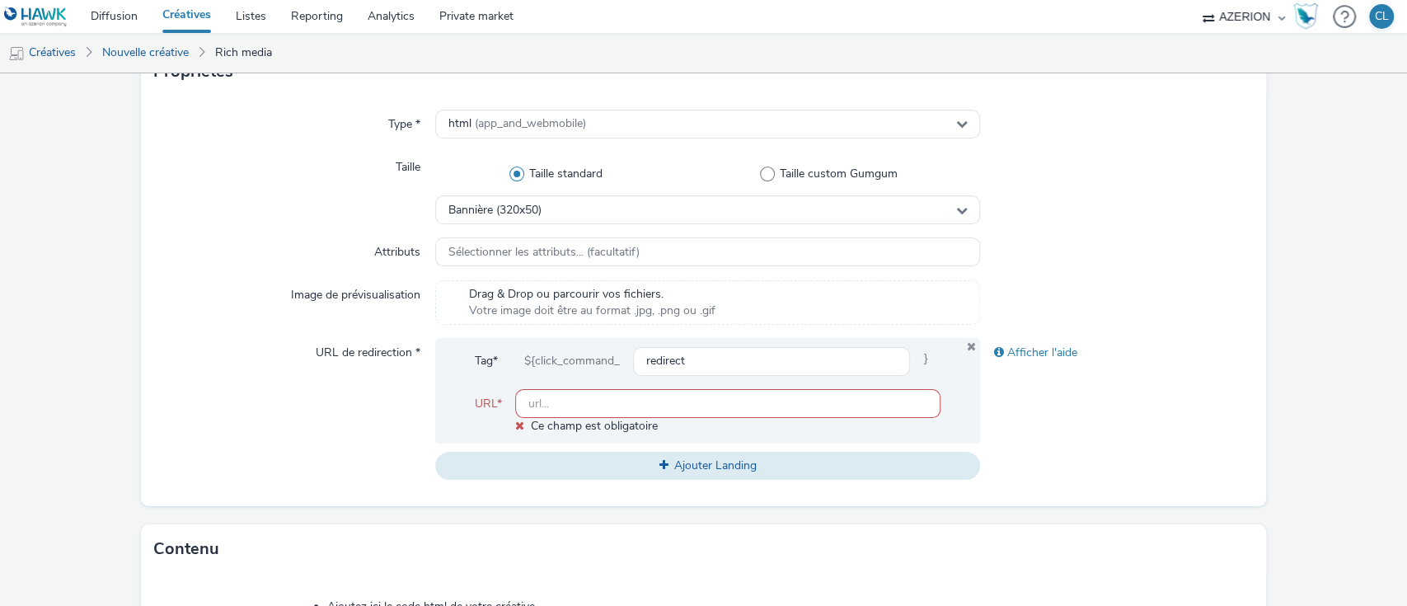
click at [586, 399] on input "text" at bounding box center [728, 403] width 426 height 29
paste input "[URL][DOMAIN_NAME]"
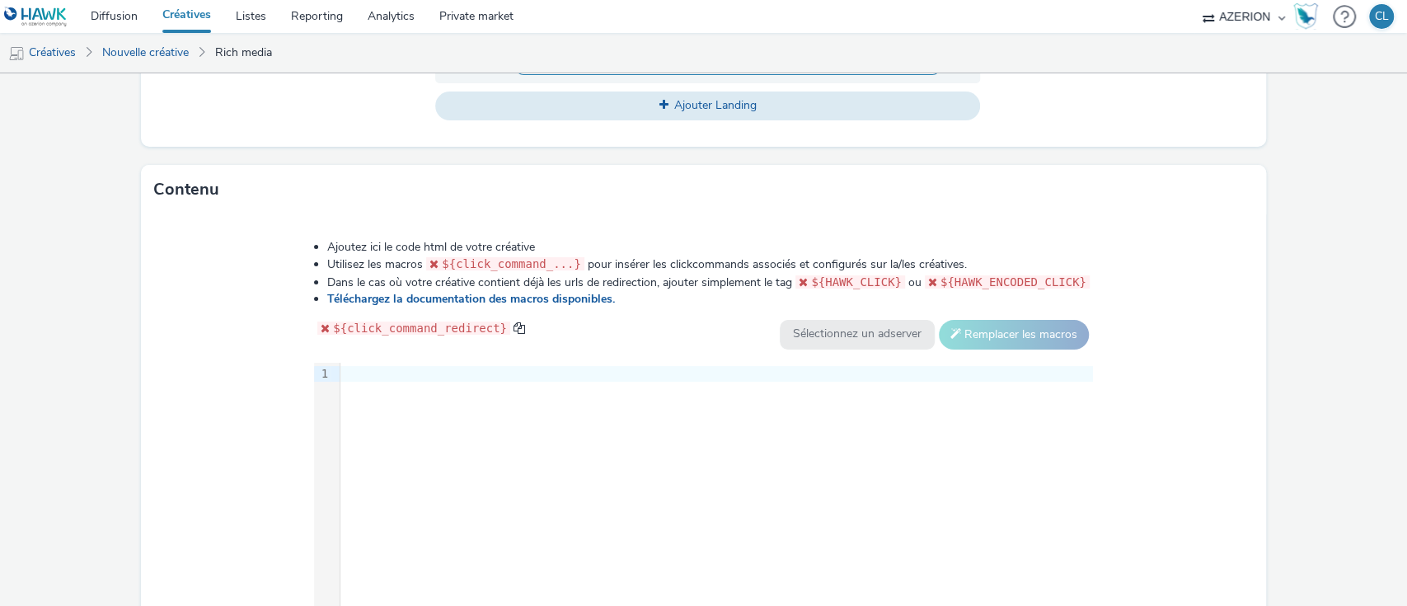
scroll to position [705, 0]
type input "[URL][DOMAIN_NAME]"
click at [389, 372] on div at bounding box center [716, 373] width 752 height 16
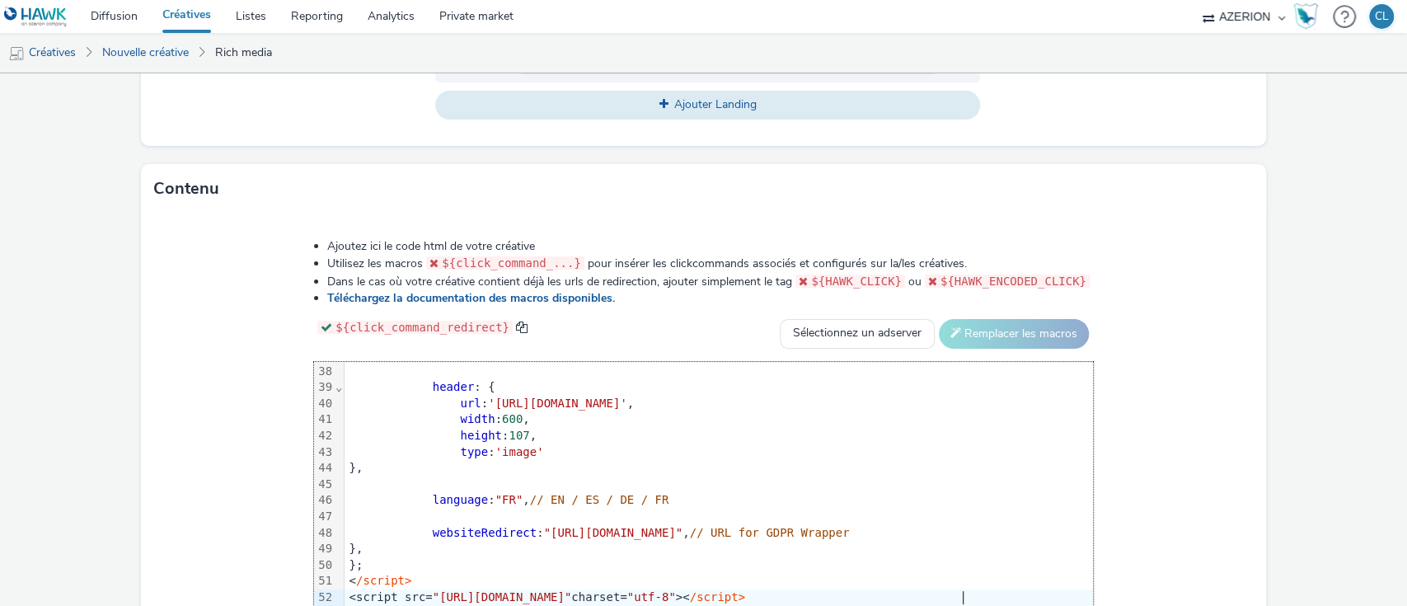
scroll to position [817, 0]
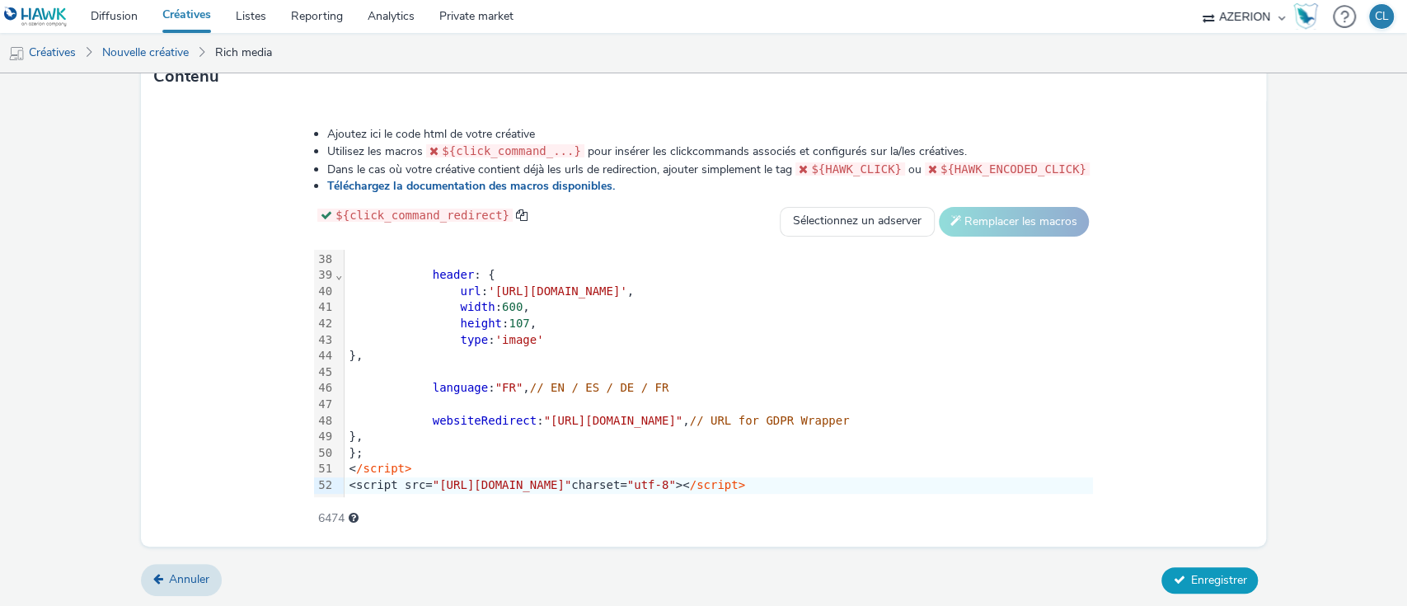
click at [1195, 586] on button "Enregistrer" at bounding box center [1209, 580] width 96 height 26
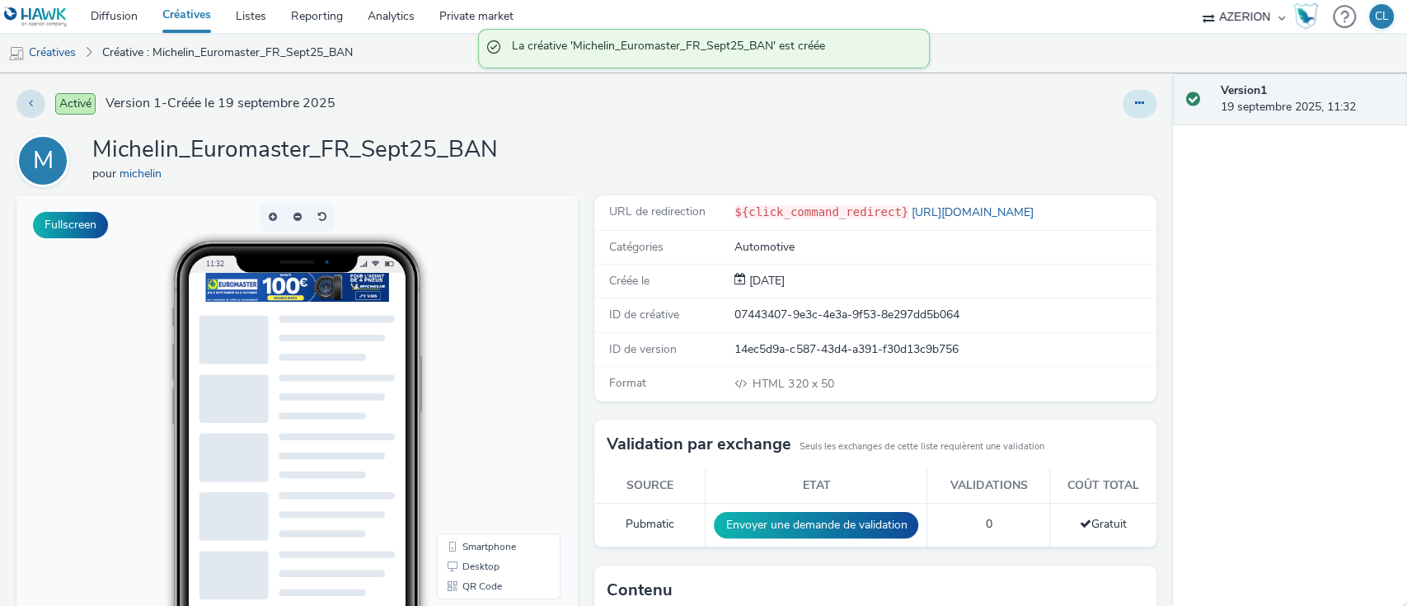
click at [1131, 105] on button at bounding box center [1139, 104] width 34 height 28
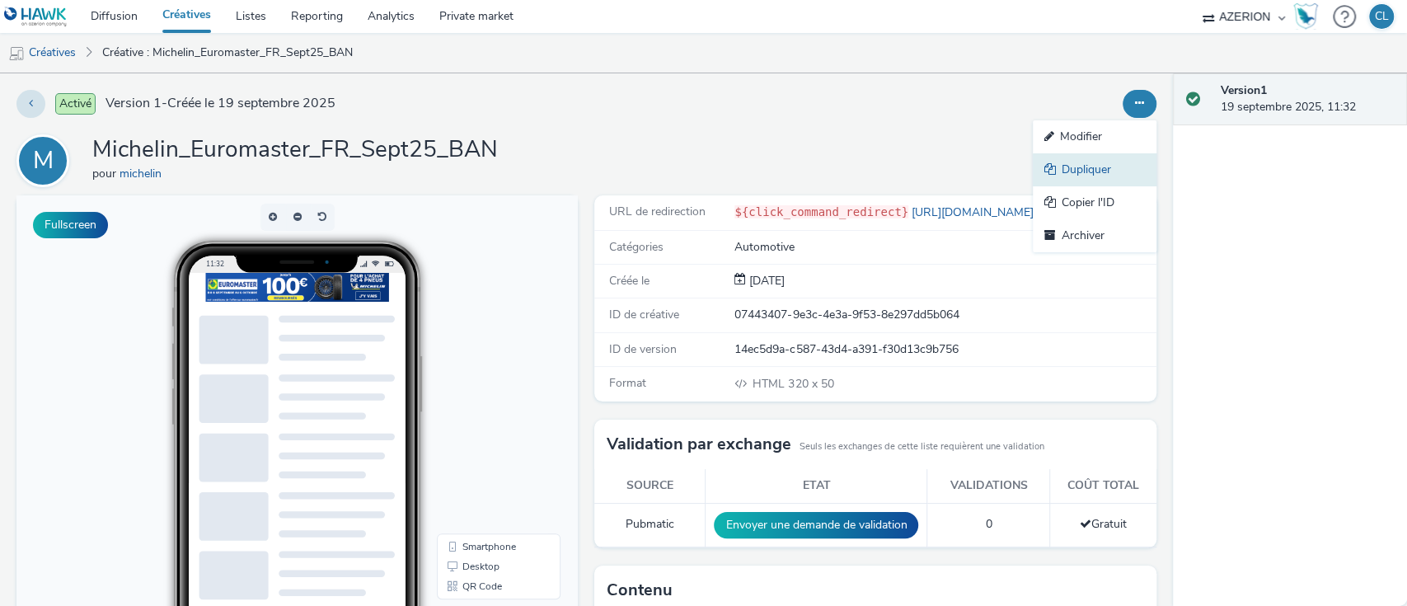
click at [1084, 155] on link "Dupliquer" at bounding box center [1095, 169] width 124 height 33
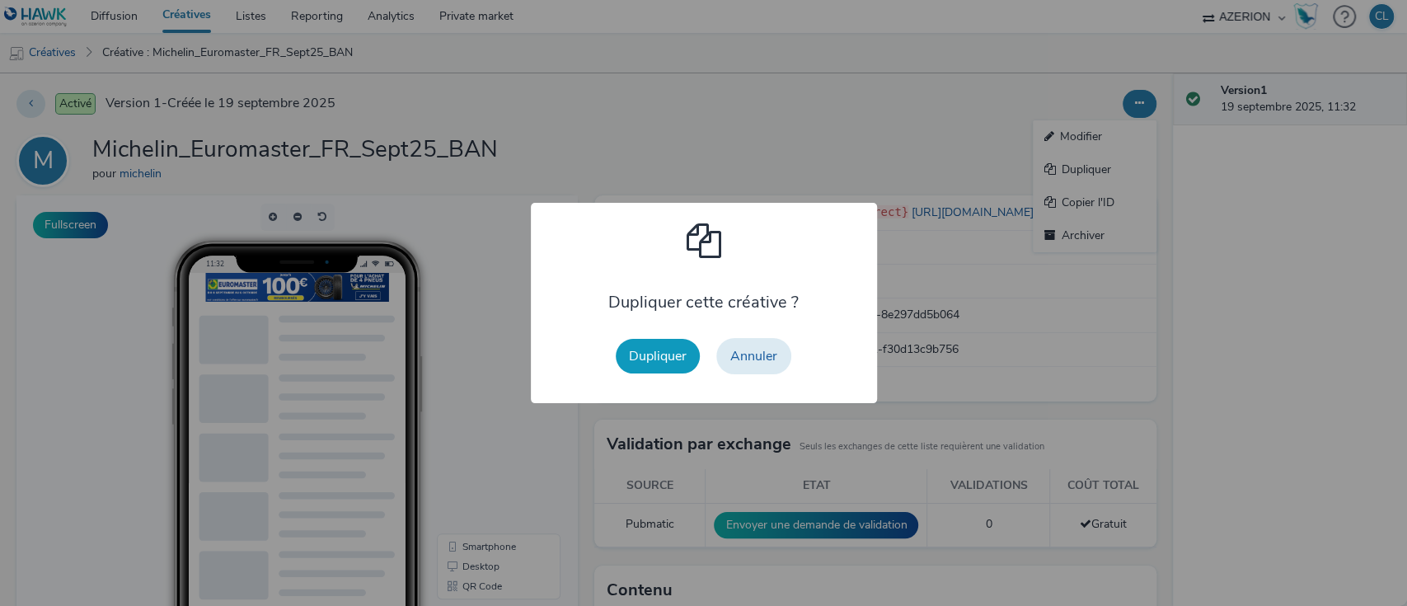
click at [666, 340] on button "Dupliquer" at bounding box center [658, 356] width 84 height 35
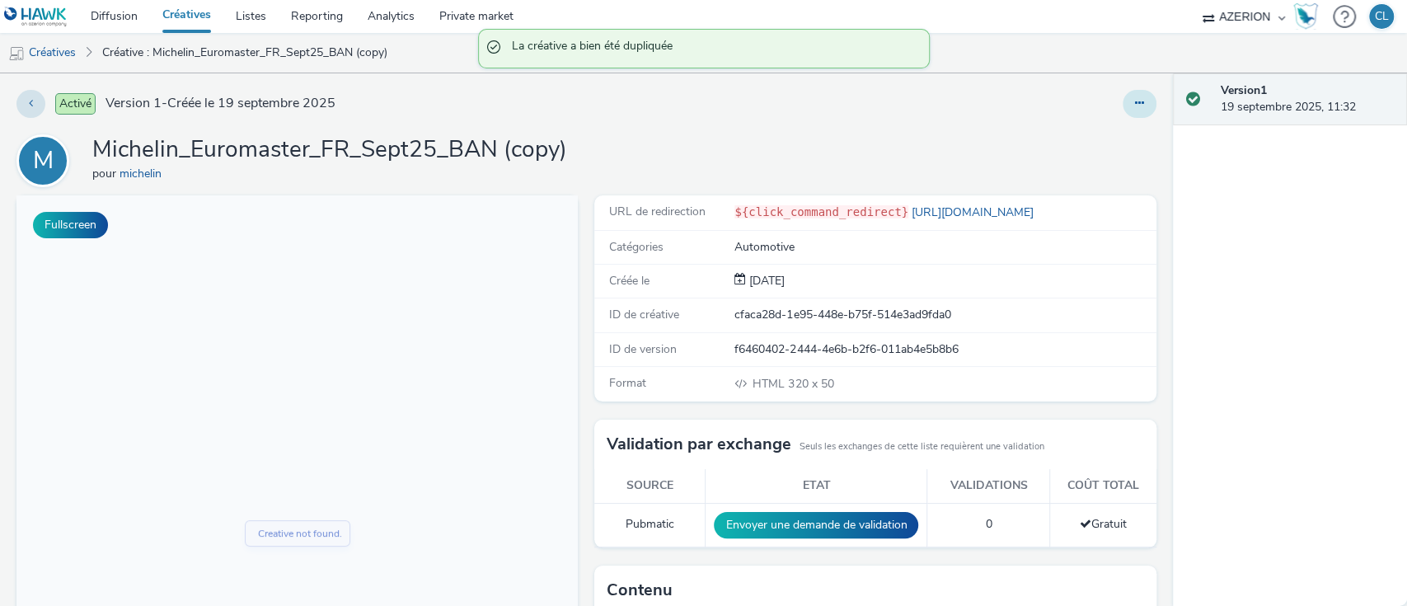
click at [1122, 106] on button at bounding box center [1139, 104] width 34 height 28
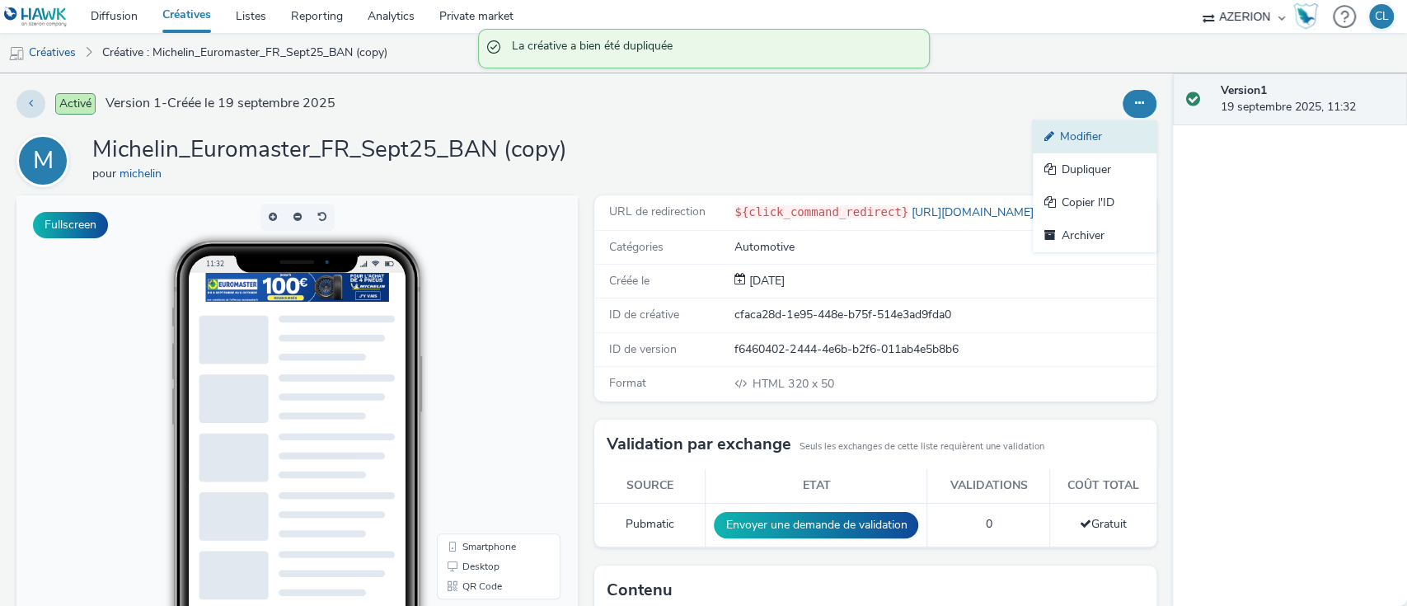
click at [1070, 125] on link "Modifier" at bounding box center [1095, 136] width 124 height 33
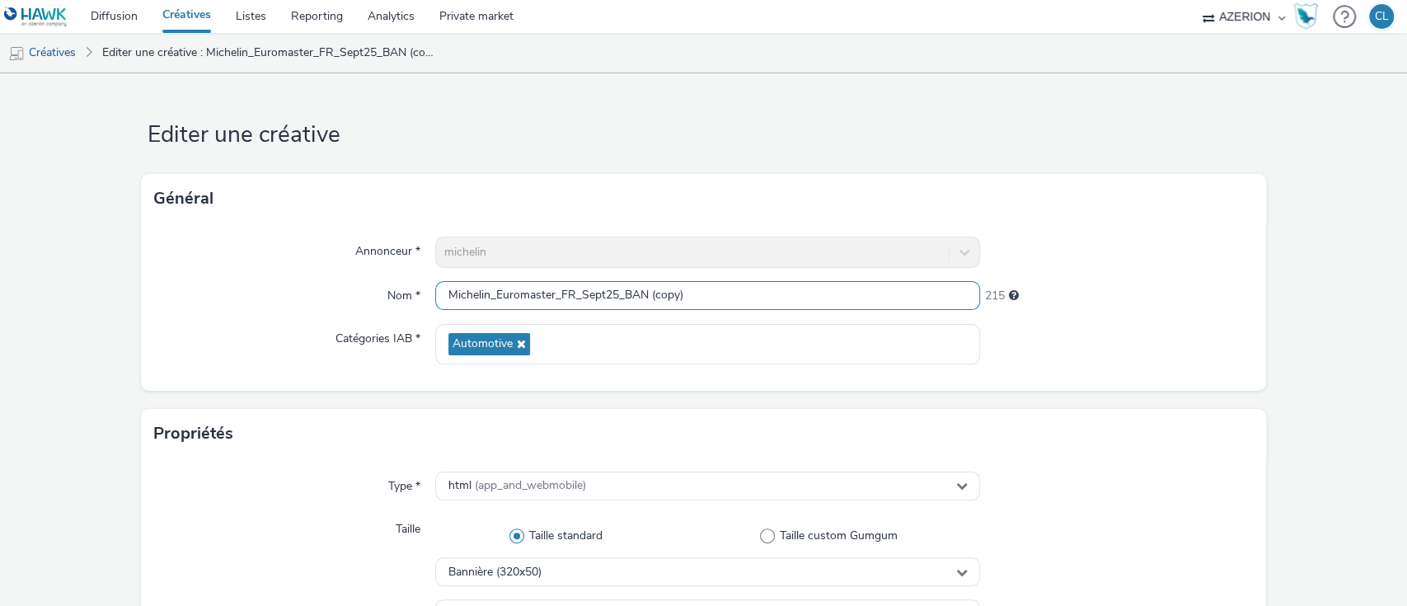
drag, startPoint x: 691, startPoint y: 287, endPoint x: 617, endPoint y: 296, distance: 74.7
click at [617, 296] on input "Michelin_Euromaster_FR_Sept25_BAN (copy)" at bounding box center [708, 295] width 546 height 29
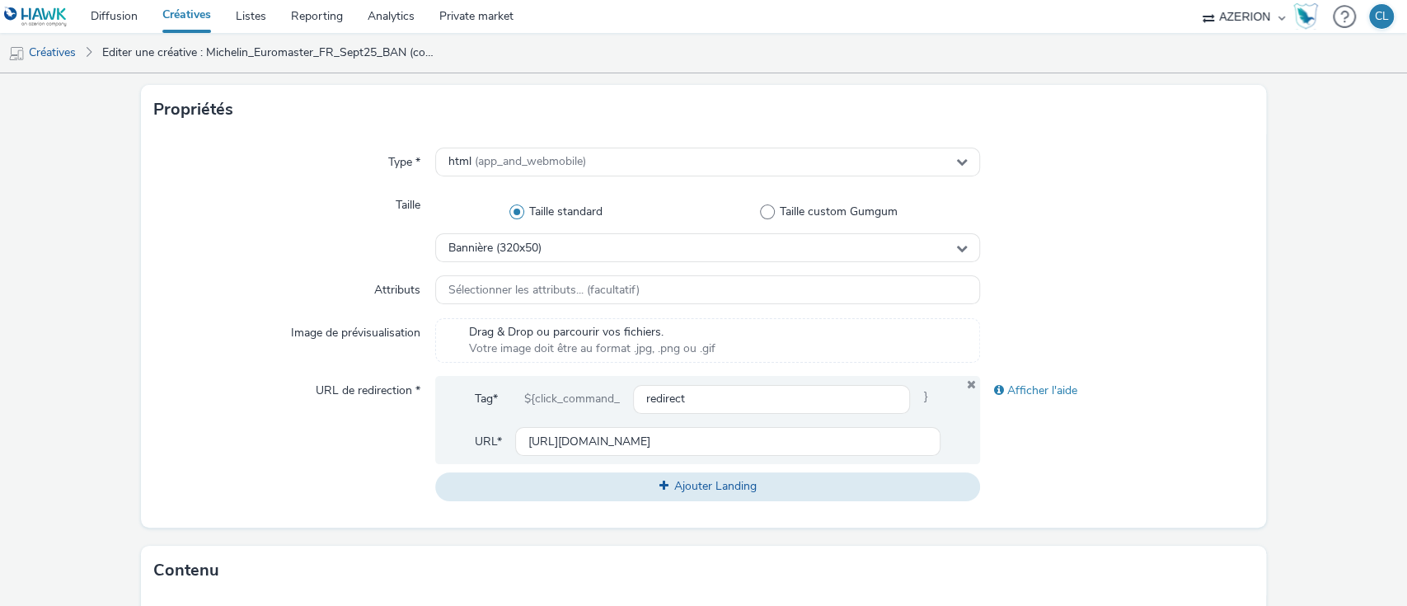
scroll to position [329, 0]
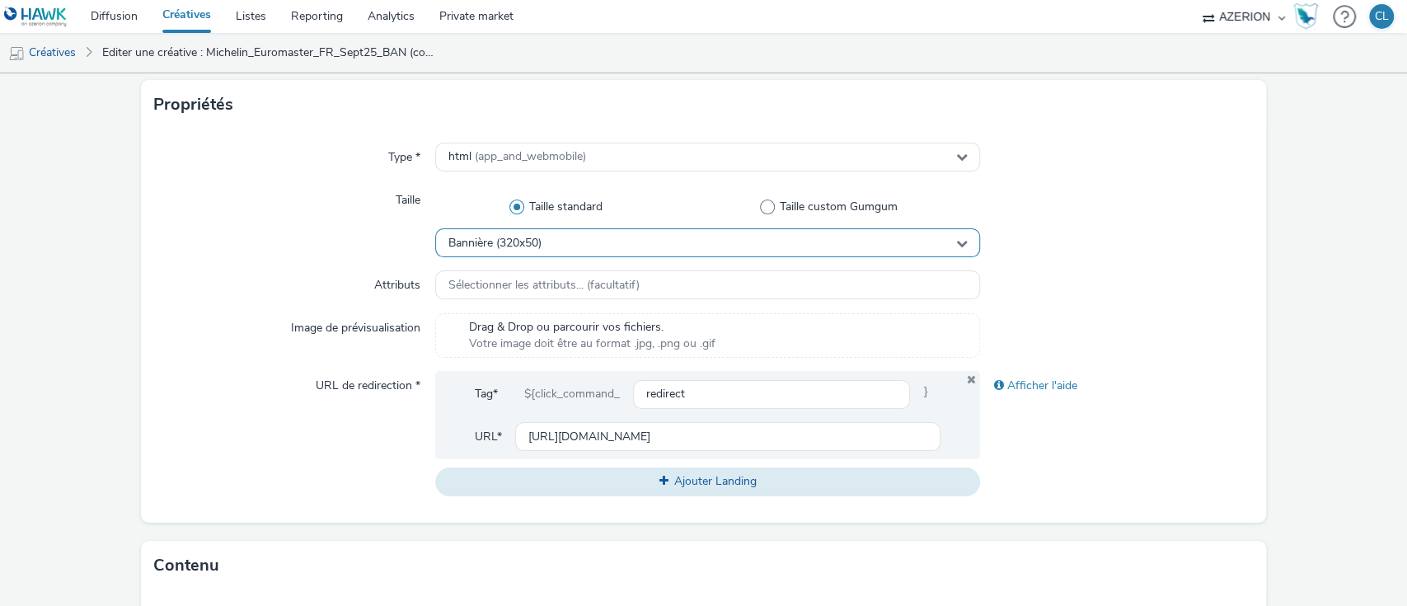
type input "Michelin_Euromaster_FR_Sept25_MPU"
click at [603, 250] on div "Bannière (320x50)" at bounding box center [708, 242] width 546 height 29
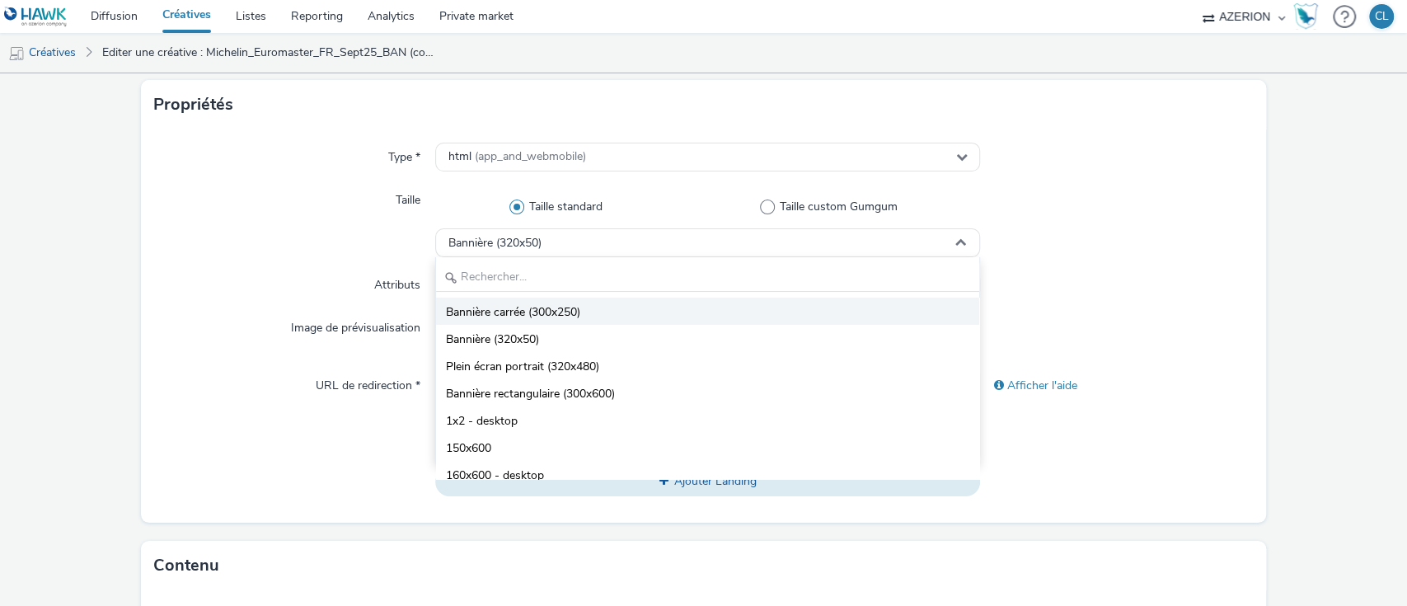
click at [567, 320] on span "Bannière carrée (300x250)" at bounding box center [513, 312] width 134 height 16
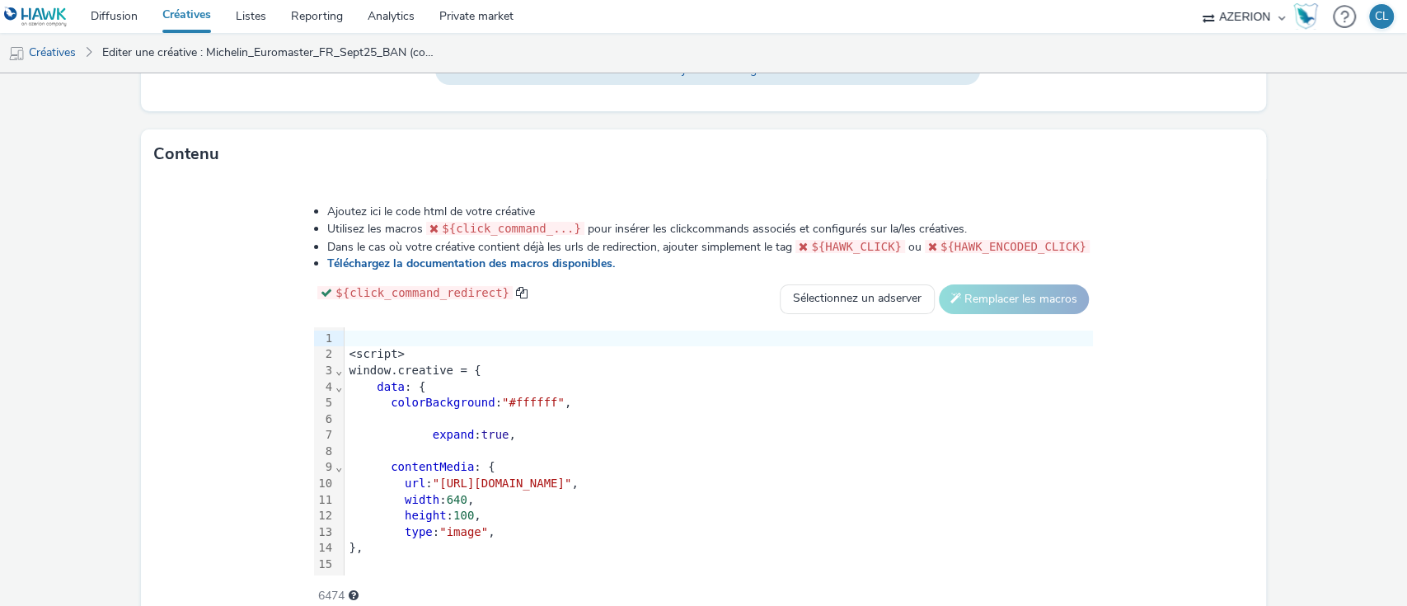
scroll to position [772, 0]
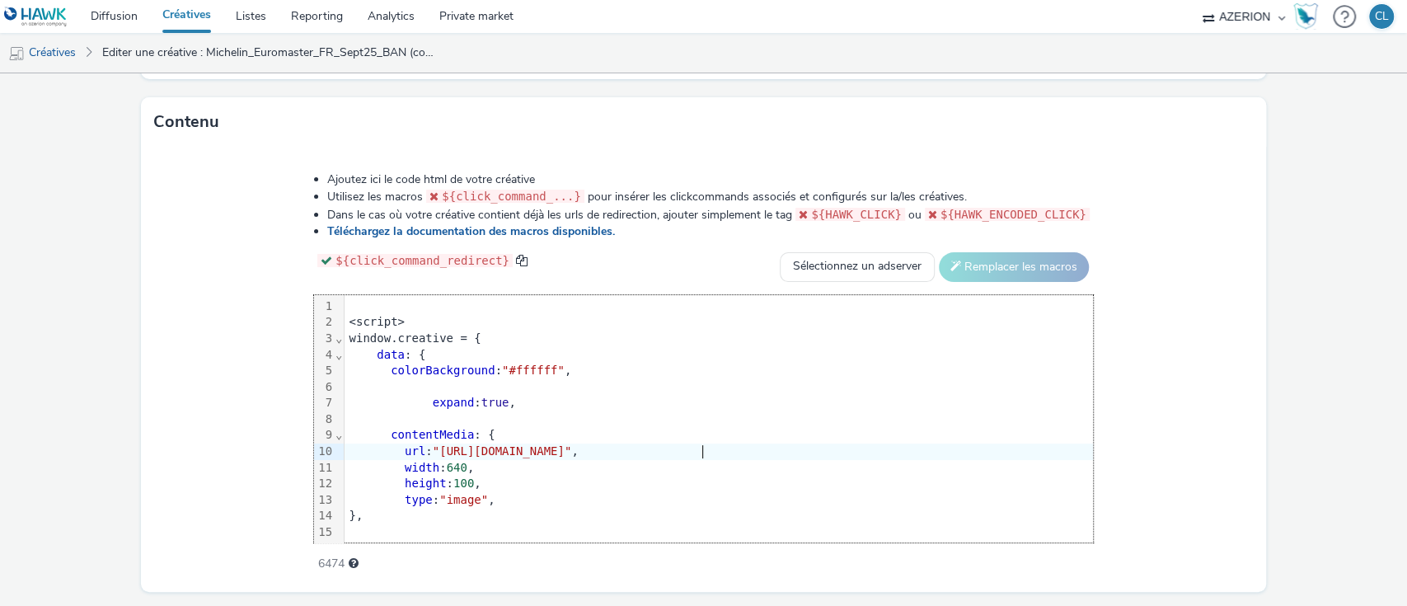
click at [572, 444] on span ""[URL][DOMAIN_NAME]"" at bounding box center [502, 450] width 139 height 13
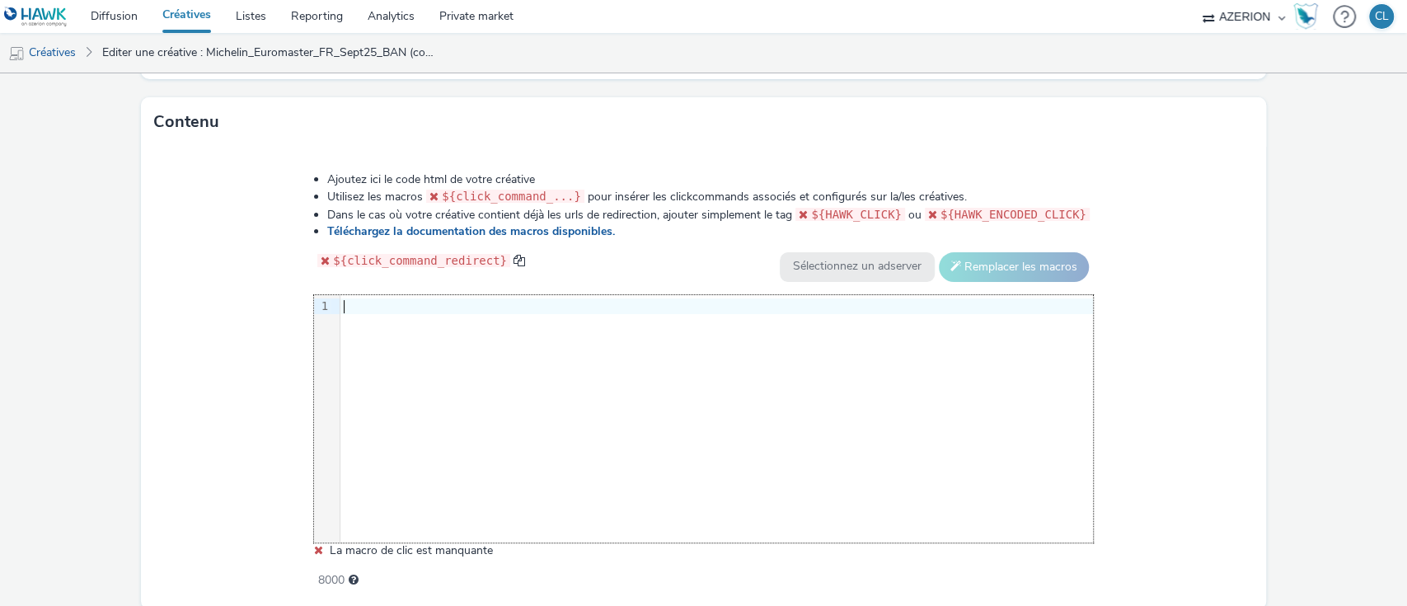
click at [410, 298] on div at bounding box center [716, 306] width 752 height 16
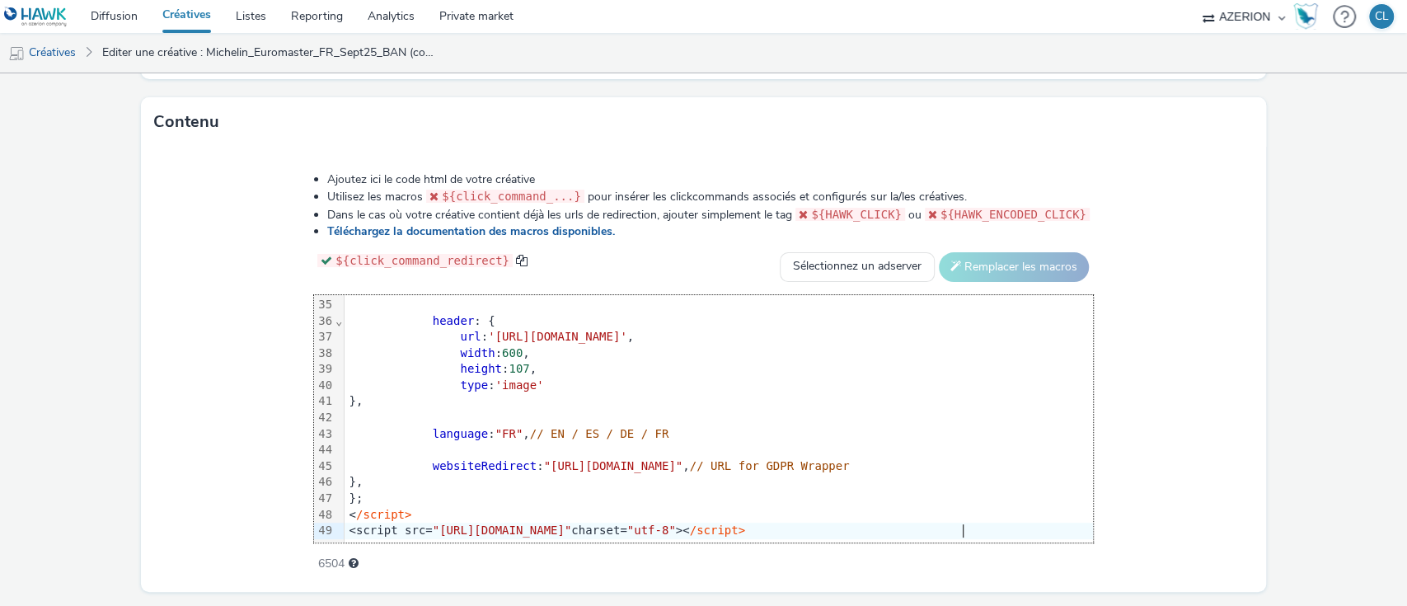
scroll to position [817, 0]
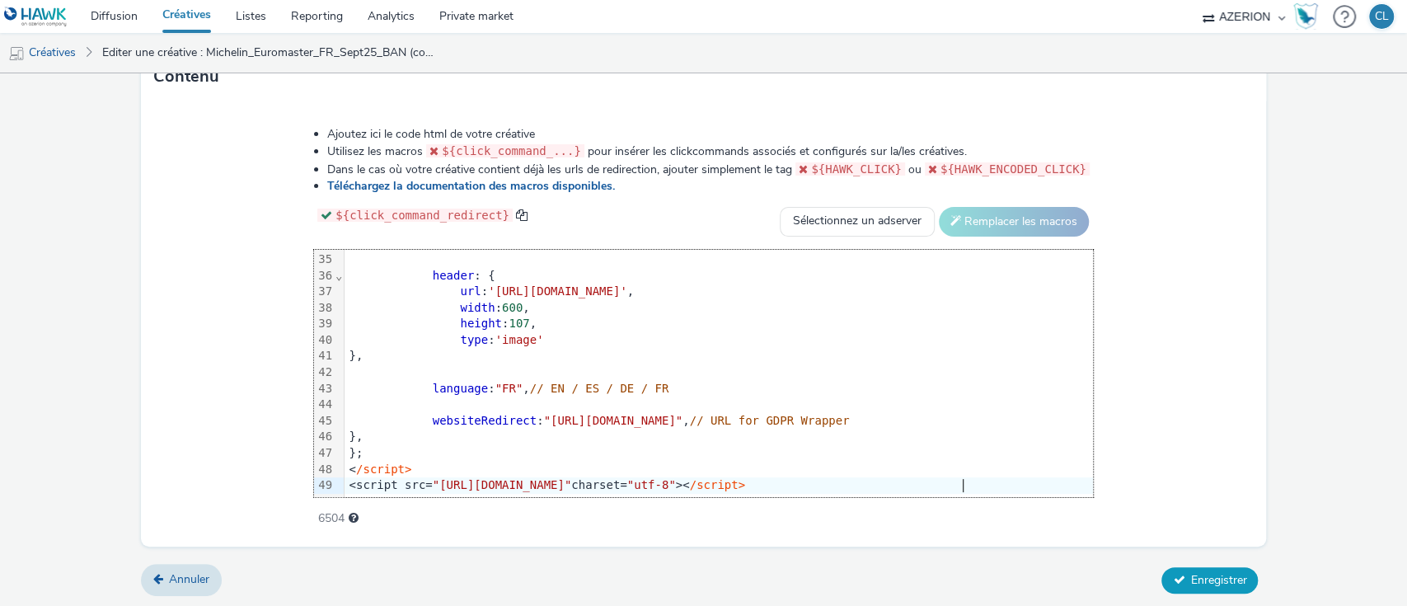
click at [1192, 567] on button "Enregistrer" at bounding box center [1209, 580] width 96 height 26
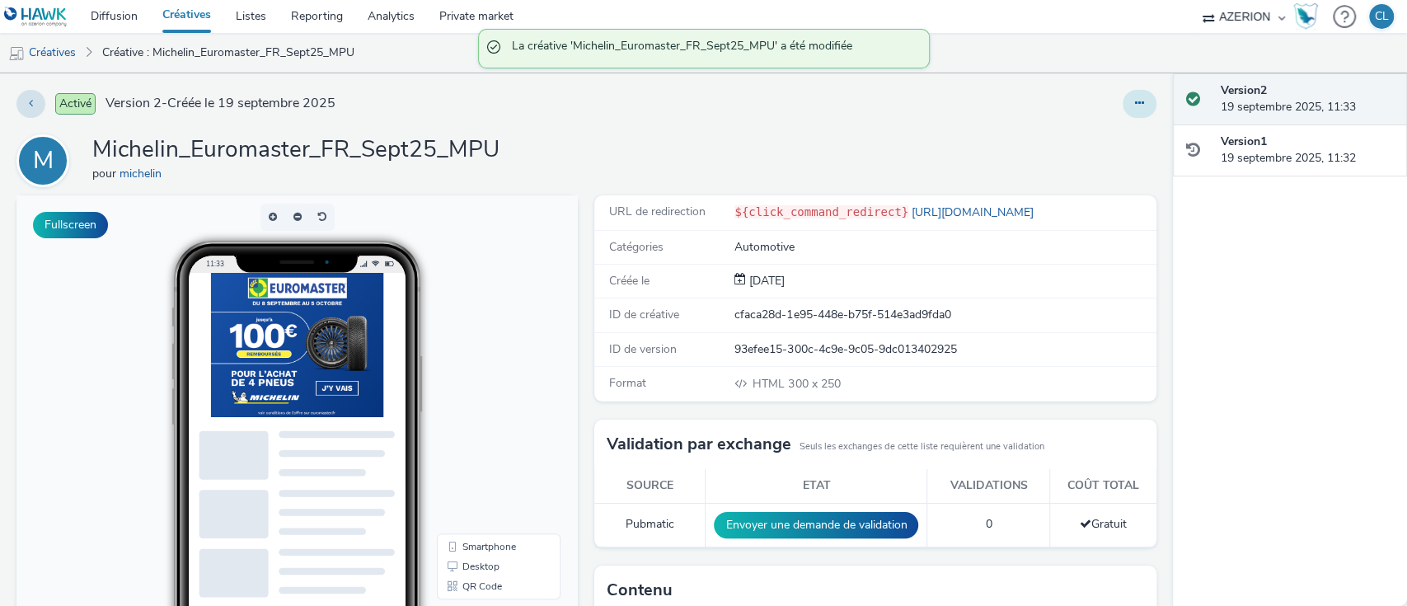
click at [1122, 91] on button at bounding box center [1139, 104] width 34 height 28
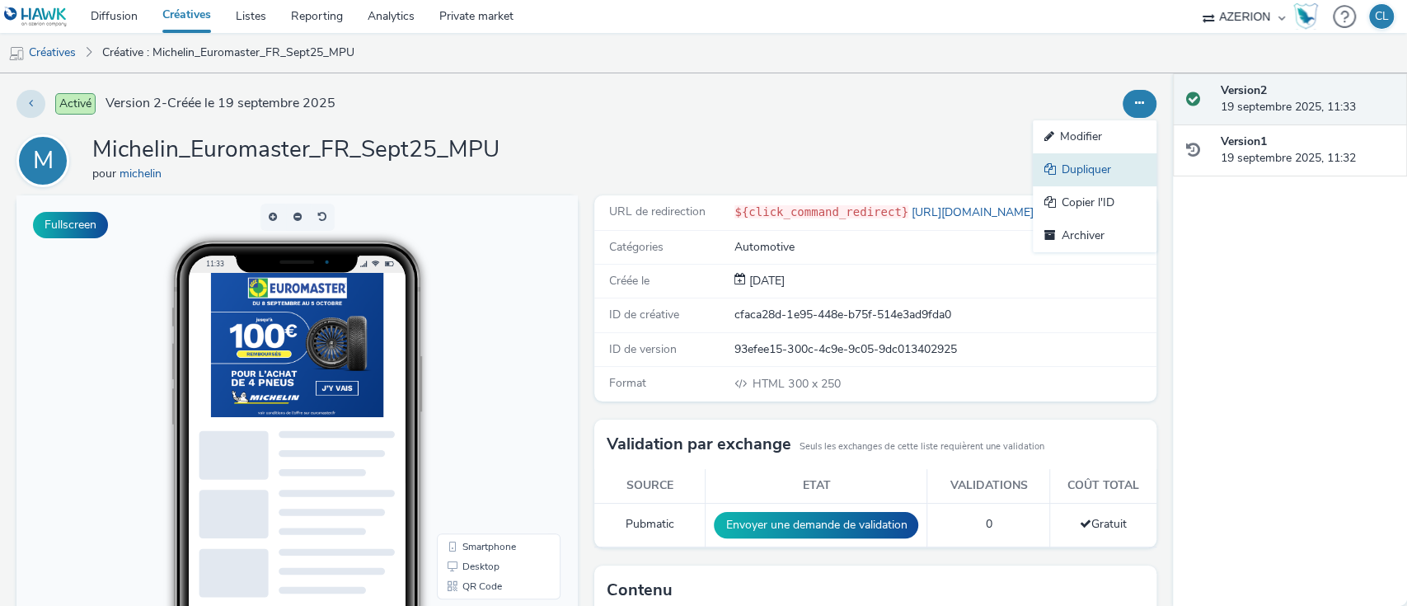
click at [1102, 157] on link "Dupliquer" at bounding box center [1095, 169] width 124 height 33
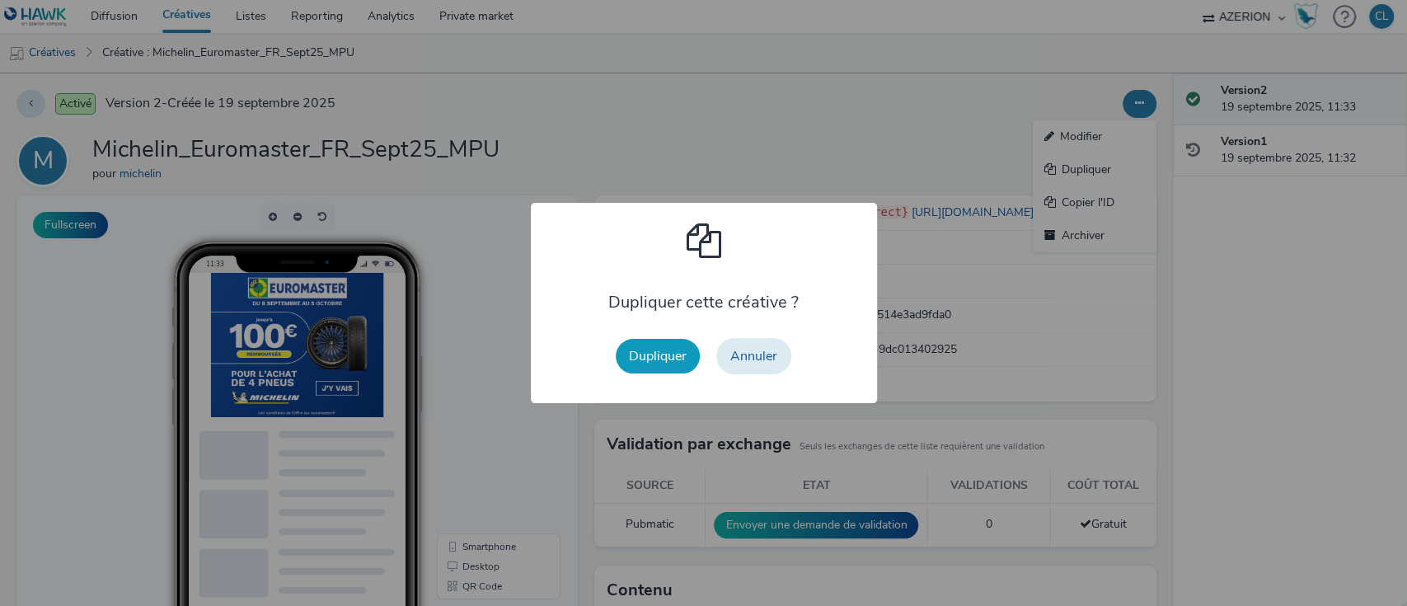
click at [659, 363] on button "Dupliquer" at bounding box center [658, 356] width 84 height 35
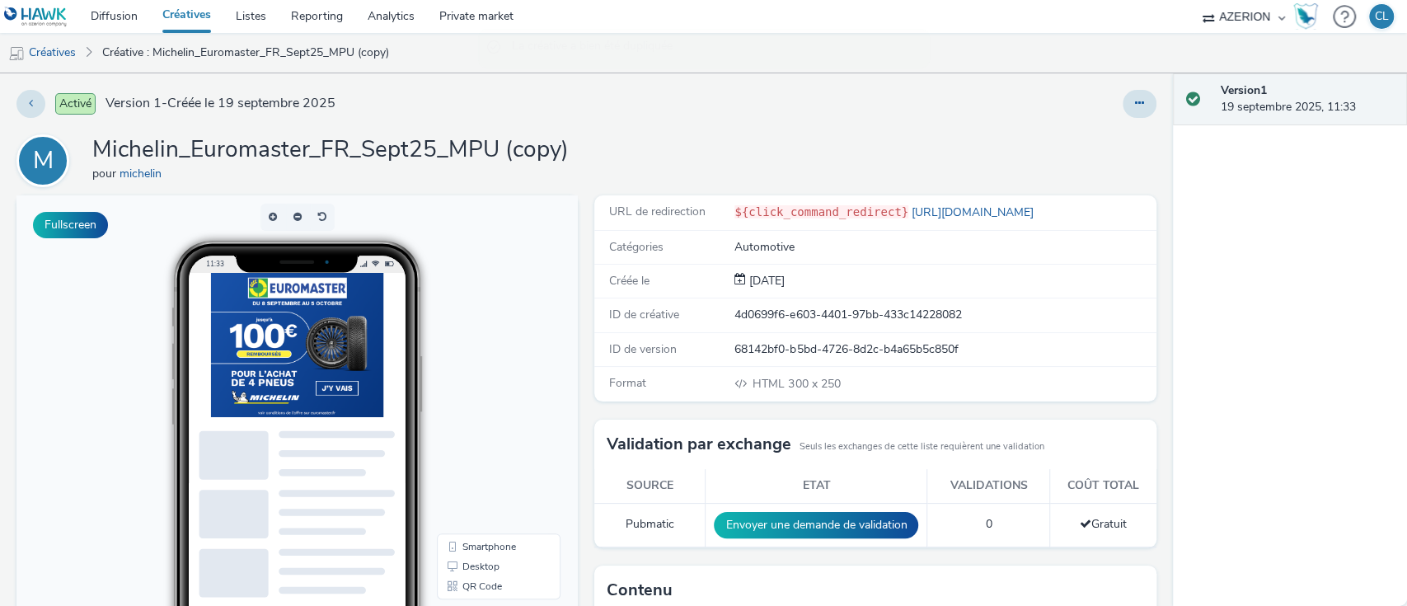
click at [1127, 87] on div "Activé Version 1 - Créée le 19 septembre 2025 M Michelin_Euromaster_FR_Sept25_M…" at bounding box center [586, 339] width 1173 height 532
click at [1135, 103] on icon at bounding box center [1139, 103] width 9 height 12
click at [1079, 129] on link "Modifier" at bounding box center [1095, 136] width 124 height 33
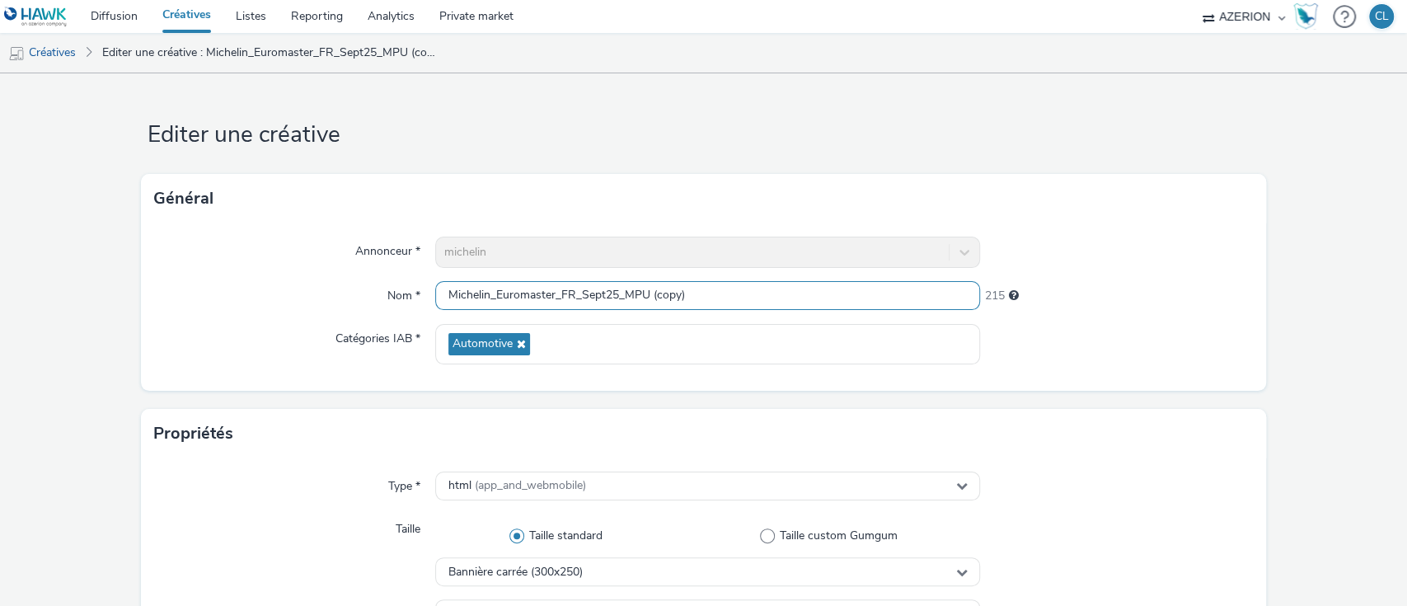
drag, startPoint x: 724, startPoint y: 280, endPoint x: 621, endPoint y: 288, distance: 103.3
click at [621, 288] on input "Michelin_Euromaster_FR_Sept25_MPU (copy)" at bounding box center [708, 295] width 546 height 29
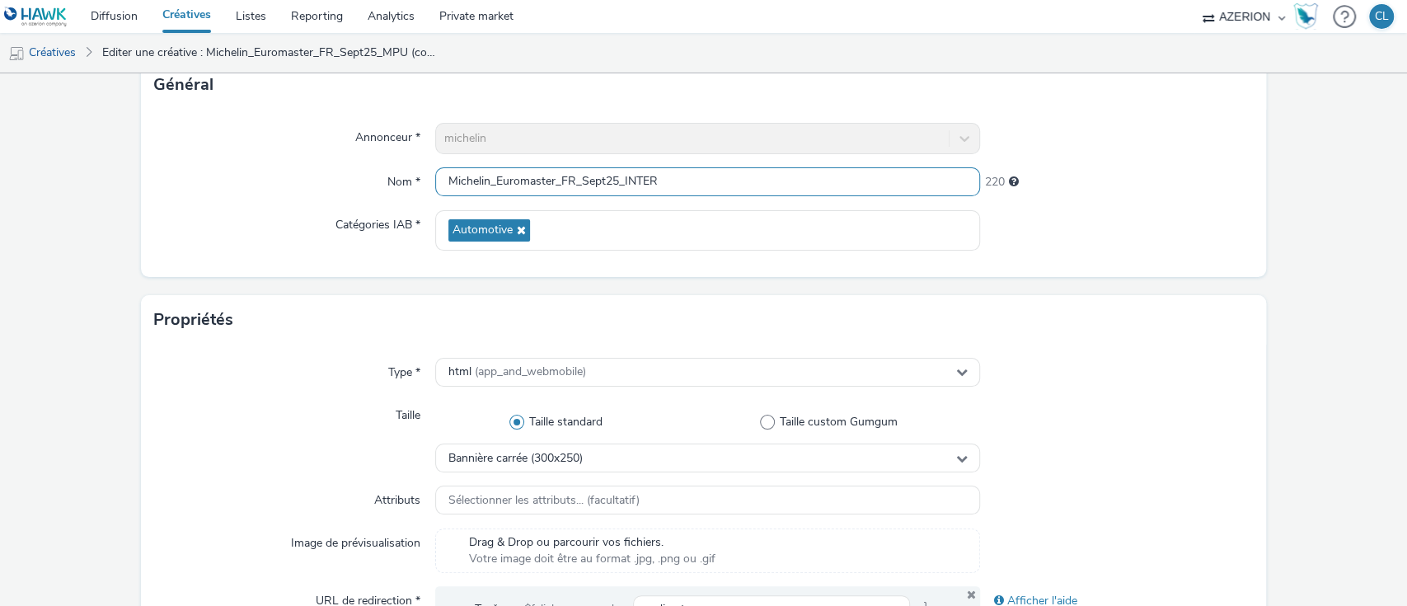
scroll to position [160, 0]
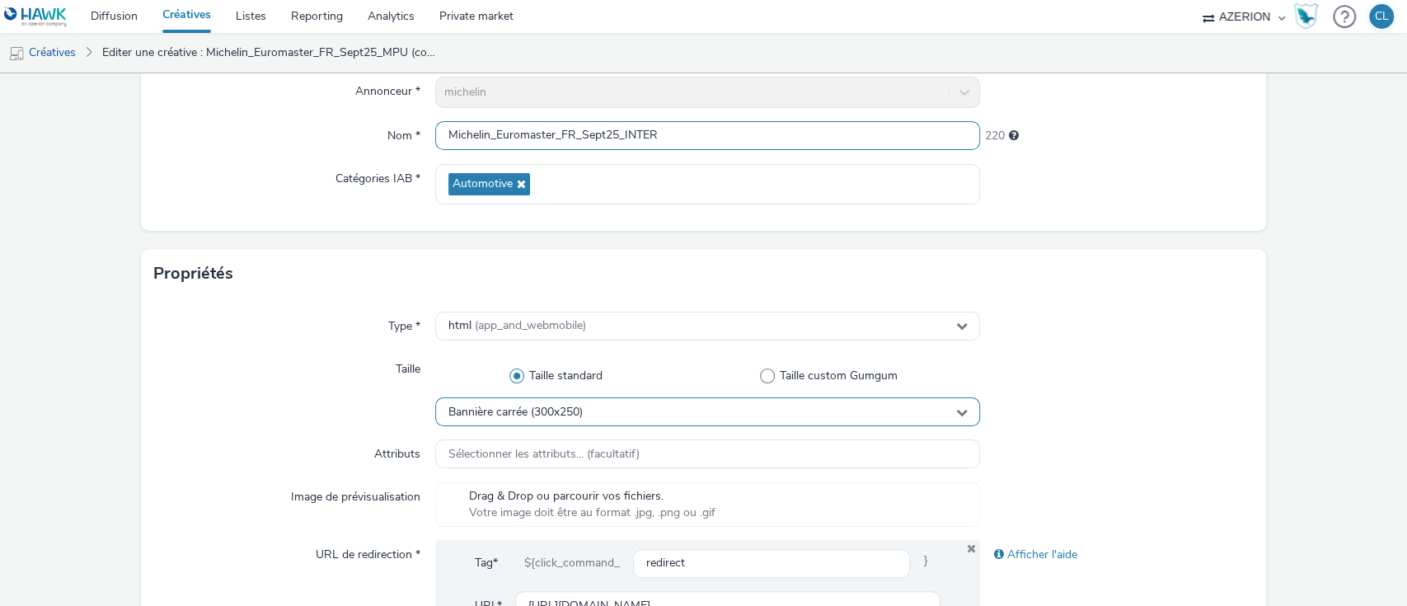
type input "Michelin_Euromaster_FR_Sept25_INTER"
click at [628, 420] on div "Bannière carrée (300x250)" at bounding box center [708, 411] width 546 height 29
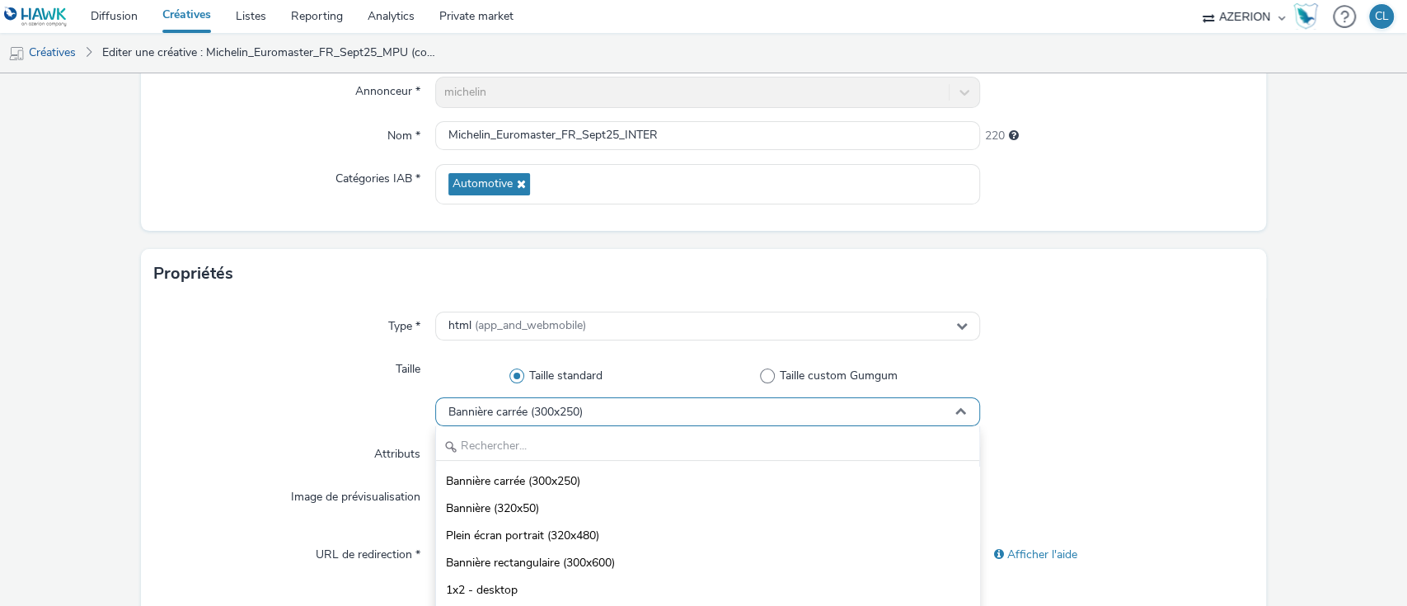
scroll to position [210, 0]
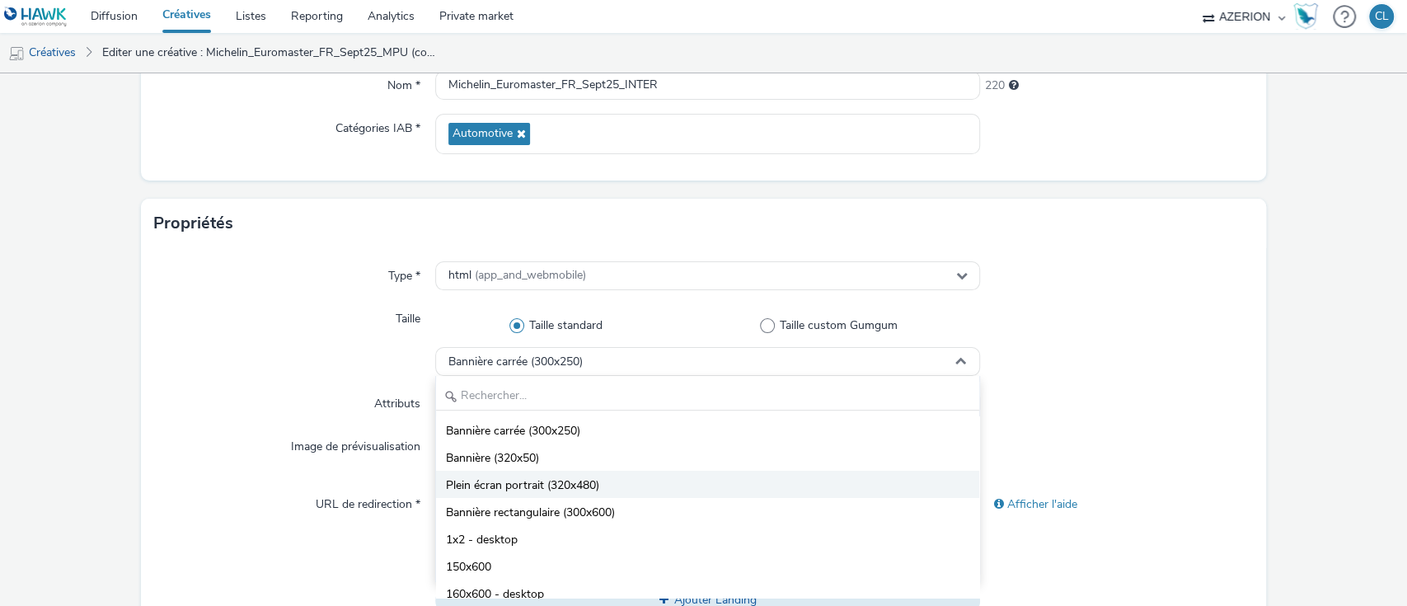
click at [605, 480] on li "Plein écran portrait (320x480)" at bounding box center [708, 484] width 544 height 27
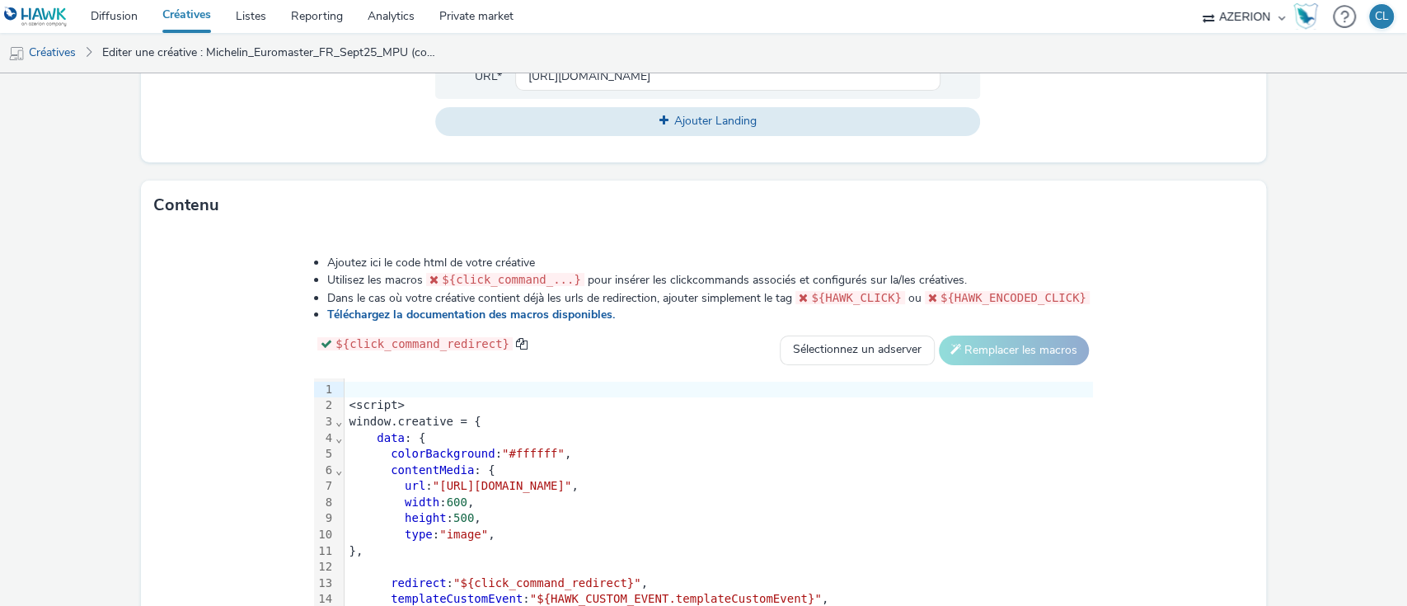
scroll to position [698, 0]
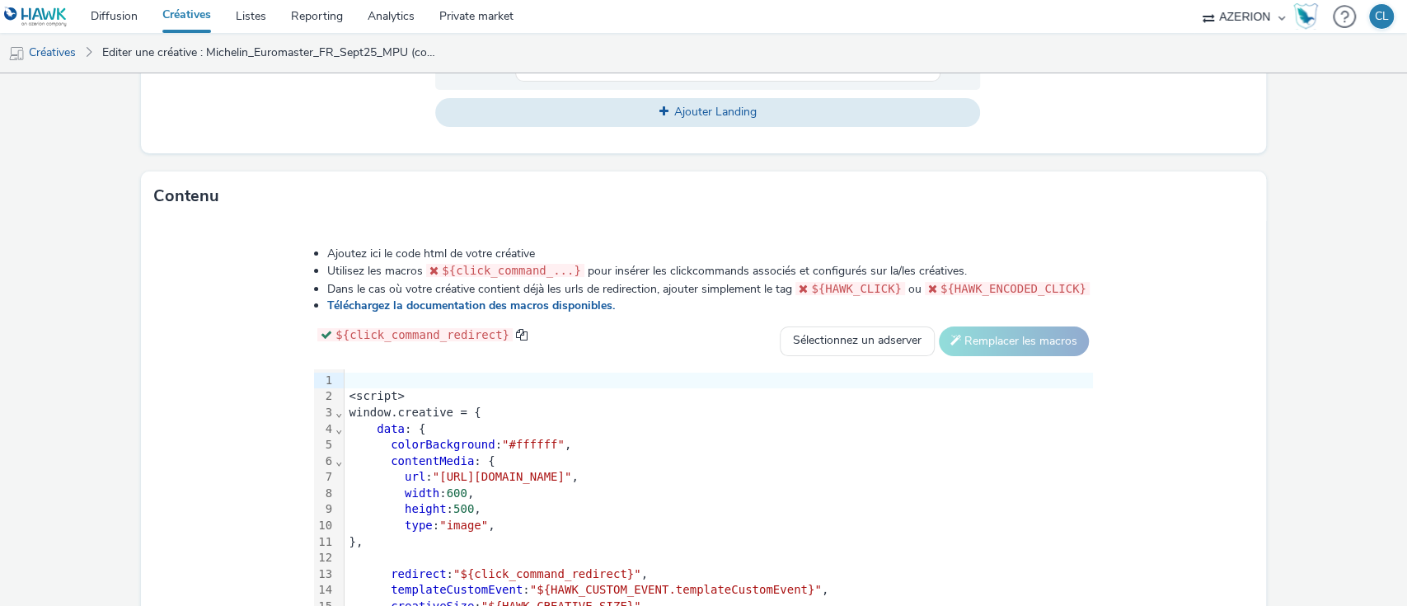
click at [565, 461] on div "contentMedia : {" at bounding box center [718, 461] width 748 height 16
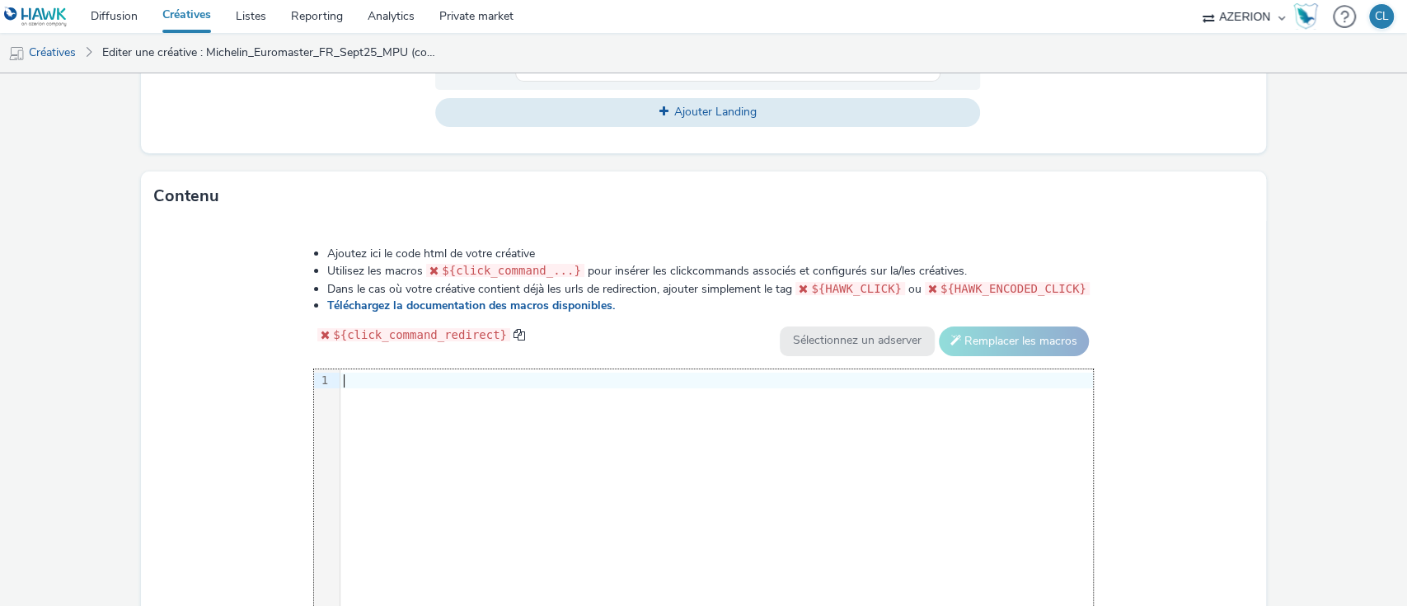
click at [416, 377] on div at bounding box center [716, 380] width 752 height 16
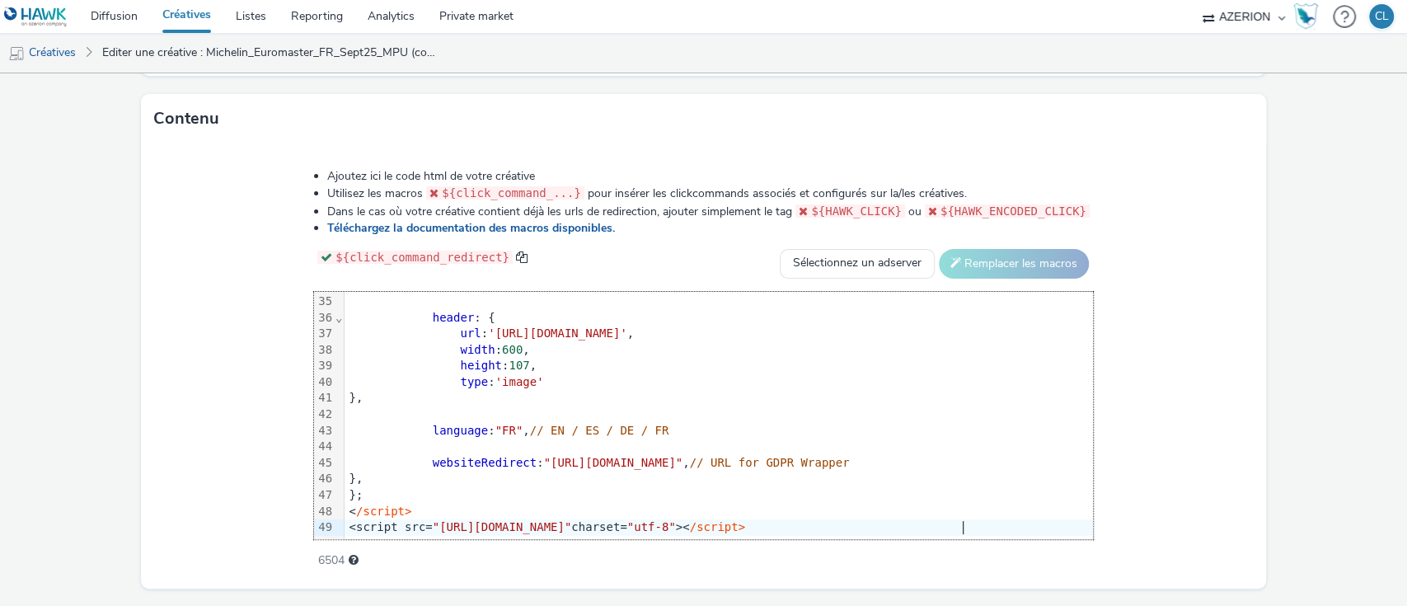
scroll to position [817, 0]
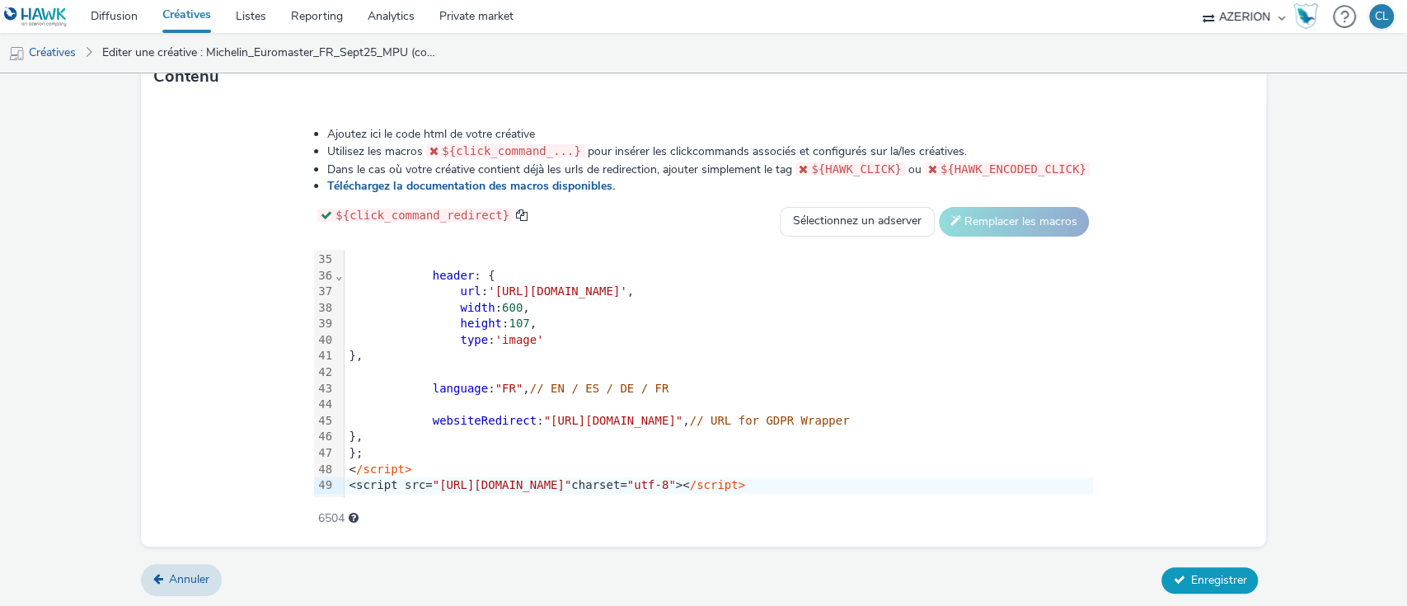
click at [1199, 573] on span "Enregistrer" at bounding box center [1218, 580] width 56 height 16
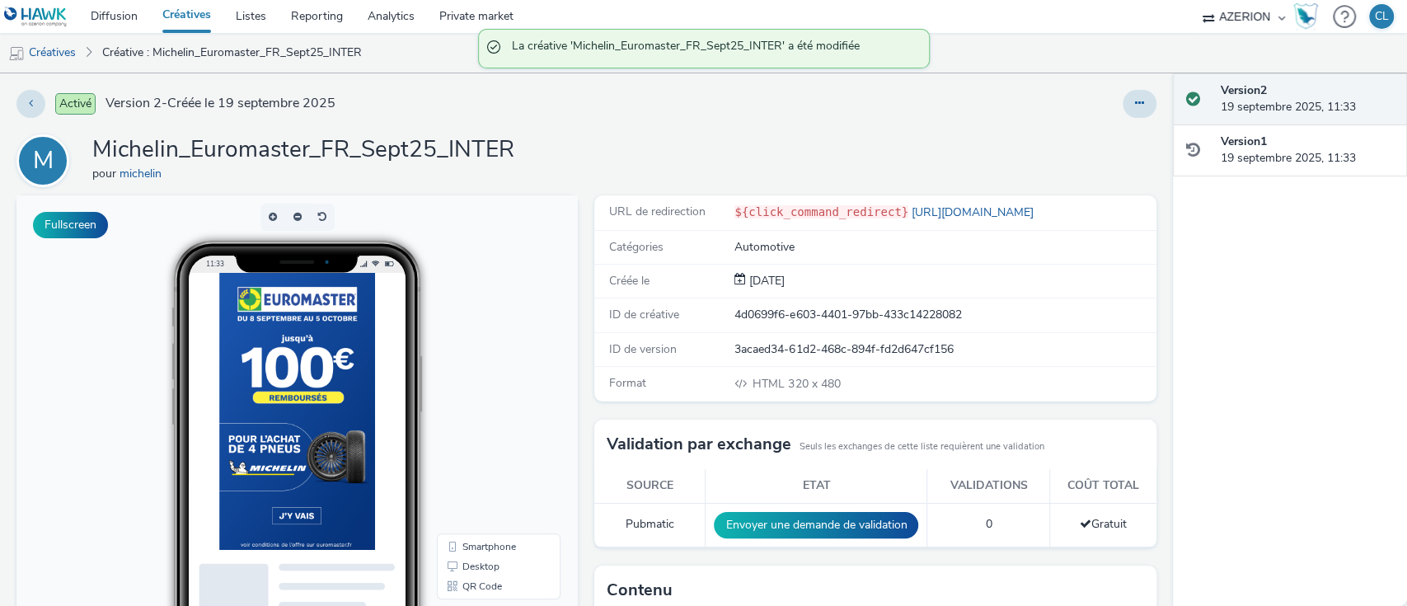
click at [1084, 134] on div "M Michelin_Euromaster_FR_Sept25_INTER pour michelin" at bounding box center [586, 160] width 1140 height 53
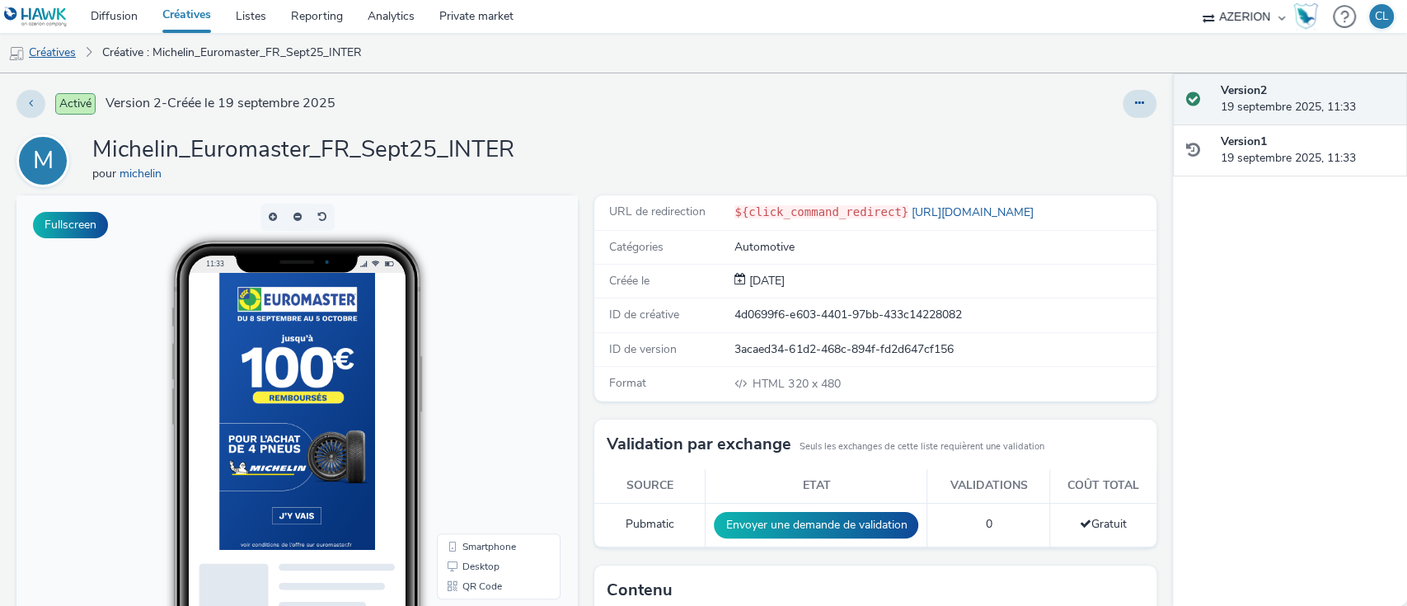
click at [32, 52] on link "Créatives" at bounding box center [42, 53] width 84 height 40
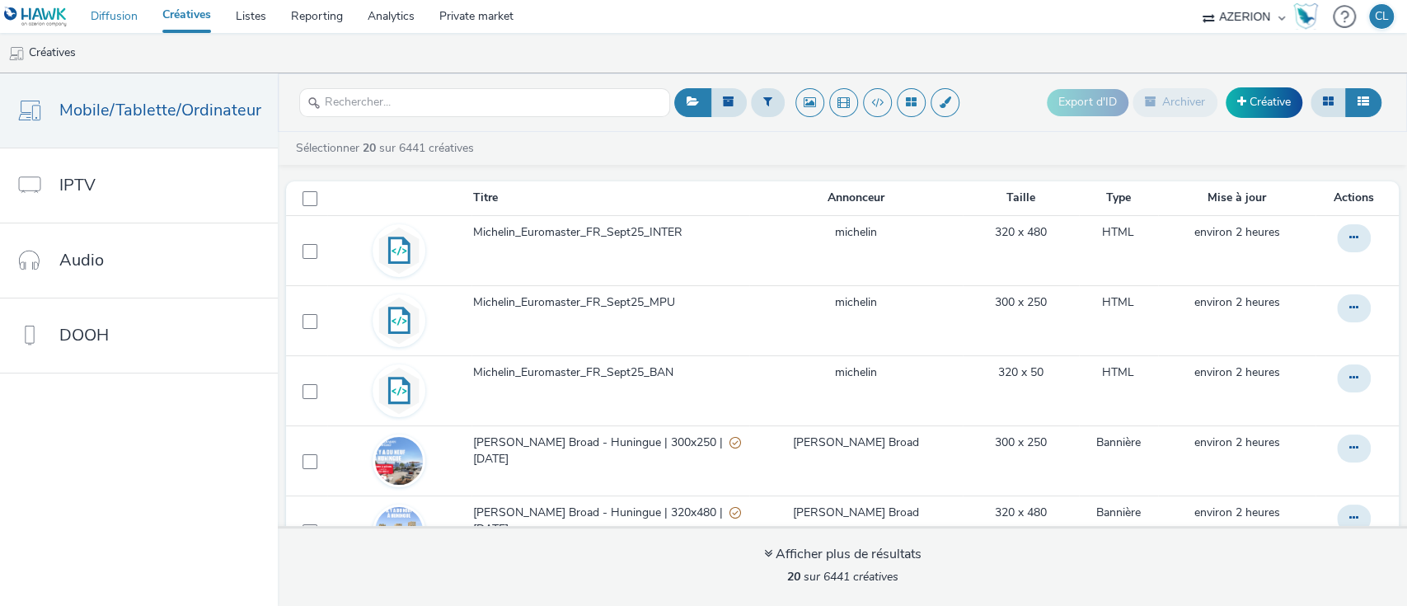
click at [133, 21] on link "Diffusion" at bounding box center [114, 16] width 72 height 33
